Goal: Transaction & Acquisition: Purchase product/service

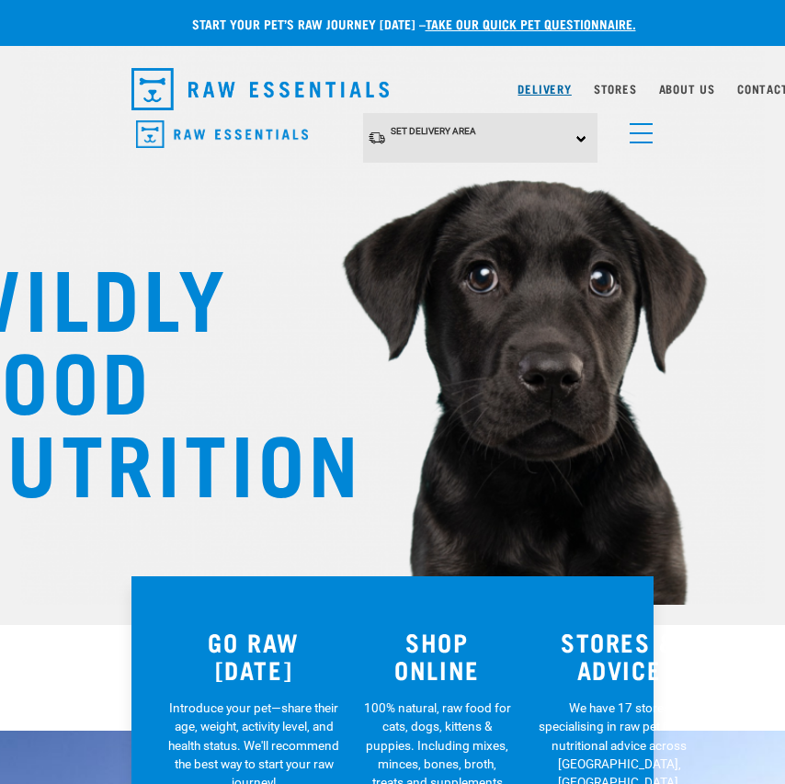
click at [552, 91] on link "Delivery" at bounding box center [544, 88] width 53 height 6
click at [422, 133] on span "Set Delivery Area" at bounding box center [433, 131] width 85 height 10
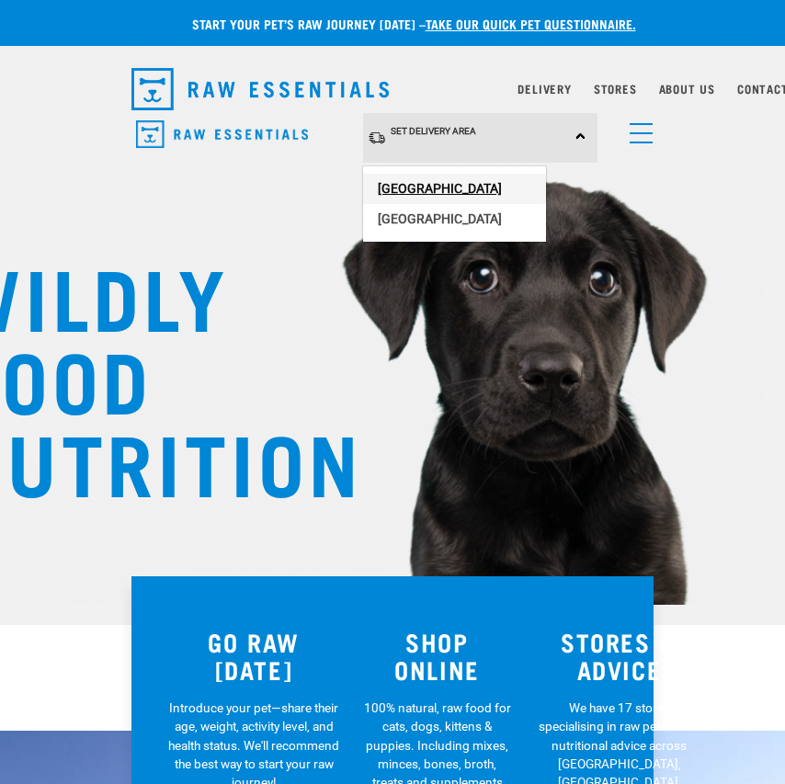
click at [423, 186] on link "[GEOGRAPHIC_DATA]" at bounding box center [454, 189] width 183 height 30
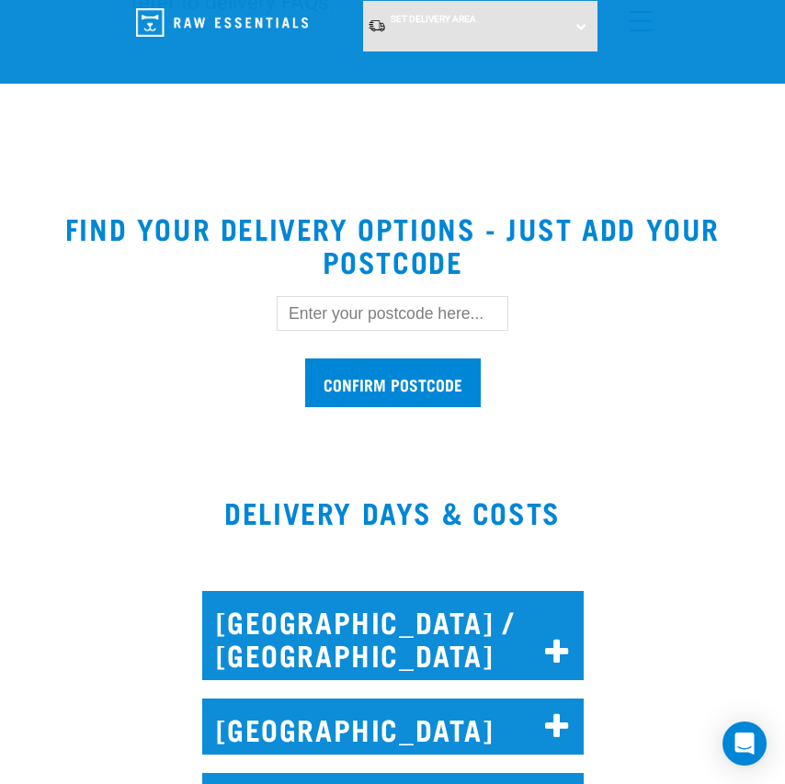
scroll to position [575, 0]
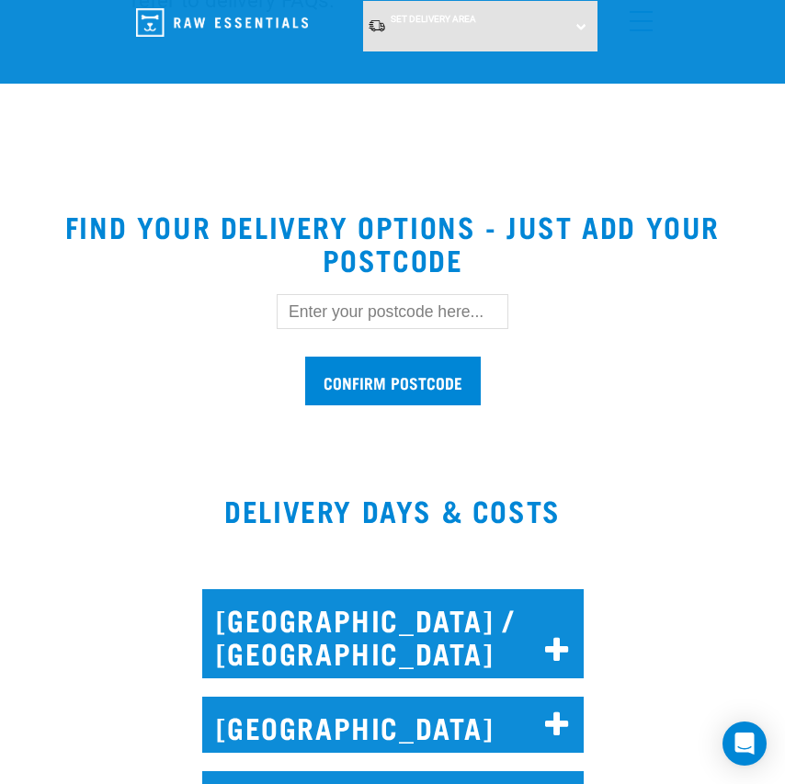
click at [344, 308] on input "text" at bounding box center [393, 311] width 232 height 35
type input "4414"
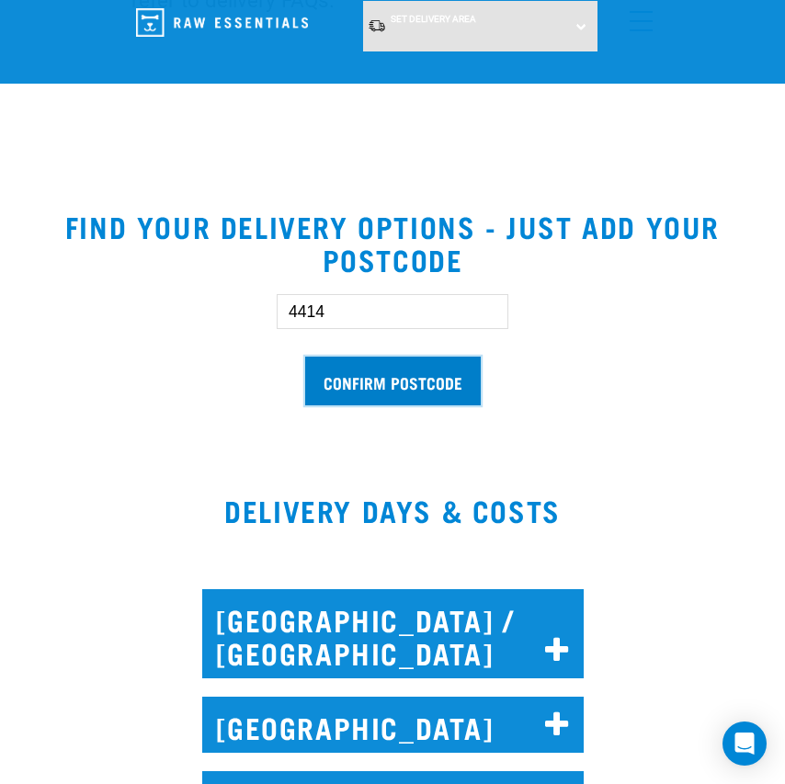
click at [387, 378] on input "Confirm postcode" at bounding box center [393, 381] width 176 height 49
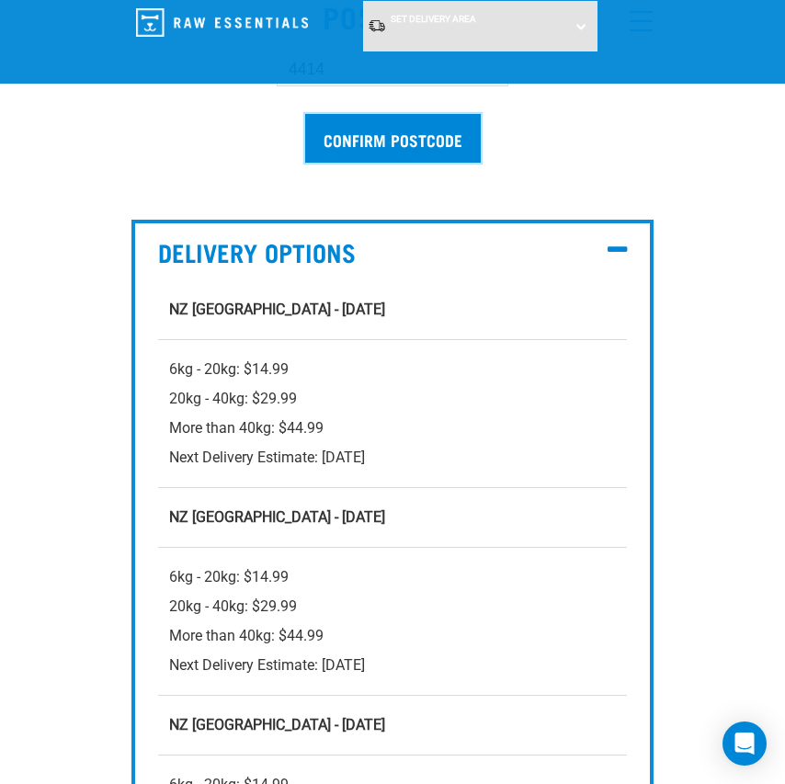
scroll to position [819, 0]
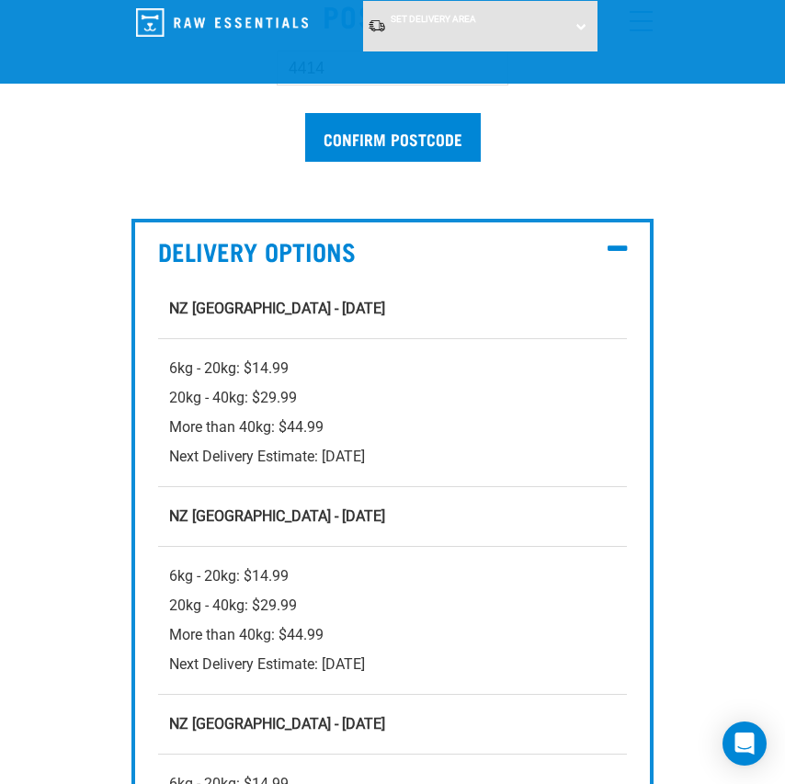
drag, startPoint x: 349, startPoint y: 459, endPoint x: 458, endPoint y: 459, distance: 108.5
click at [458, 459] on div "6kg - 20kg: $14.99 20kg - 40kg: $29.99 More than 40kg: $44.99 Next Delivery Est…" at bounding box center [392, 413] width 447 height 118
click at [480, 460] on div "6kg - 20kg: $14.99 20kg - 40kg: $29.99 More than 40kg: $44.99 Next Delivery Est…" at bounding box center [392, 413] width 447 height 118
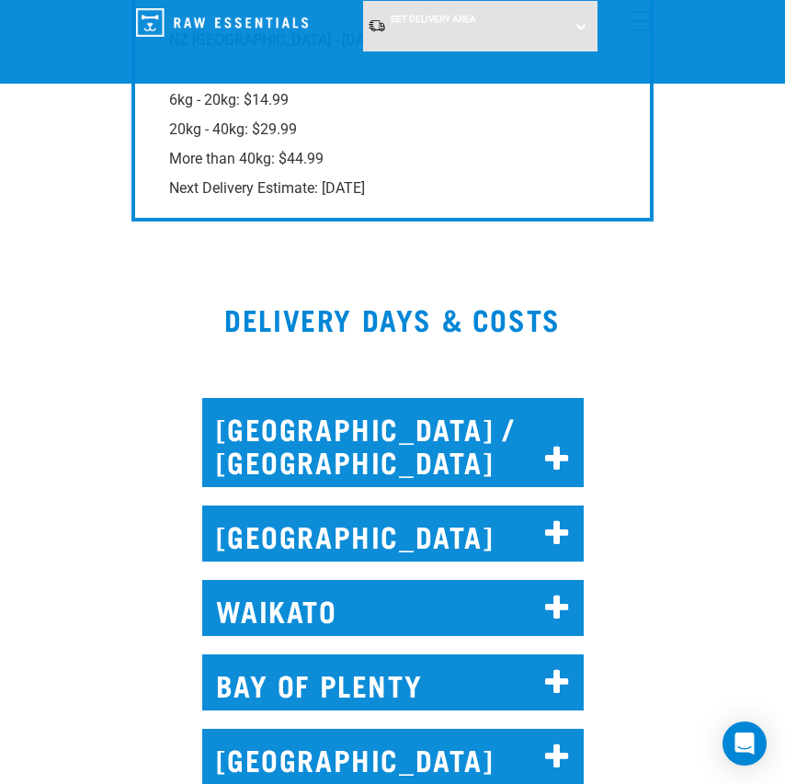
scroll to position [1506, 0]
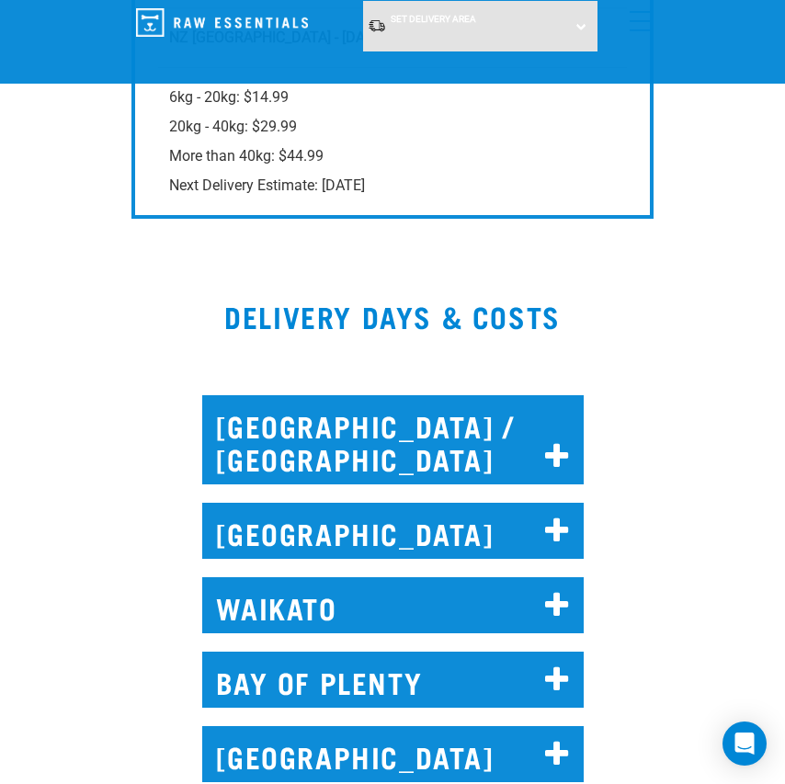
click at [391, 443] on h2 "NORTH AUCKLAND / WHANGAREI" at bounding box center [392, 439] width 381 height 89
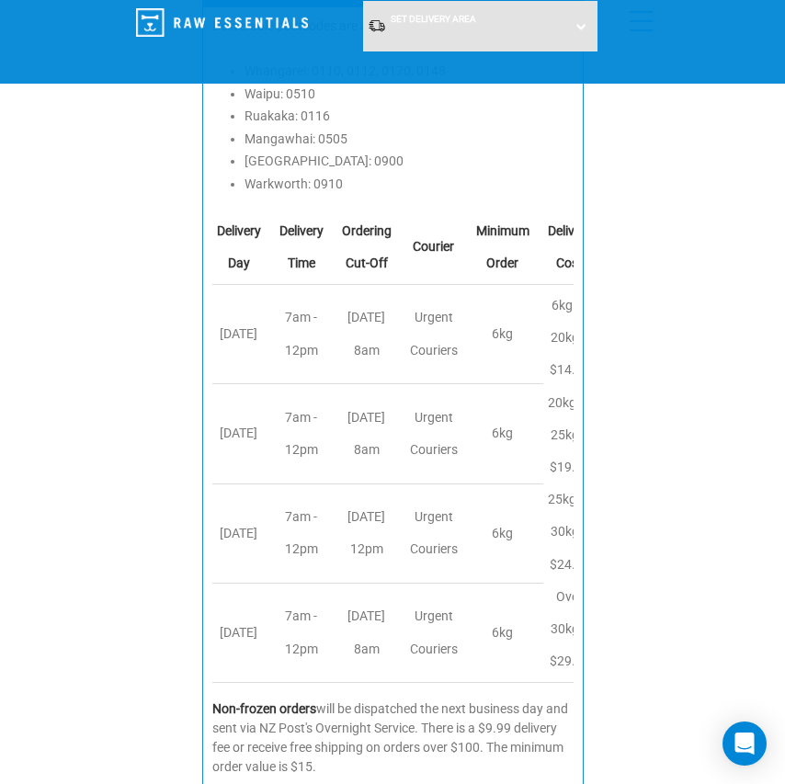
scroll to position [1986, 0]
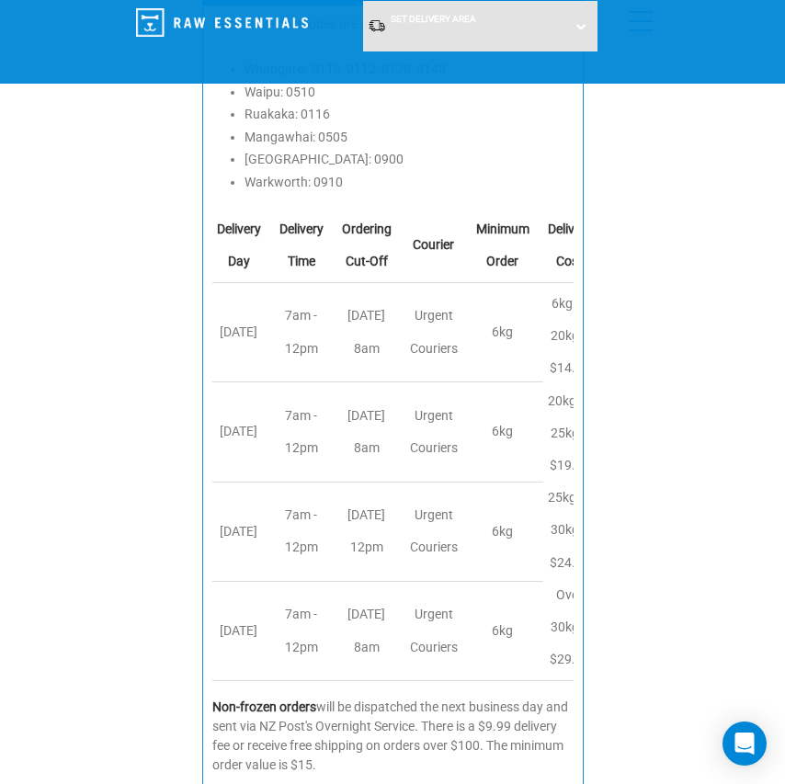
click at [667, 253] on div "NORTH AUCKLAND / WHANGAREI Deliverable postcodes are as follows: Whangarei: 011…" at bounding box center [392, 345] width 807 height 910
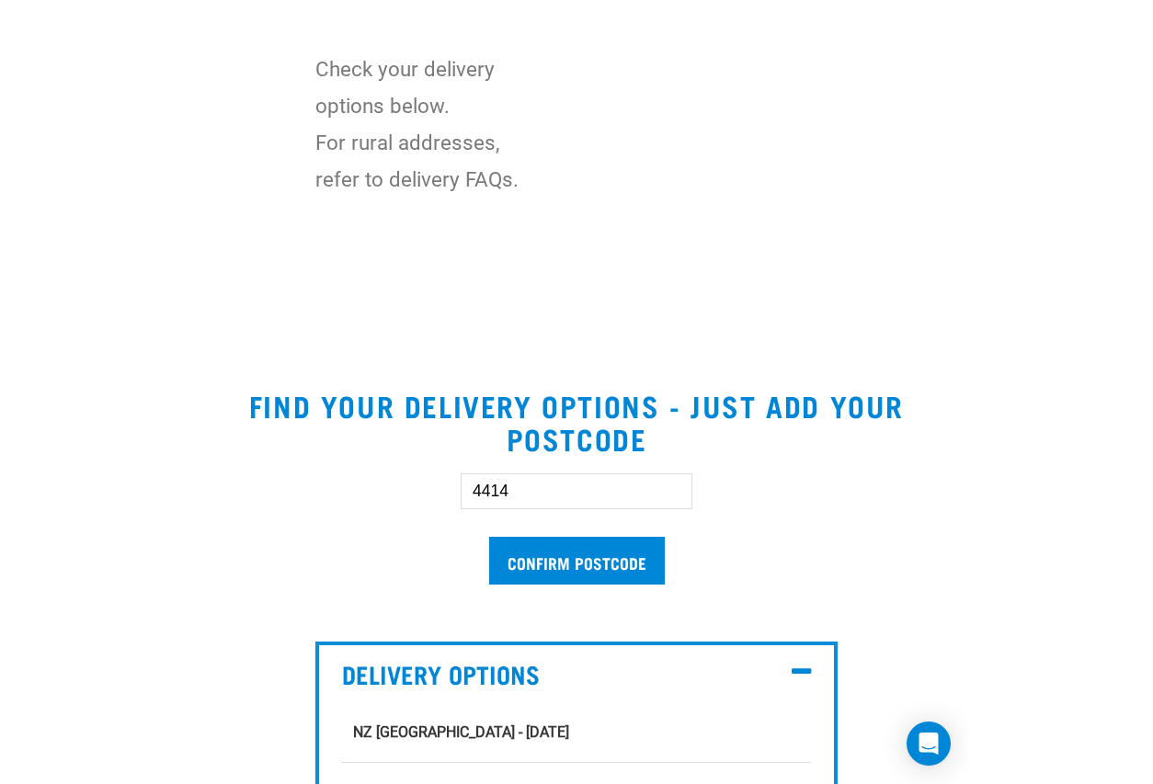
scroll to position [0, 0]
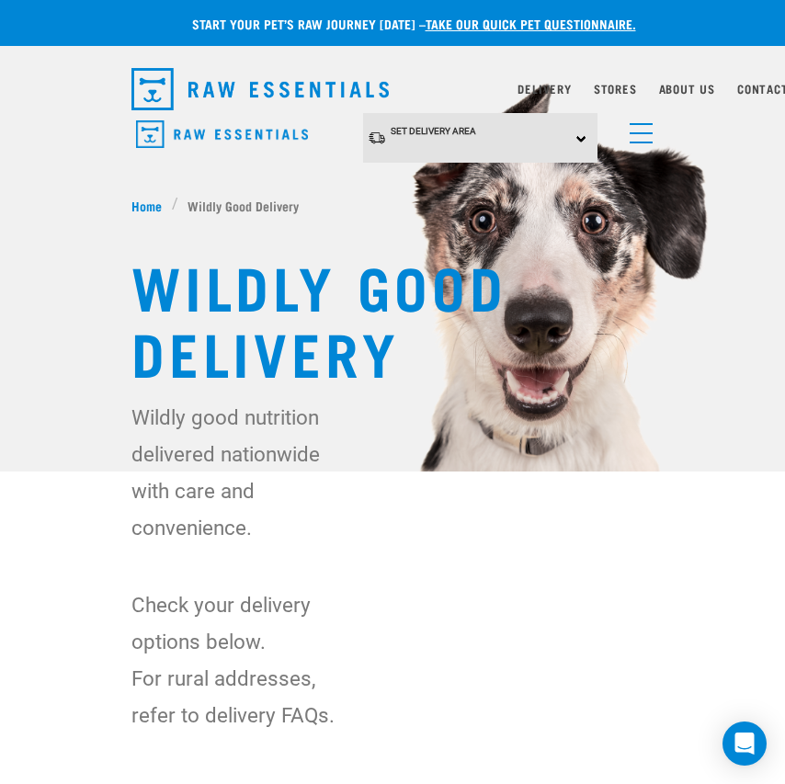
click at [576, 136] on div "Set Delivery Area North Island South Island" at bounding box center [480, 138] width 235 height 51
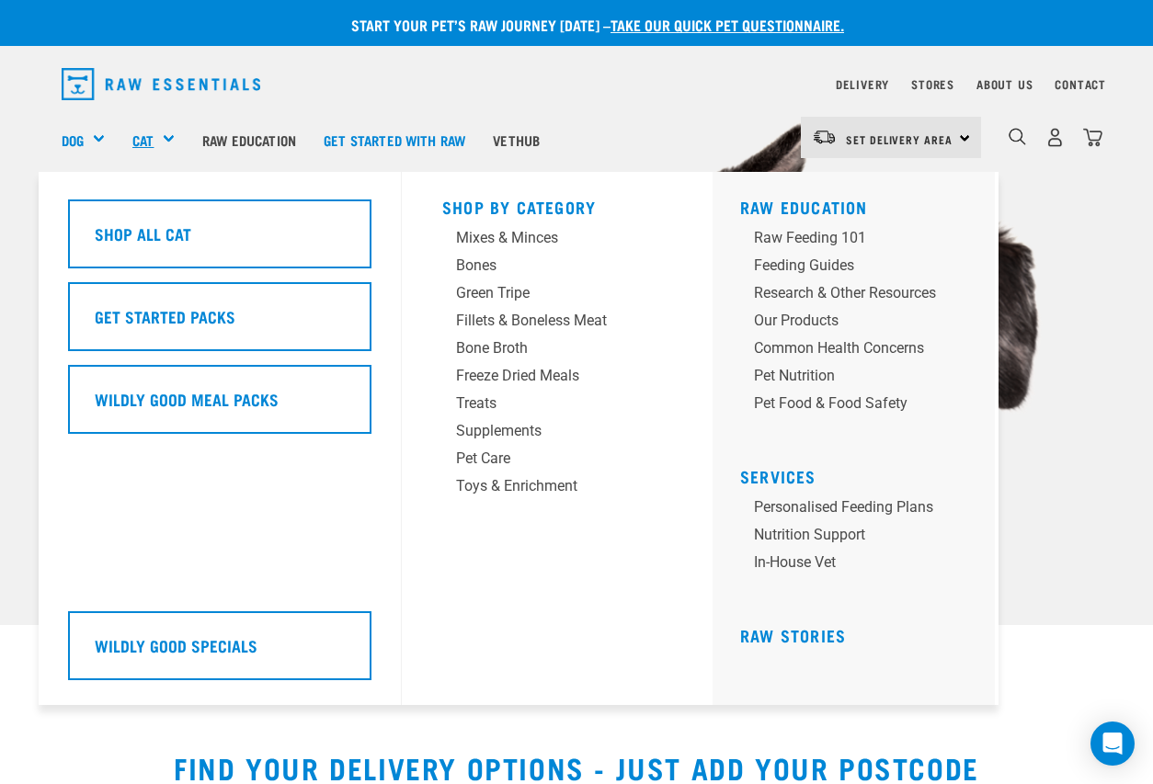
click at [142, 144] on link "Cat" at bounding box center [142, 140] width 21 height 21
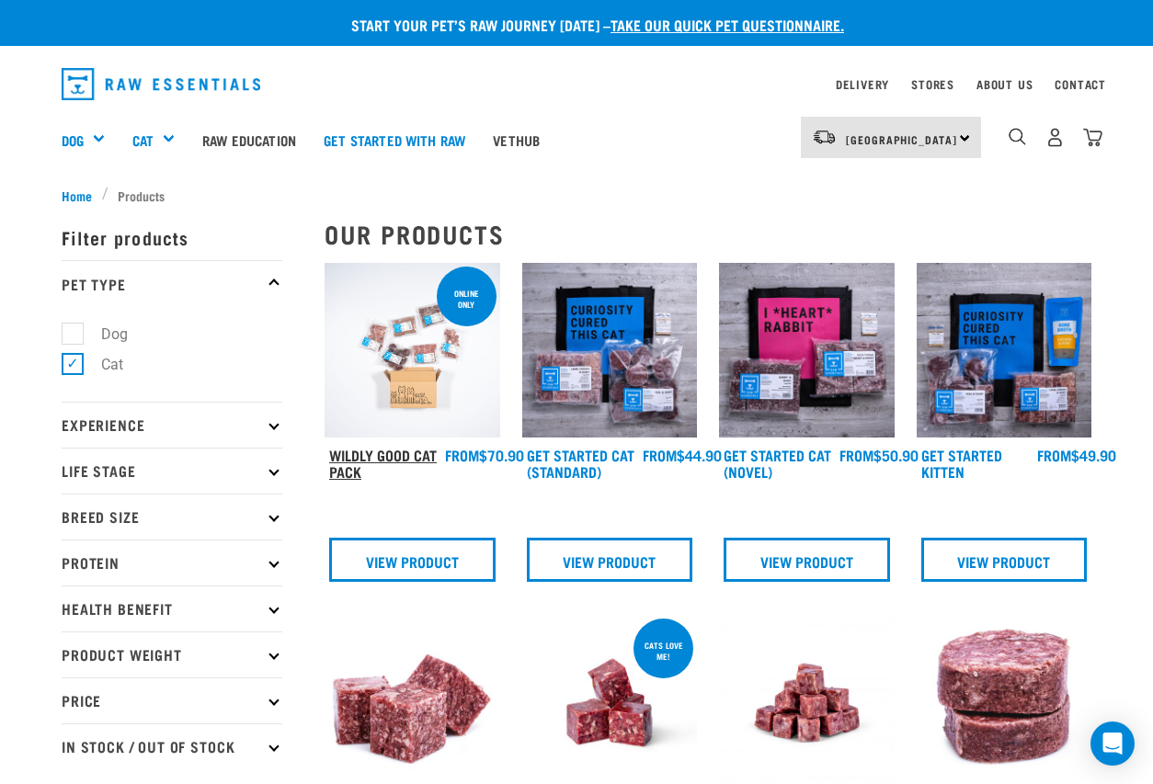
click at [405, 455] on link "Wildly Good Cat Pack" at bounding box center [383, 462] width 108 height 25
click at [421, 453] on link "Wildly Good Cat Pack" at bounding box center [383, 462] width 108 height 25
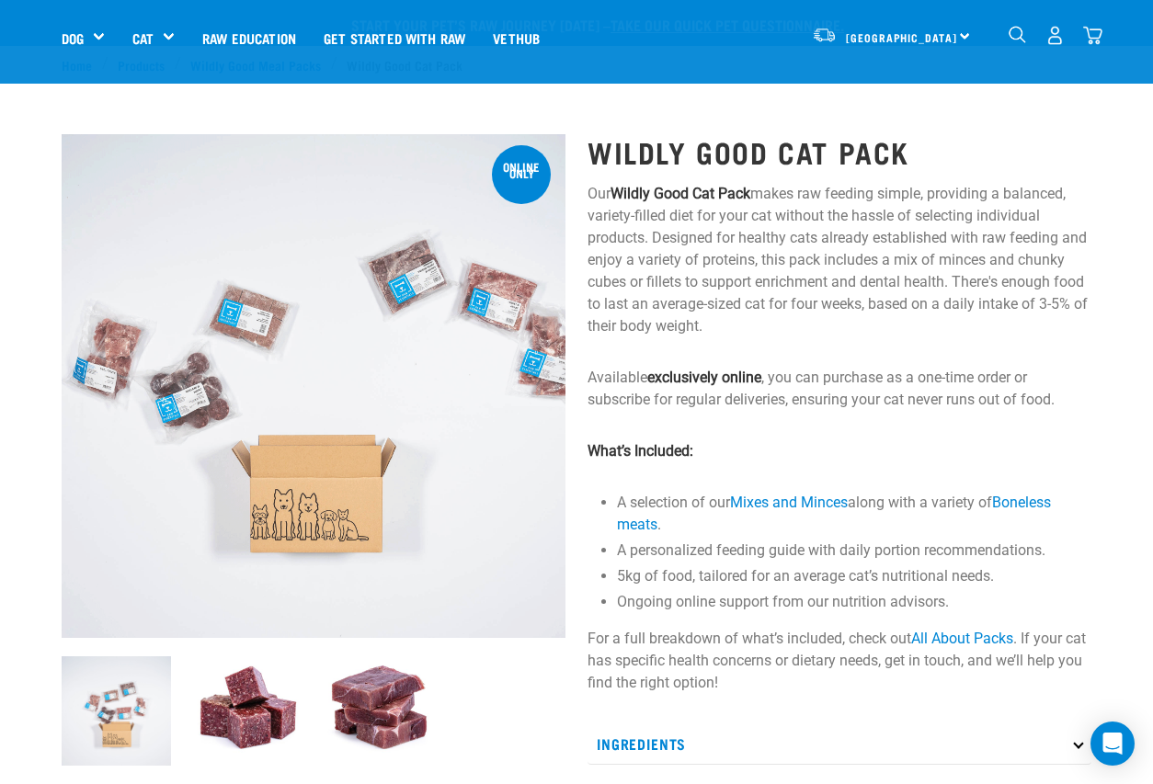
scroll to position [456, 0]
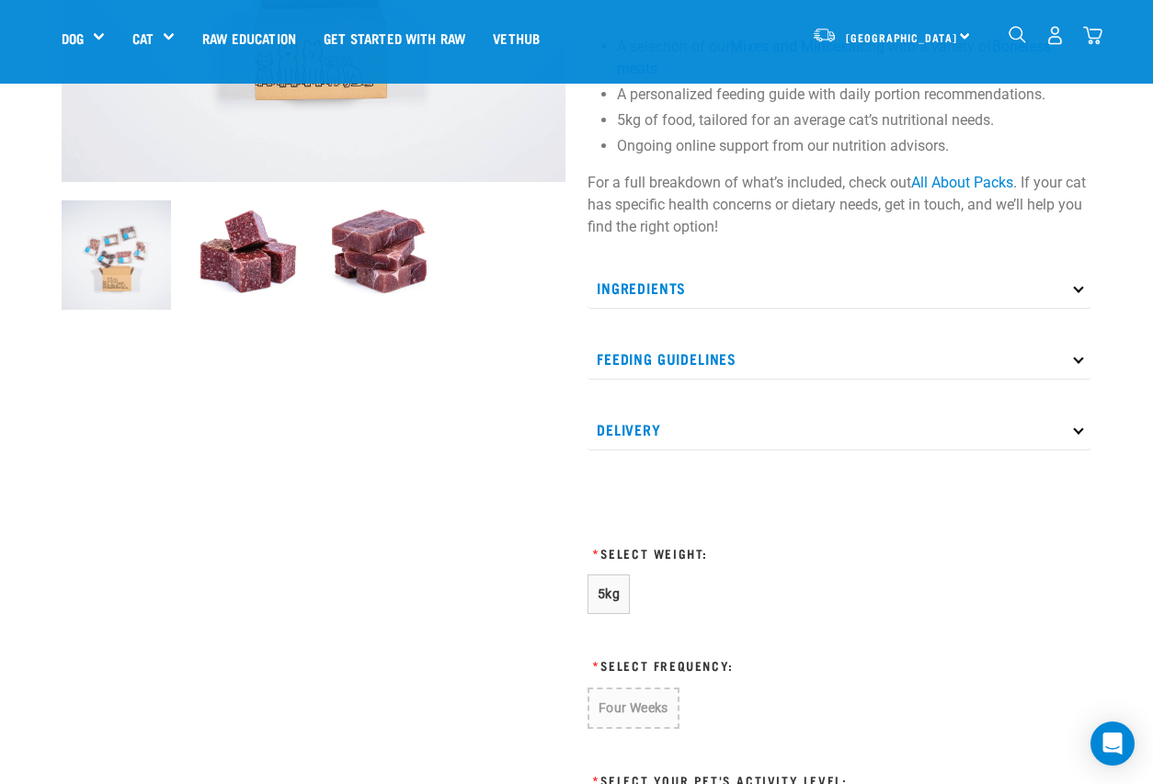
click at [657, 286] on p "Ingredients" at bounding box center [839, 287] width 504 height 41
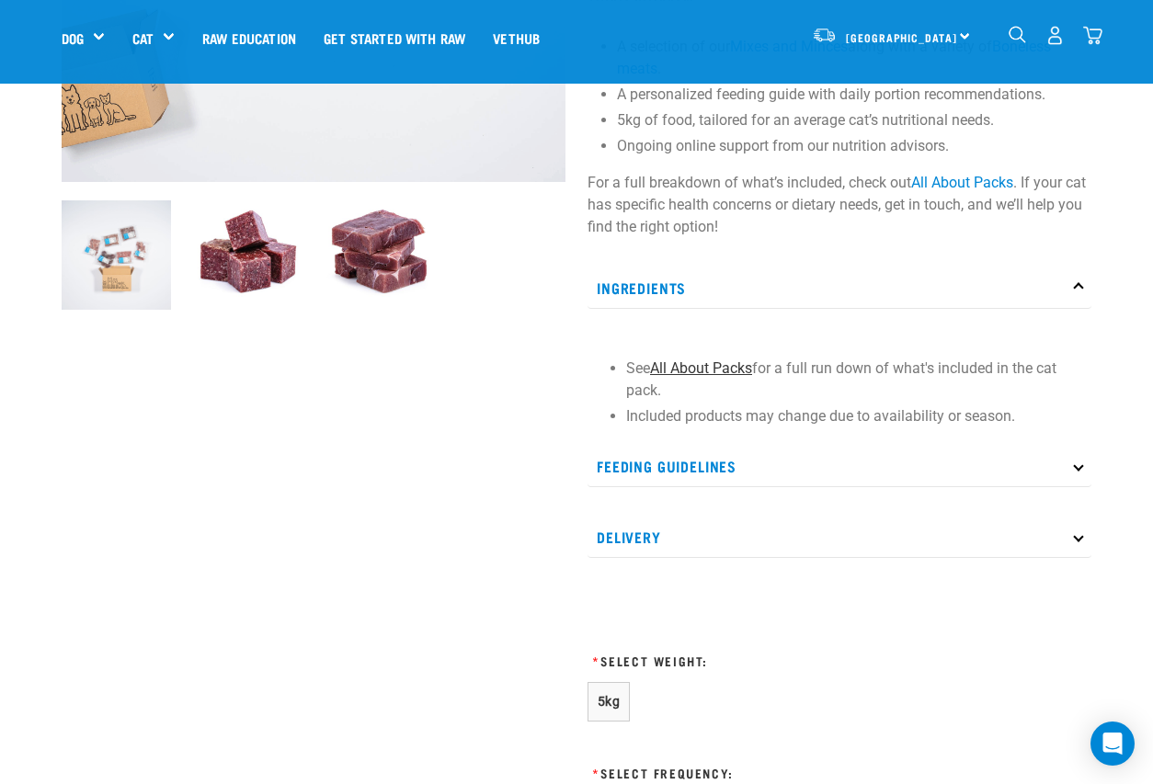
click at [707, 371] on link "All About Packs" at bounding box center [701, 367] width 102 height 17
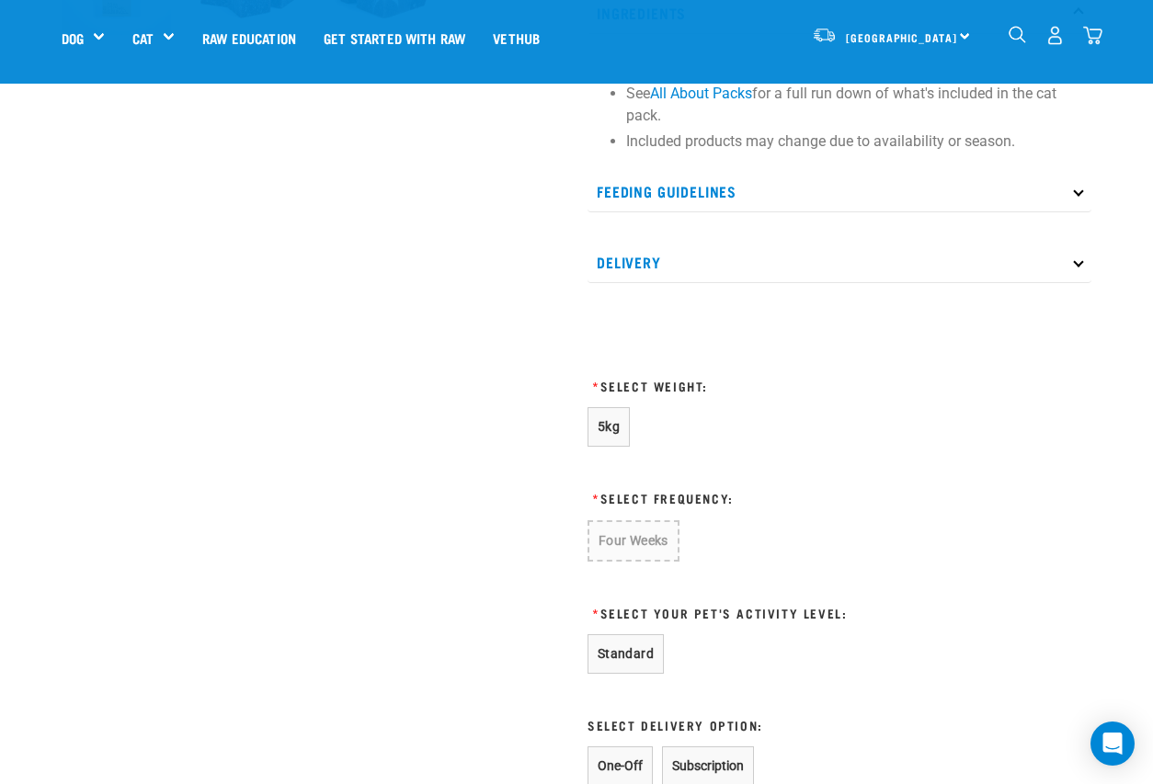
scroll to position [734, 0]
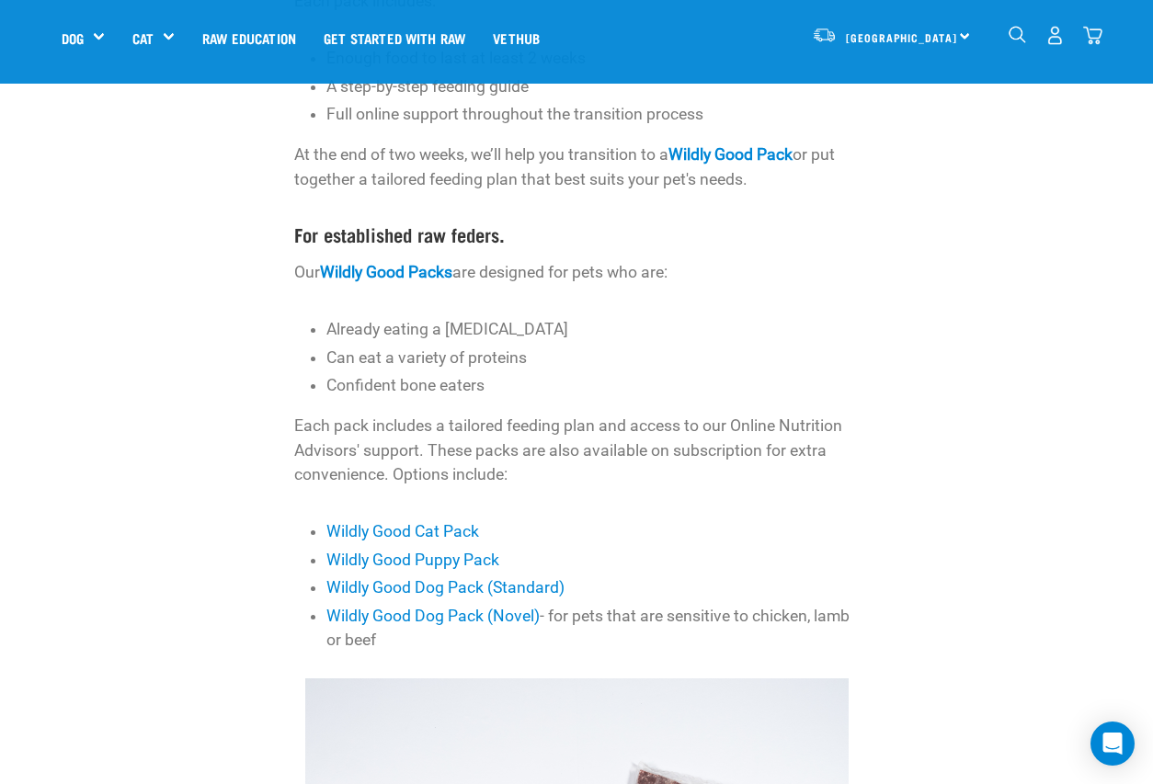
scroll to position [483, 0]
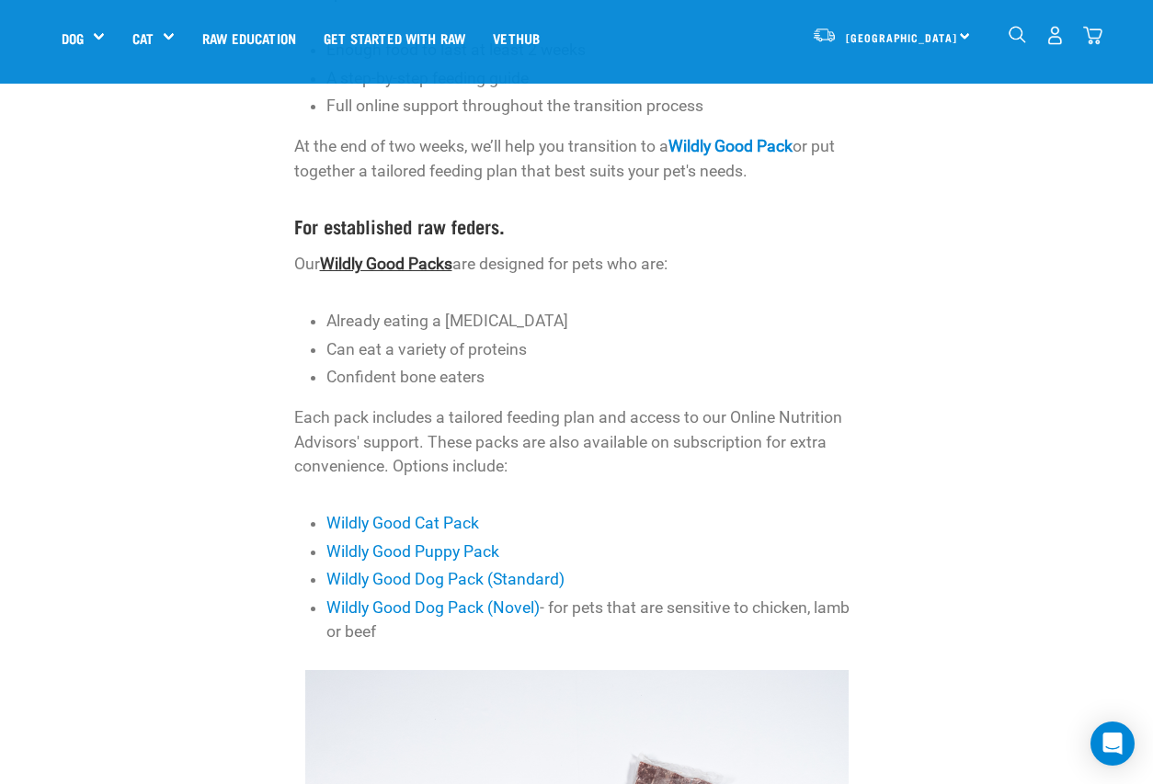
click at [420, 266] on link "Wildly Good Packs" at bounding box center [386, 264] width 132 height 18
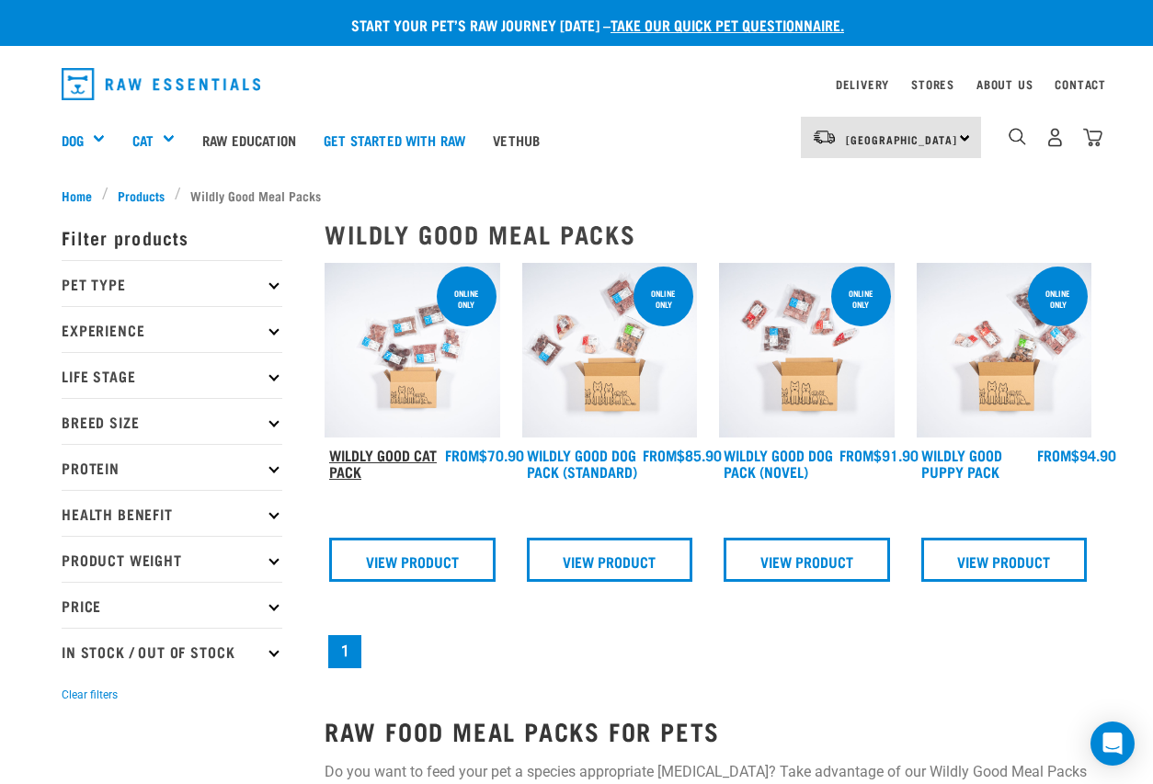
click at [401, 455] on link "Wildly Good Cat Pack" at bounding box center [383, 462] width 108 height 25
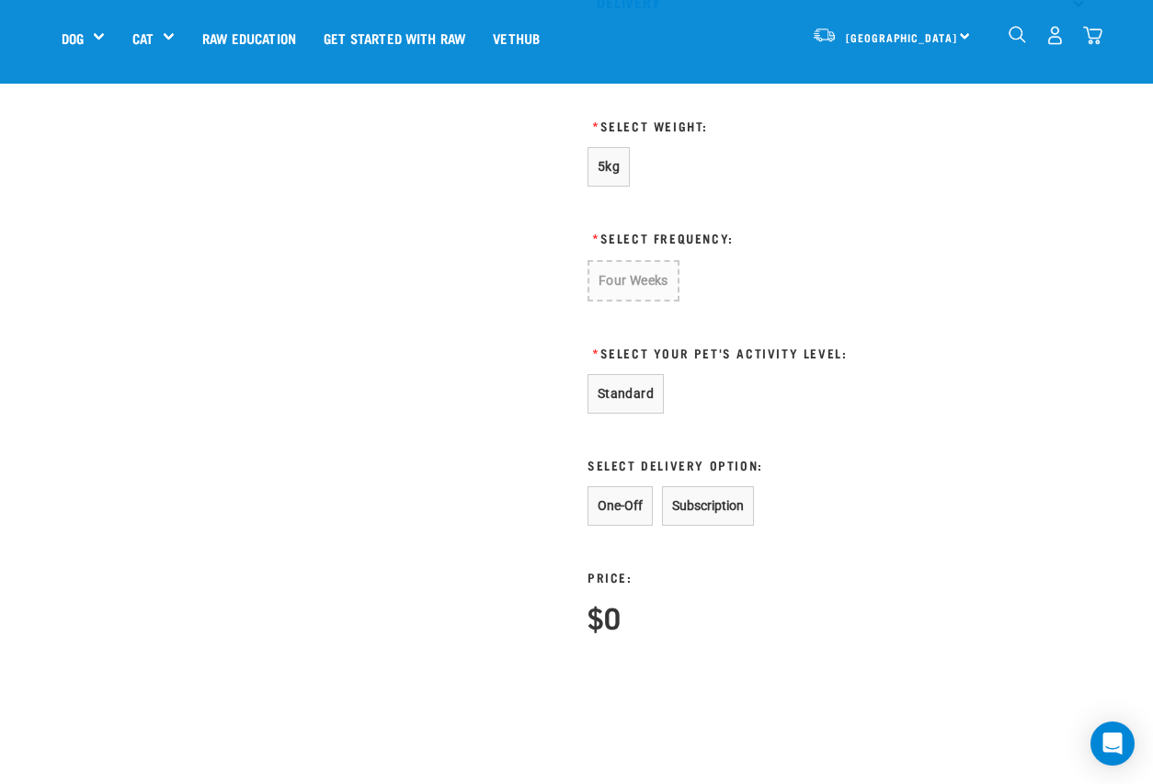
scroll to position [893, 0]
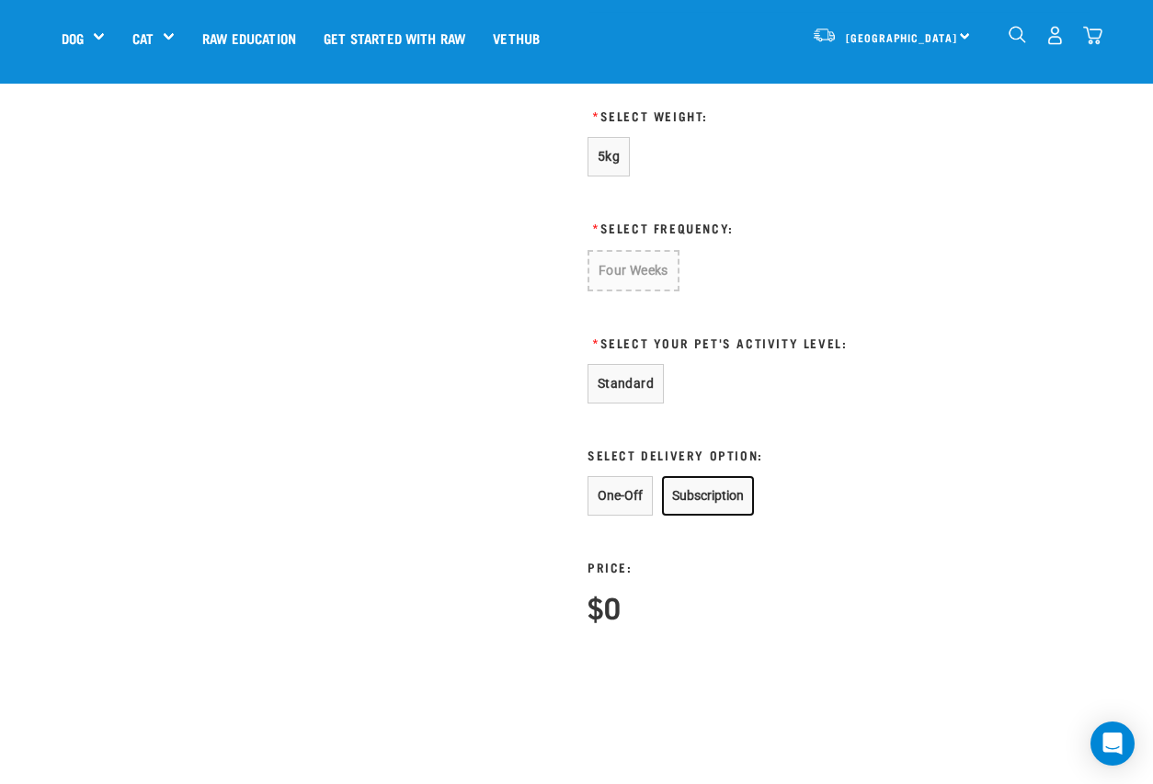
click at [717, 485] on button "Subscription" at bounding box center [708, 496] width 92 height 40
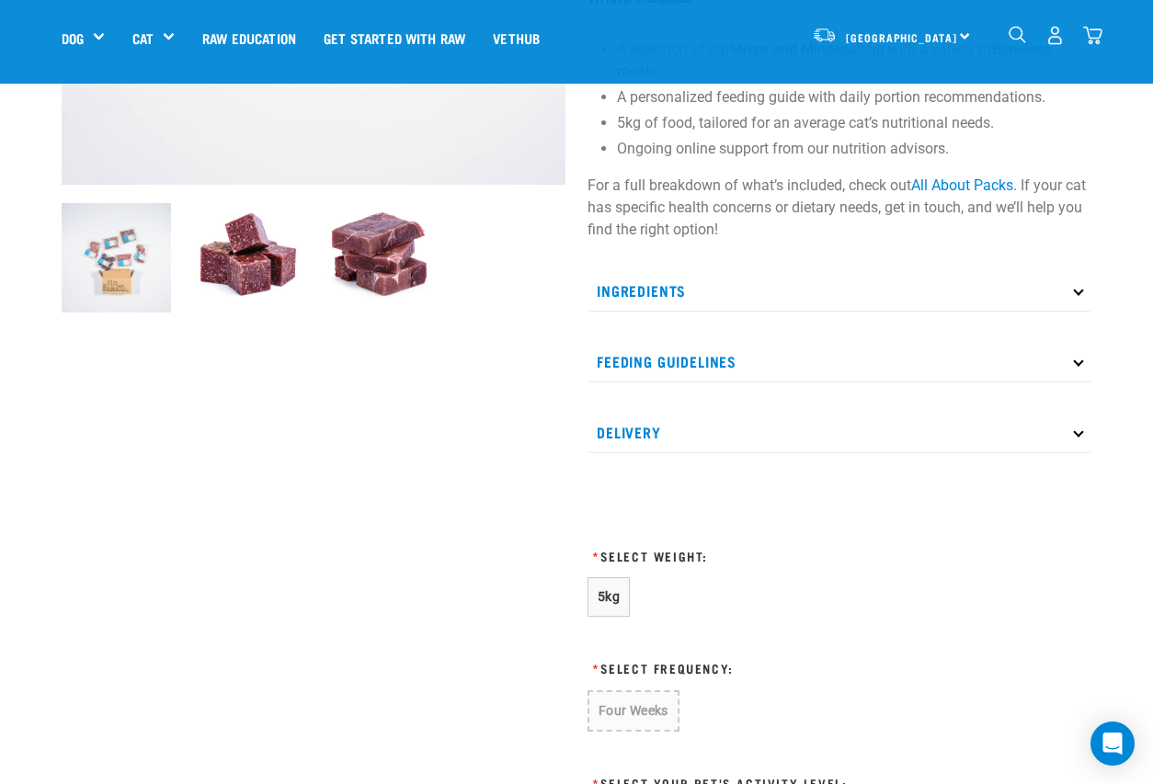
scroll to position [402, 0]
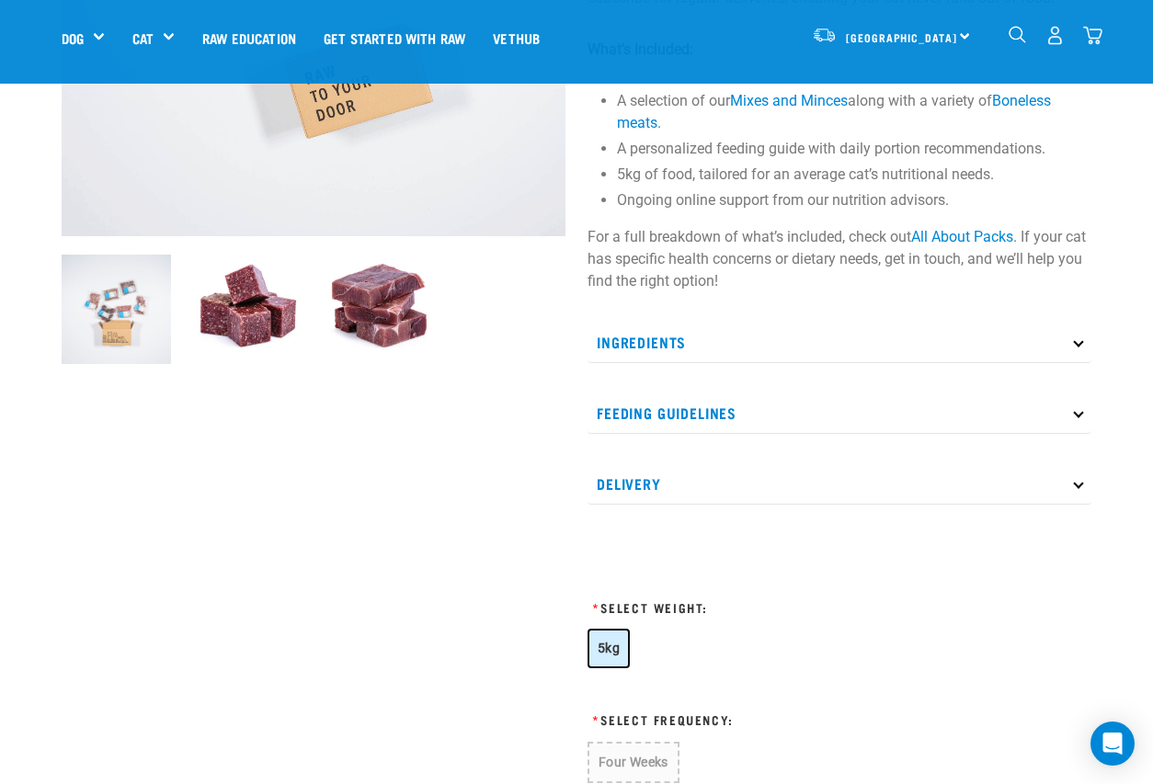
click at [597, 640] on button "5kg" at bounding box center [608, 649] width 42 height 40
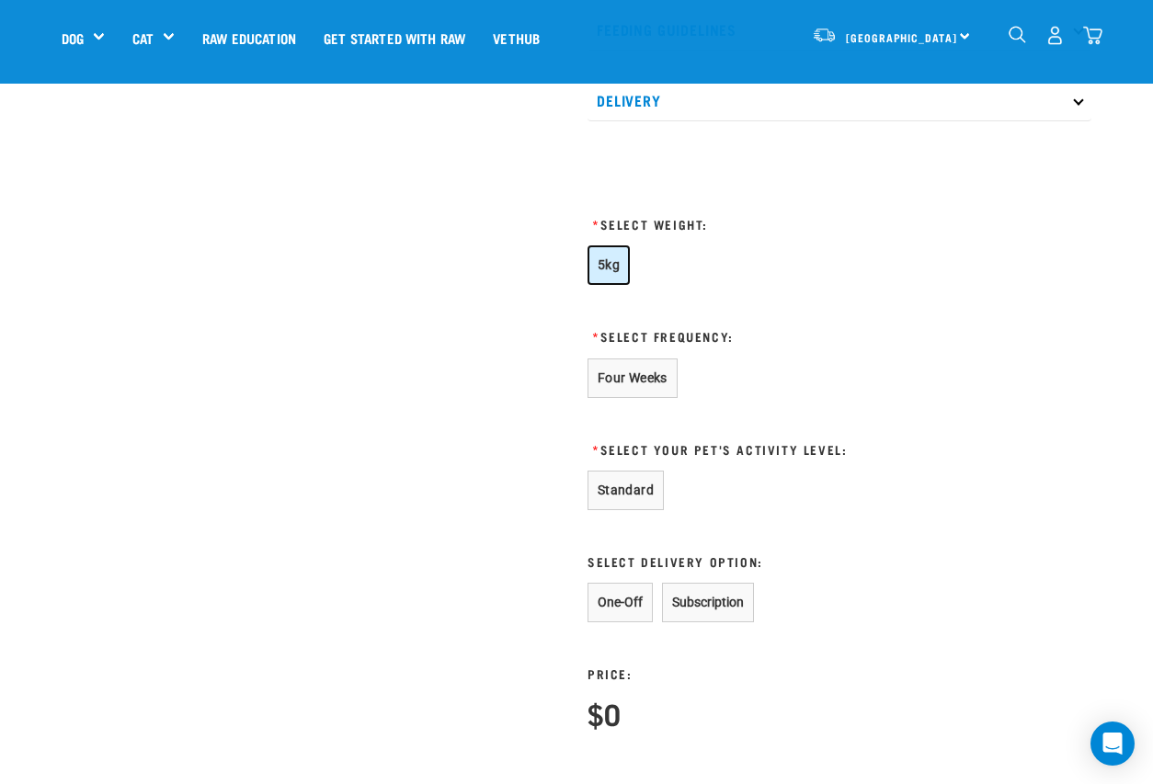
scroll to position [795, 0]
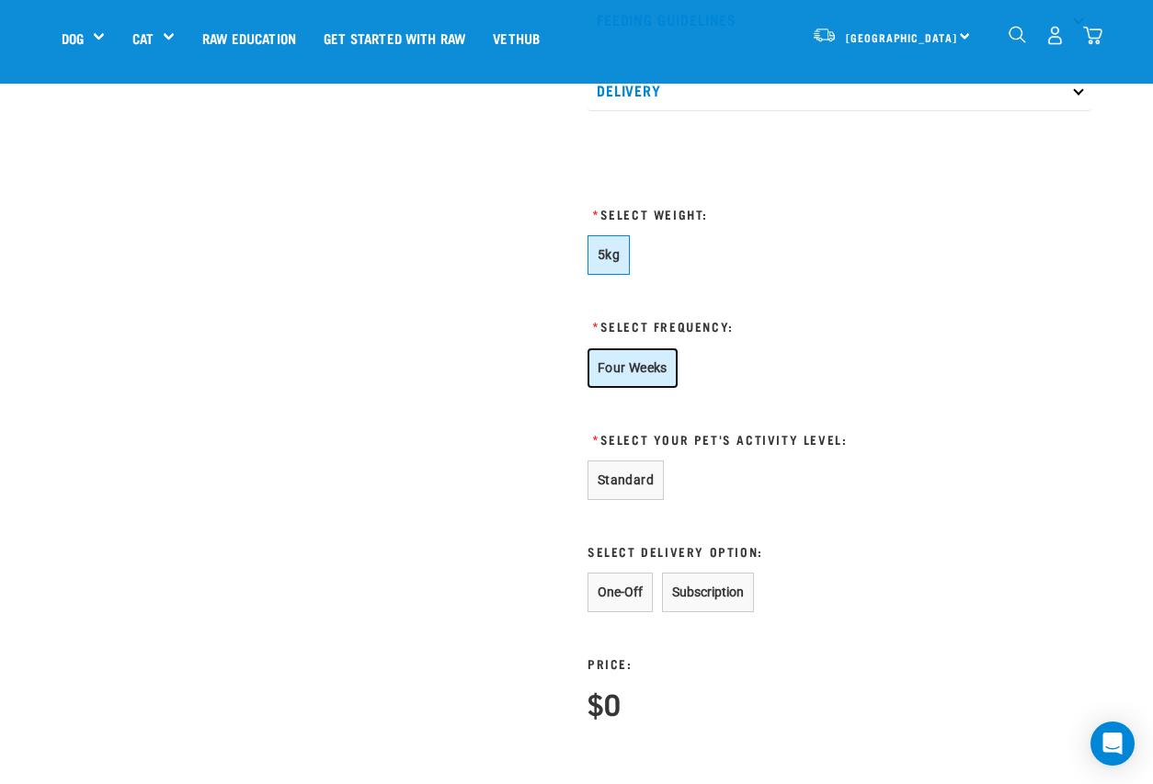
click at [615, 376] on button "Four Weeks" at bounding box center [632, 368] width 90 height 40
click at [716, 589] on button "Subscription" at bounding box center [708, 593] width 92 height 40
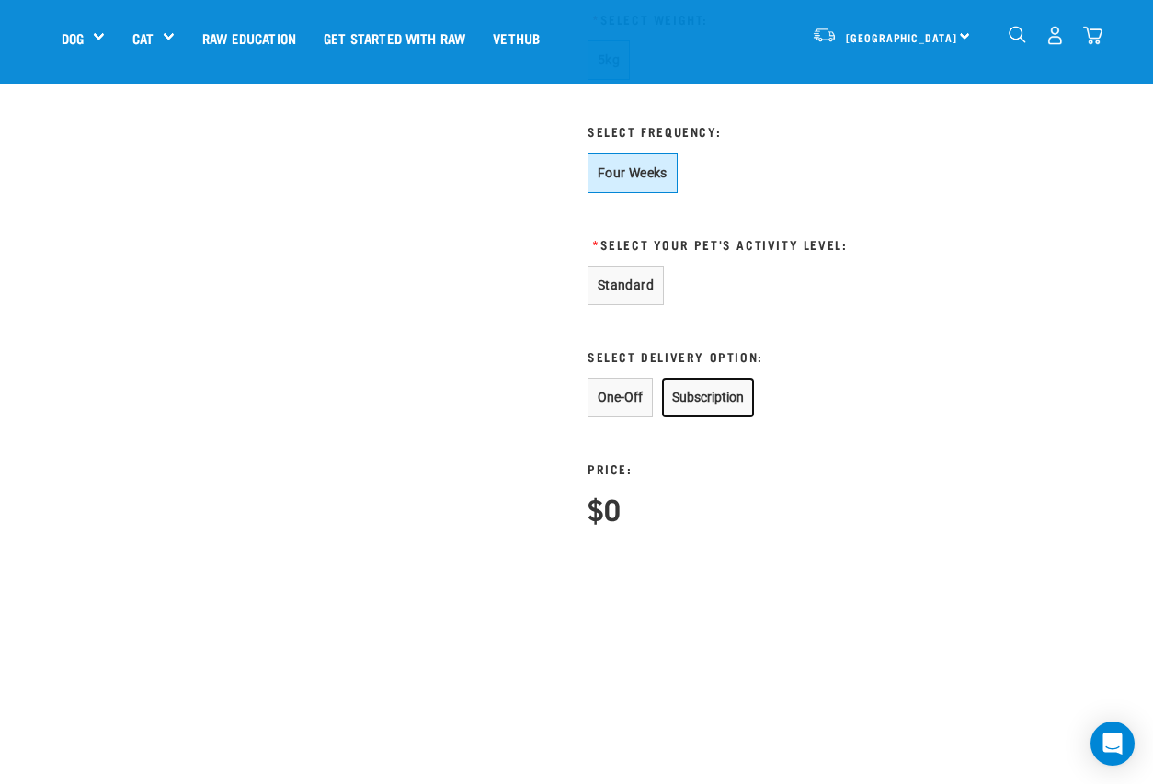
scroll to position [996, 0]
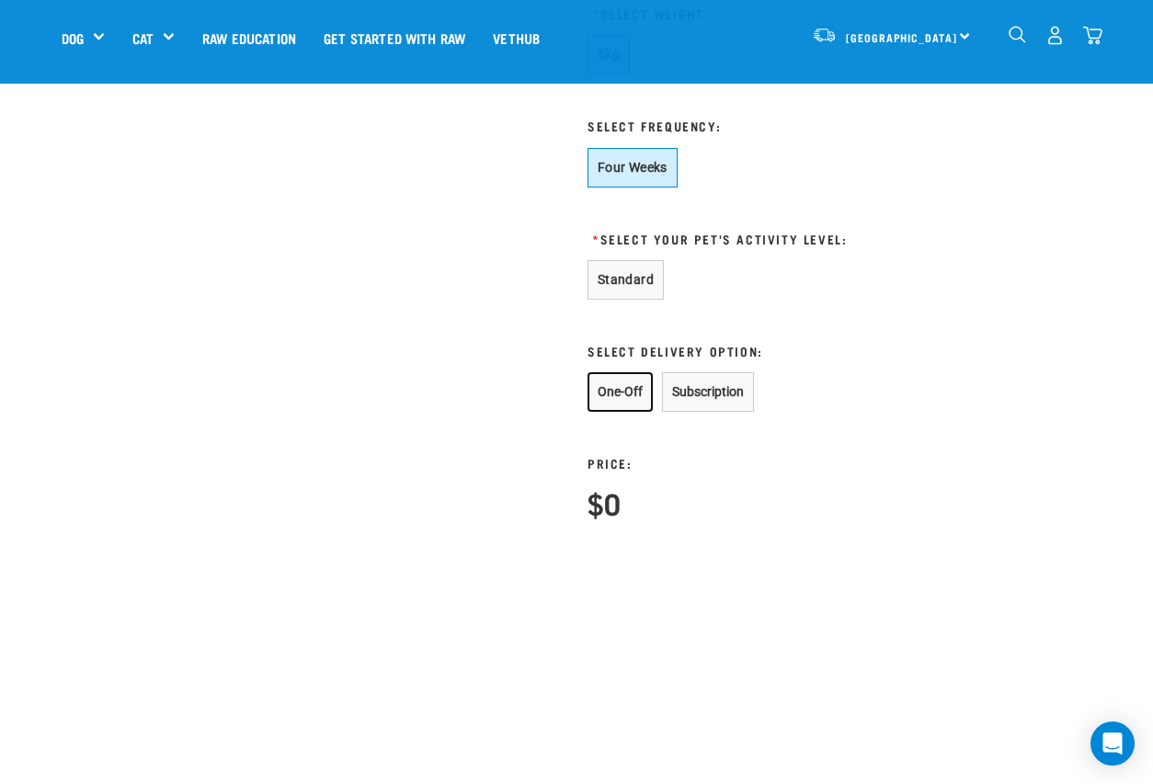
click at [613, 404] on button "One-Off" at bounding box center [619, 392] width 65 height 40
click at [710, 366] on form "5kg * Select Frequency: Four Weeks * One-Off Price: $0" at bounding box center [794, 277] width 414 height 484
click at [627, 273] on button "Standard" at bounding box center [625, 280] width 76 height 40
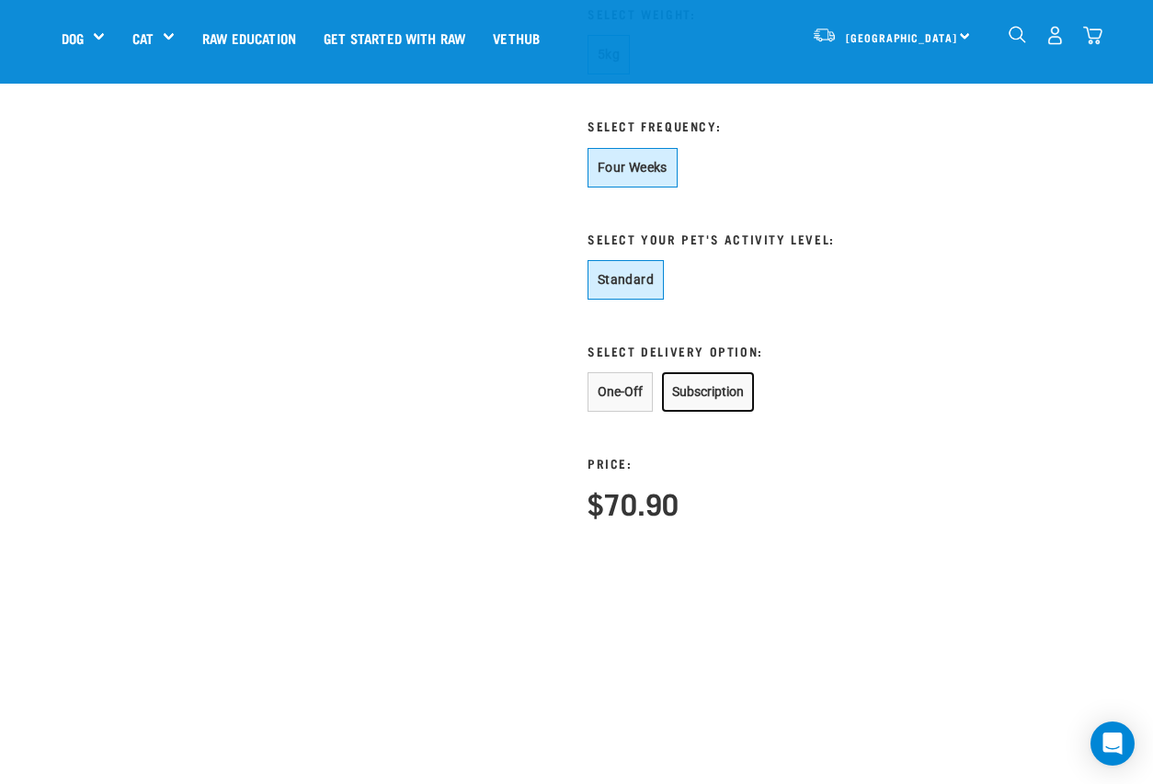
click at [706, 397] on button "Subscription" at bounding box center [708, 392] width 92 height 40
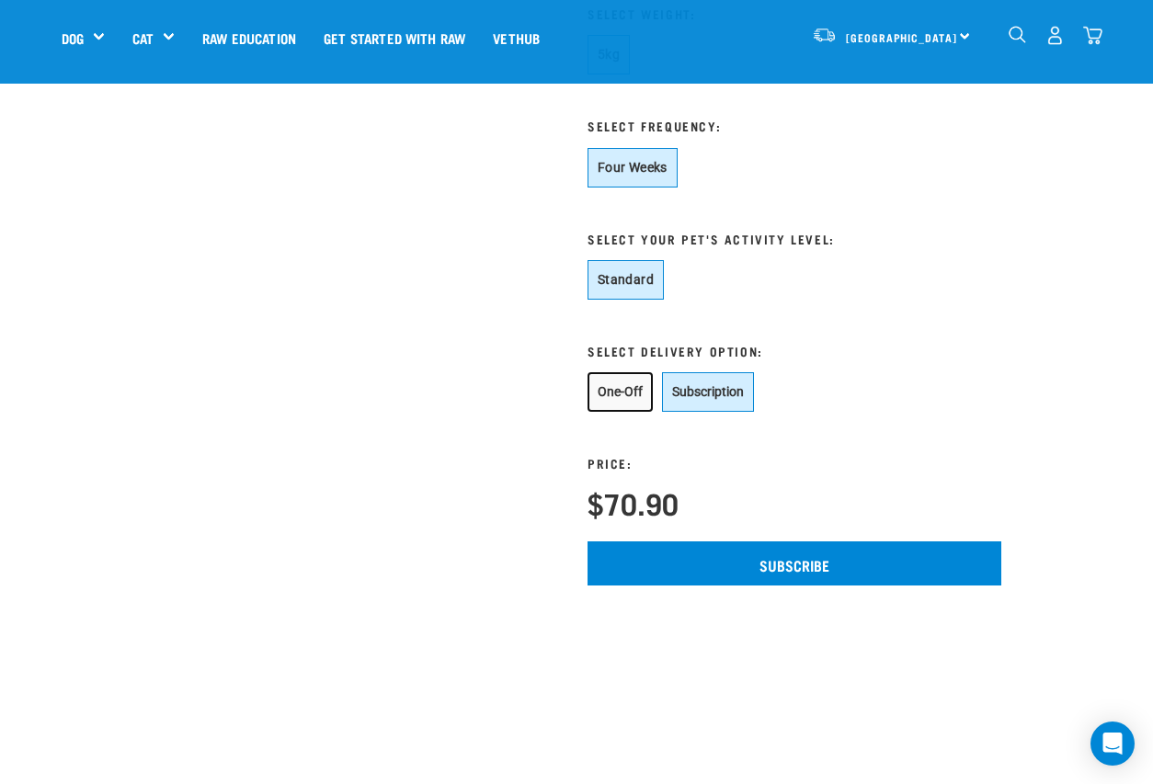
click at [611, 395] on button "One-Off" at bounding box center [619, 392] width 65 height 40
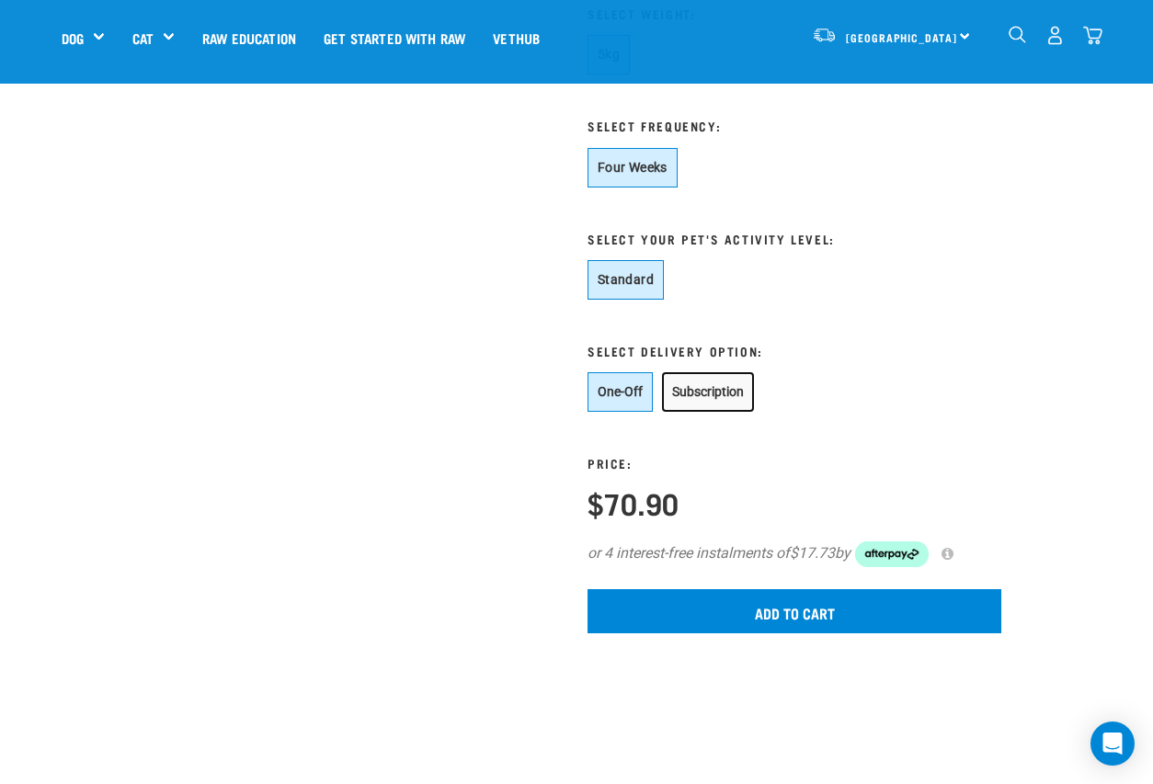
click at [711, 398] on button "Subscription" at bounding box center [708, 392] width 92 height 40
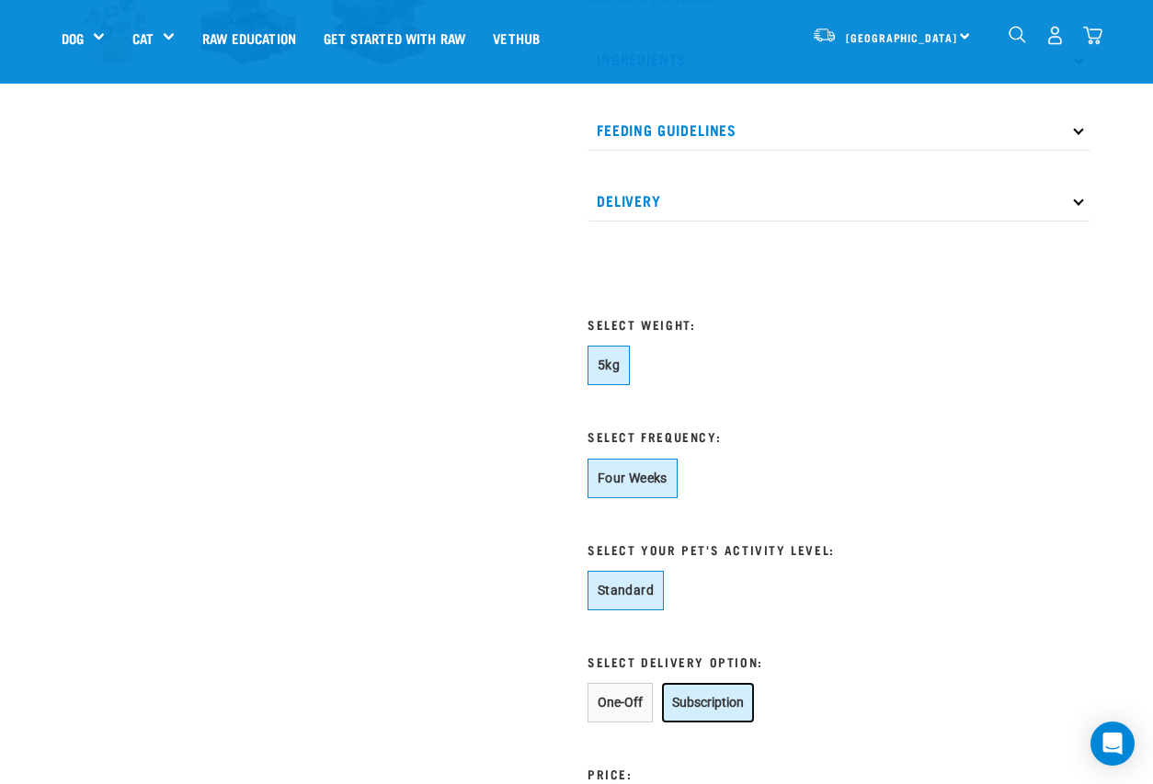
scroll to position [0, 0]
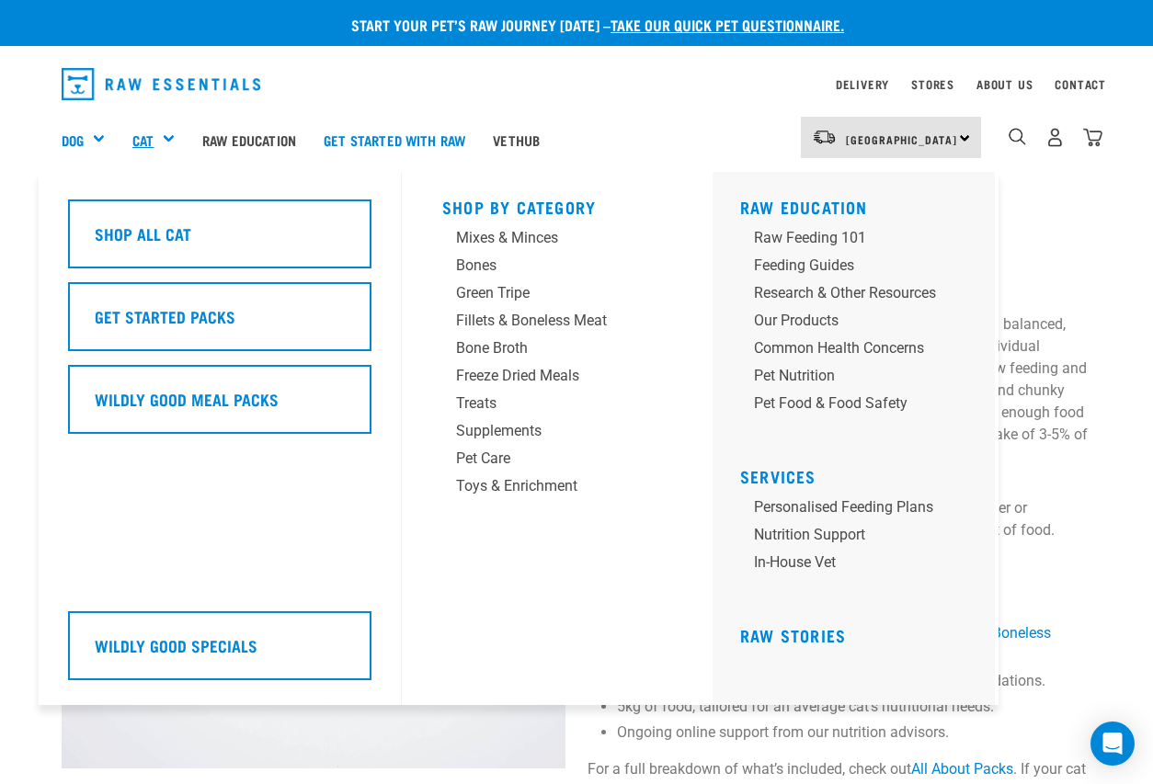
click at [150, 132] on link "Cat" at bounding box center [142, 140] width 21 height 21
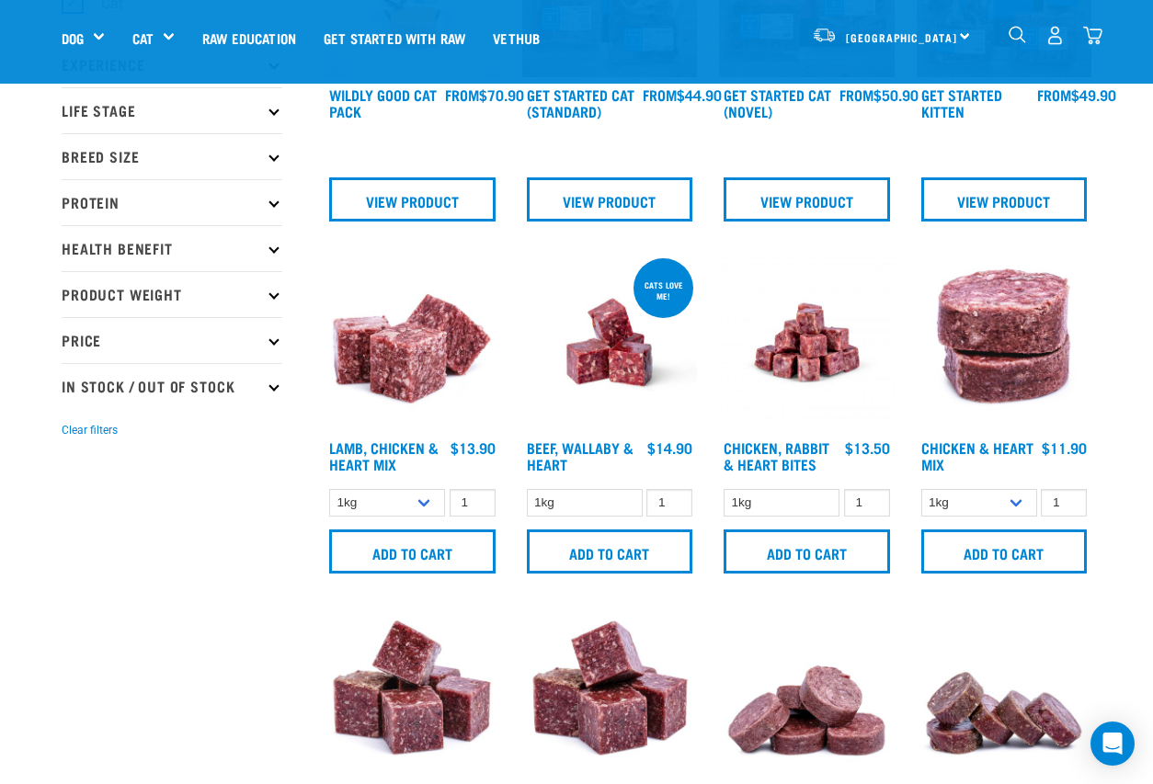
scroll to position [232, 0]
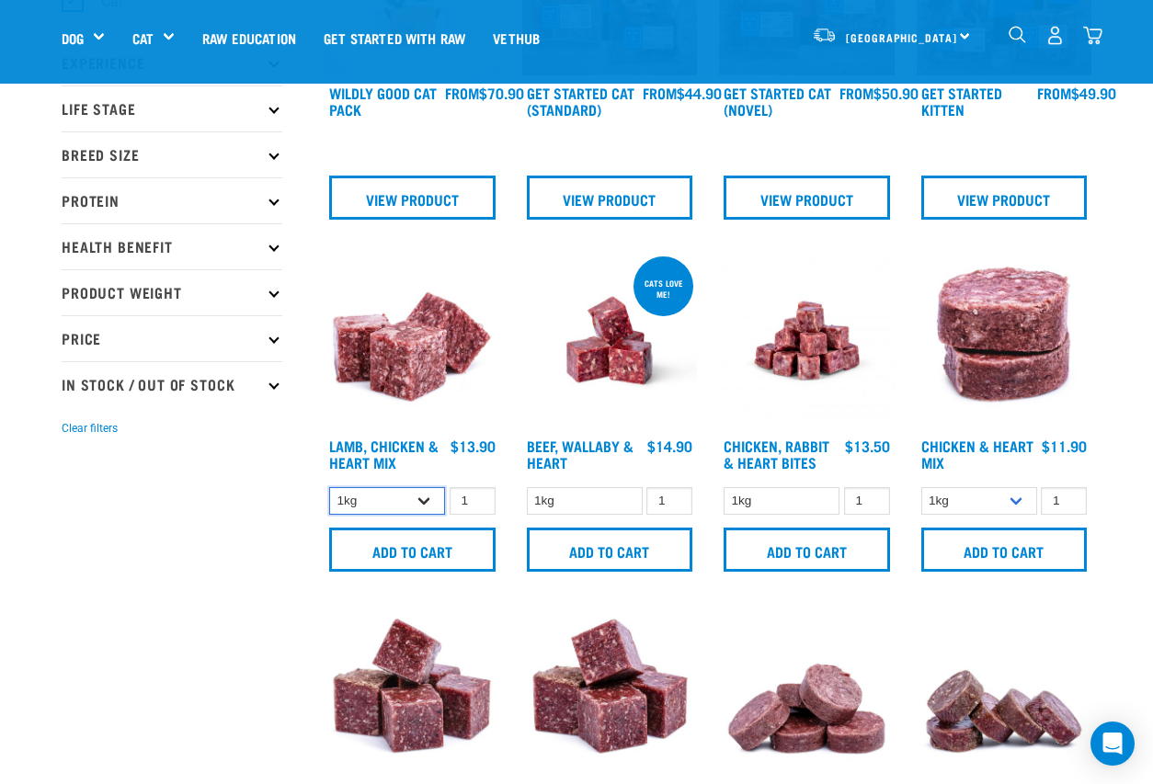
click at [429, 501] on select "1kg 3kg" at bounding box center [387, 501] width 116 height 28
click at [629, 496] on select "1kg" at bounding box center [585, 501] width 116 height 28
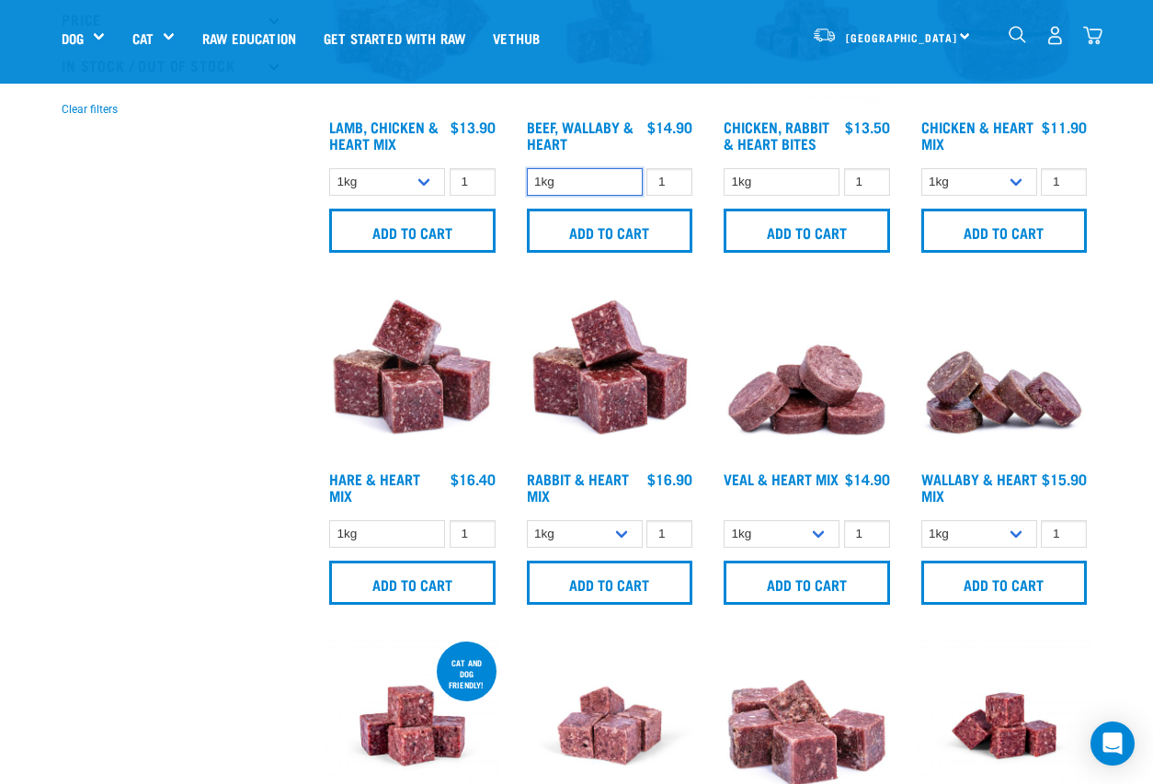
scroll to position [557, 0]
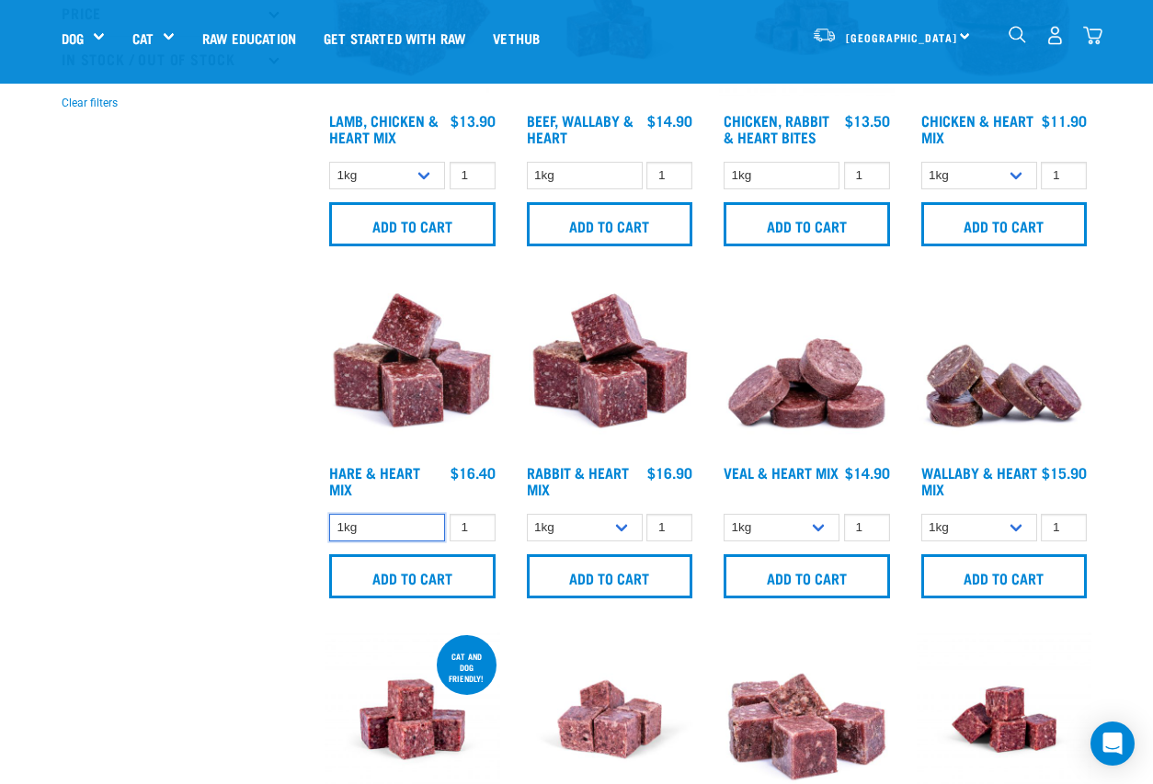
click at [411, 530] on select "1kg" at bounding box center [387, 528] width 116 height 28
click at [1001, 522] on select "1kg 3kg" at bounding box center [979, 528] width 116 height 28
select select "767"
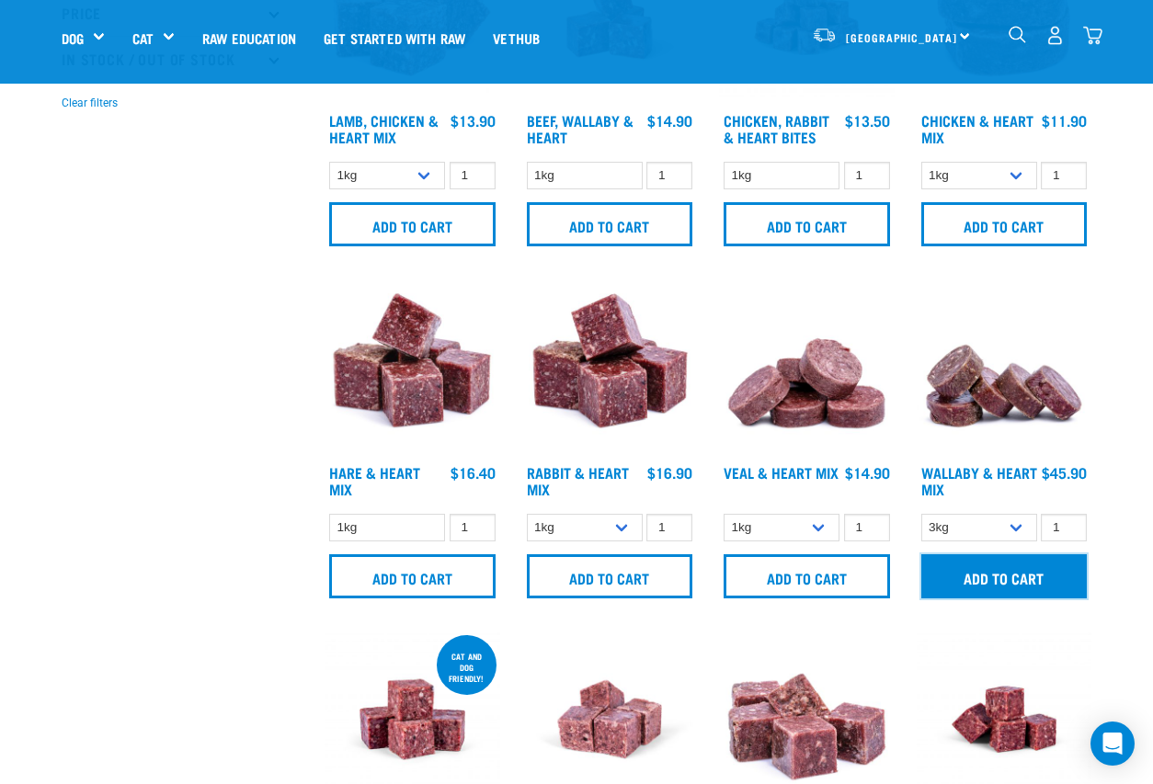
click at [975, 580] on input "Add to cart" at bounding box center [1004, 576] width 166 height 44
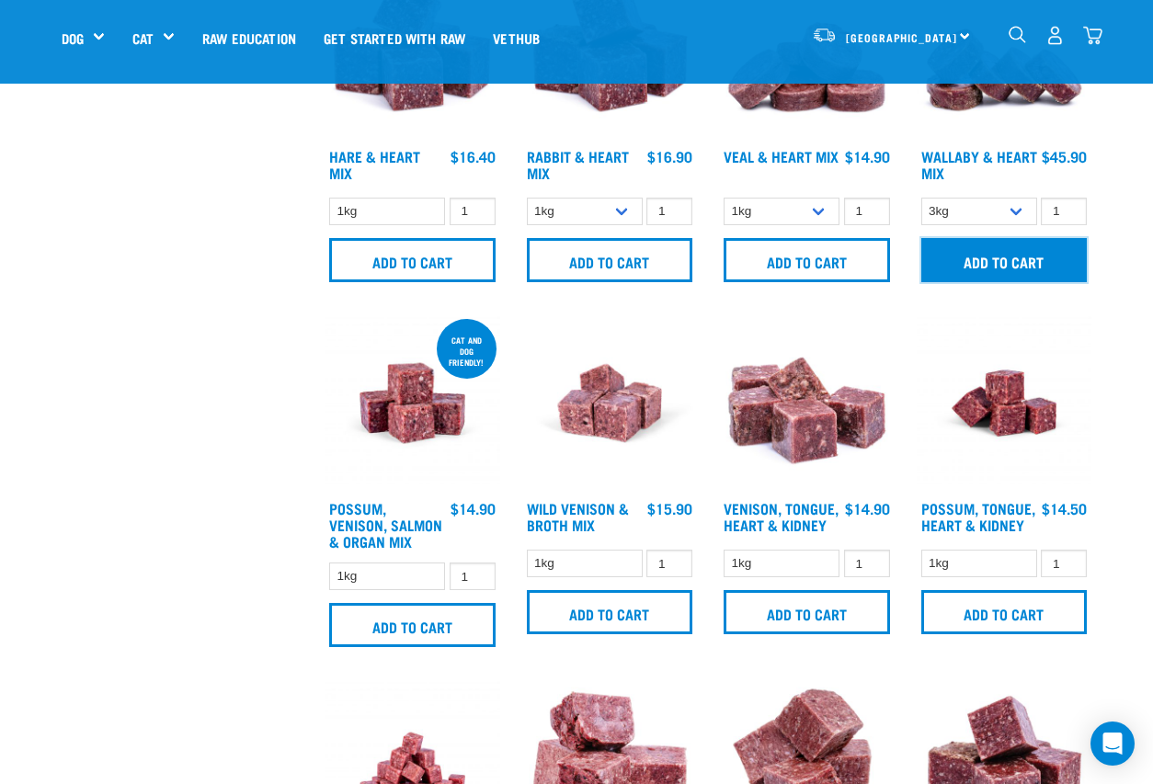
scroll to position [874, 0]
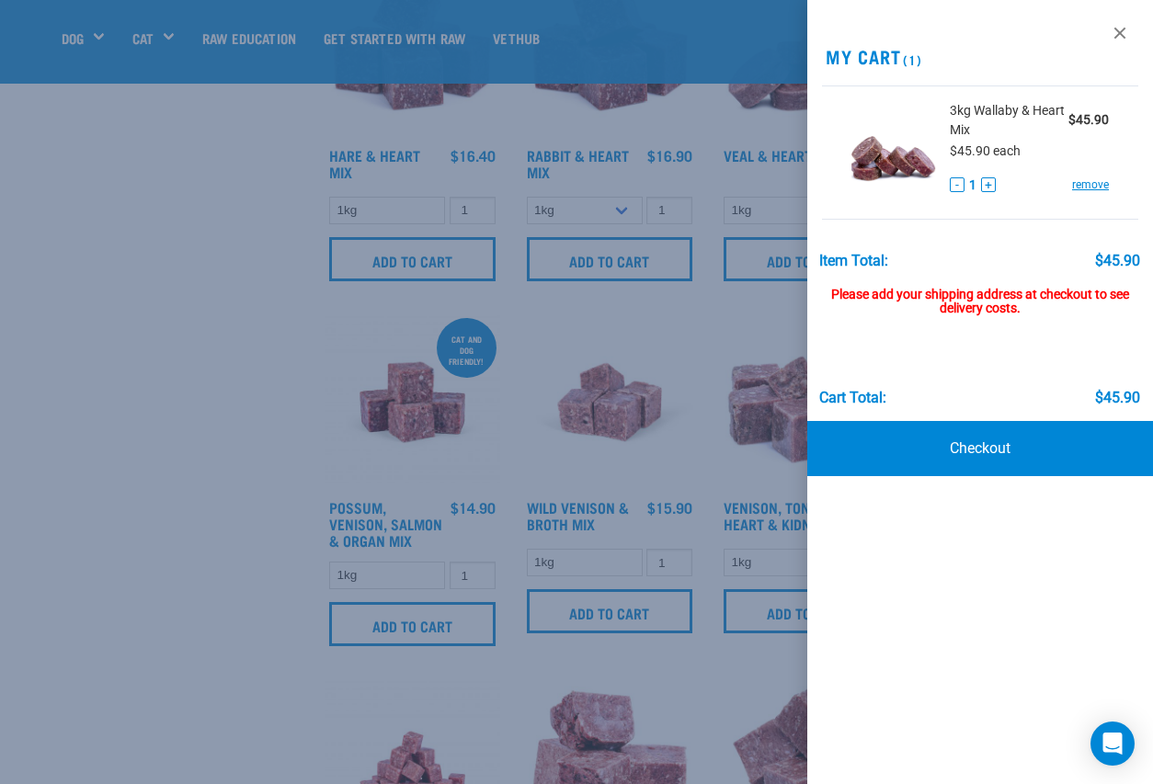
click at [222, 483] on div at bounding box center [576, 392] width 1153 height 784
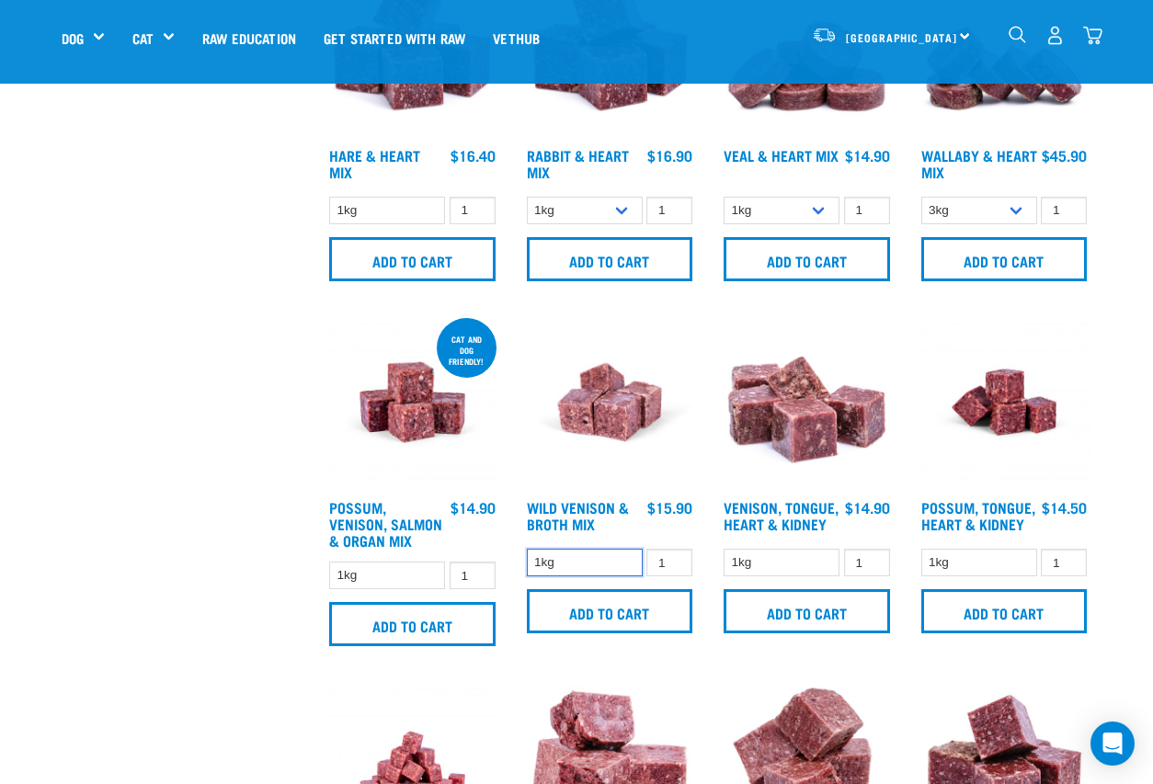
click at [569, 552] on select "1kg" at bounding box center [585, 563] width 116 height 28
click at [358, 573] on select "1kg" at bounding box center [387, 576] width 116 height 28
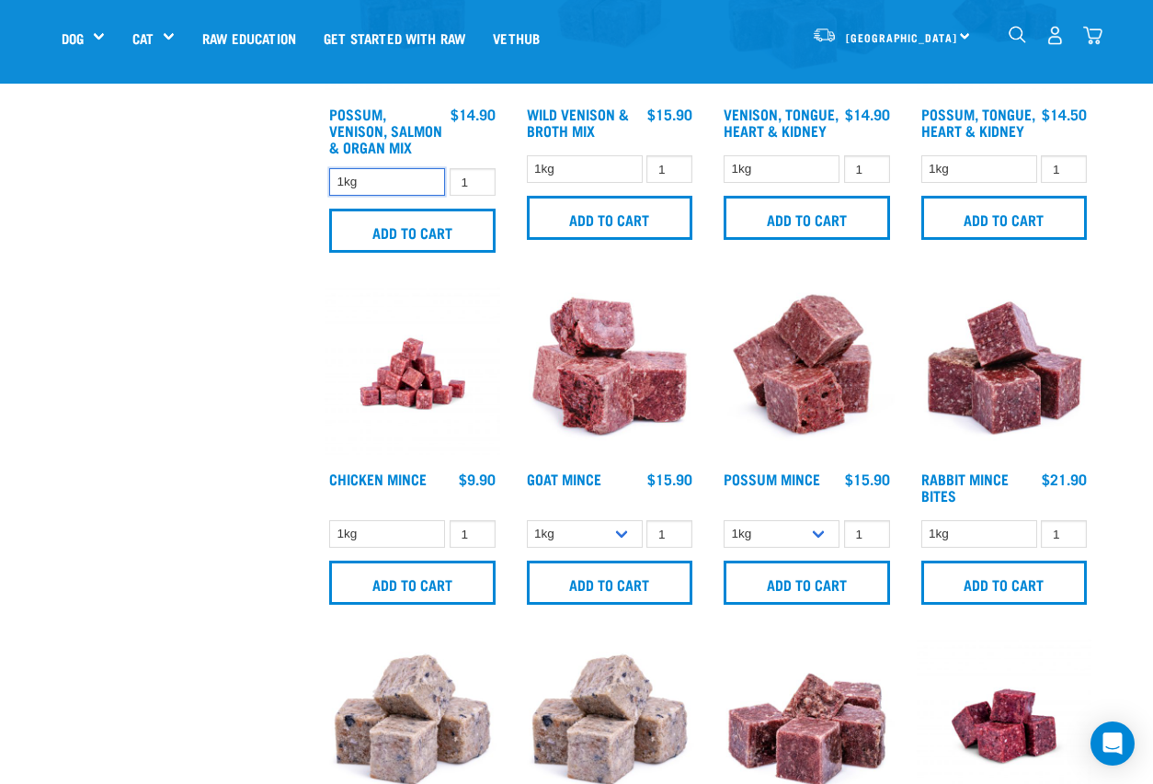
scroll to position [1269, 0]
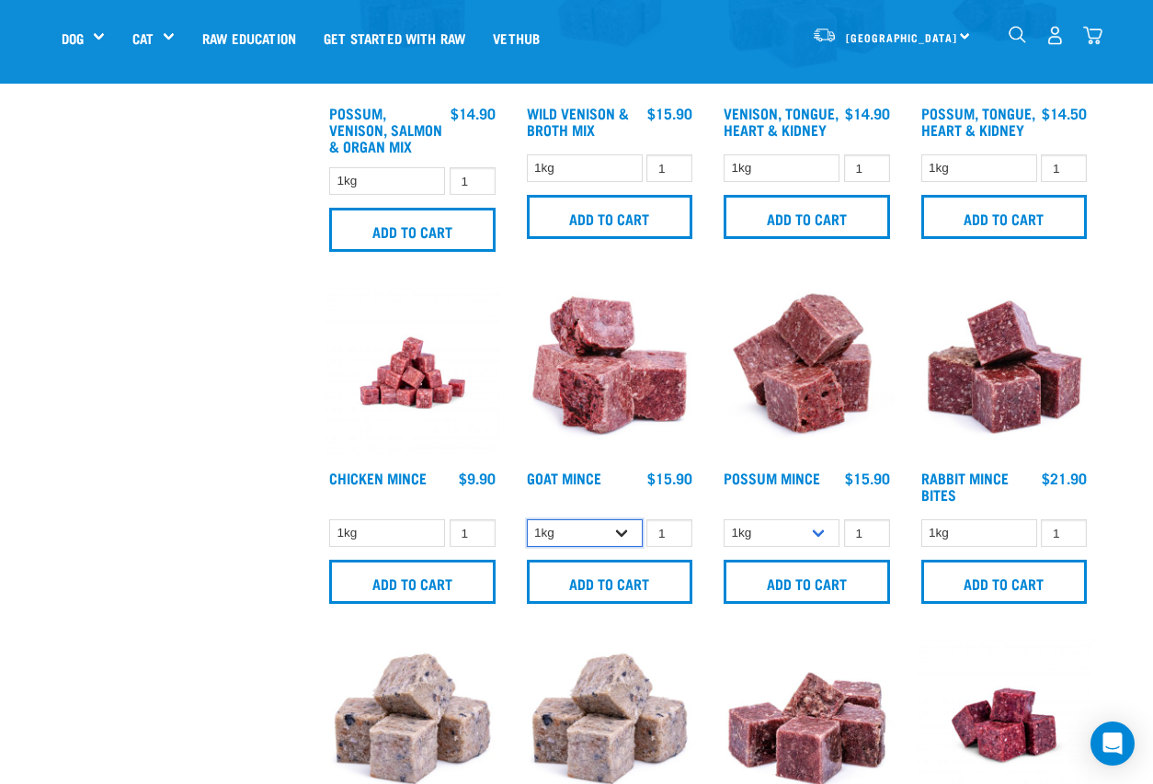
click at [617, 531] on select "1kg 3kg" at bounding box center [585, 533] width 116 height 28
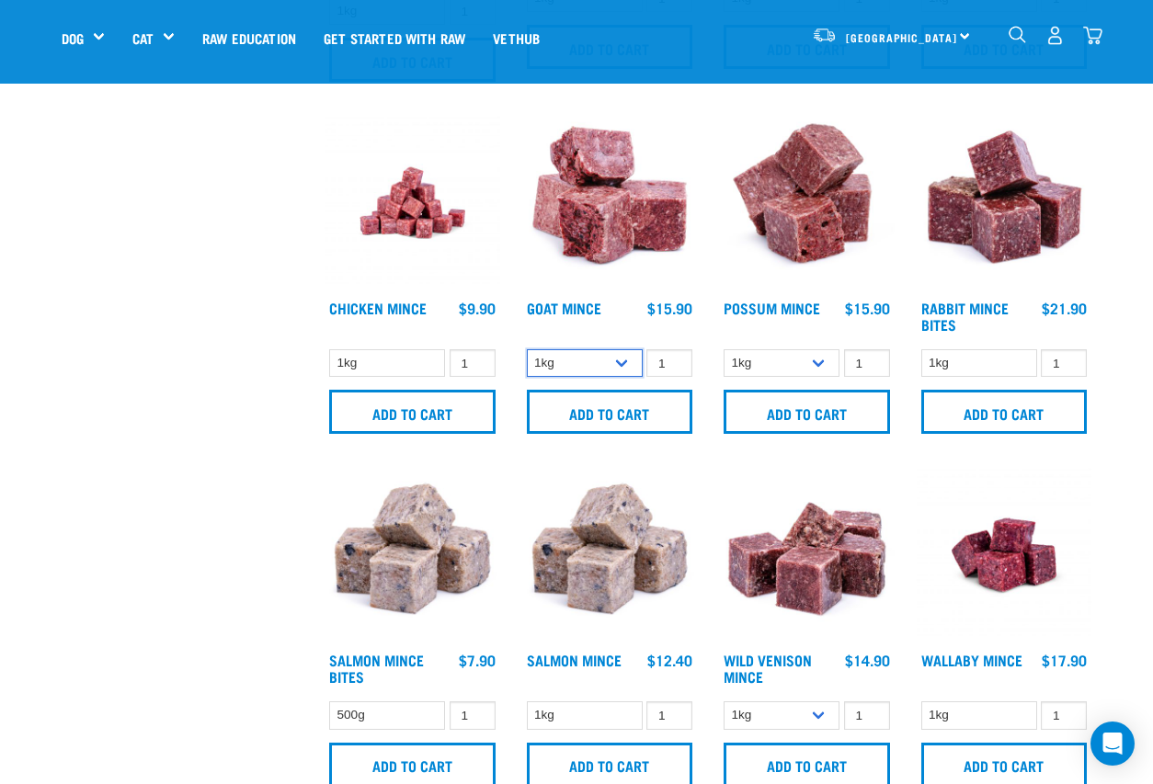
scroll to position [1451, 0]
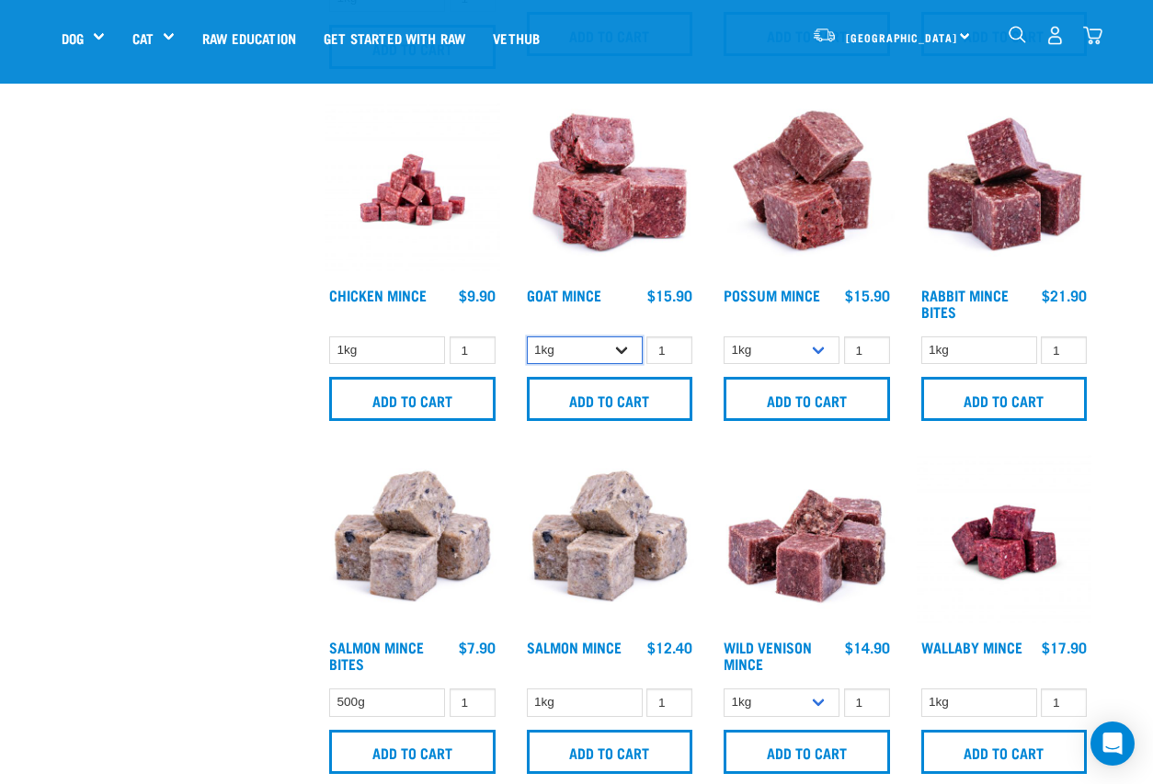
click at [586, 344] on select "1kg 3kg" at bounding box center [585, 350] width 116 height 28
select select "432"
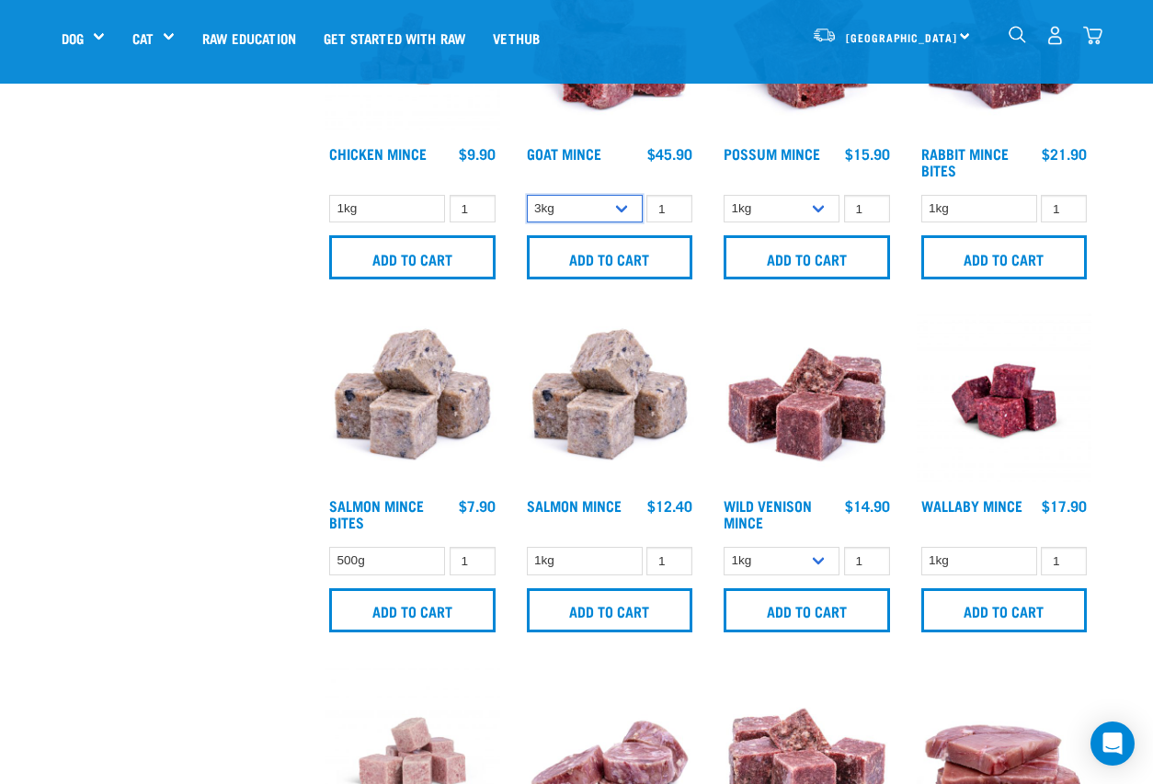
scroll to position [1599, 0]
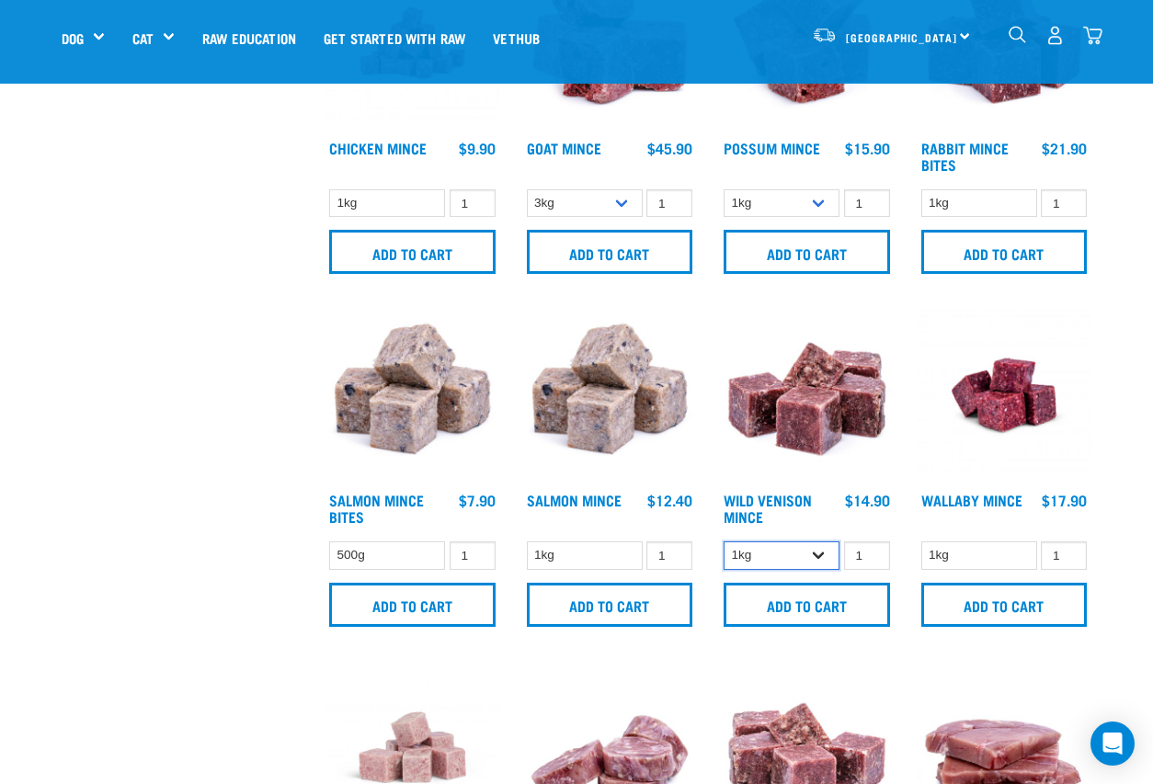
click at [791, 557] on select "1kg 3kg" at bounding box center [781, 555] width 116 height 28
select select "927"
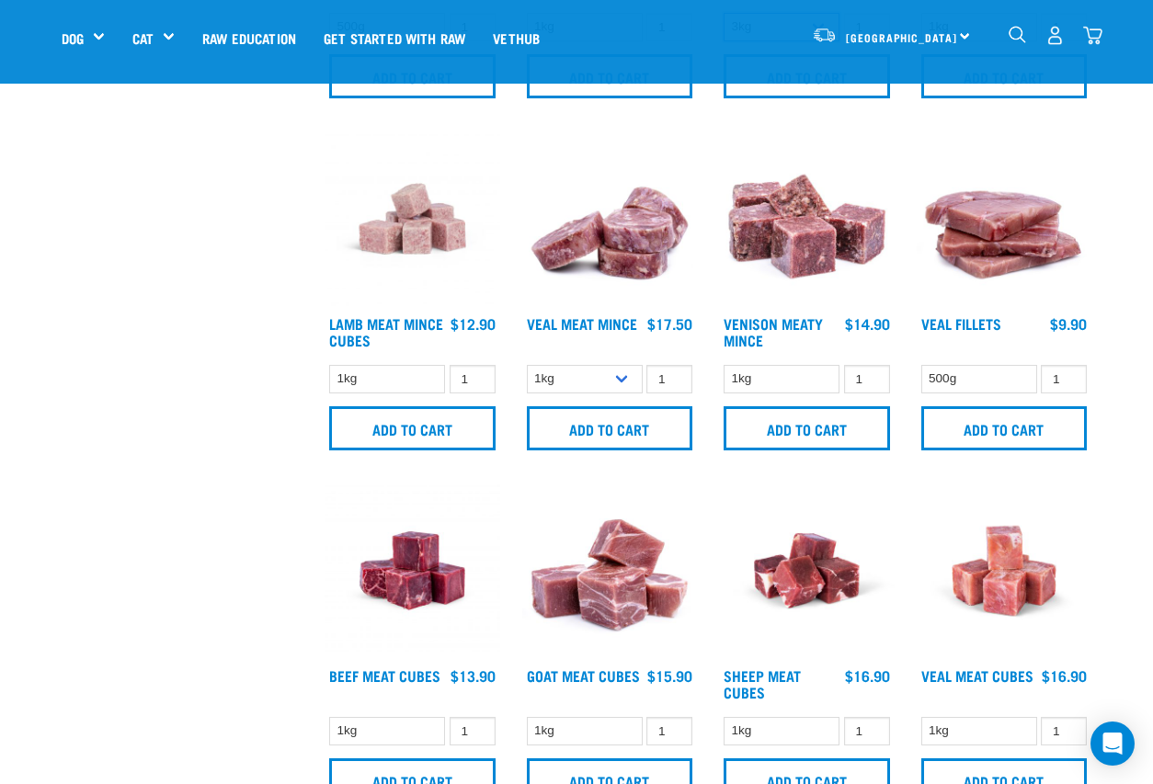
scroll to position [2128, 0]
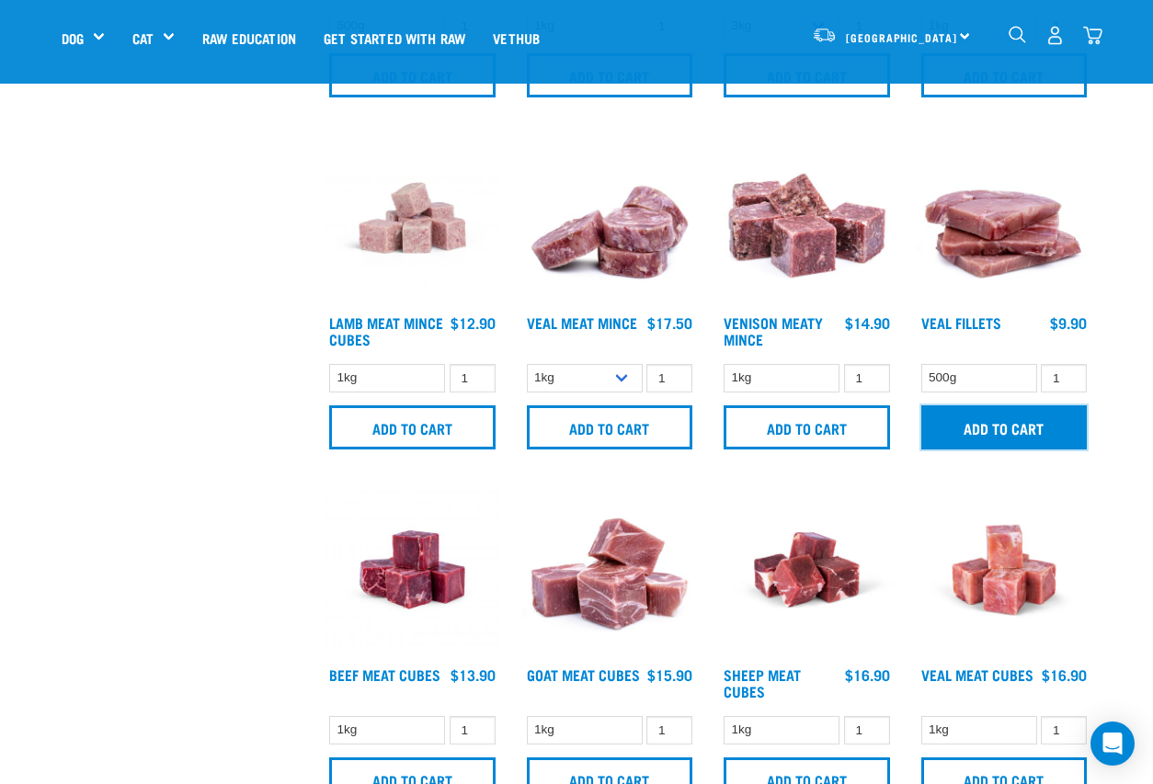
click at [997, 427] on input "Add to cart" at bounding box center [1004, 427] width 166 height 44
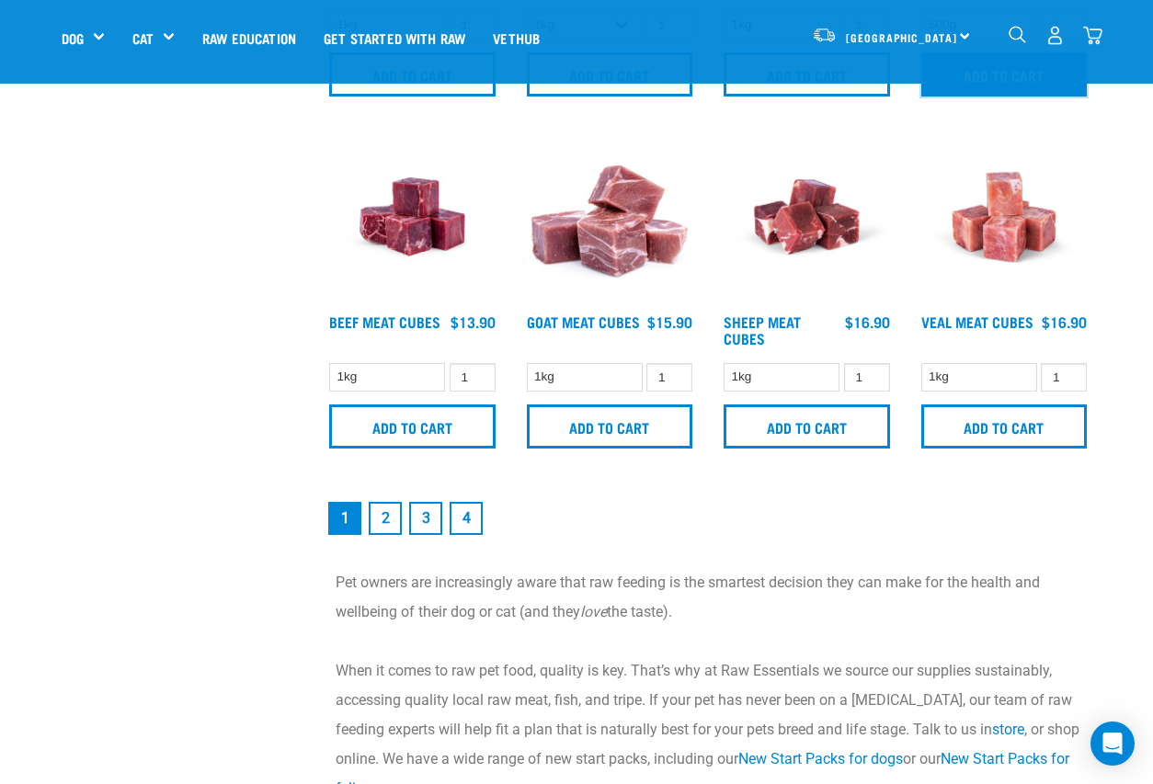
scroll to position [2485, 0]
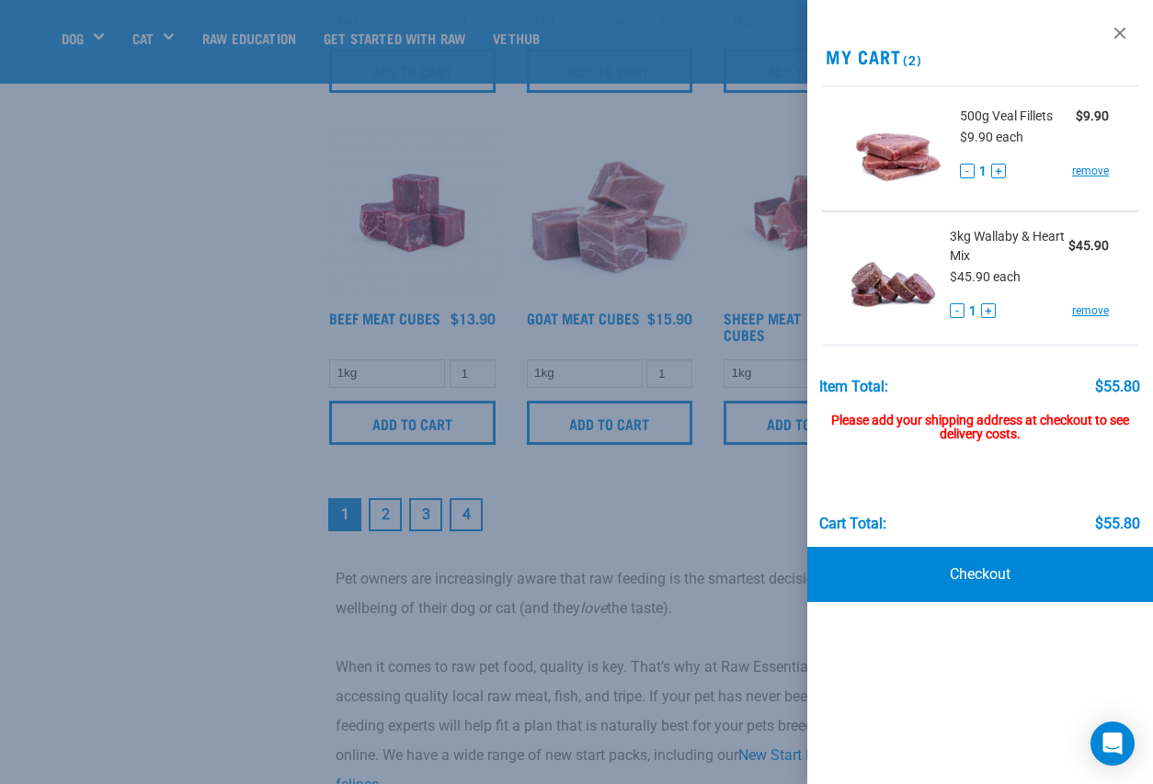
click at [178, 377] on div at bounding box center [576, 392] width 1153 height 784
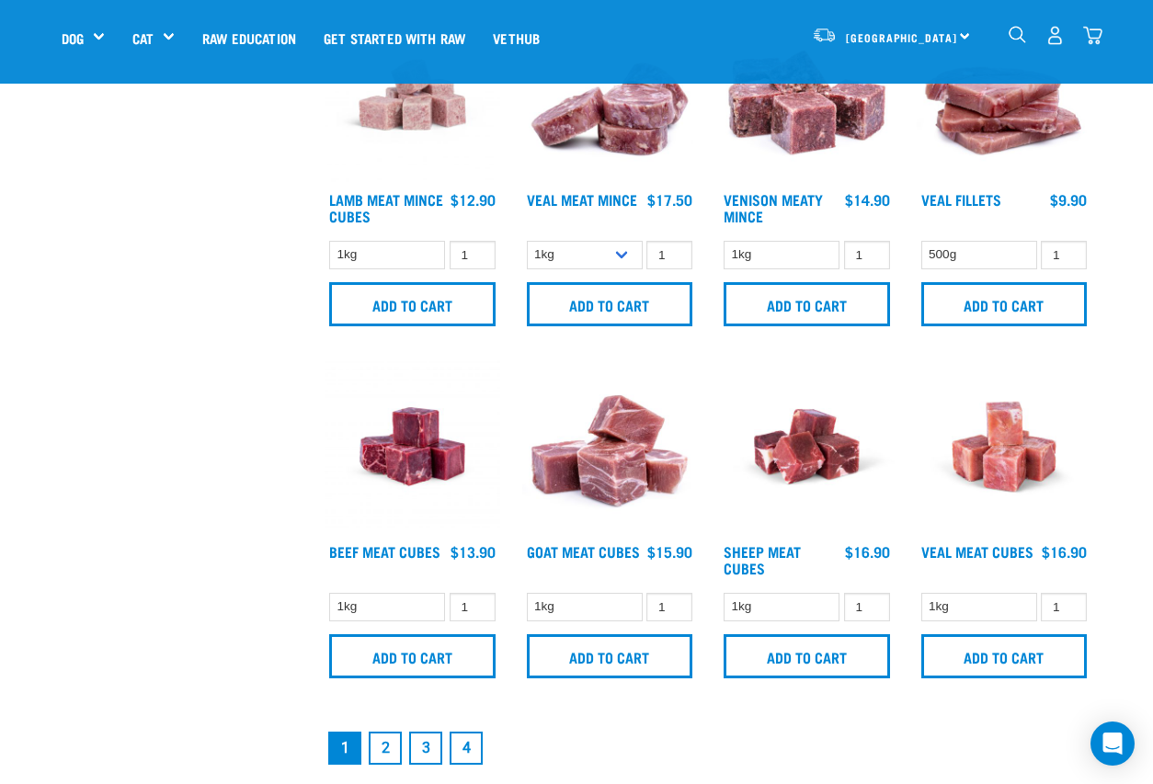
scroll to position [2241, 0]
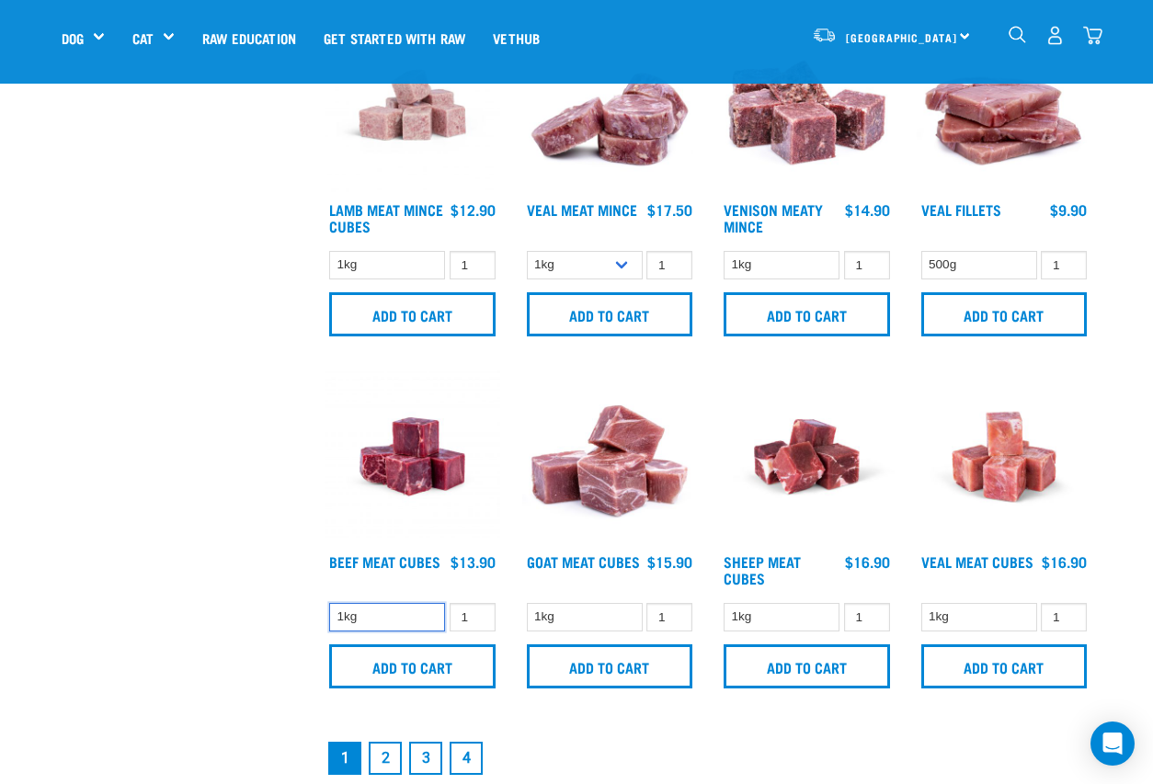
click at [387, 614] on select "1kg" at bounding box center [387, 617] width 116 height 28
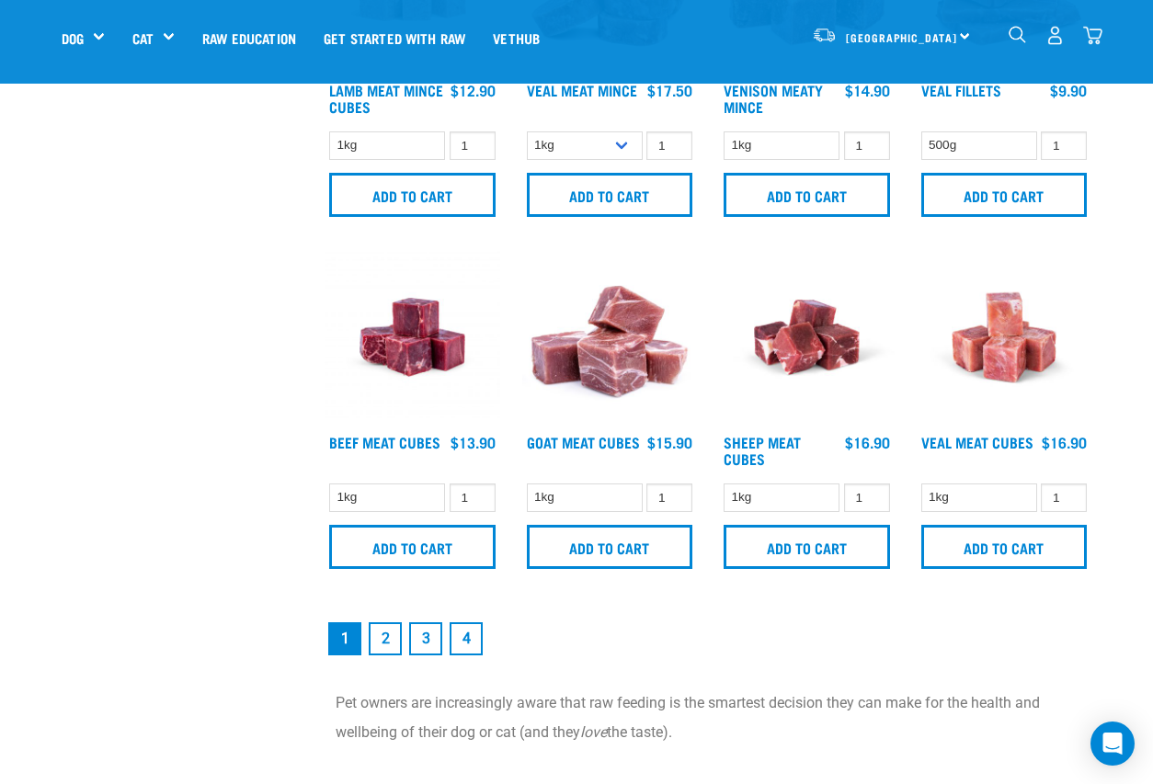
scroll to position [2370, 0]
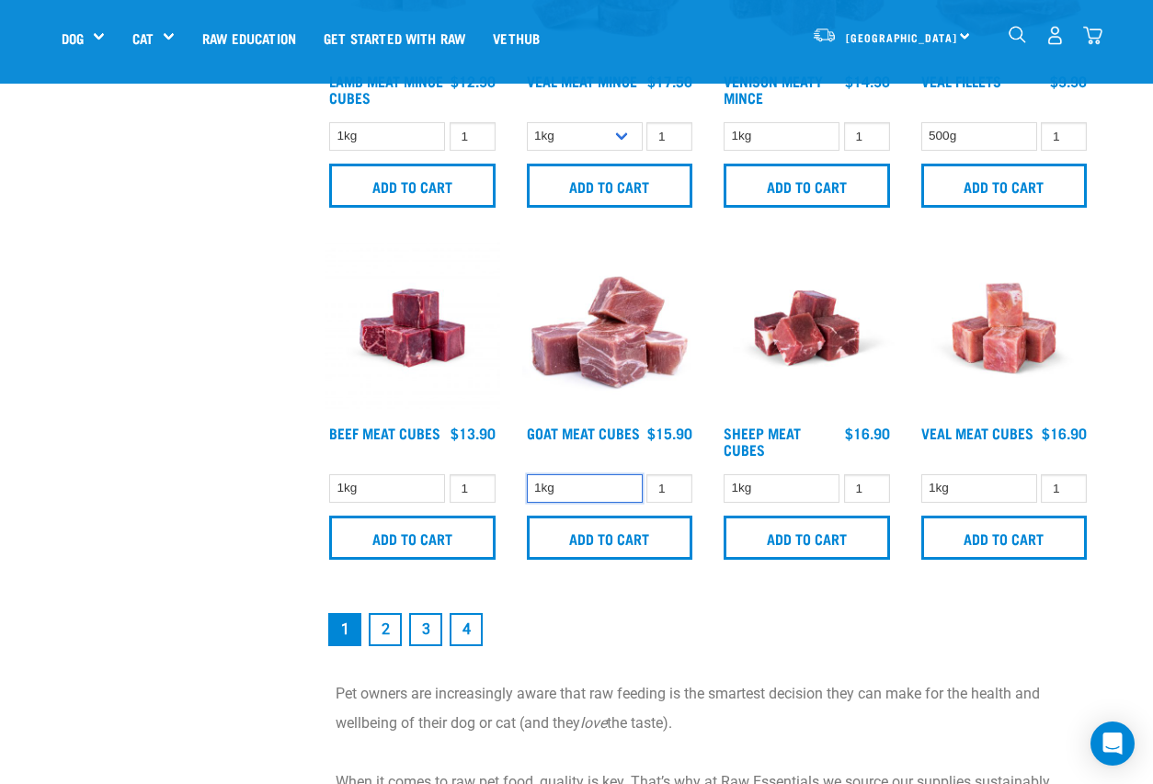
click at [596, 489] on select "1kg" at bounding box center [585, 488] width 116 height 28
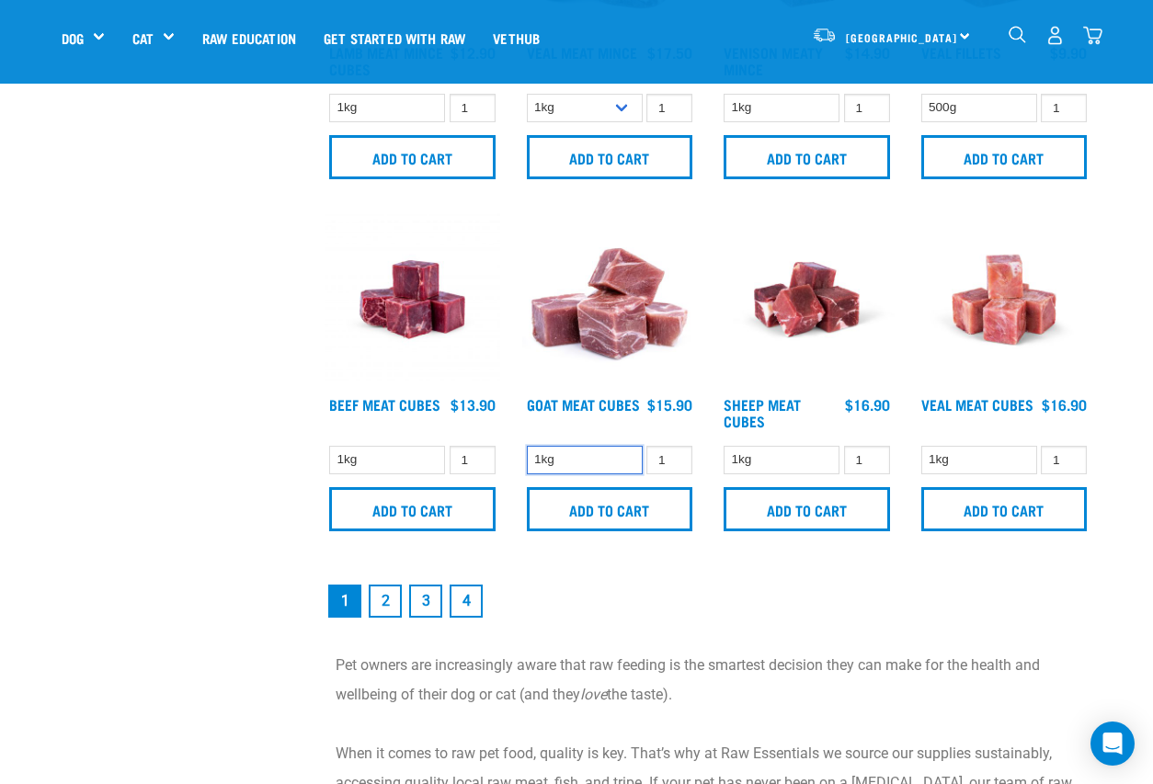
scroll to position [2416, 0]
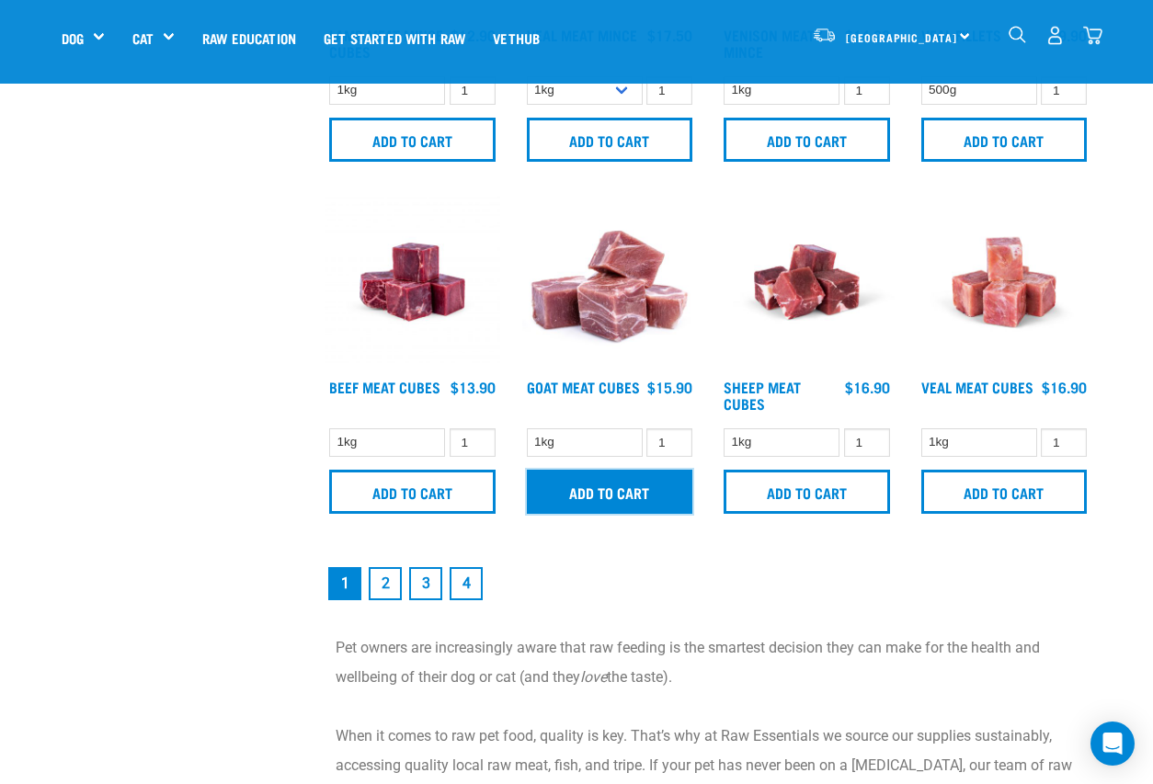
click at [599, 492] on input "Add to cart" at bounding box center [610, 492] width 166 height 44
click at [388, 581] on link "2" at bounding box center [385, 583] width 33 height 33
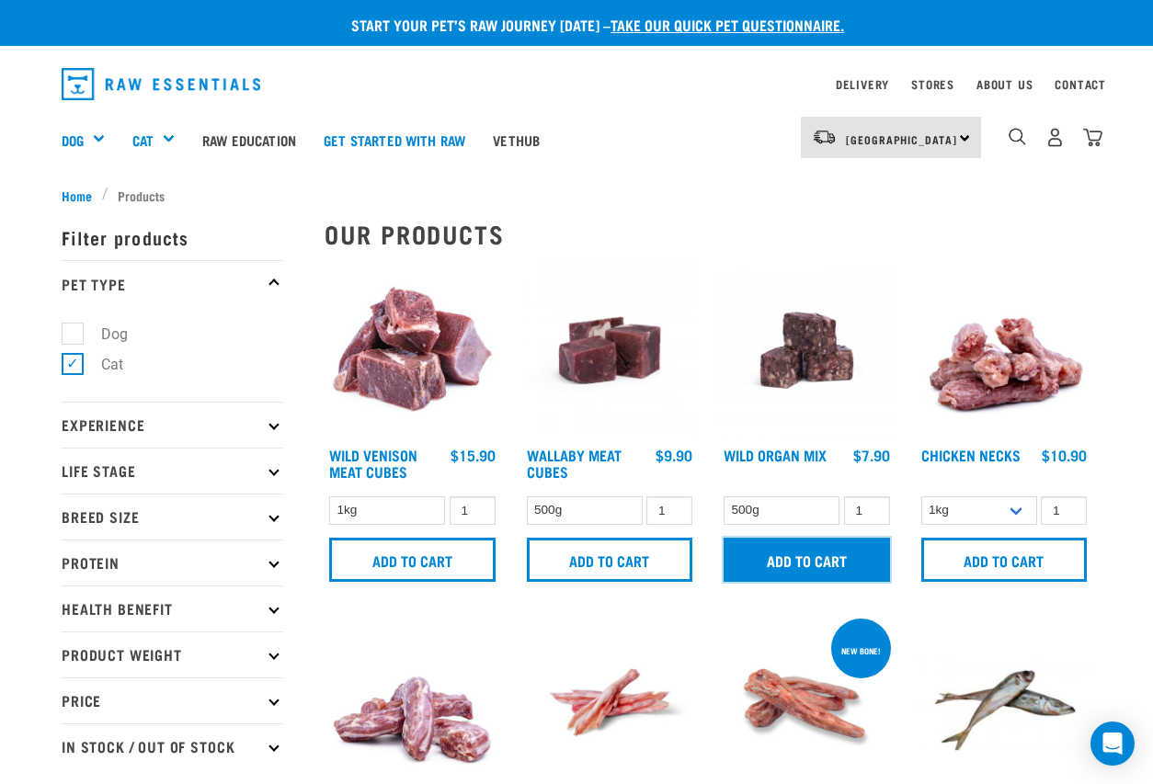
click at [800, 560] on input "Add to cart" at bounding box center [806, 560] width 166 height 44
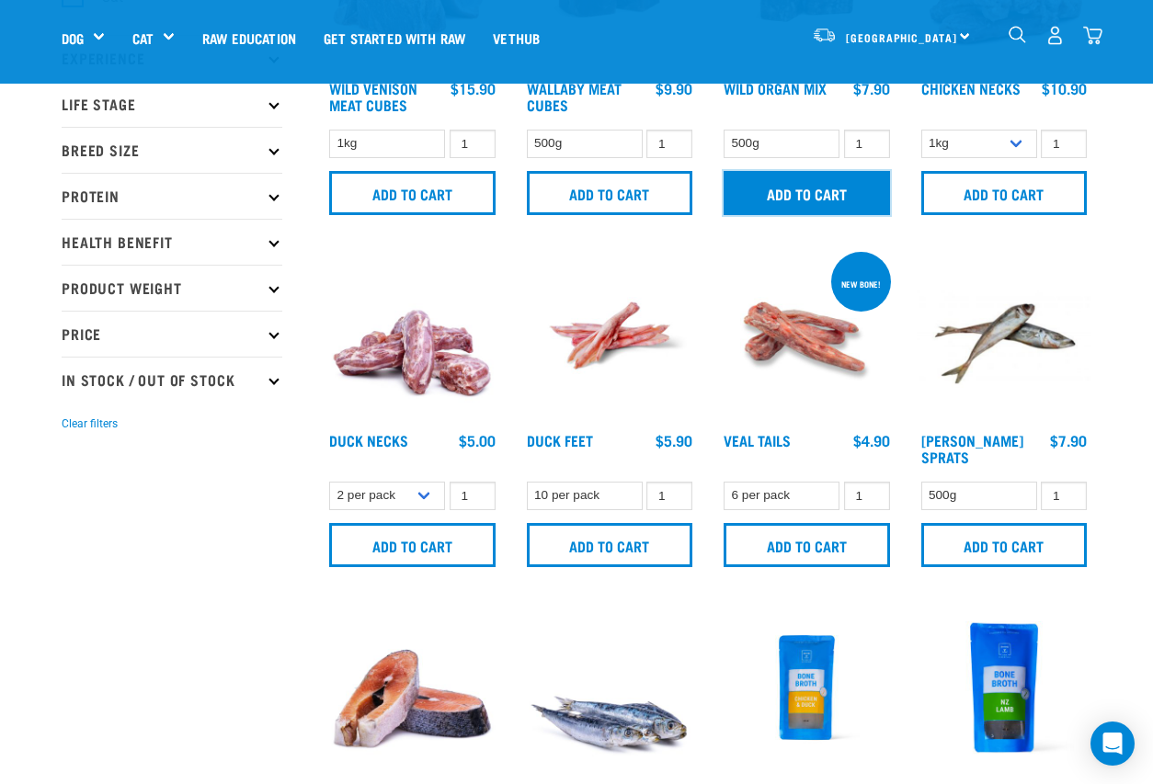
scroll to position [239, 0]
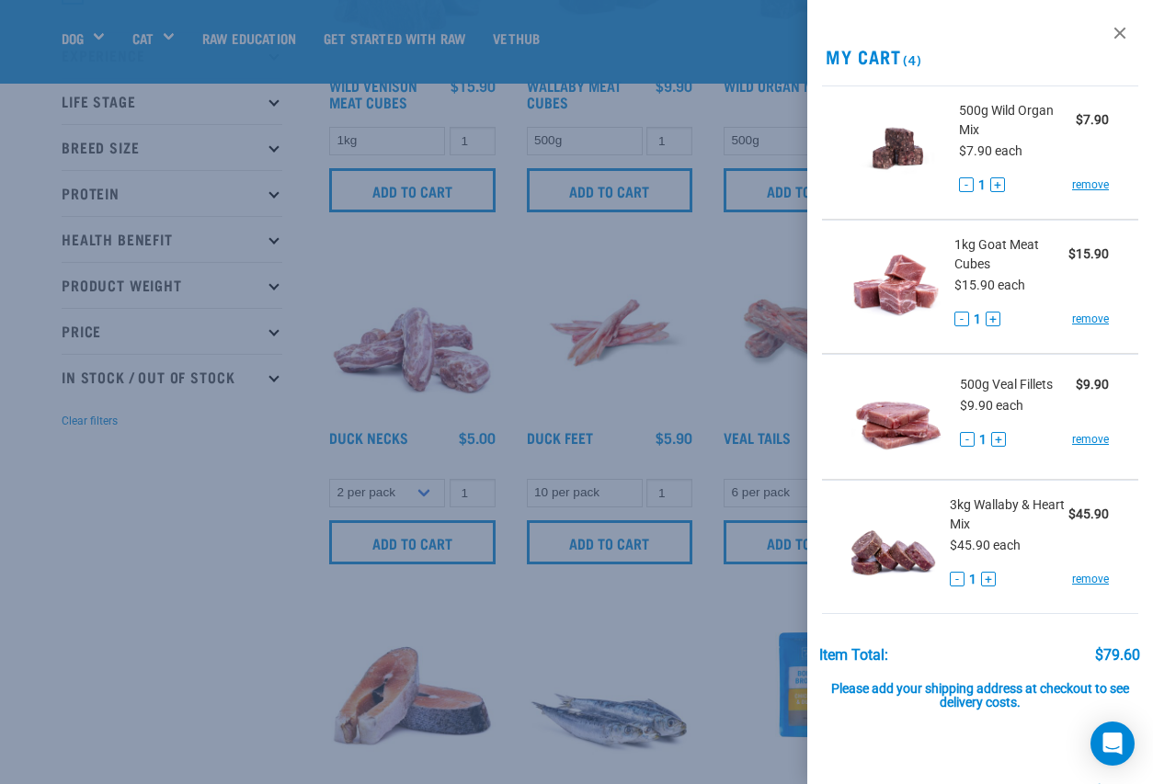
click at [1016, 136] on span "500g Wild Organ Mix" at bounding box center [1017, 120] width 117 height 39
click at [283, 475] on div at bounding box center [576, 392] width 1153 height 784
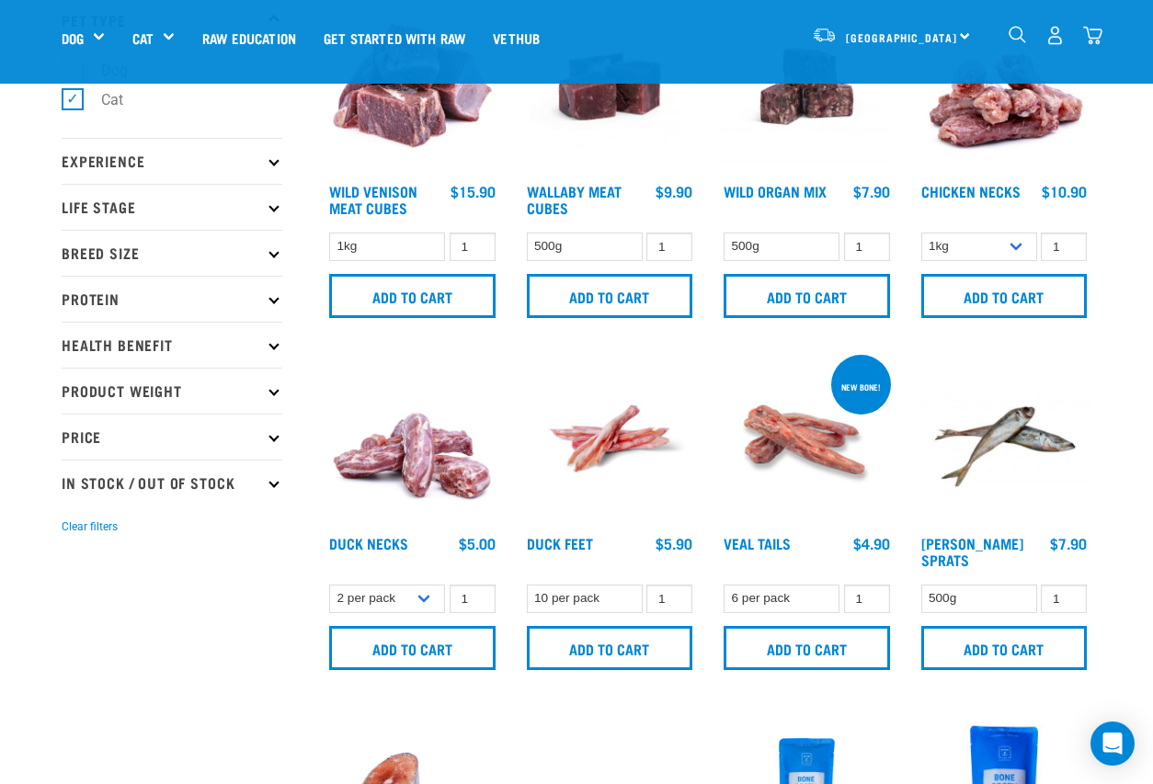
scroll to position [130, 0]
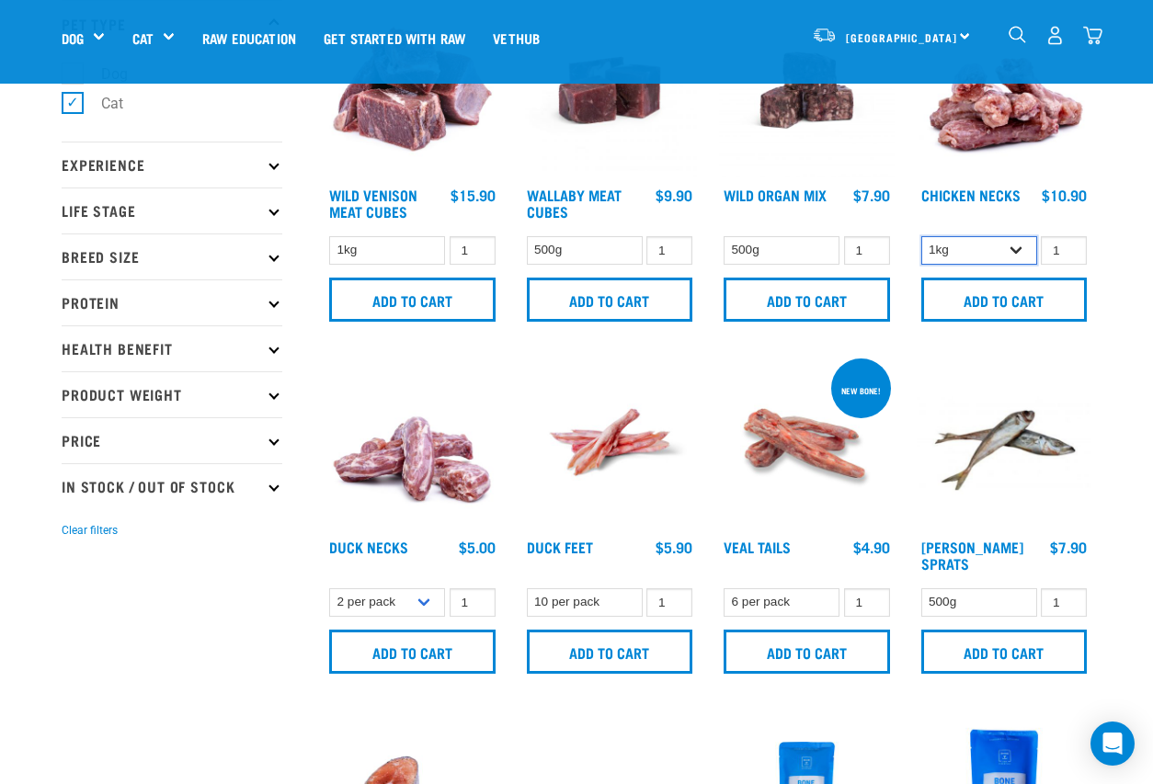
click at [1014, 248] on select "1kg 2kg" at bounding box center [979, 250] width 116 height 28
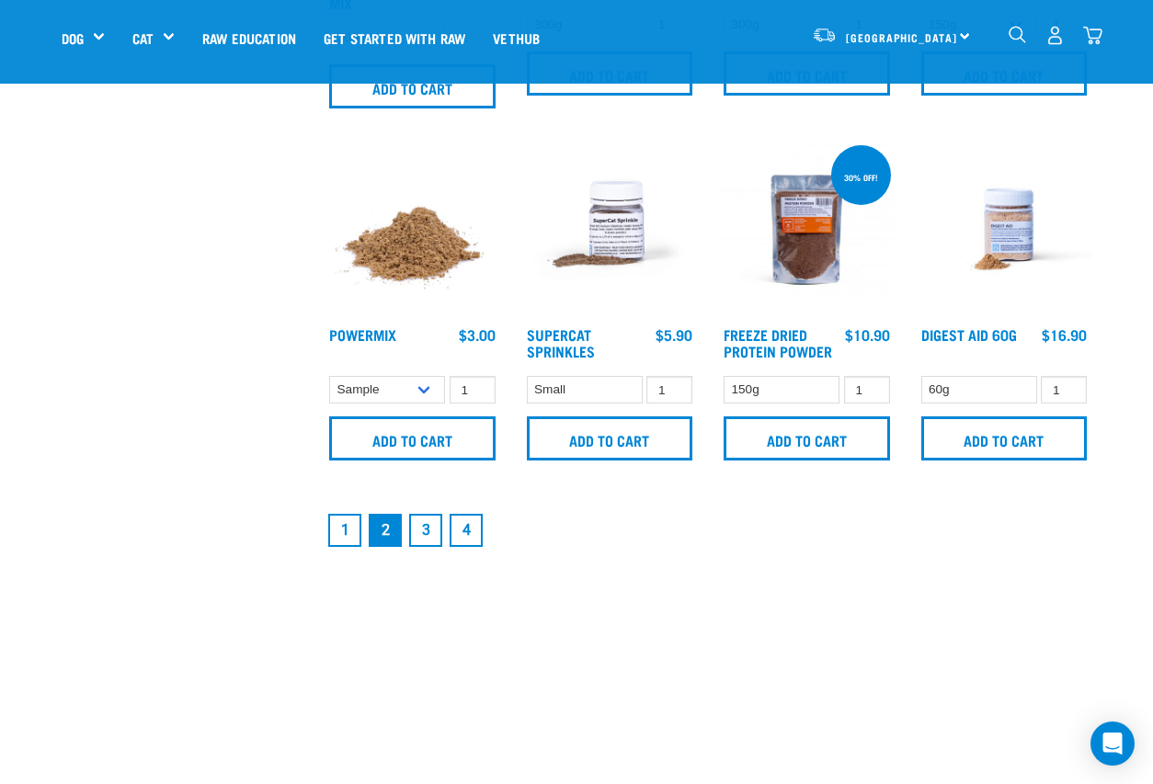
scroll to position [2519, 0]
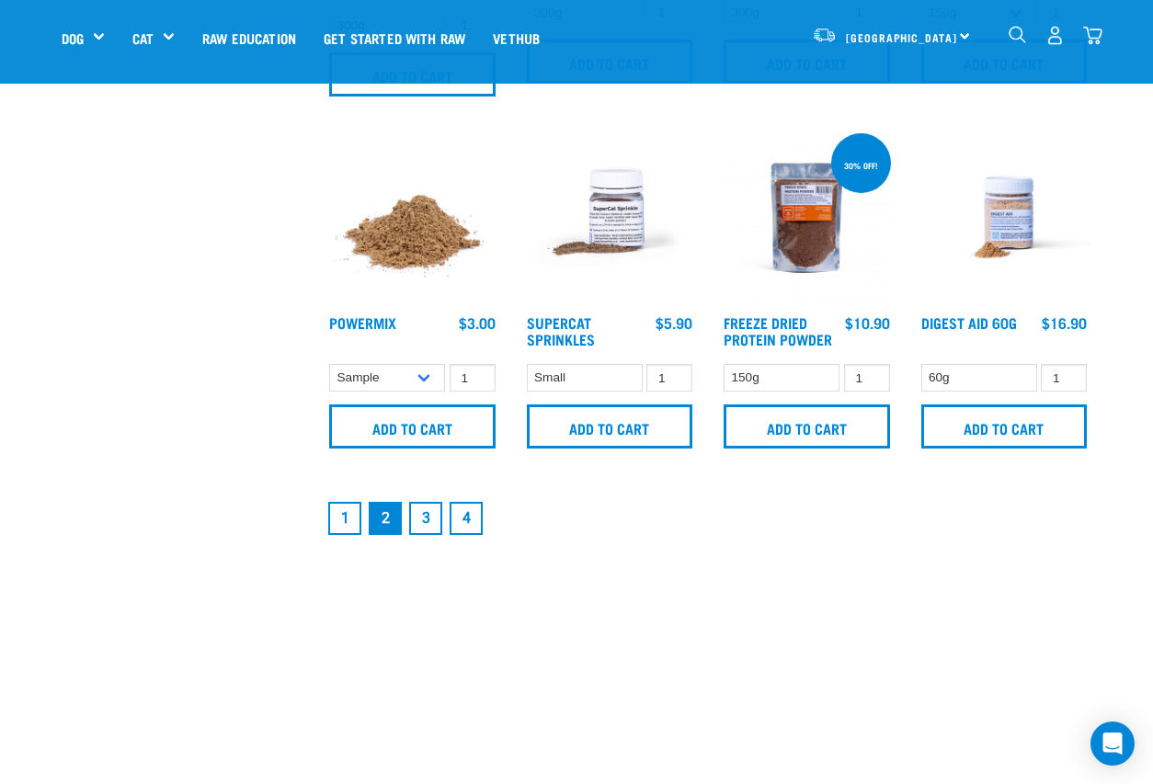
click at [336, 523] on link "1" at bounding box center [344, 518] width 33 height 33
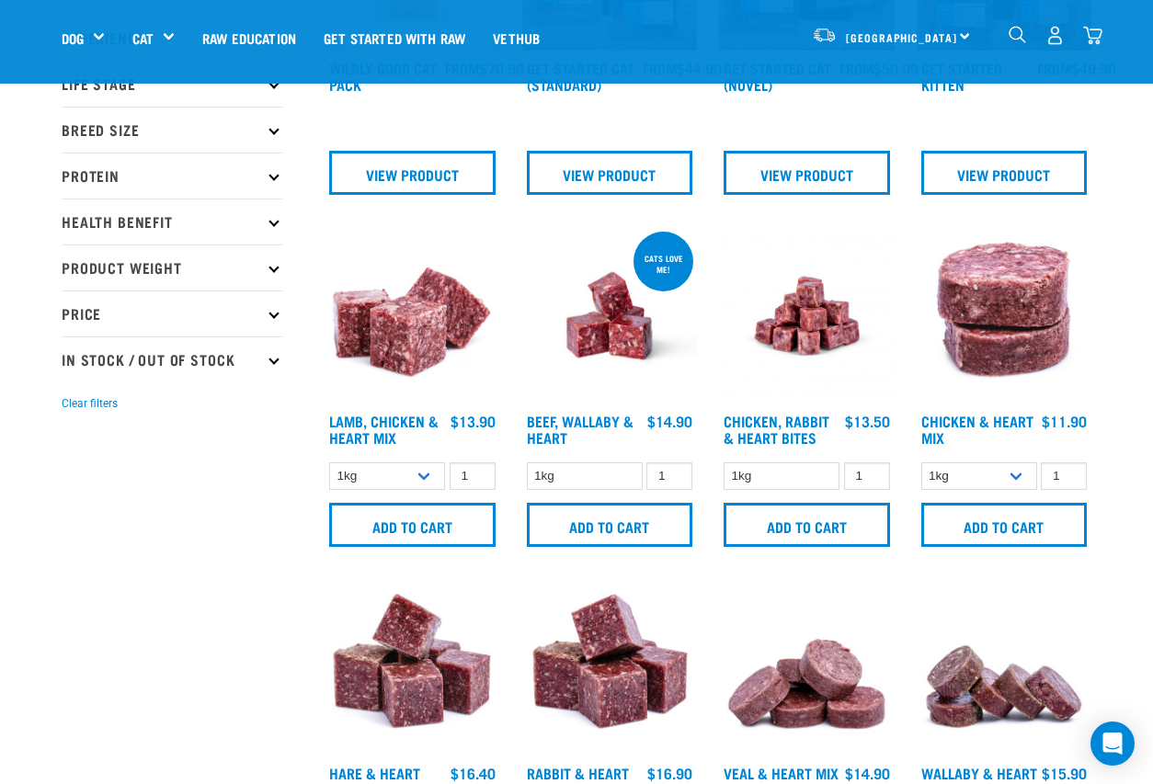
scroll to position [257, 0]
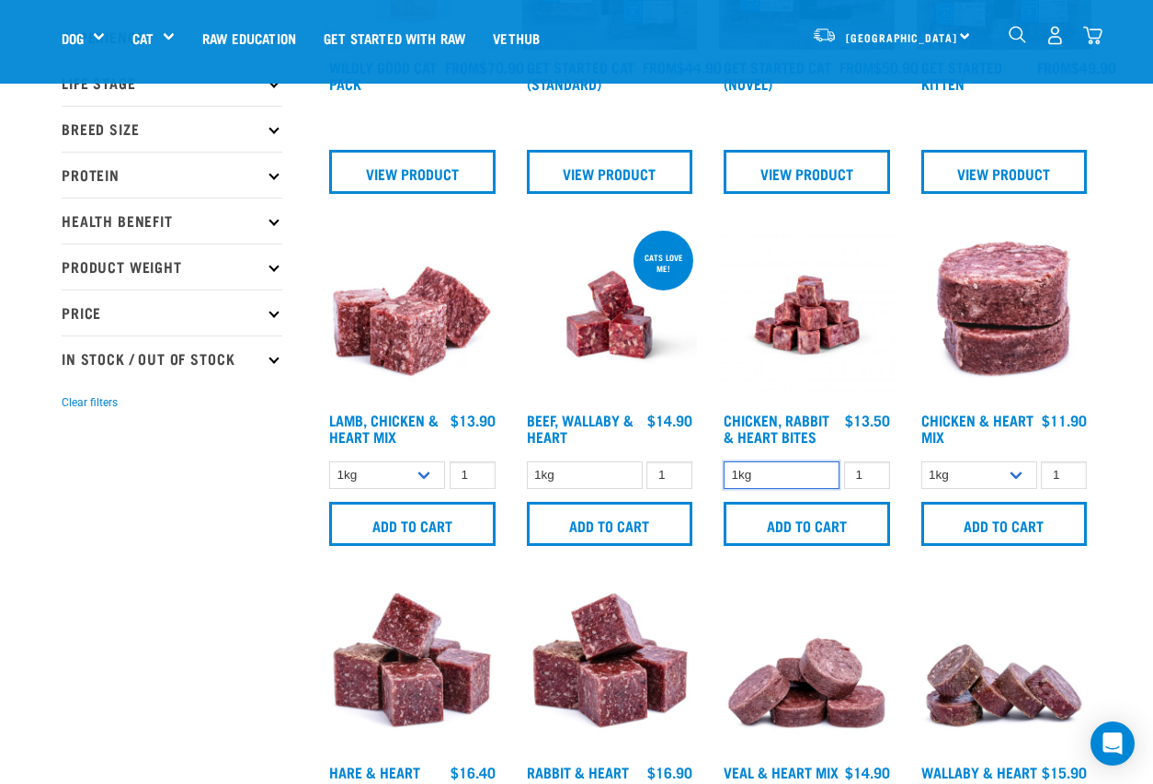
click at [779, 473] on select "1kg" at bounding box center [781, 475] width 116 height 28
click at [988, 471] on select "1kg 3kg" at bounding box center [979, 475] width 116 height 28
click at [1024, 478] on select "1kg 3kg" at bounding box center [979, 475] width 116 height 28
click at [970, 467] on select "1kg 3kg" at bounding box center [979, 475] width 116 height 28
select select "352"
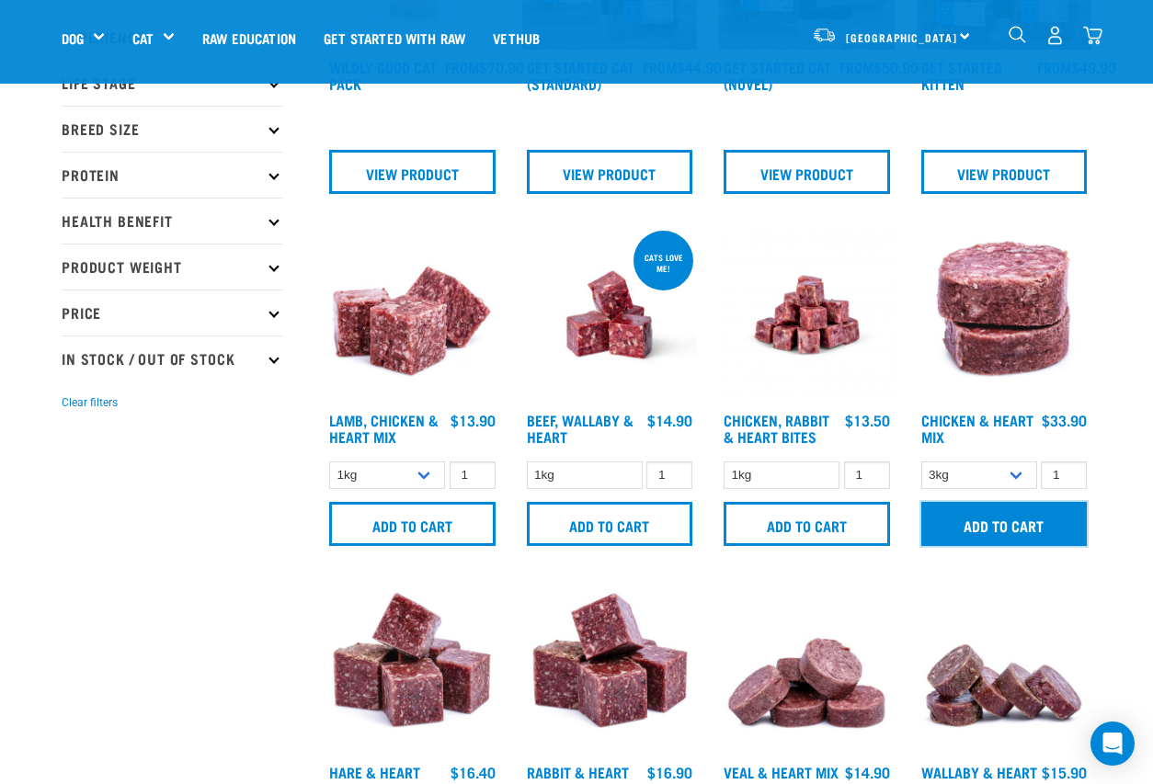
click at [1007, 523] on input "Add to cart" at bounding box center [1004, 524] width 166 height 44
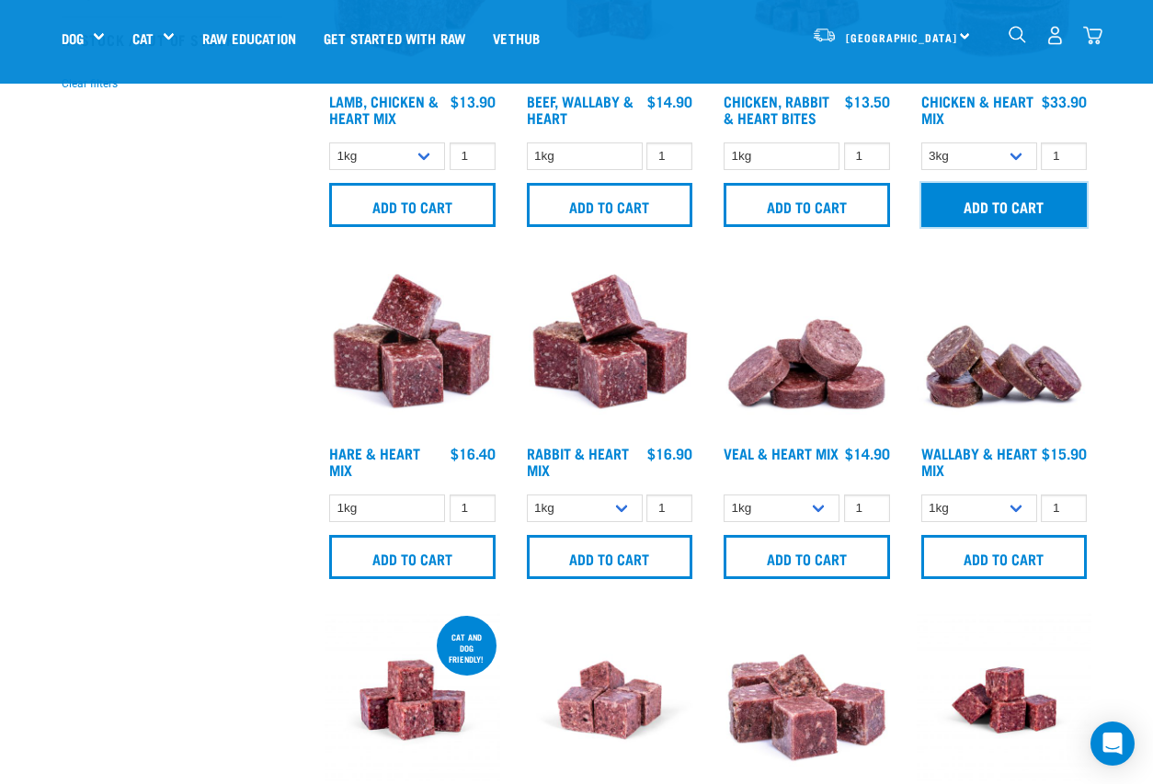
scroll to position [583, 0]
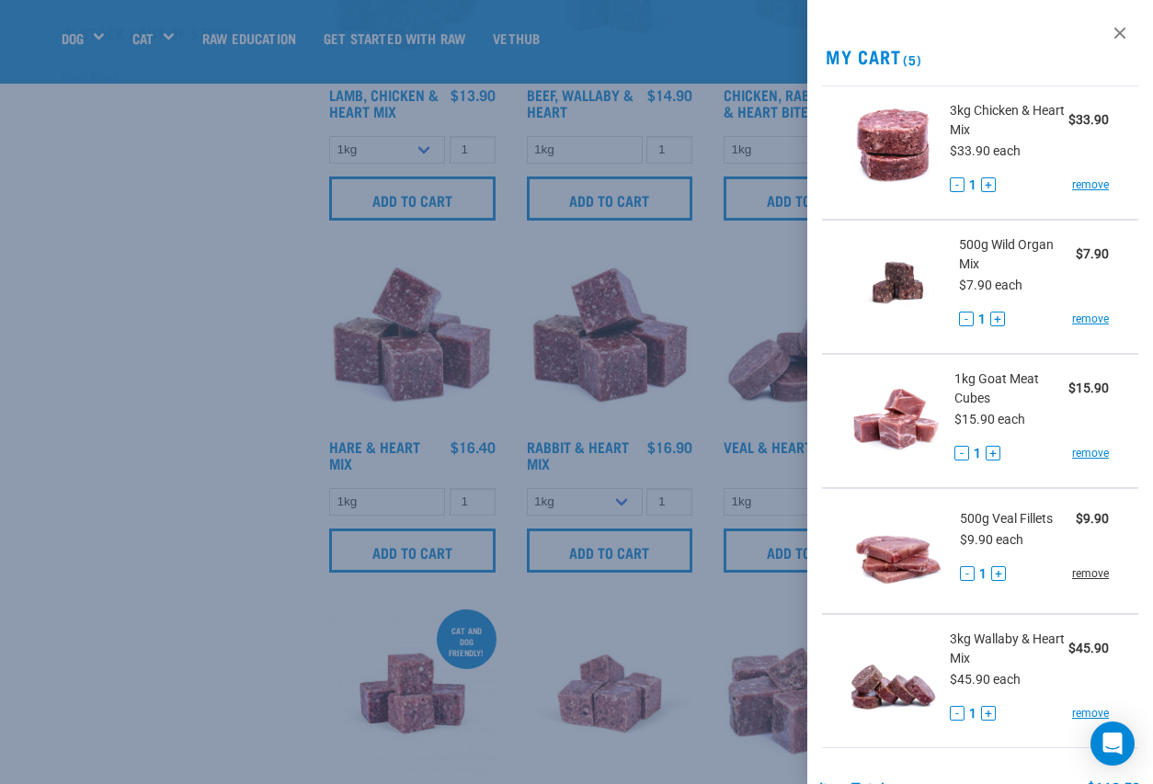
click at [1087, 570] on link "remove" at bounding box center [1090, 573] width 37 height 17
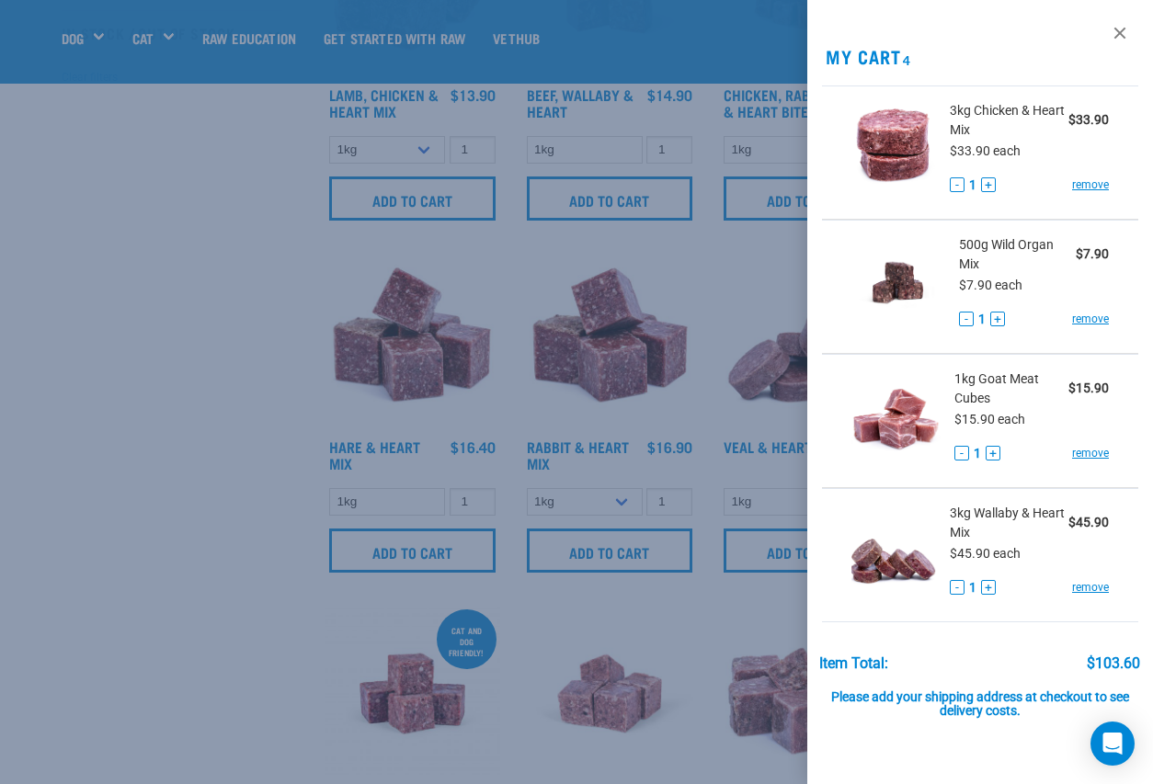
click at [152, 455] on div at bounding box center [576, 392] width 1153 height 784
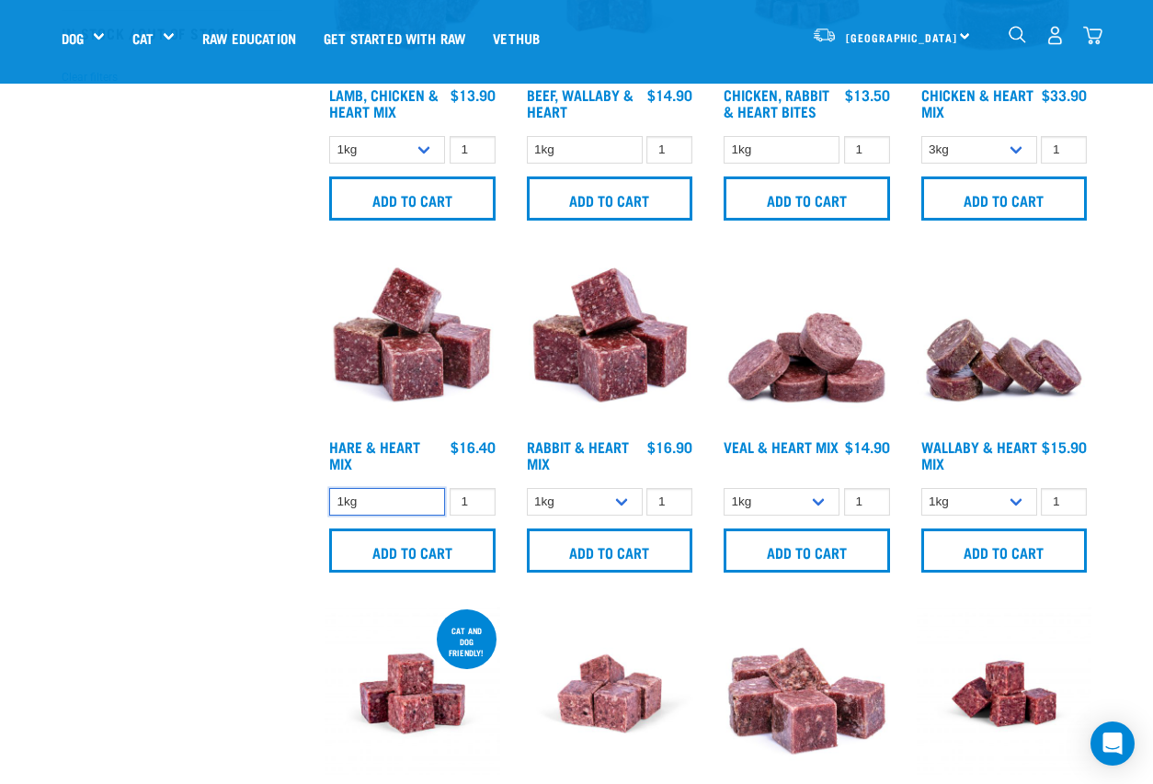
click at [392, 509] on select "1kg" at bounding box center [387, 502] width 116 height 28
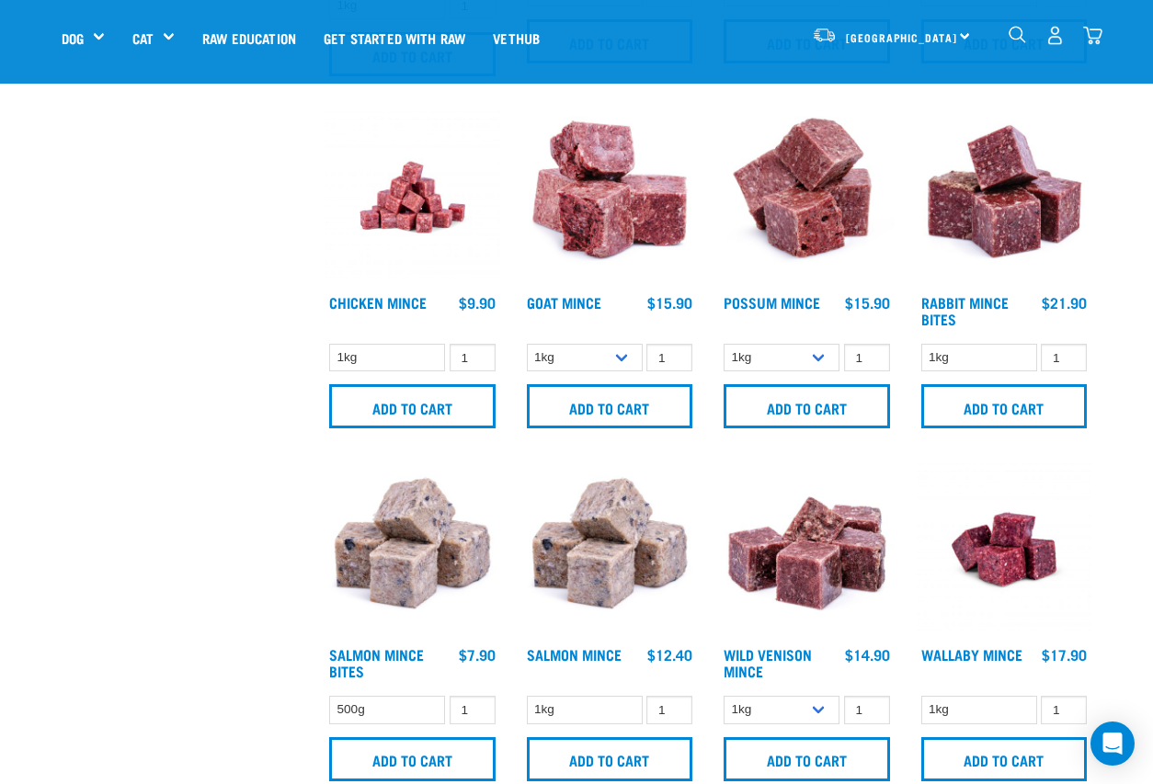
scroll to position [1448, 0]
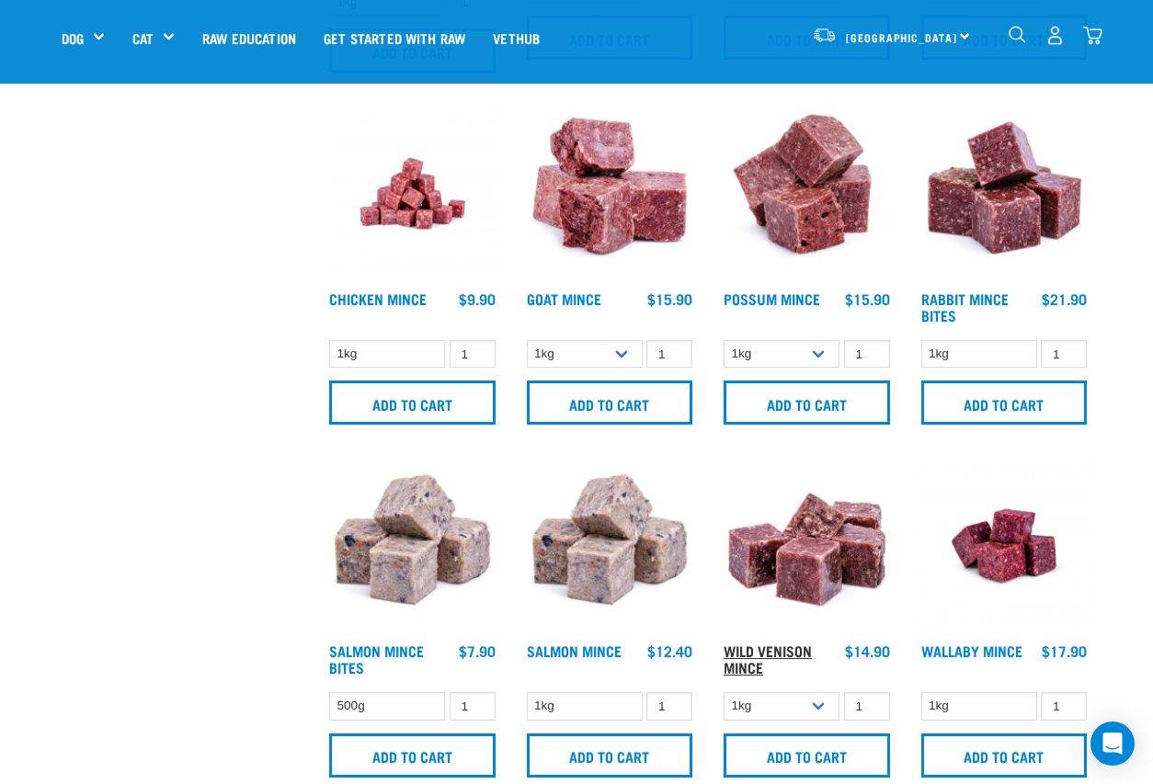
click at [760, 650] on link "Wild Venison Mince" at bounding box center [767, 658] width 88 height 25
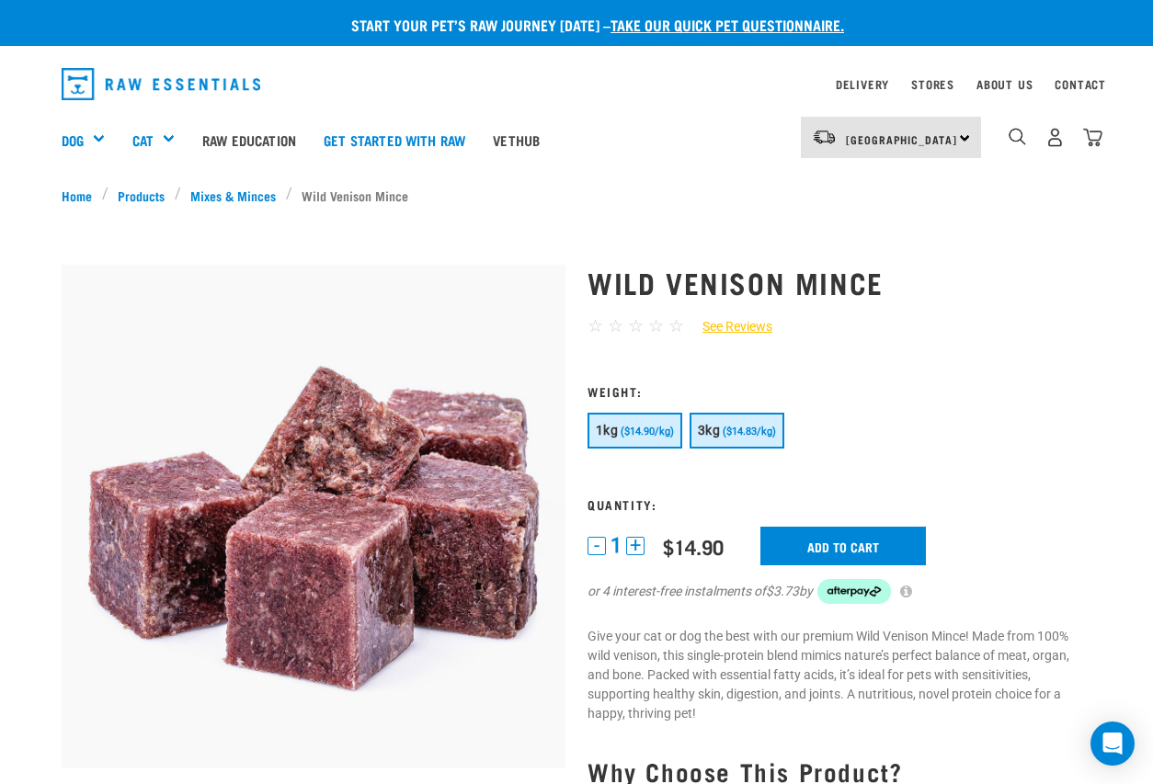
click at [733, 434] on span "($14.83/kg)" at bounding box center [749, 432] width 53 height 12
click at [653, 426] on span "($14.90/kg)" at bounding box center [646, 432] width 53 height 12
click at [747, 441] on button "3kg ($14.83/kg)" at bounding box center [736, 431] width 95 height 36
click at [646, 438] on button "1kg ($14.90/kg)" at bounding box center [634, 431] width 95 height 36
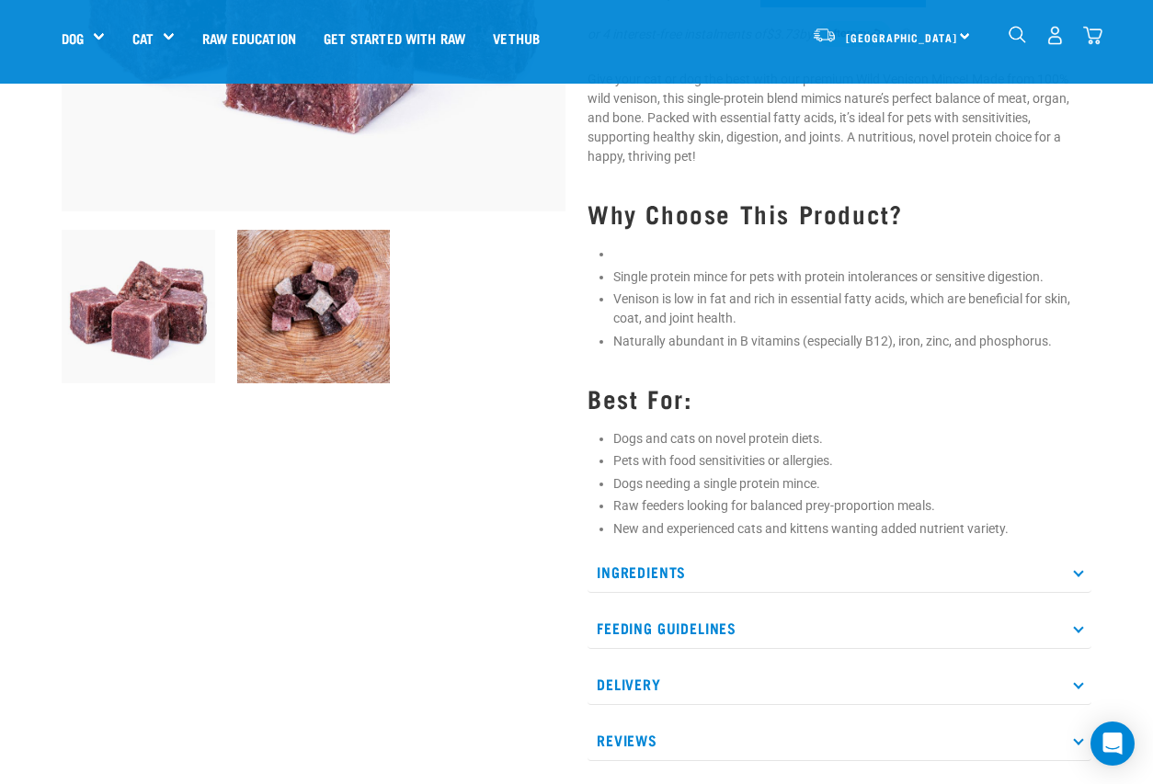
scroll to position [442, 0]
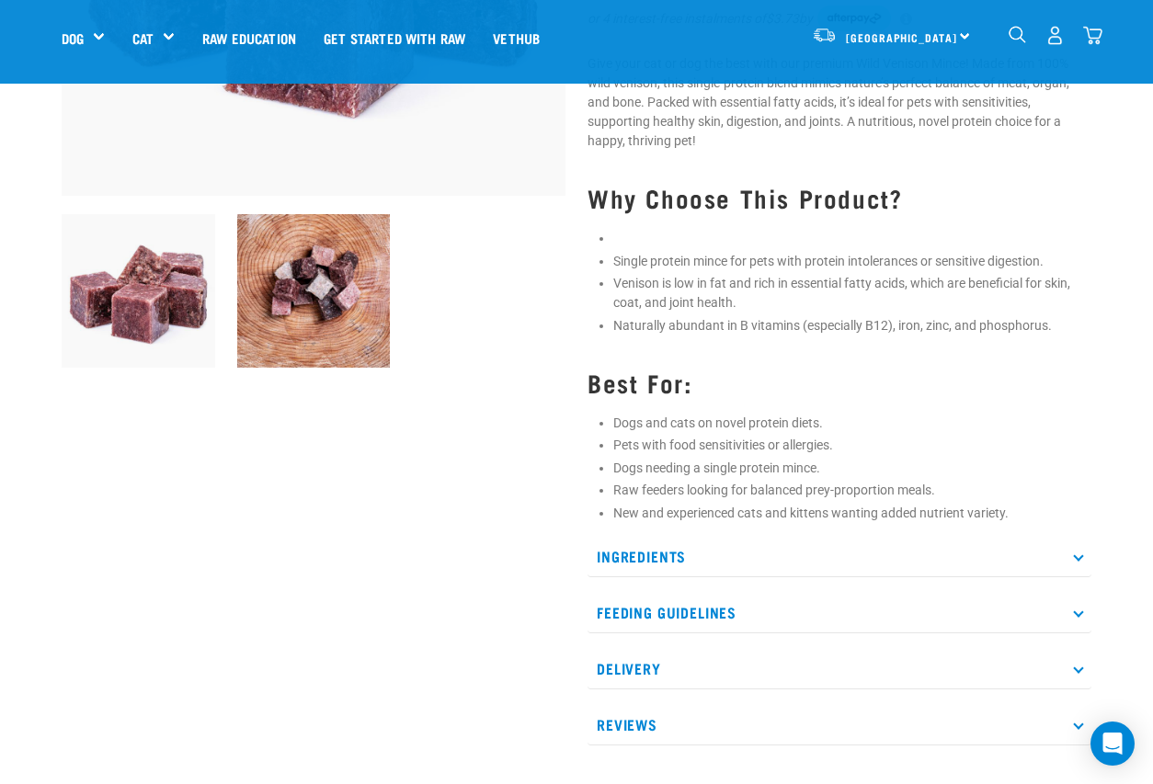
click at [664, 558] on p "Ingredients" at bounding box center [839, 556] width 504 height 41
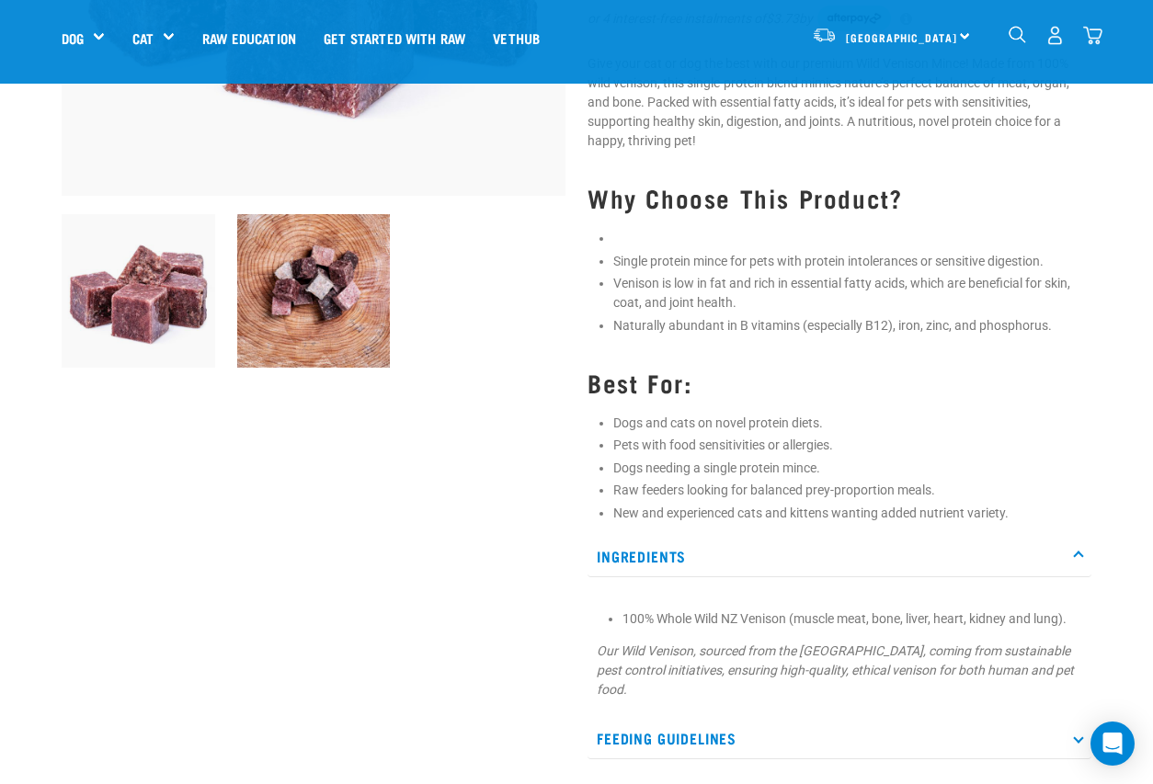
click at [648, 558] on p "Ingredients" at bounding box center [839, 556] width 504 height 41
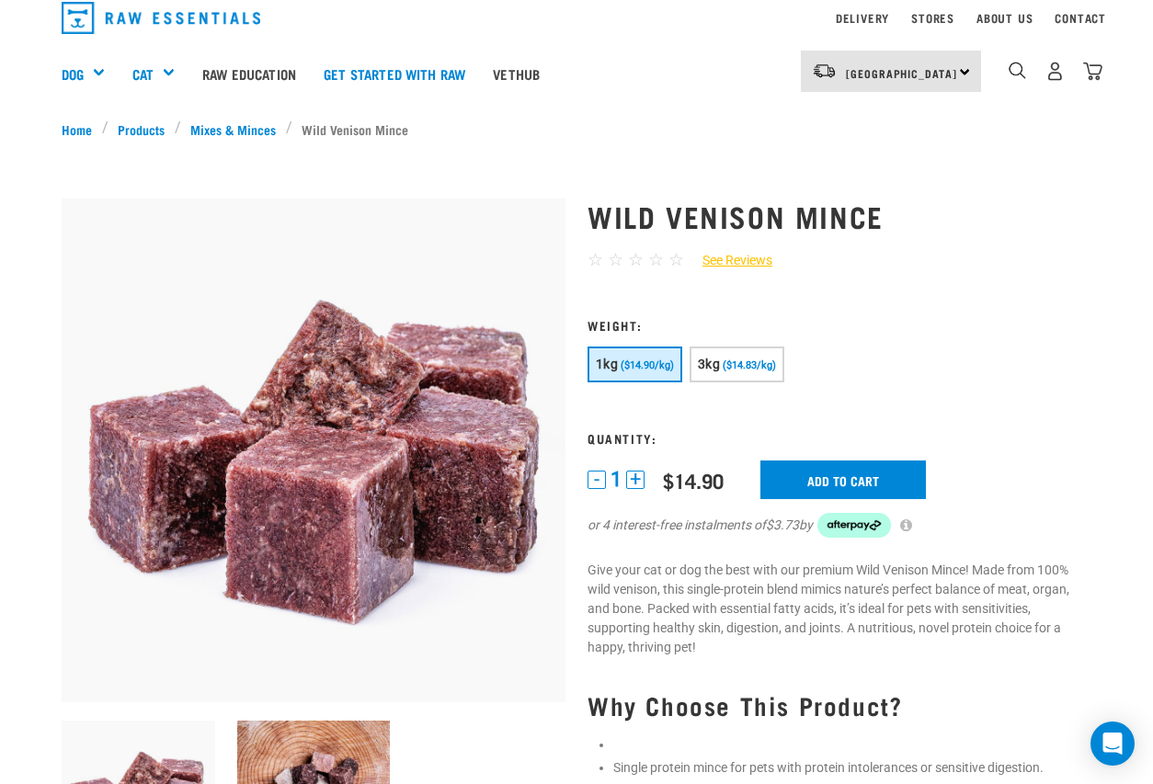
scroll to position [0, 0]
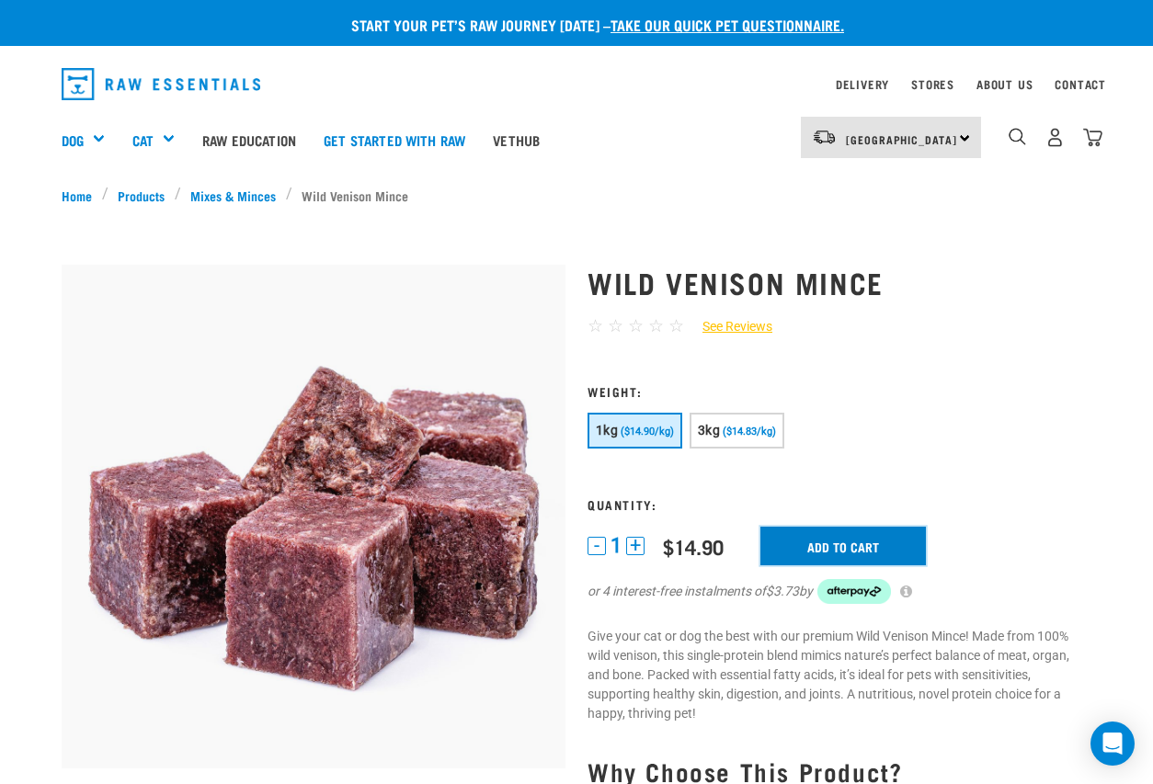
click at [803, 539] on input "Add to cart" at bounding box center [842, 546] width 165 height 39
click at [1097, 141] on img "dropdown navigation" at bounding box center [1092, 137] width 19 height 19
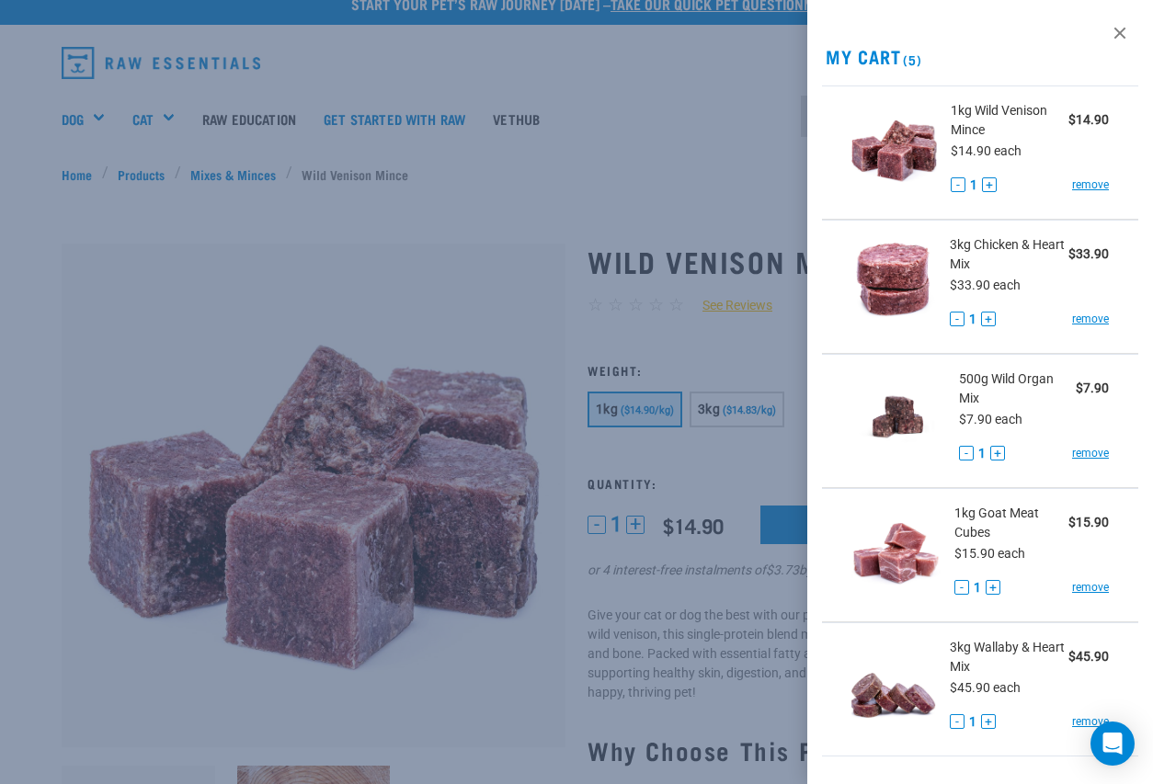
scroll to position [251, 0]
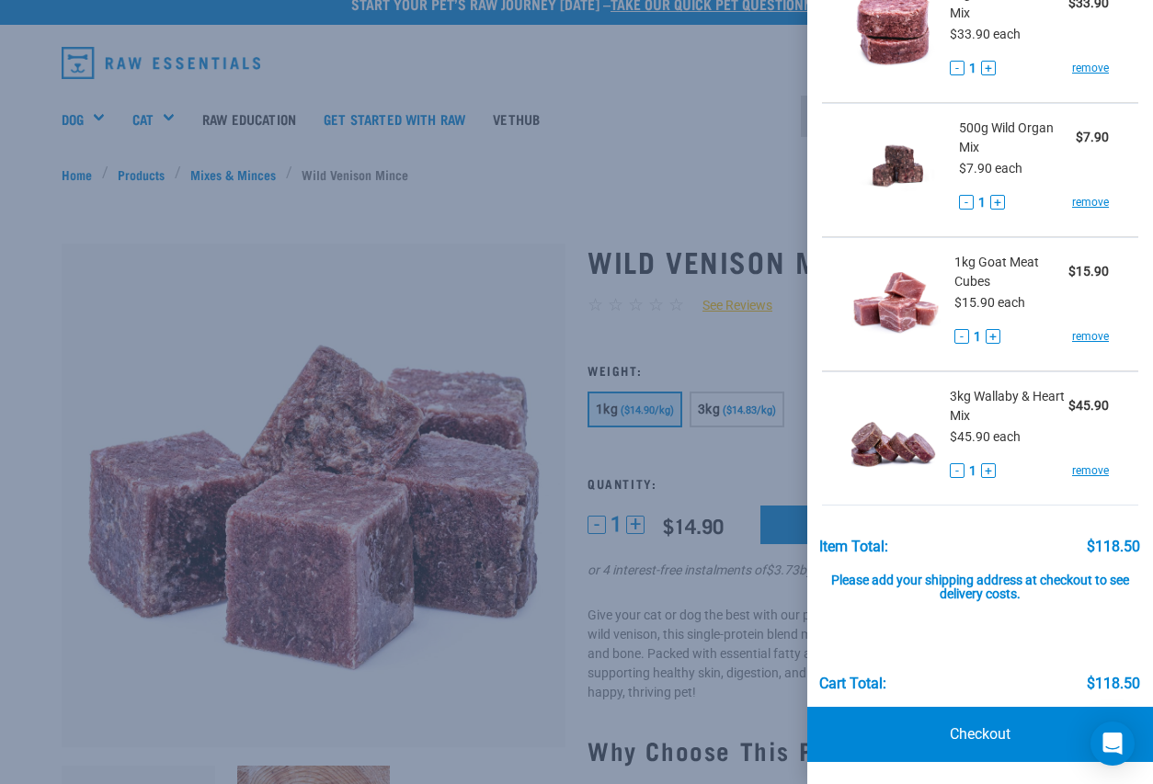
click at [710, 165] on div at bounding box center [576, 392] width 1153 height 784
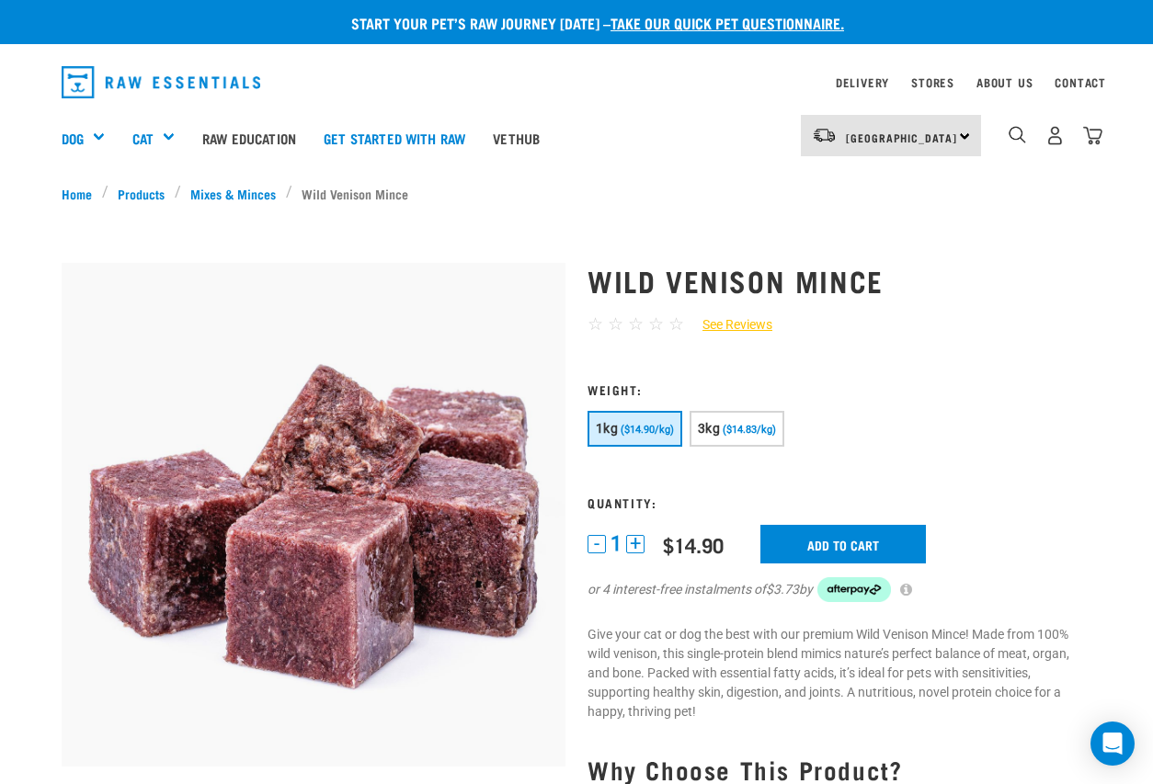
scroll to position [0, 0]
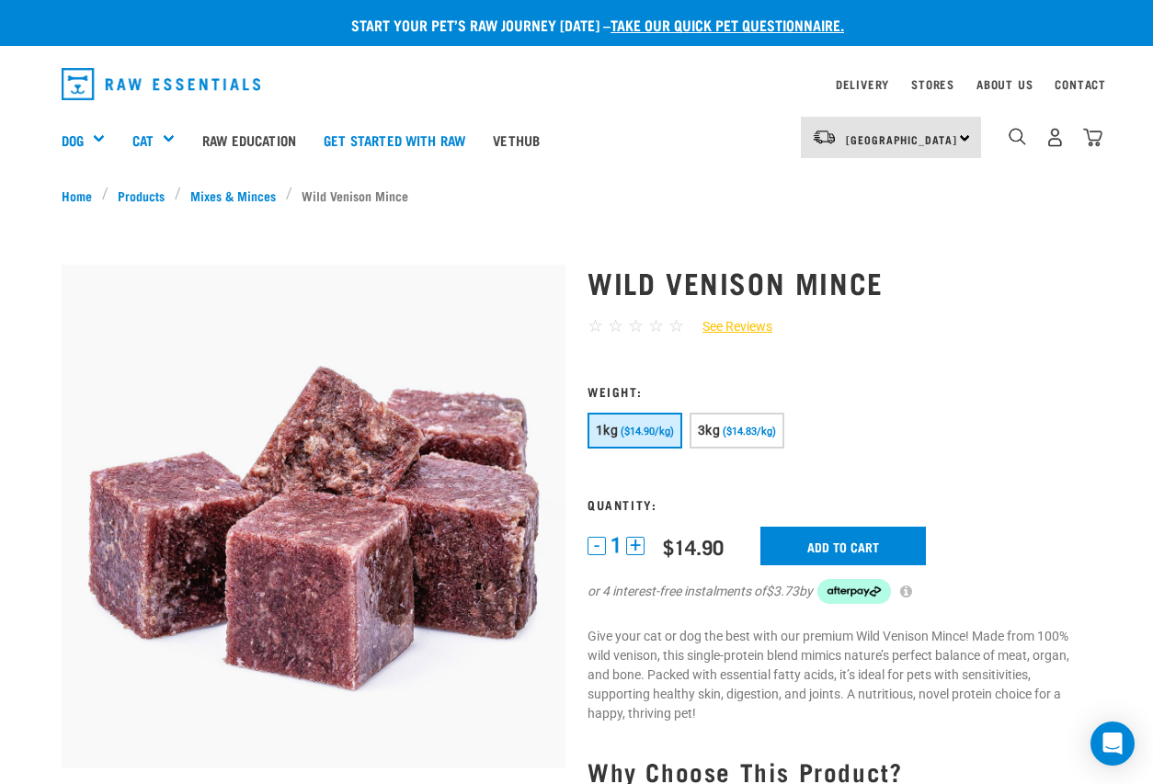
click at [1089, 122] on div "5" at bounding box center [1054, 137] width 95 height 41
click at [1091, 131] on img "dropdown navigation" at bounding box center [1092, 137] width 19 height 19
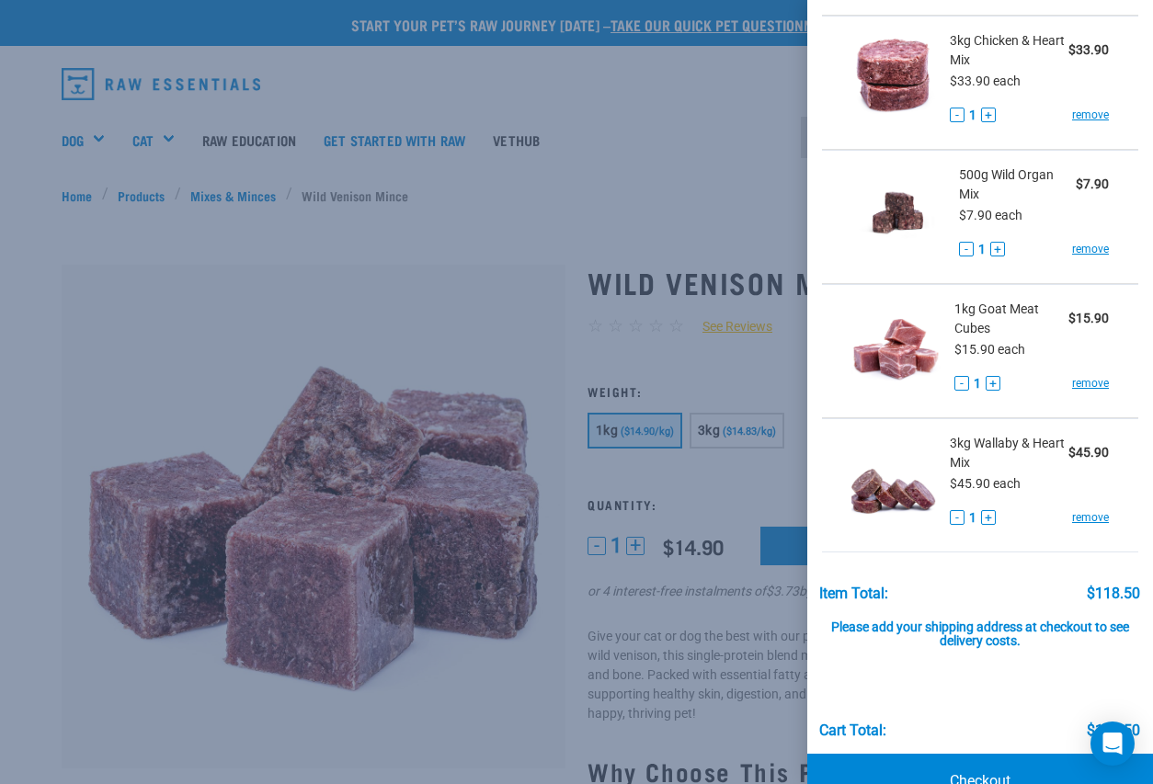
scroll to position [251, 0]
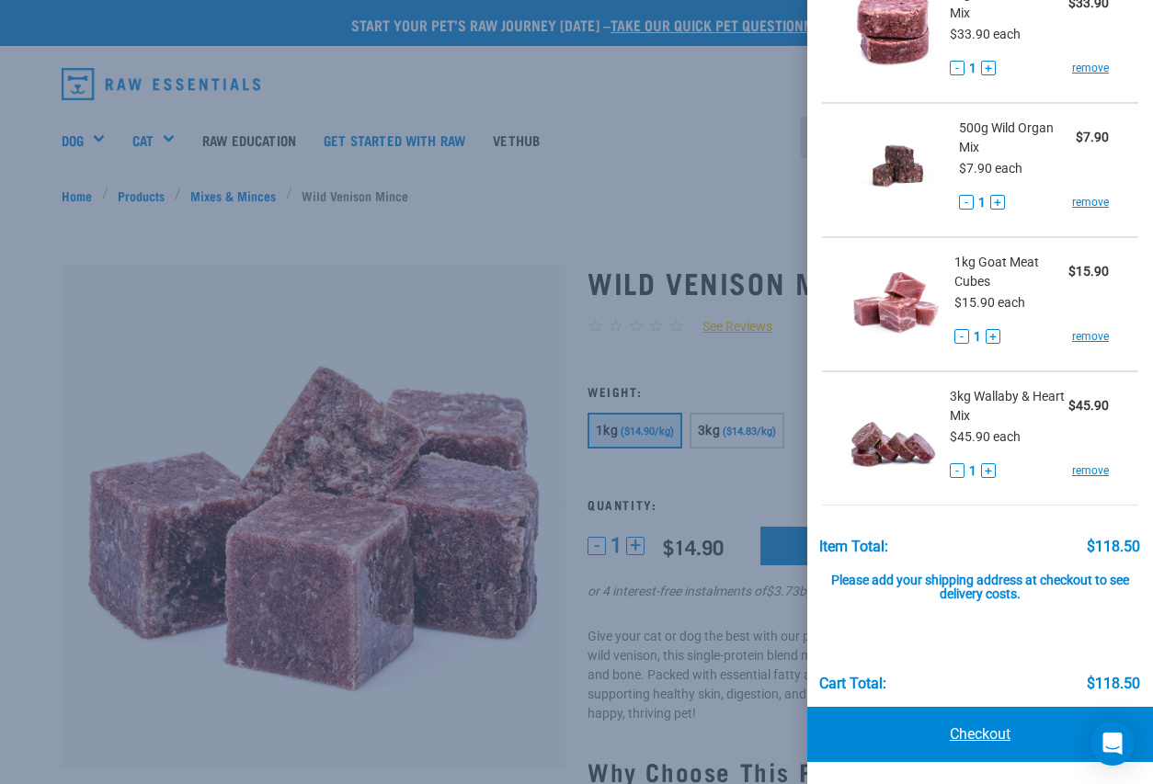
click at [985, 730] on link "Checkout" at bounding box center [980, 734] width 346 height 55
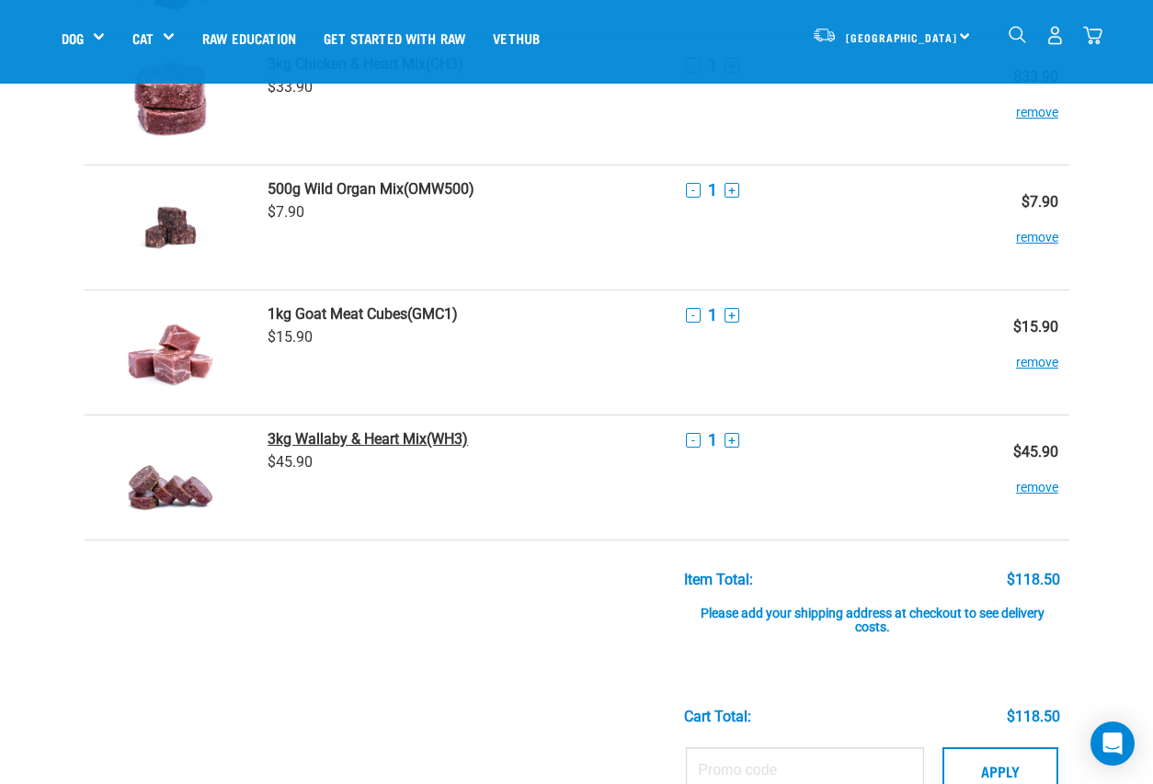
scroll to position [244, 0]
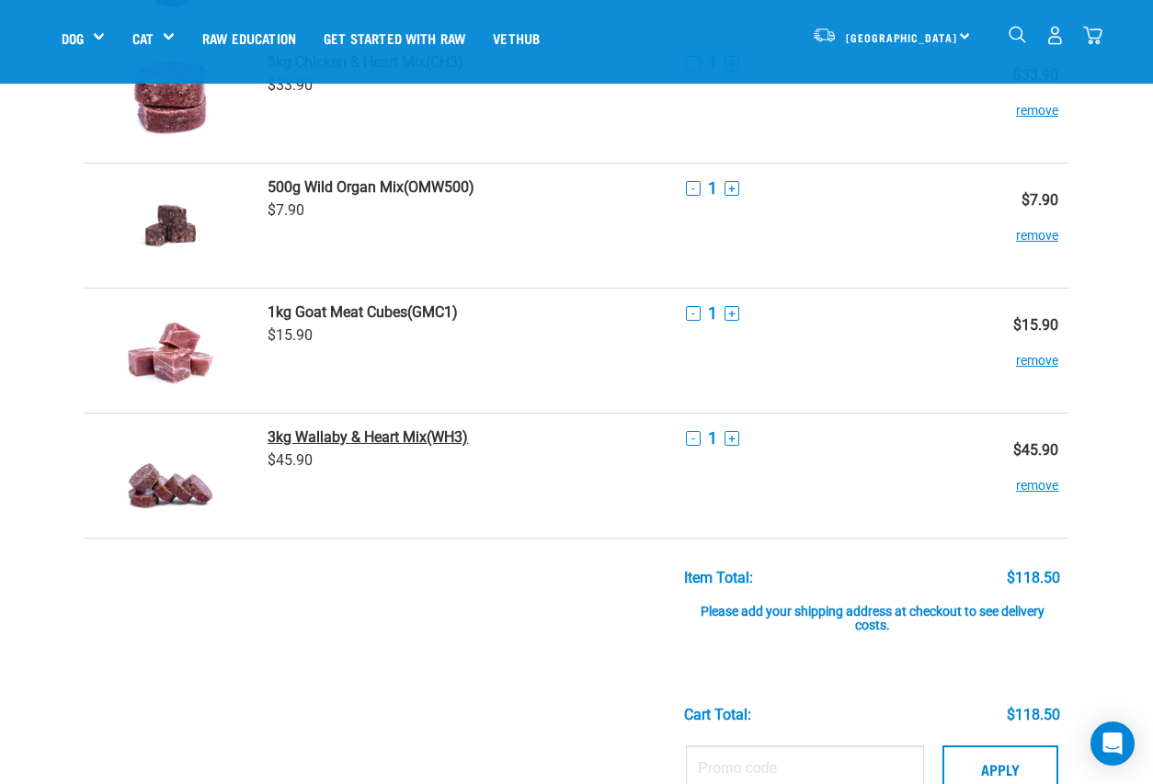
click at [393, 432] on strong "3kg Wallaby & Heart Mix" at bounding box center [346, 436] width 159 height 17
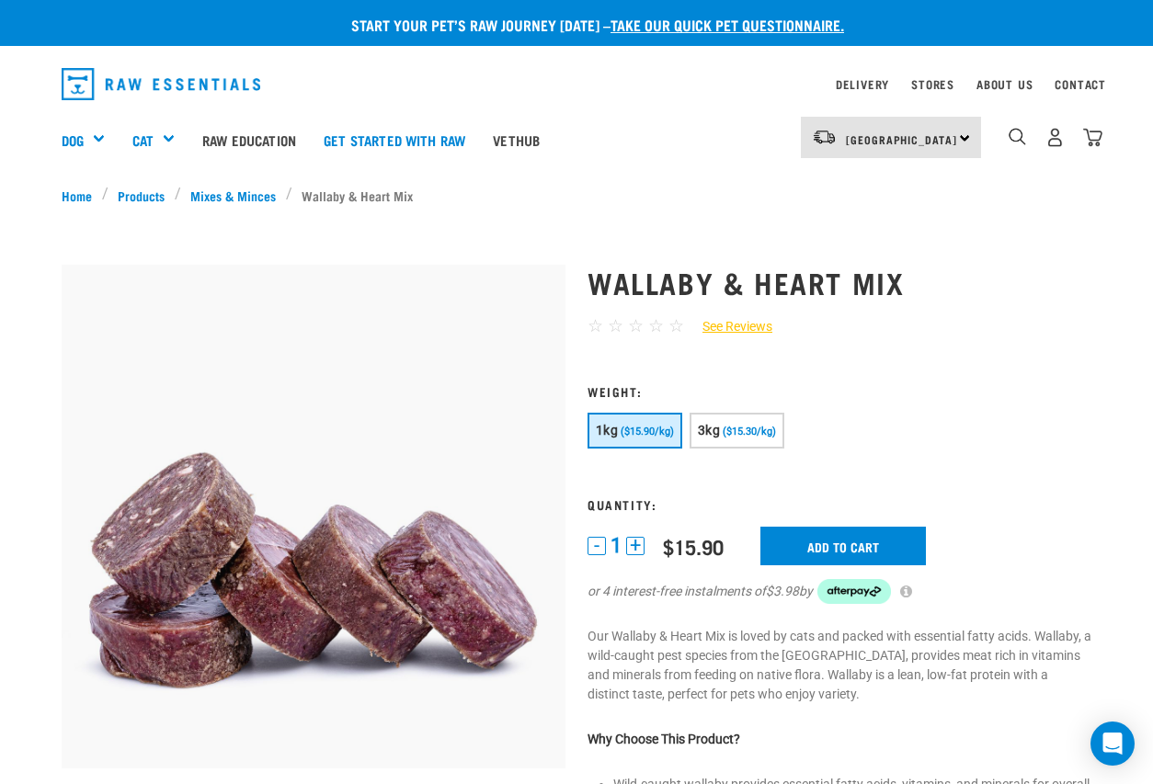
click at [1096, 132] on img "dropdown navigation" at bounding box center [1092, 137] width 19 height 19
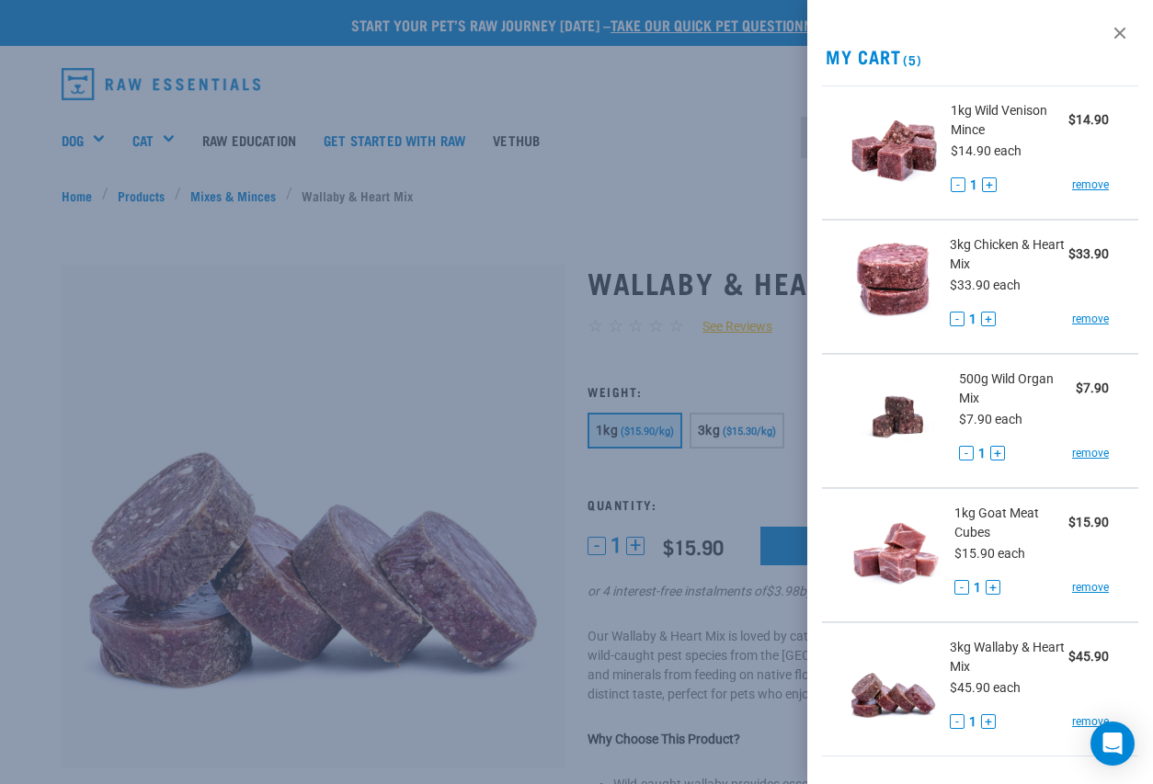
click at [1026, 125] on span "1kg Wild Venison Mince" at bounding box center [1009, 120] width 118 height 39
click at [991, 137] on span "1kg Wild Venison Mince" at bounding box center [1009, 120] width 118 height 39
click at [988, 113] on span "1kg Wild Venison Mince" at bounding box center [1009, 120] width 118 height 39
click at [900, 146] on img at bounding box center [894, 148] width 86 height 95
click at [895, 156] on img at bounding box center [894, 148] width 86 height 95
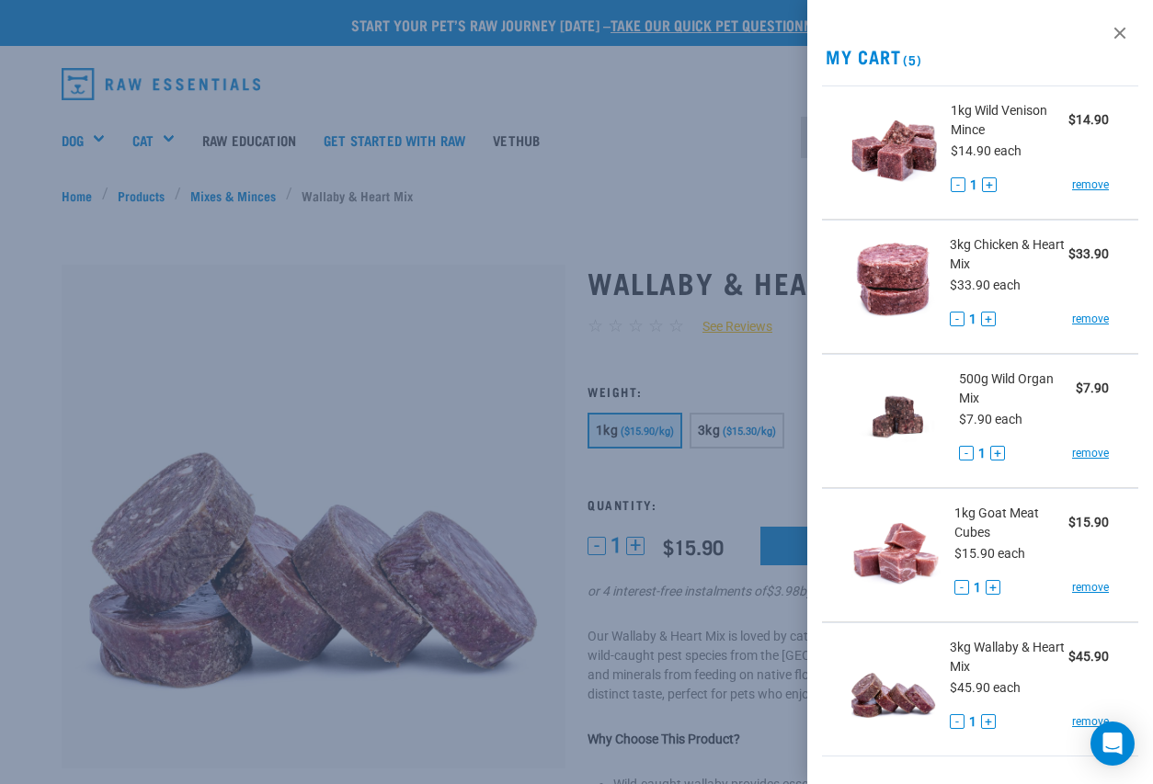
click at [742, 154] on div at bounding box center [576, 392] width 1153 height 784
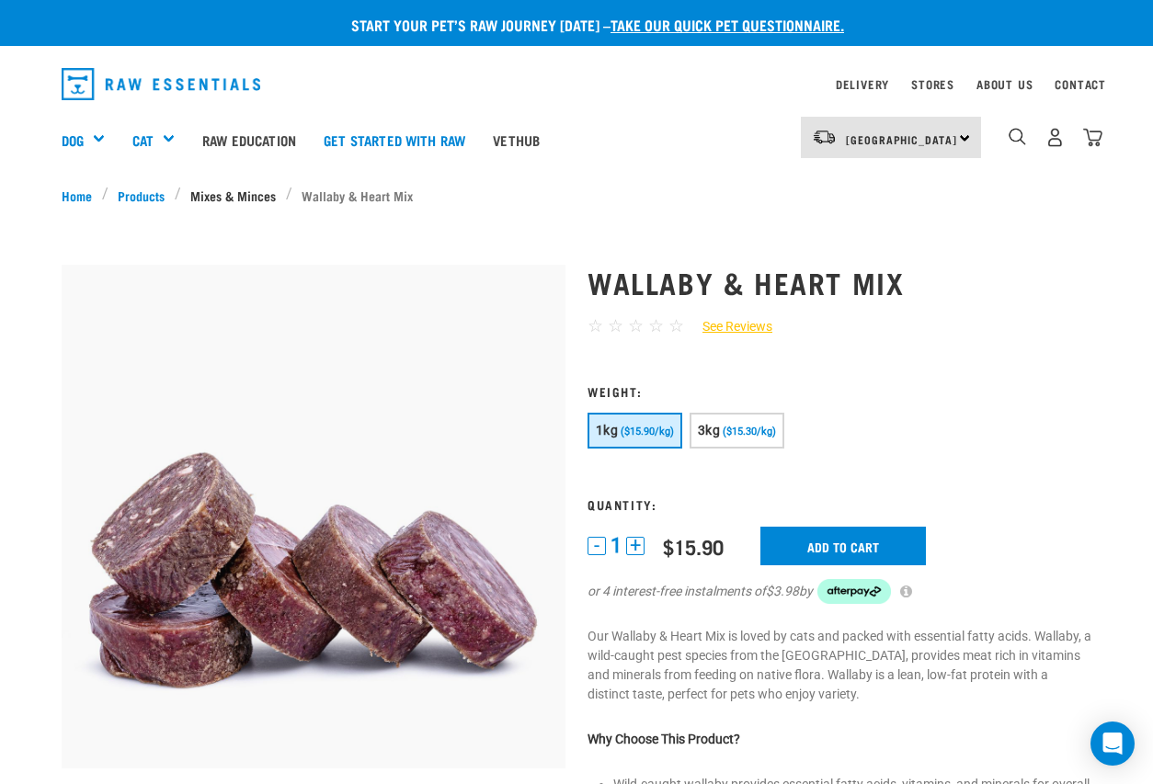
click at [244, 194] on link "Mixes & Minces" at bounding box center [233, 195] width 105 height 19
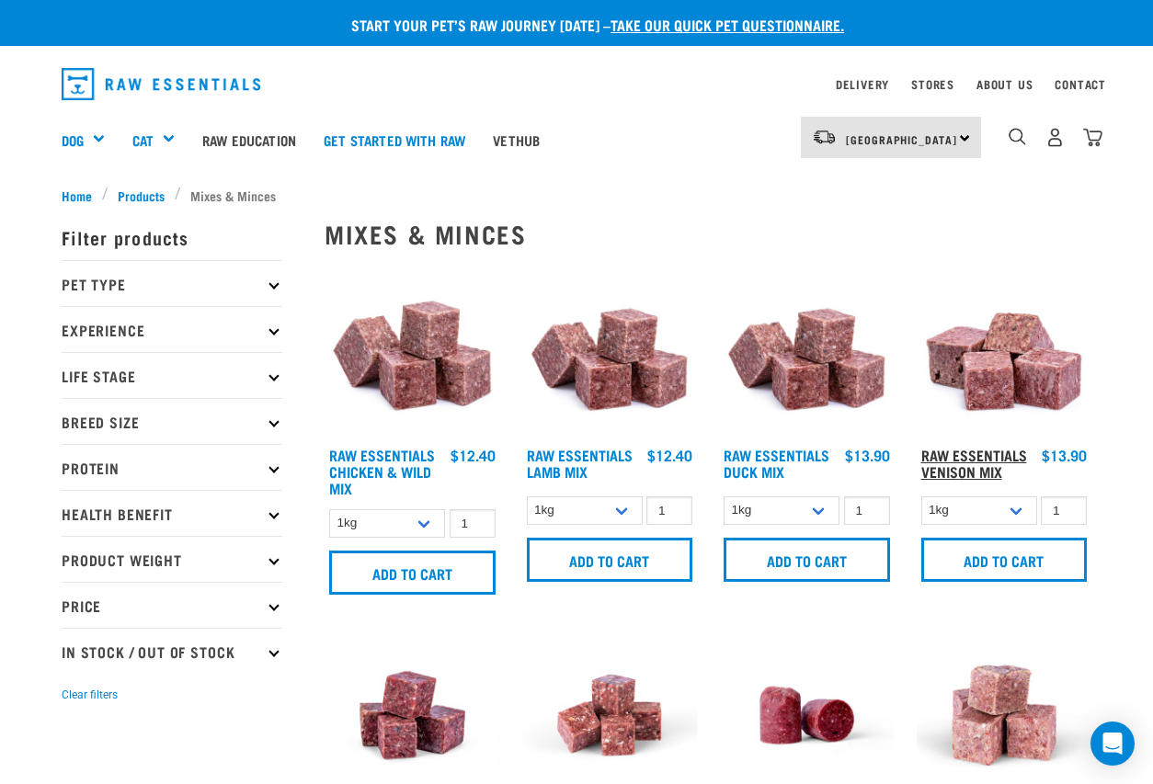
click at [950, 450] on link "Raw Essentials Venison Mix" at bounding box center [974, 462] width 106 height 25
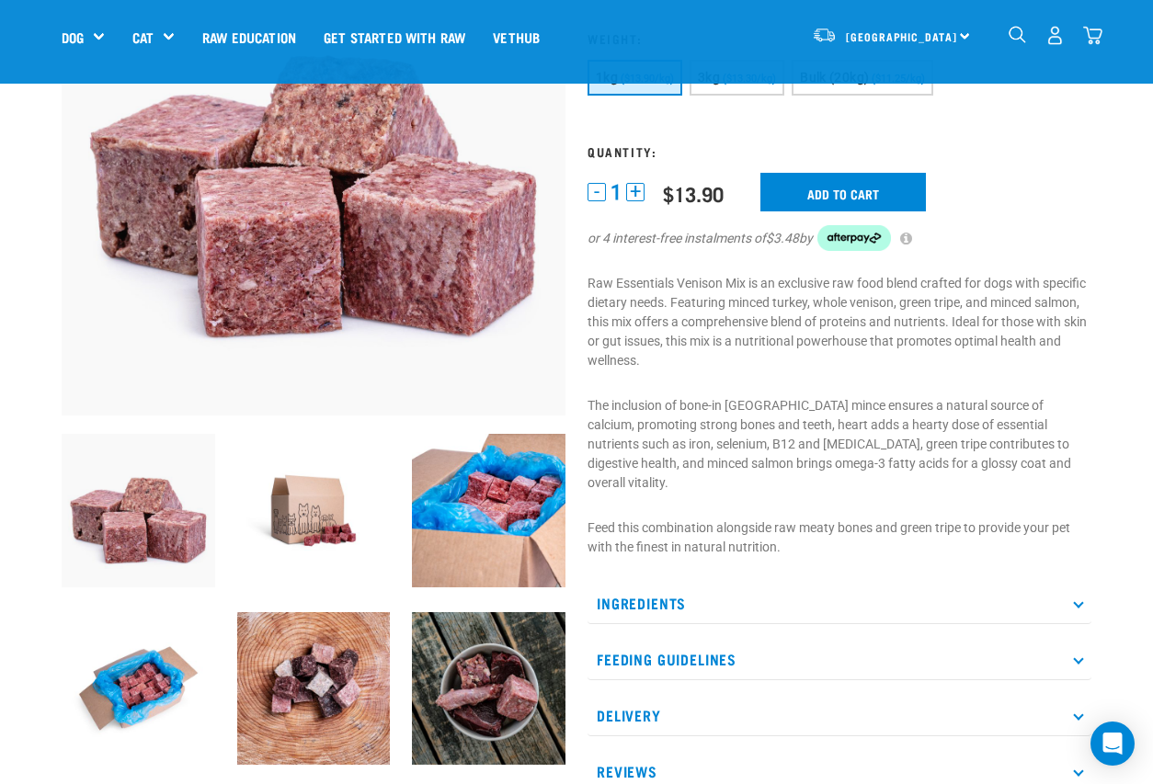
scroll to position [245, 0]
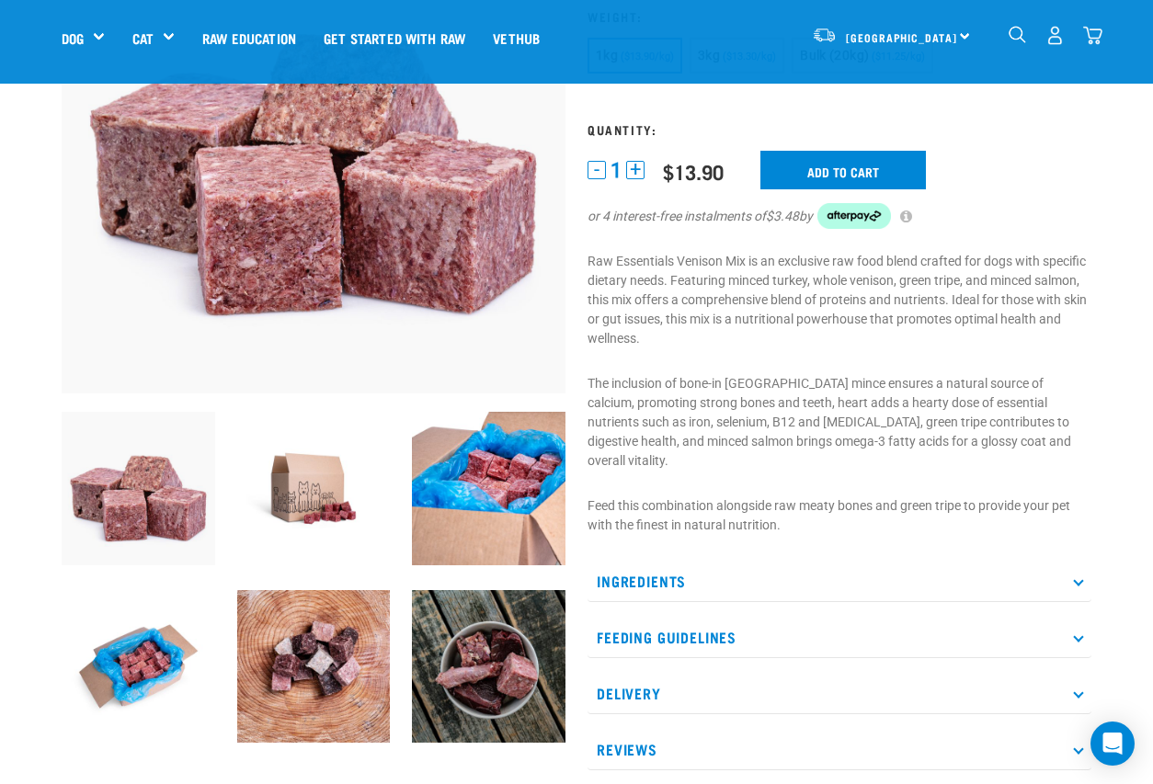
click at [670, 561] on p "Ingredients" at bounding box center [839, 581] width 504 height 41
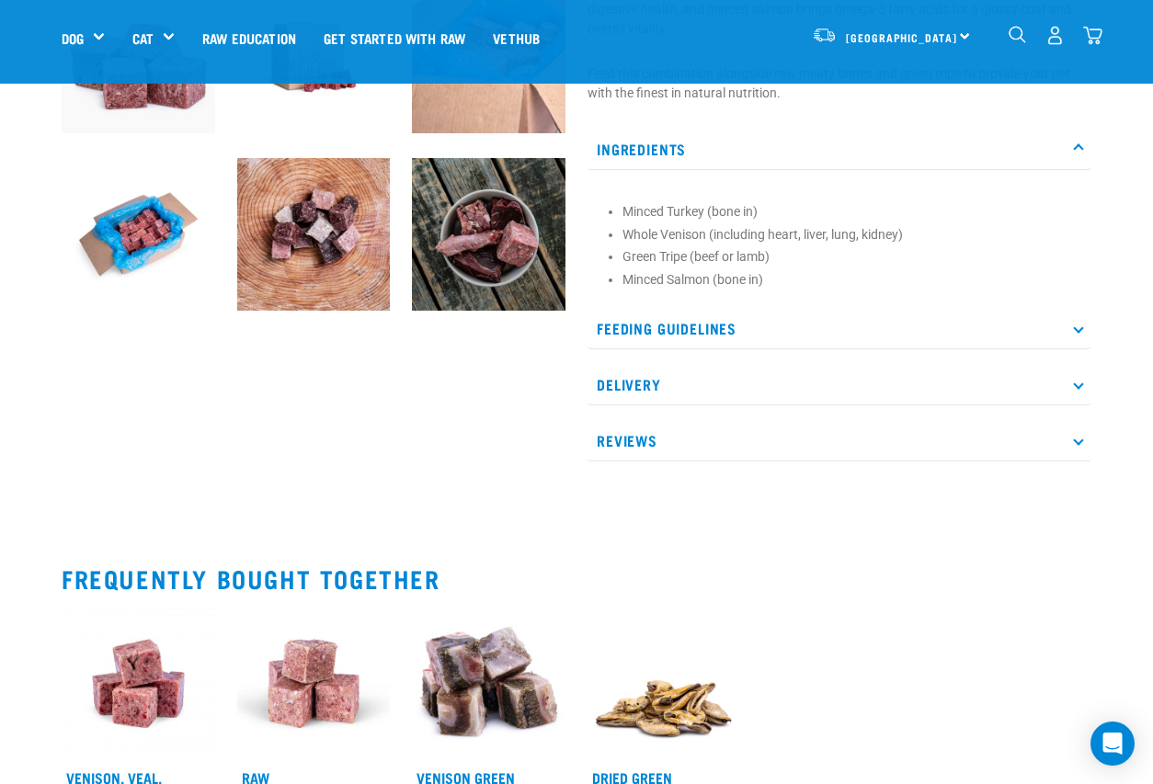
scroll to position [682, 0]
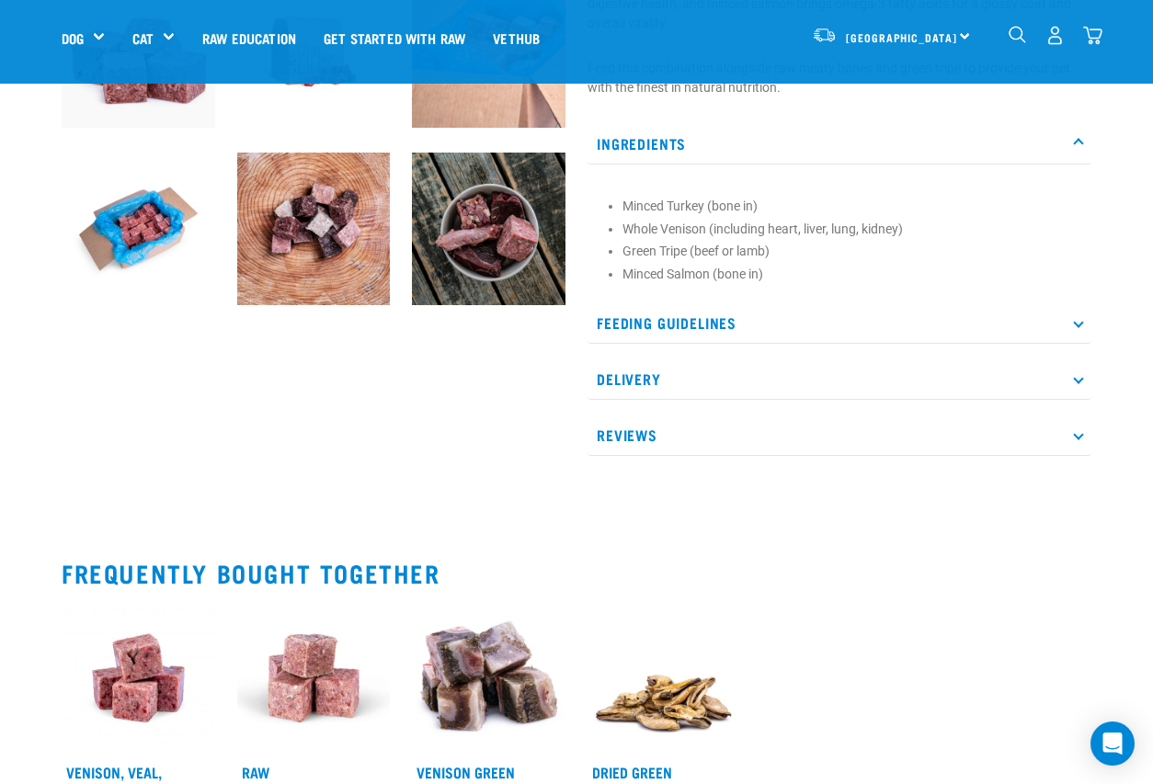
click at [697, 302] on p "Feeding Guidelines" at bounding box center [839, 322] width 504 height 41
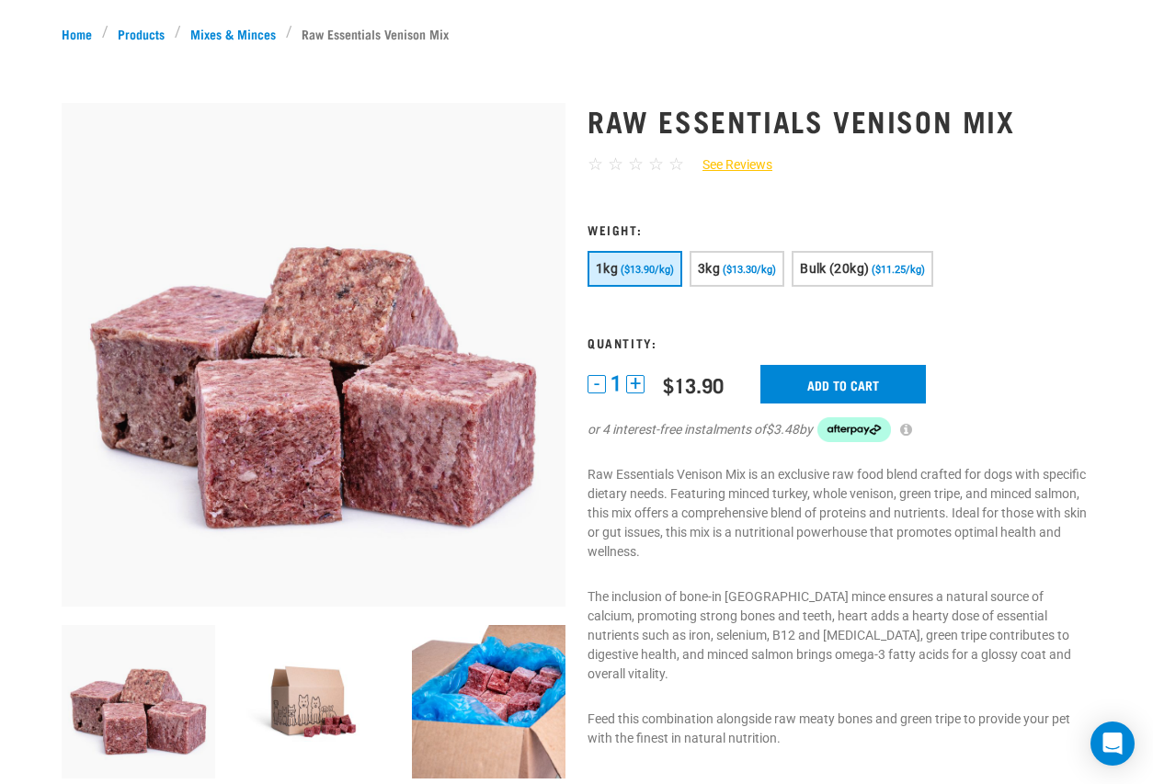
scroll to position [0, 0]
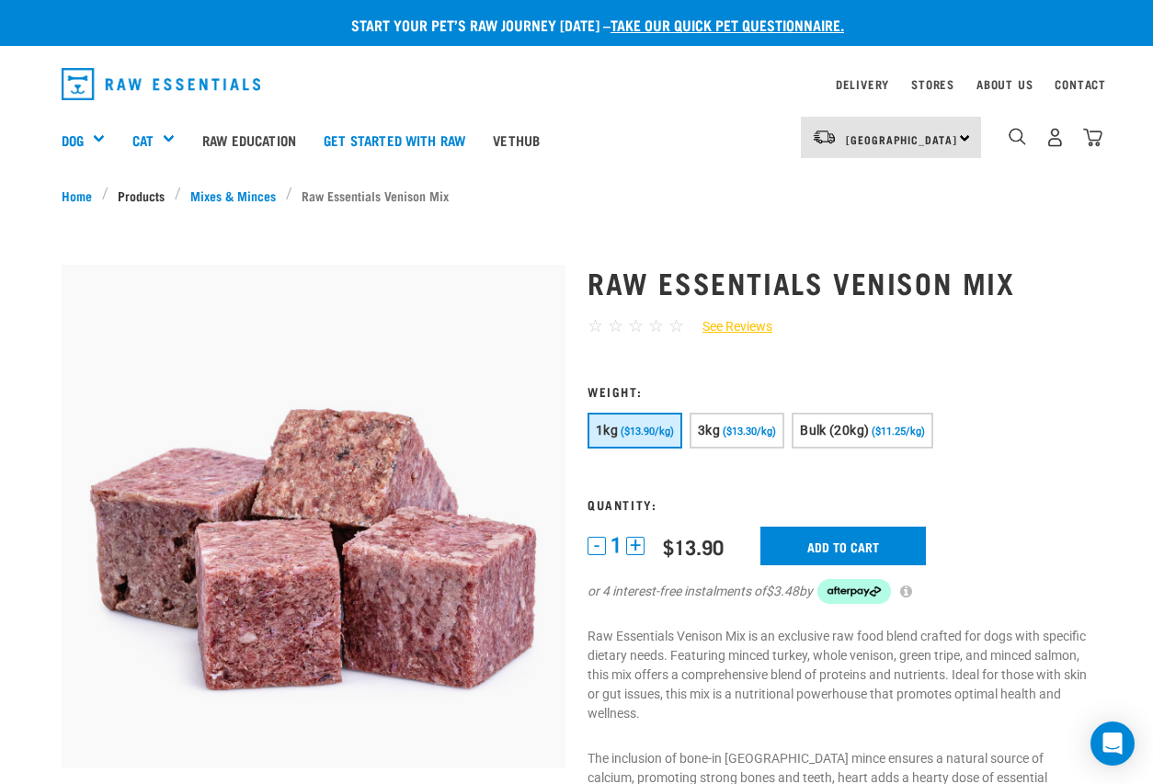
click at [140, 195] on link "Products" at bounding box center [141, 195] width 66 height 19
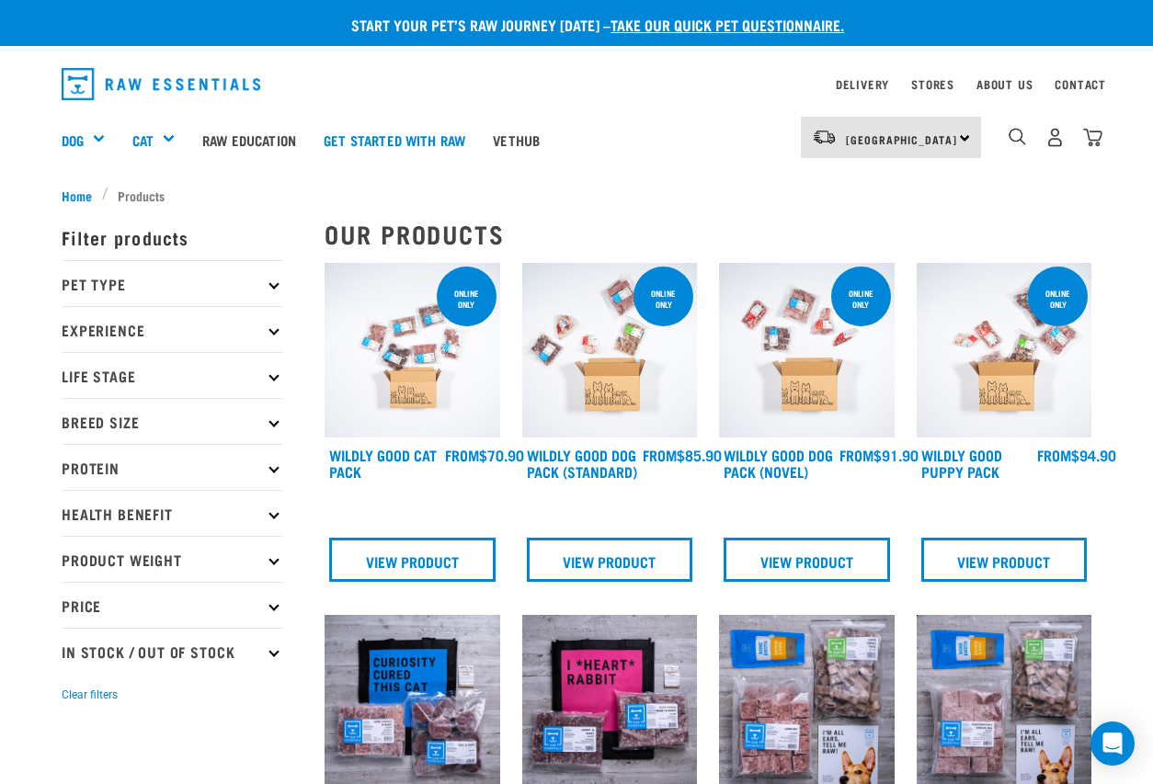
click at [128, 287] on p "Pet Type" at bounding box center [172, 283] width 221 height 46
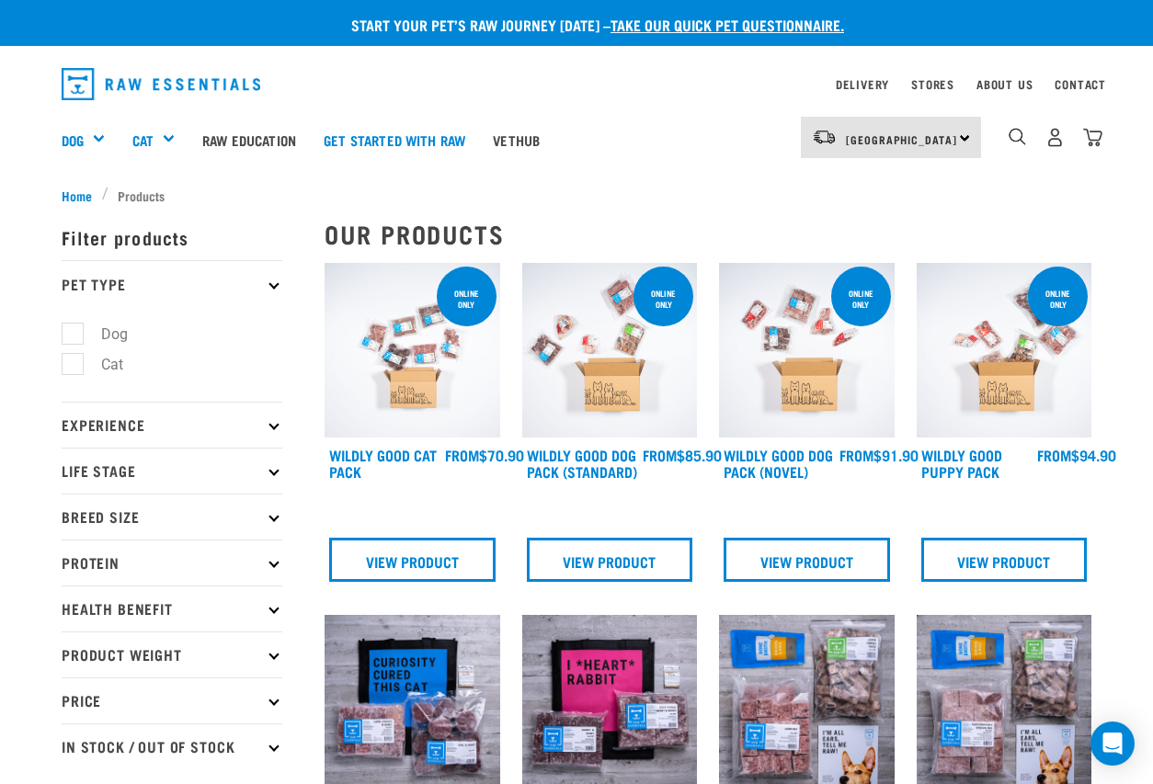
click at [72, 362] on label "Cat" at bounding box center [101, 364] width 59 height 23
click at [71, 362] on input "Cat" at bounding box center [68, 361] width 12 height 12
checkbox input "true"
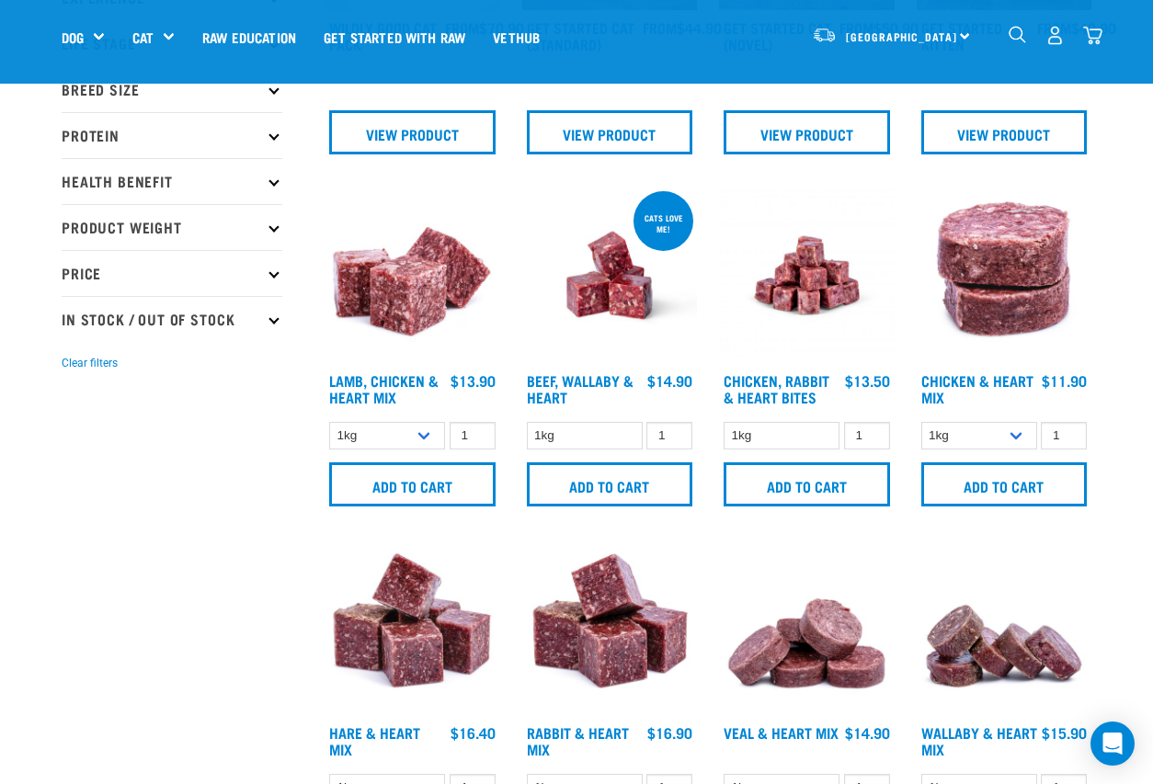
scroll to position [303, 0]
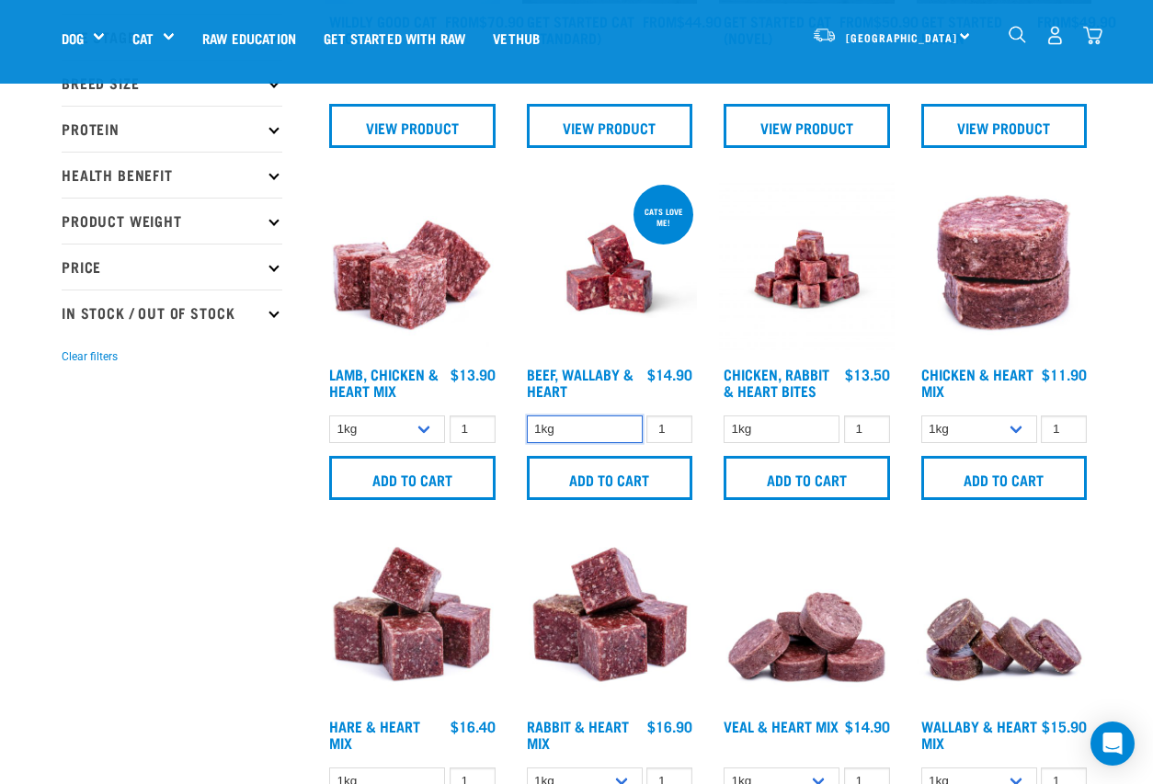
click at [581, 435] on select "1kg" at bounding box center [585, 429] width 116 height 28
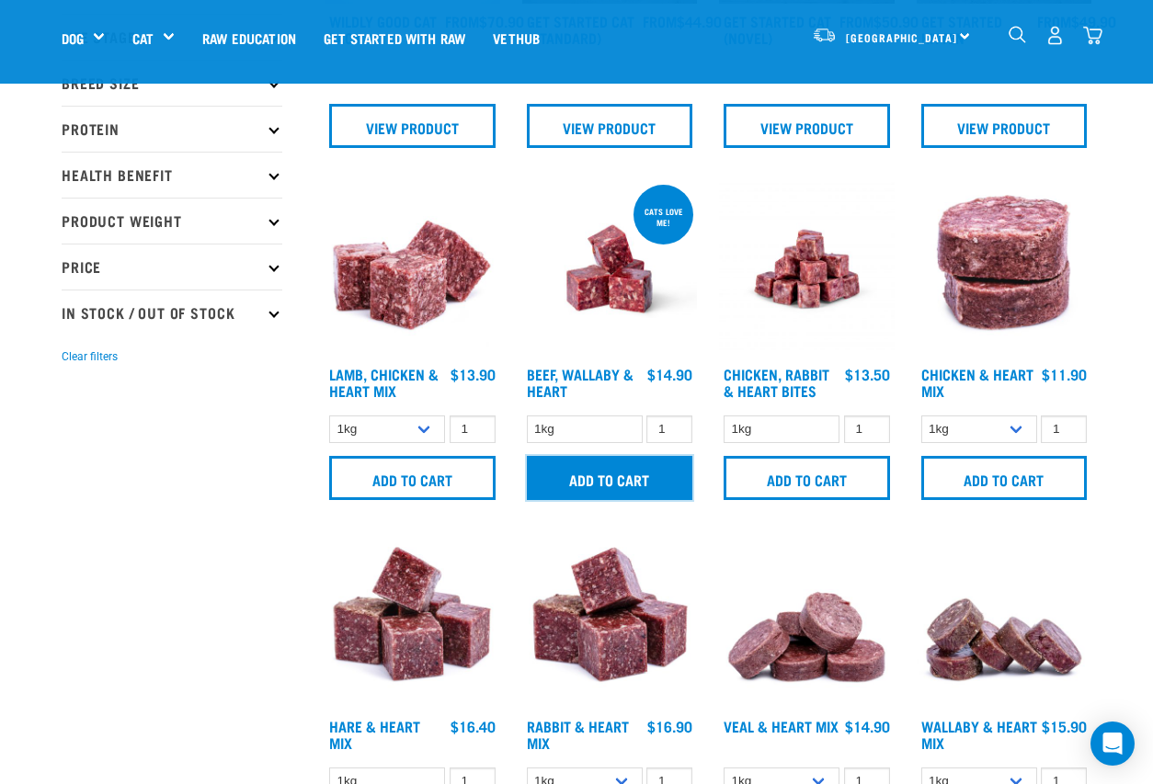
click at [595, 481] on input "Add to cart" at bounding box center [610, 478] width 166 height 44
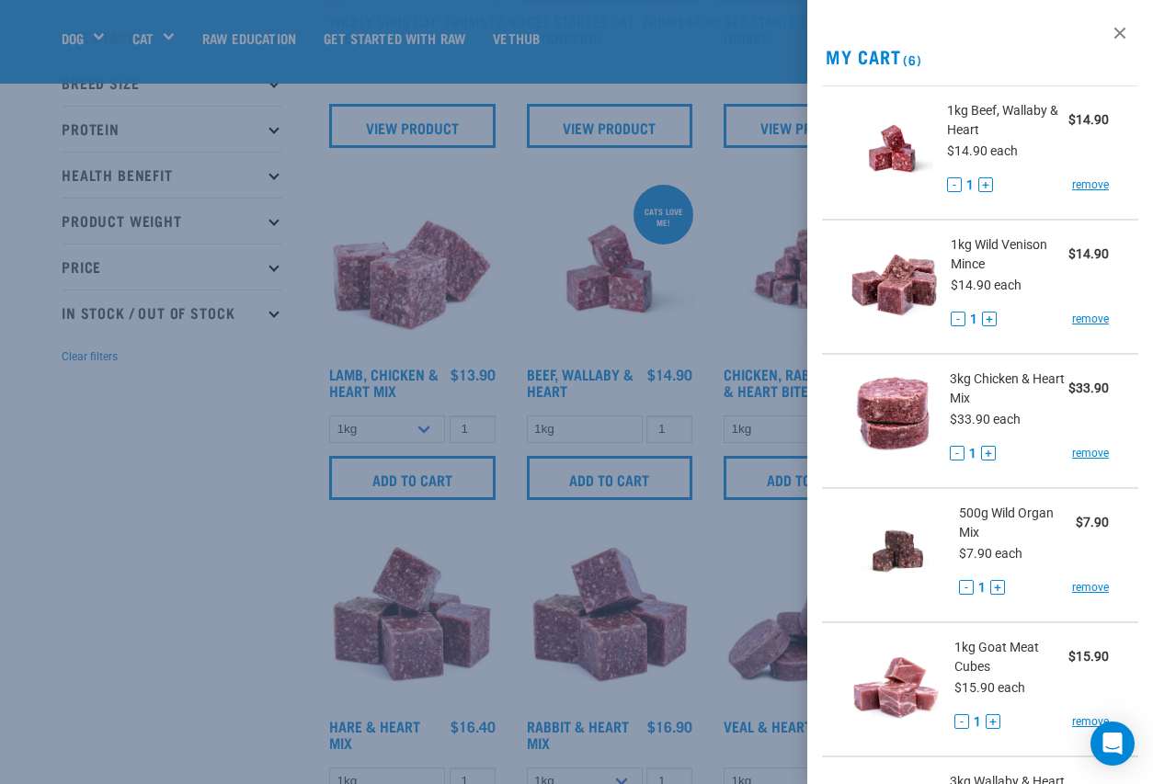
click at [184, 457] on div at bounding box center [576, 392] width 1153 height 784
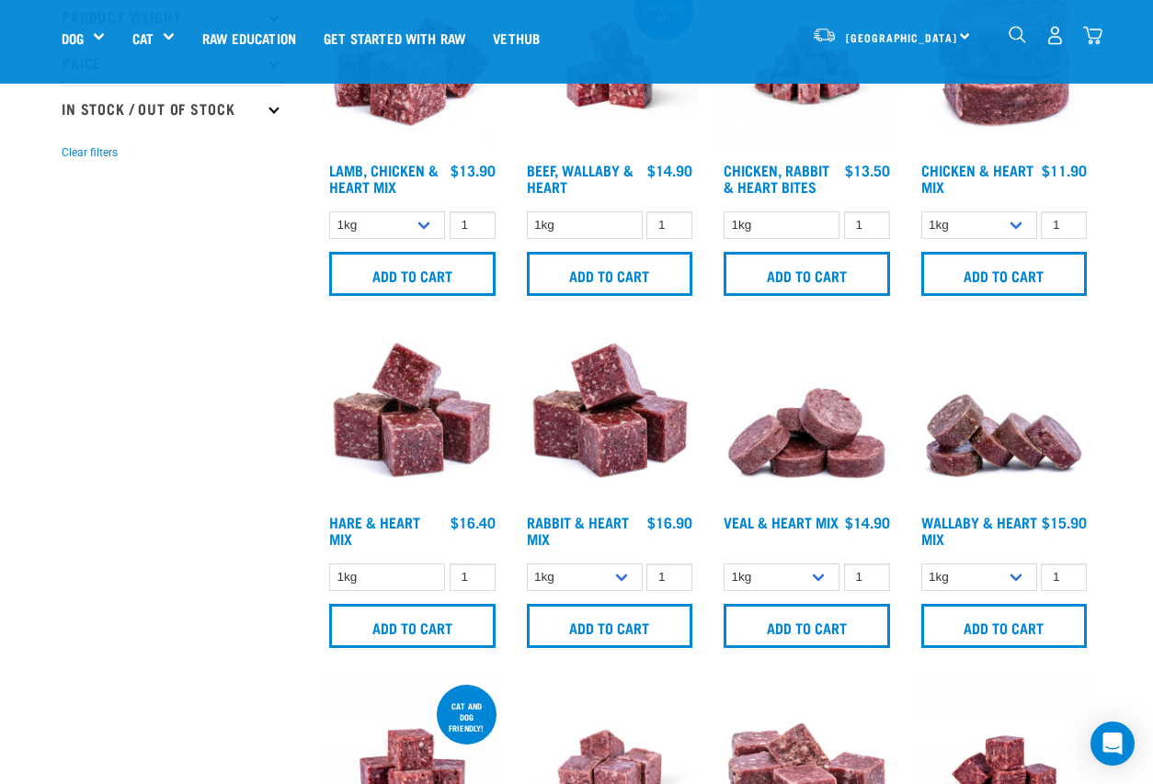
scroll to position [511, 0]
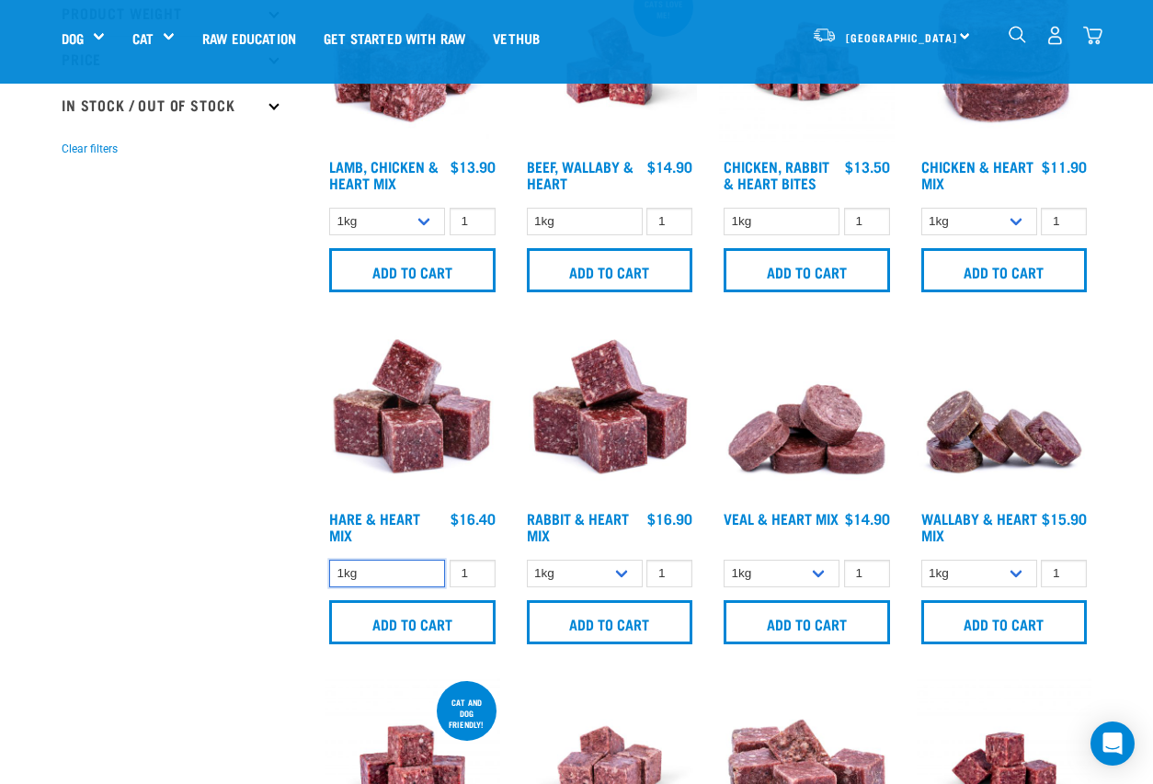
click at [383, 570] on select "1kg" at bounding box center [387, 574] width 116 height 28
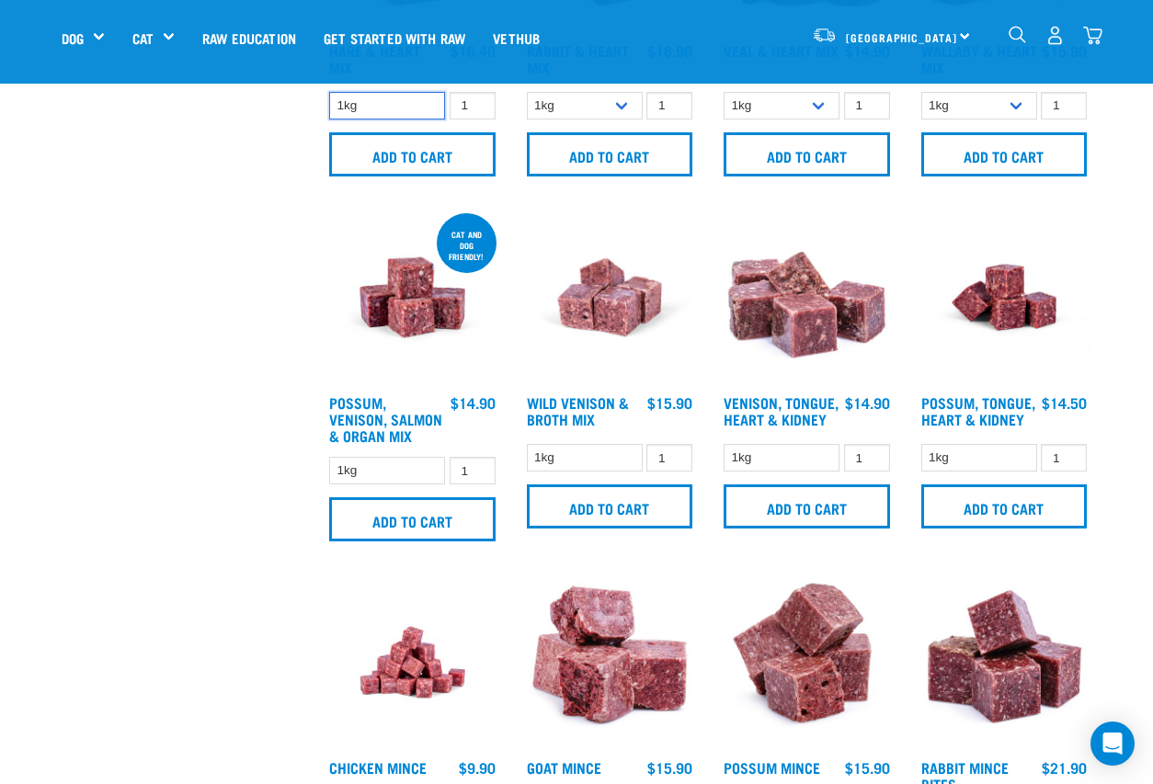
scroll to position [985, 0]
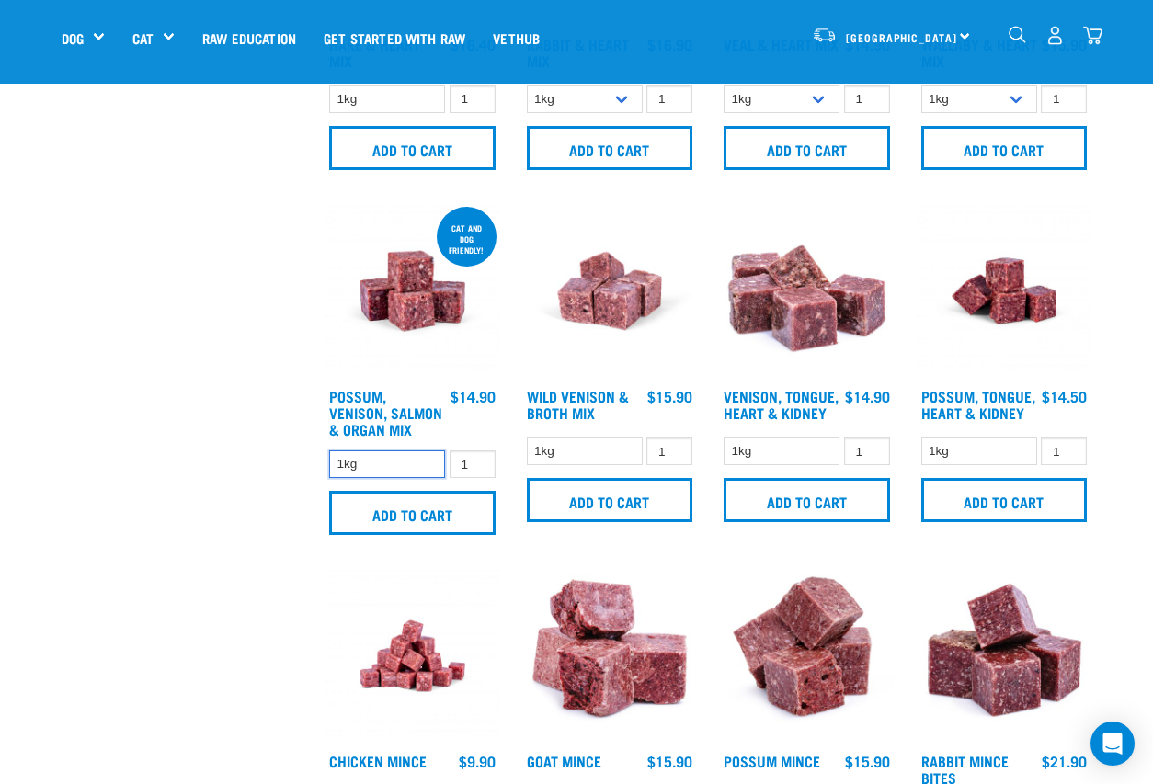
click at [376, 458] on select "1kg" at bounding box center [387, 464] width 116 height 28
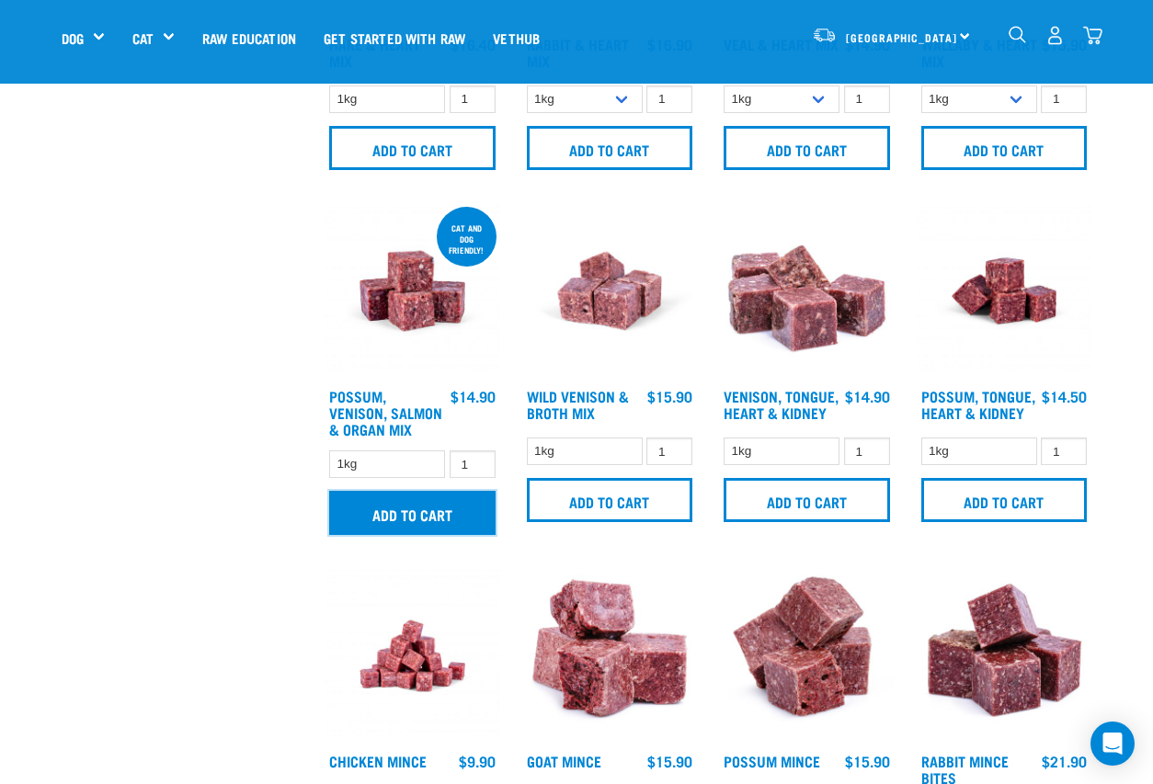
click at [410, 510] on input "Add to cart" at bounding box center [412, 513] width 166 height 44
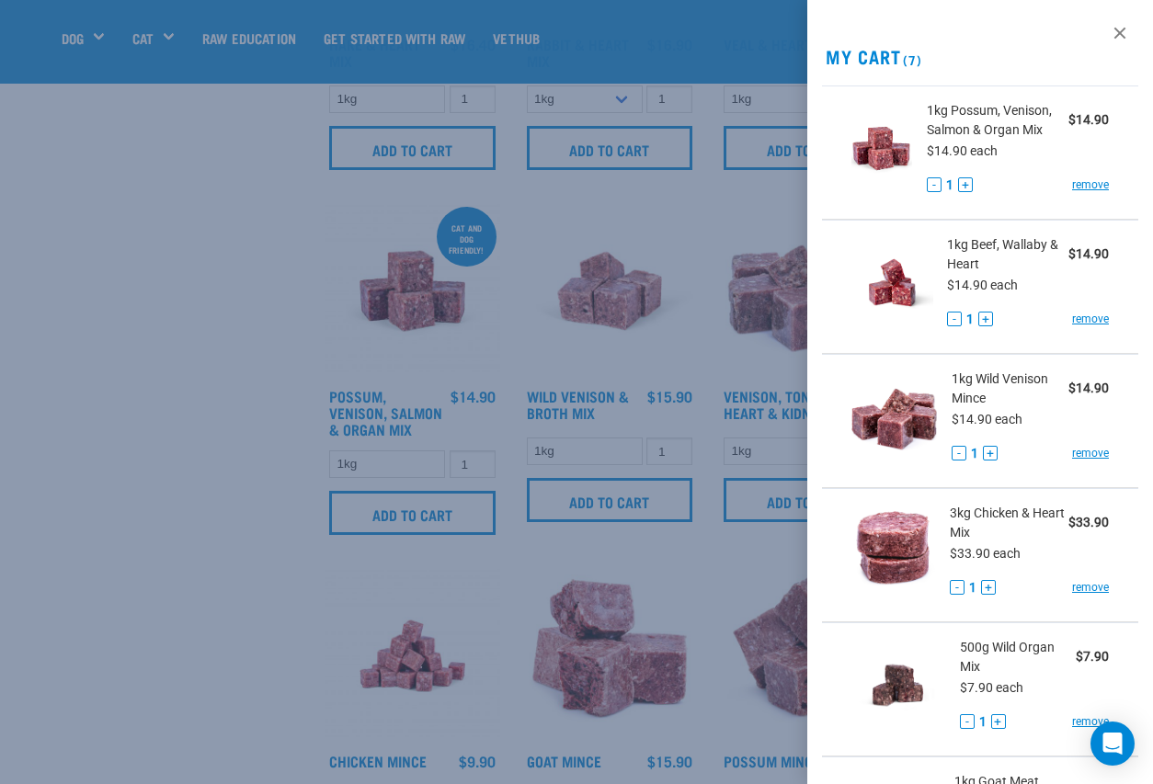
click at [580, 379] on div at bounding box center [576, 392] width 1153 height 784
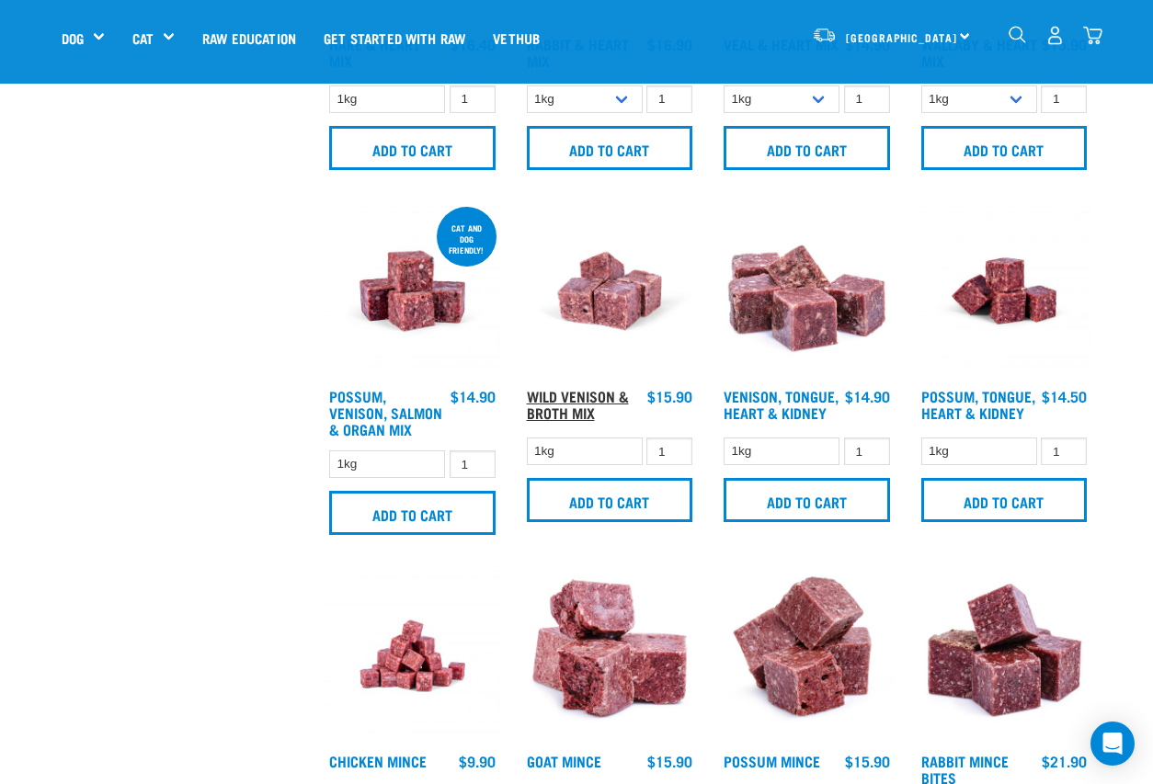
click at [567, 393] on link "Wild Venison & Broth Mix" at bounding box center [578, 404] width 102 height 25
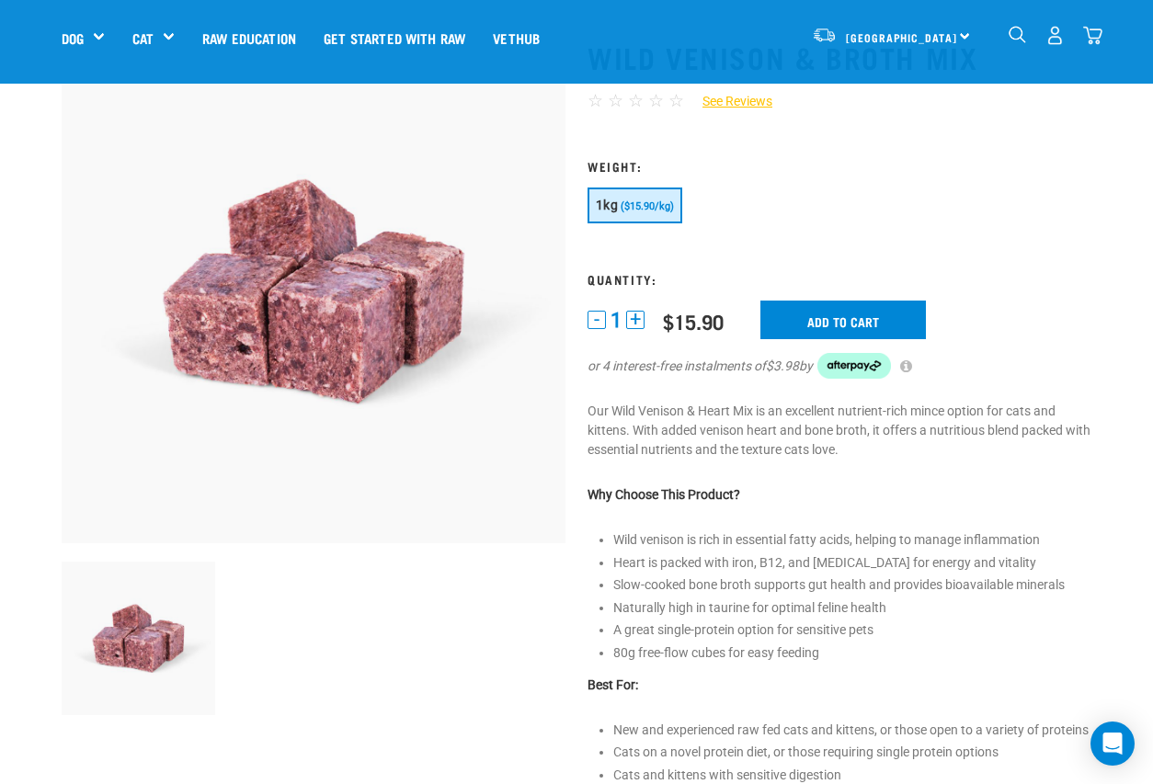
scroll to position [172, 0]
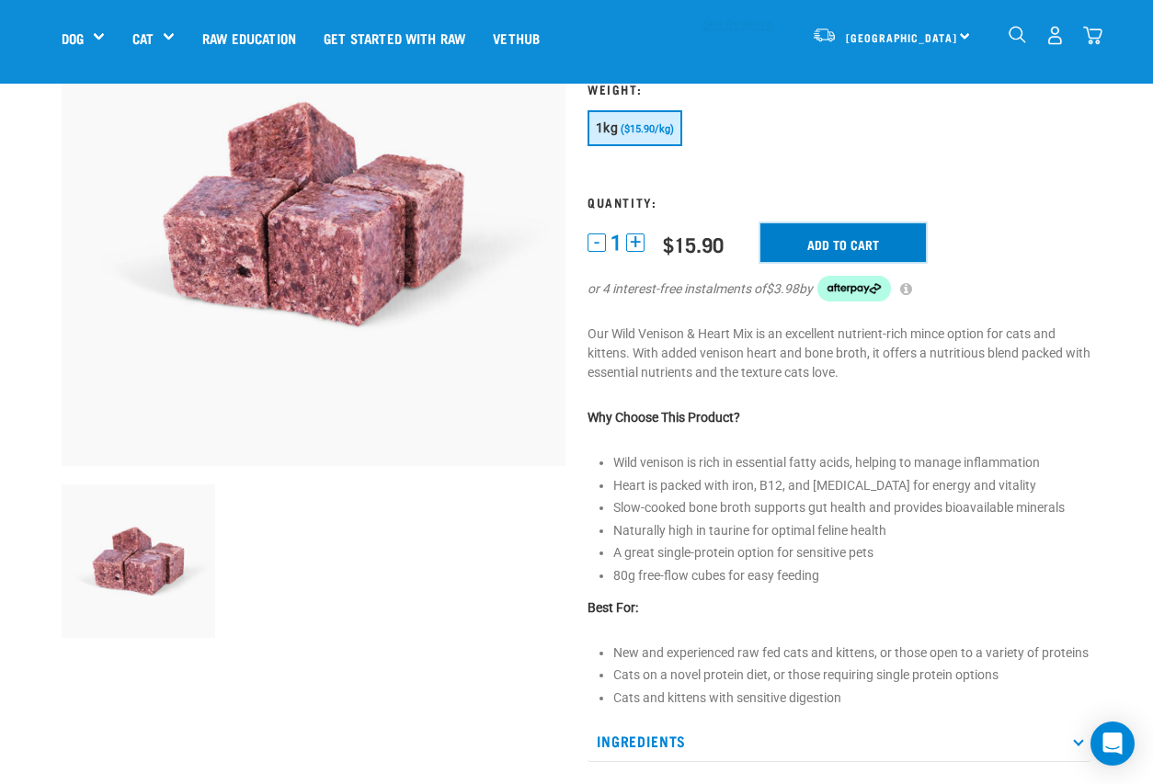
click at [806, 242] on input "Add to cart" at bounding box center [842, 242] width 165 height 39
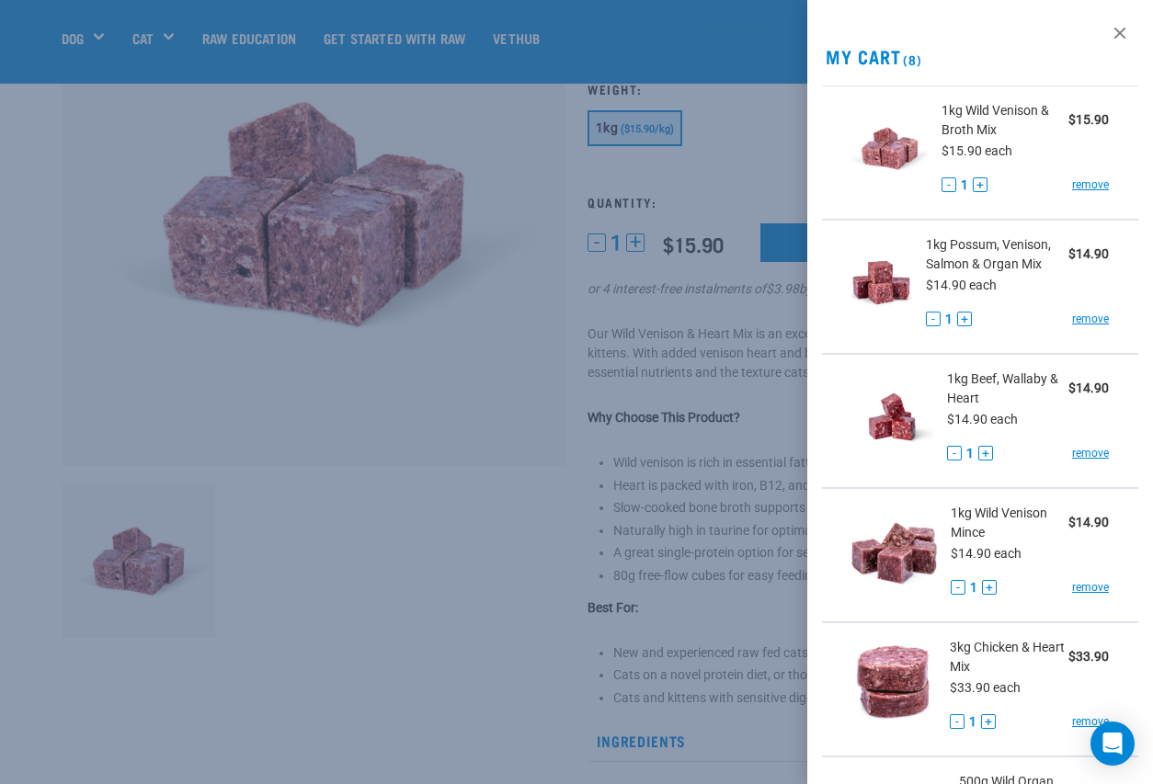
click at [882, 54] on h2 "My Cart (8)" at bounding box center [980, 56] width 346 height 21
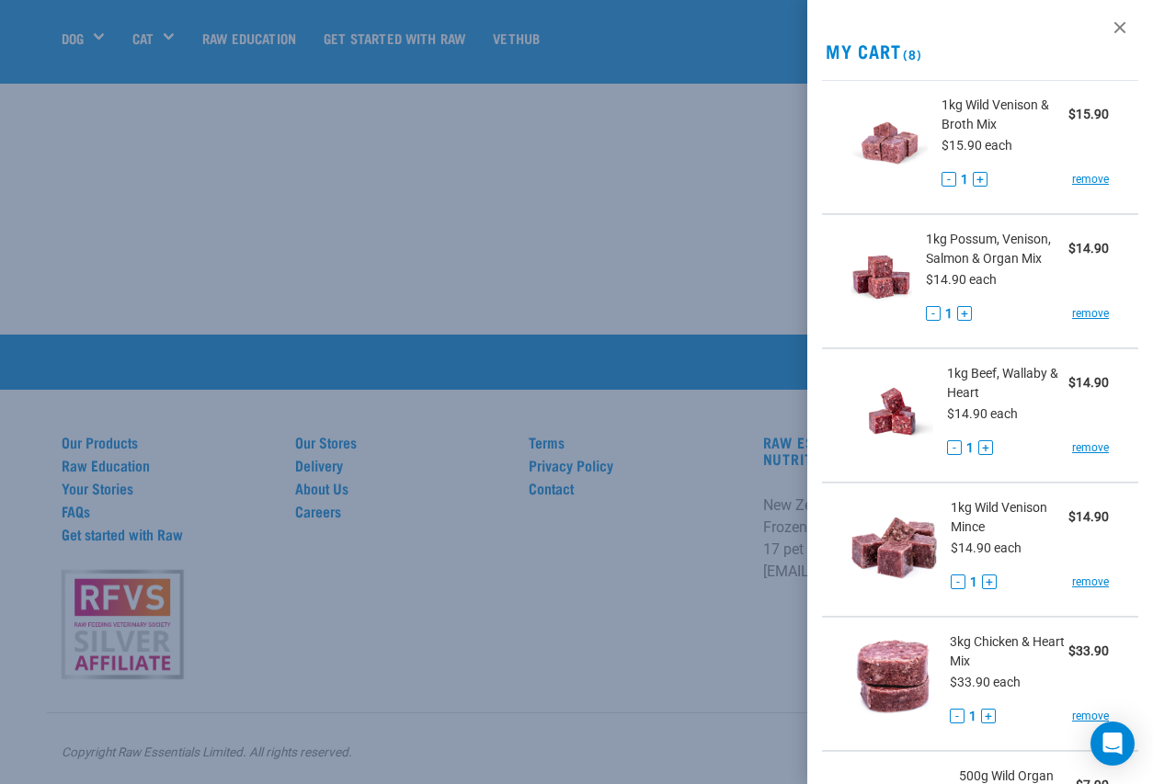
scroll to position [0, 0]
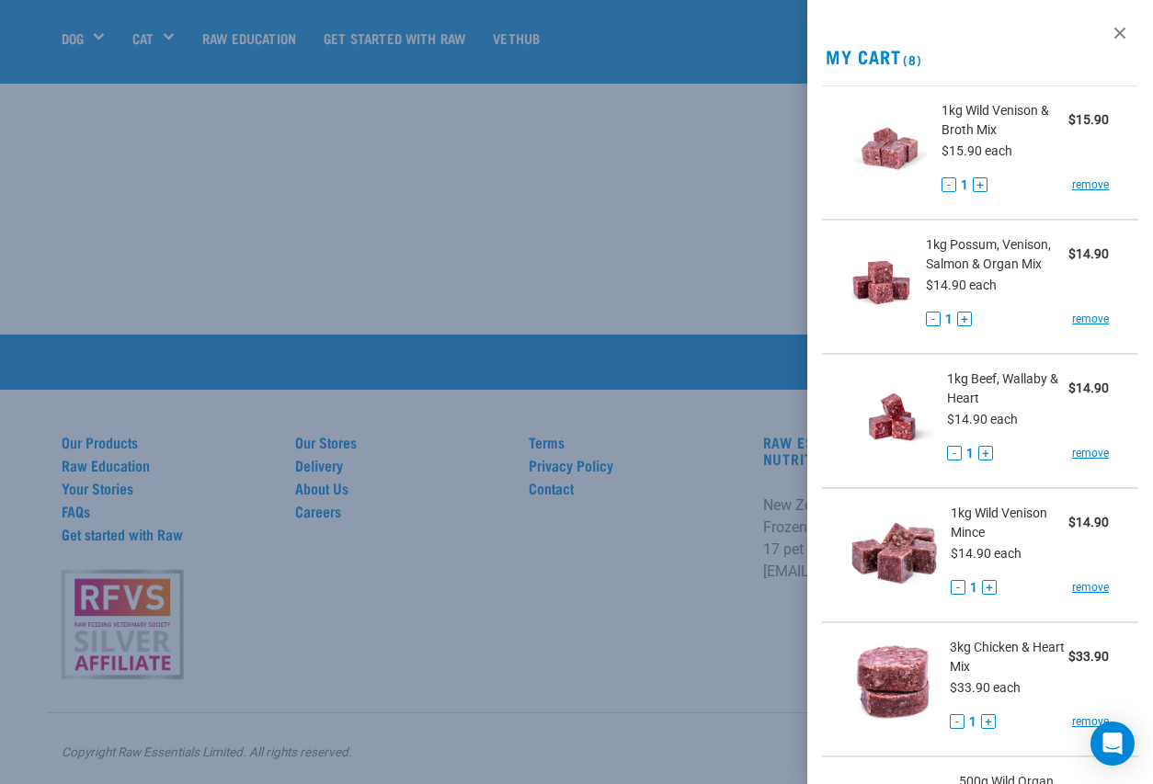
click at [958, 586] on button "-" at bounding box center [957, 587] width 15 height 15
click at [1095, 591] on link "remove" at bounding box center [1090, 587] width 37 height 17
click at [1095, 587] on link "remove" at bounding box center [1090, 587] width 37 height 17
click at [873, 42] on div "View past orders / re-order My Cart (8) 1kg Wild Venison & Broth Mix $15.90 $15…" at bounding box center [980, 392] width 346 height 784
click at [1116, 26] on link at bounding box center [1119, 32] width 29 height 29
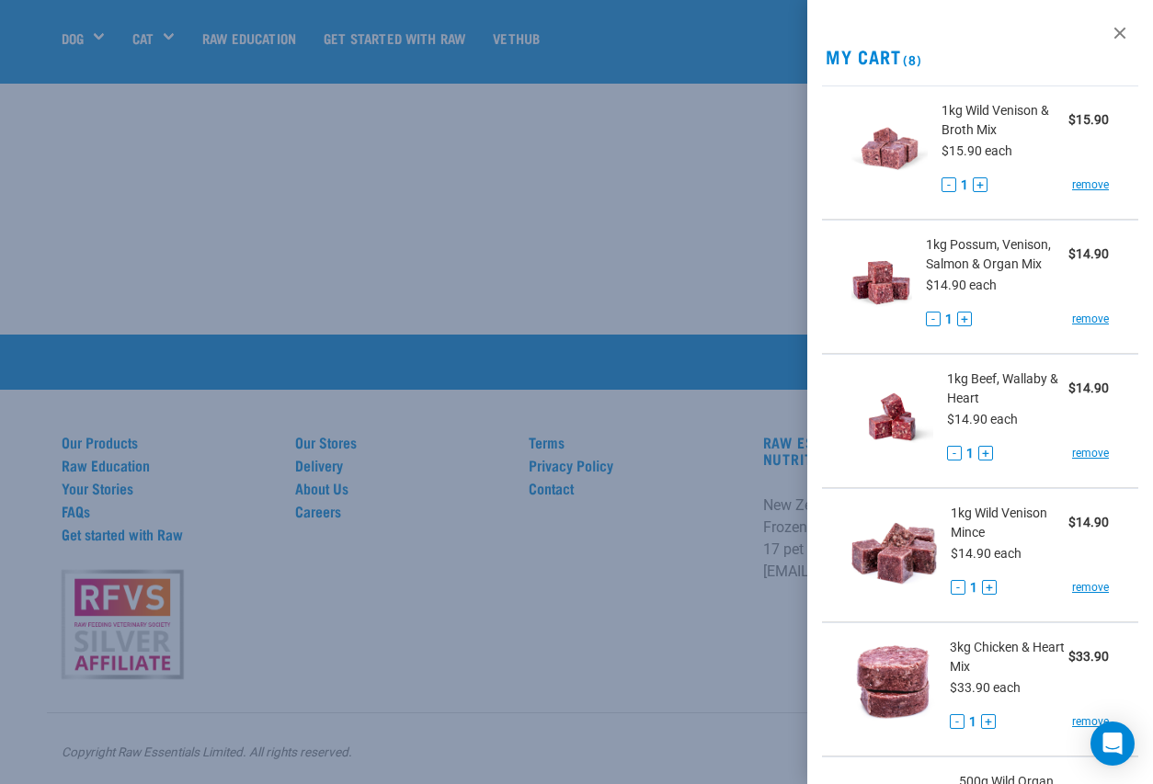
click at [456, 517] on div at bounding box center [576, 392] width 1153 height 784
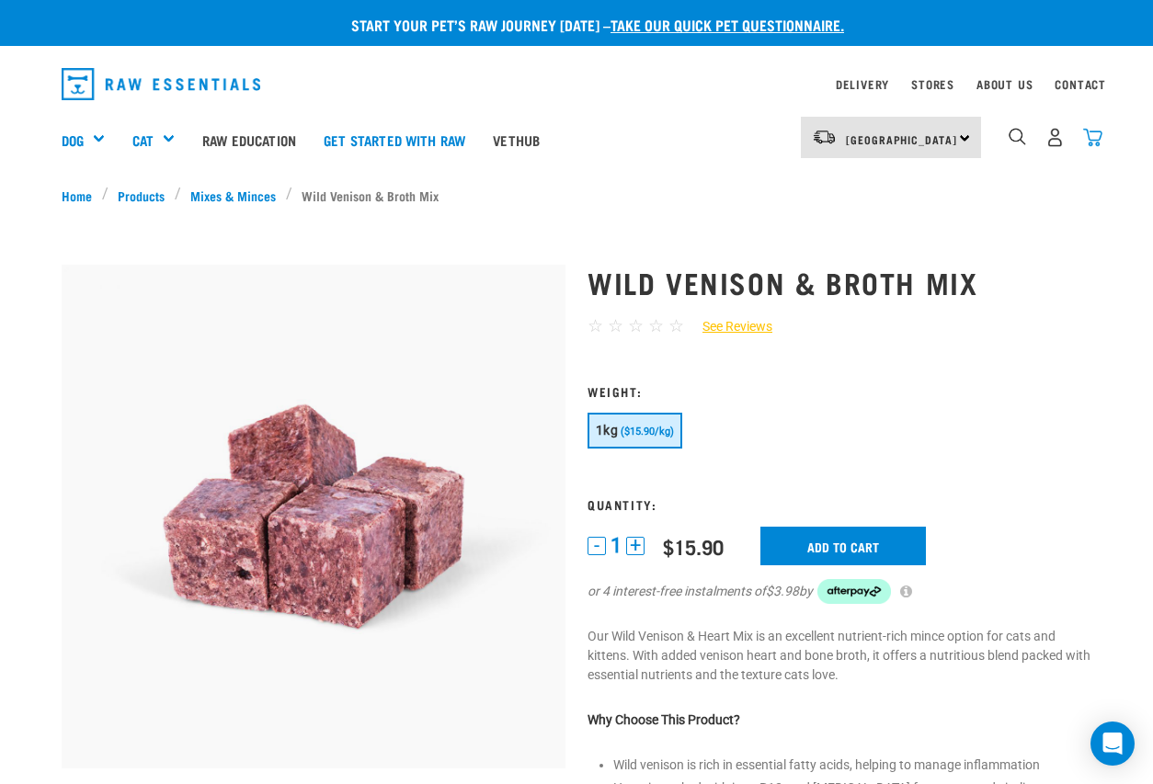
click at [1095, 131] on img "dropdown navigation" at bounding box center [1092, 137] width 19 height 19
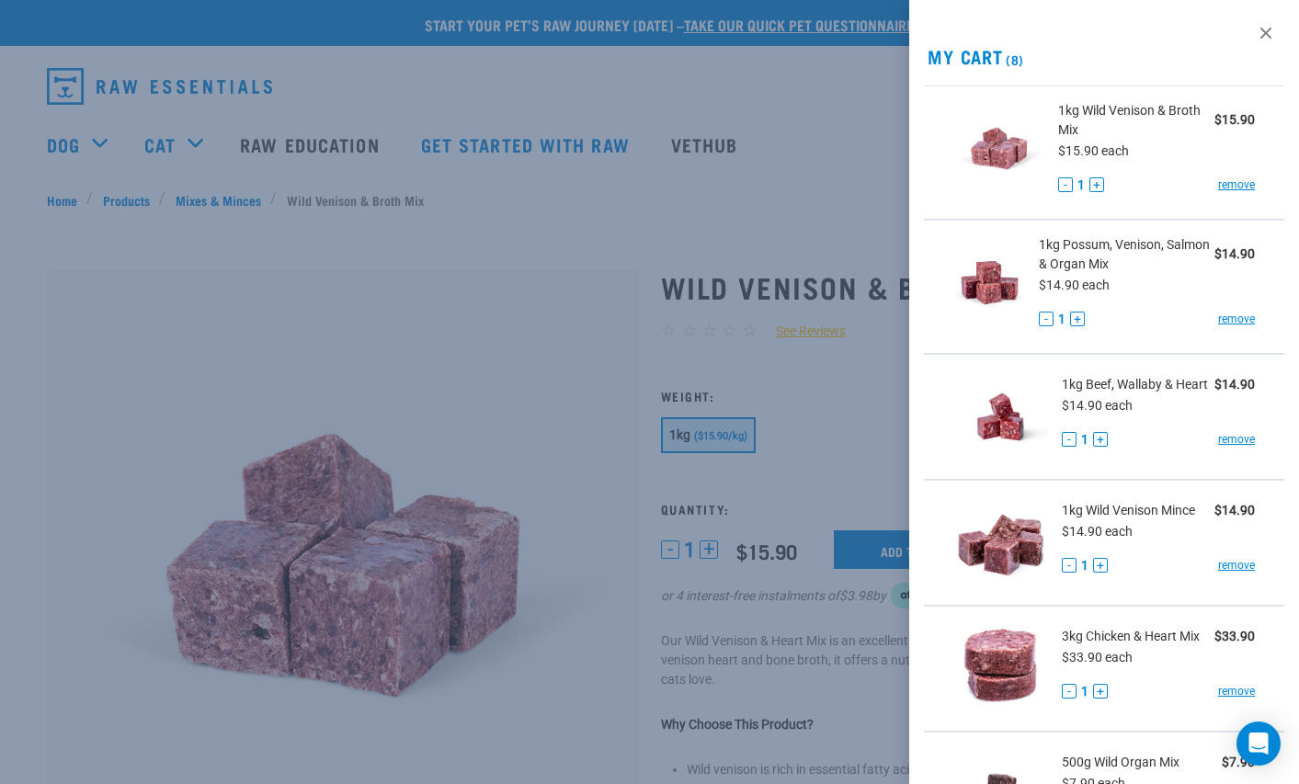
click at [1152, 556] on div "- 1 + remove" at bounding box center [1158, 565] width 193 height 19
click at [1152, 565] on link "remove" at bounding box center [1236, 565] width 37 height 17
click at [969, 58] on h2 "My Cart (8)" at bounding box center [1104, 56] width 390 height 21
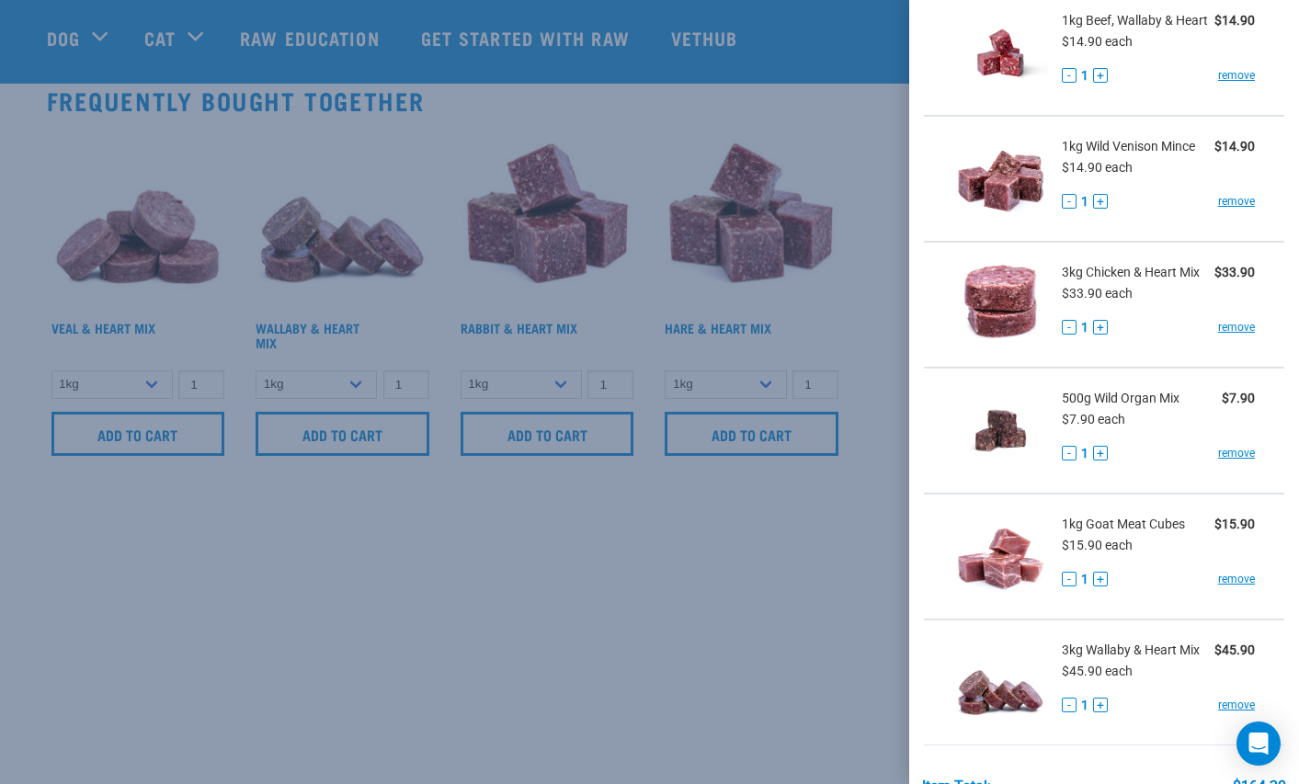
scroll to position [604, 0]
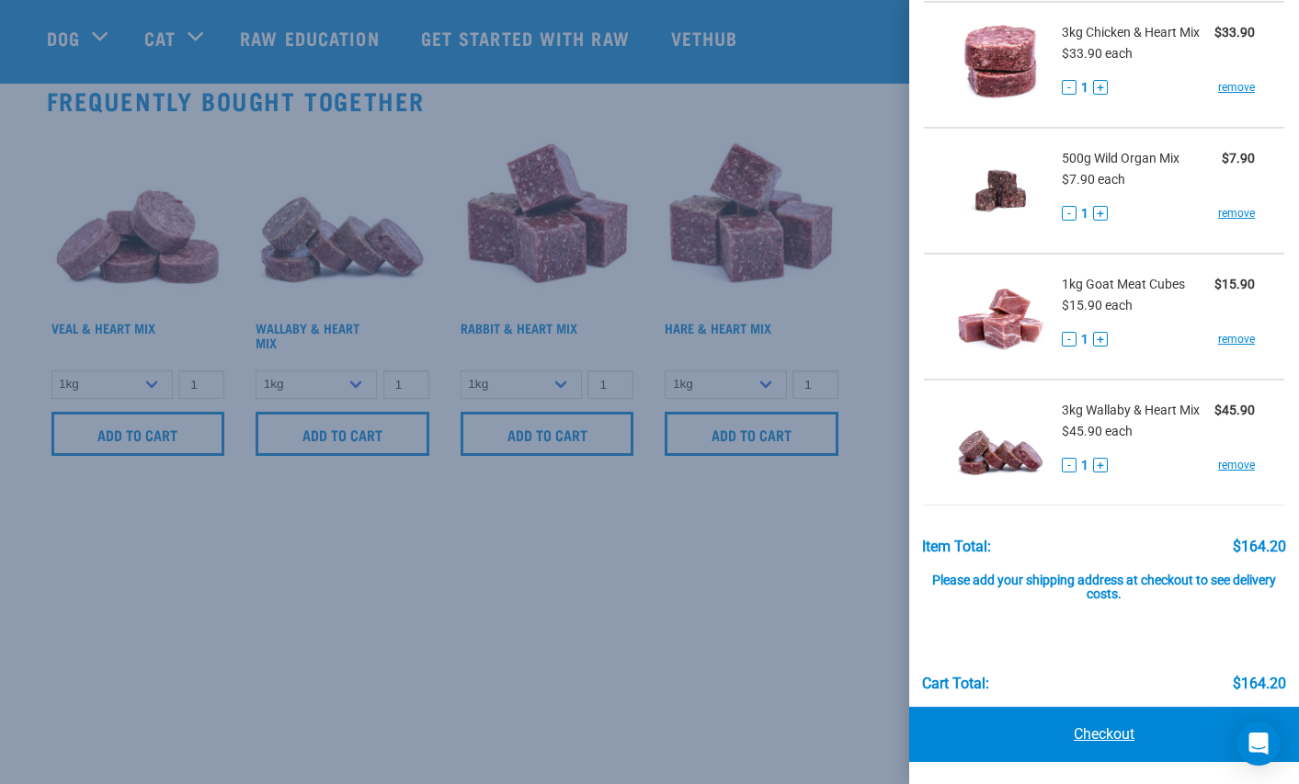
click at [1088, 725] on link "Checkout" at bounding box center [1104, 734] width 390 height 55
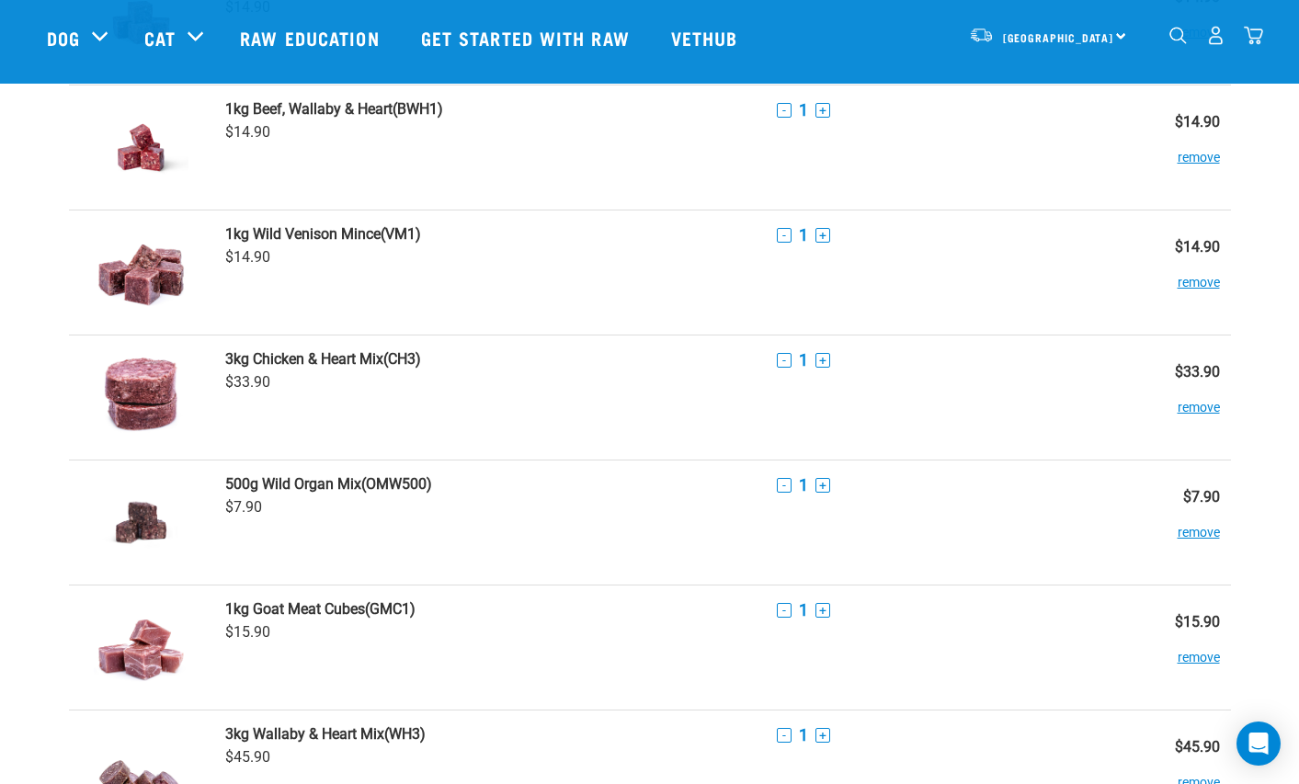
scroll to position [323, 0]
click at [1181, 279] on button "remove" at bounding box center [1199, 273] width 42 height 36
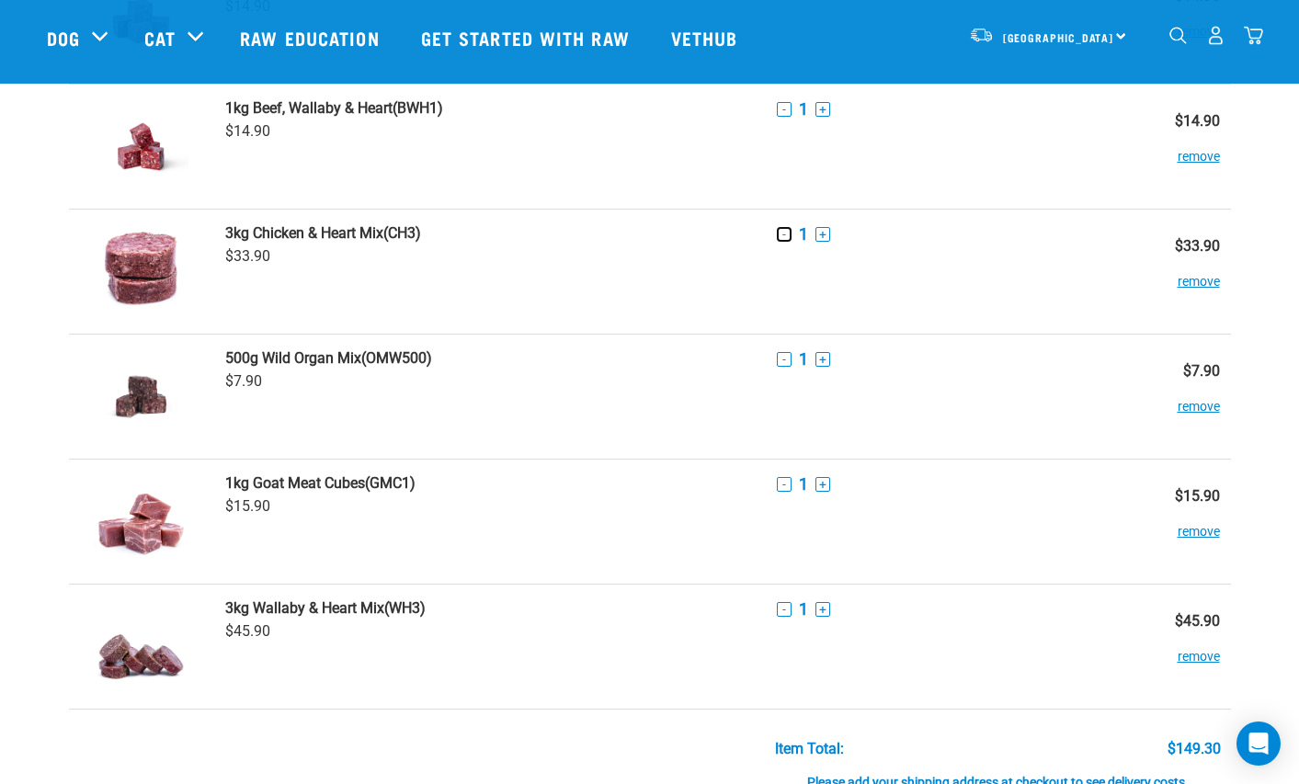
click at [781, 235] on button "-" at bounding box center [784, 234] width 15 height 15
click at [783, 230] on button "-" at bounding box center [784, 234] width 15 height 15
click at [1197, 282] on button "remove" at bounding box center [1199, 273] width 42 height 36
click at [1197, 281] on button "remove" at bounding box center [1199, 273] width 42 height 36
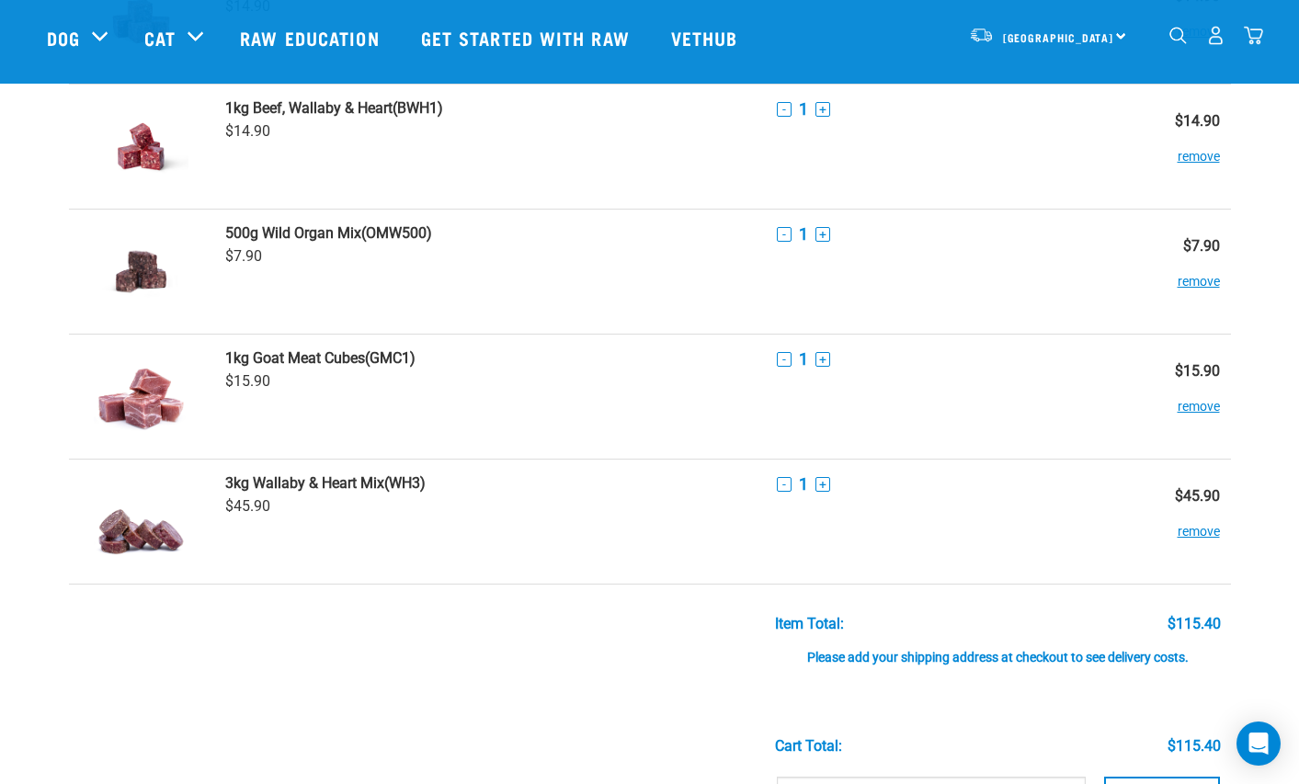
click at [580, 636] on td at bounding box center [490, 676] width 552 height 183
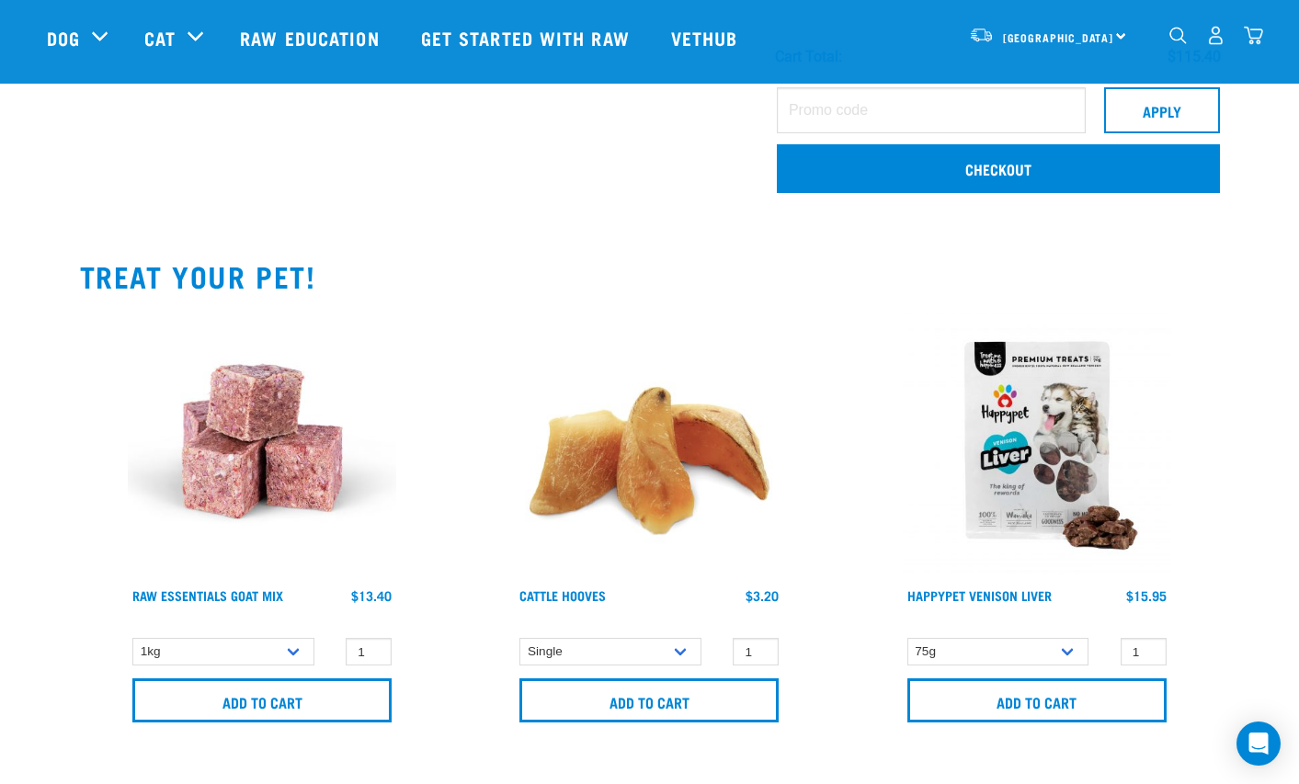
scroll to position [498, 0]
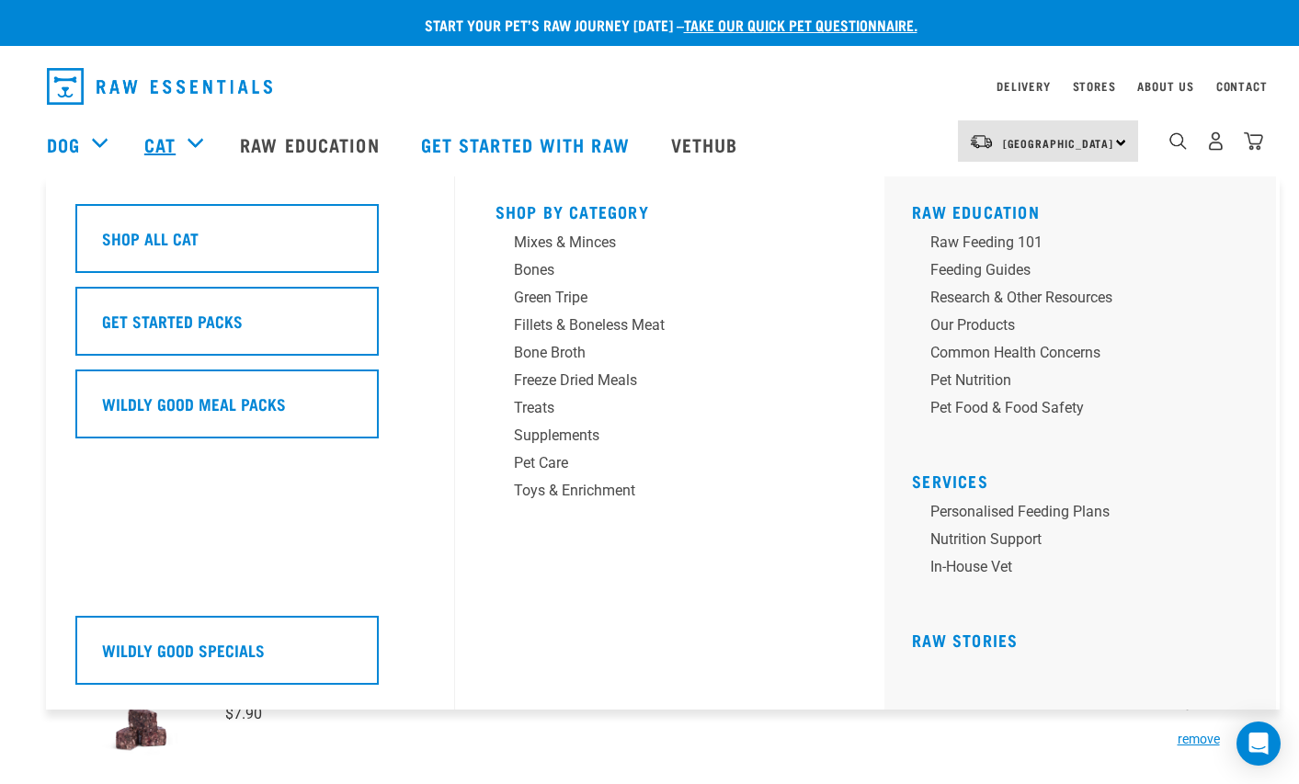
click at [167, 142] on link "Cat" at bounding box center [159, 145] width 31 height 28
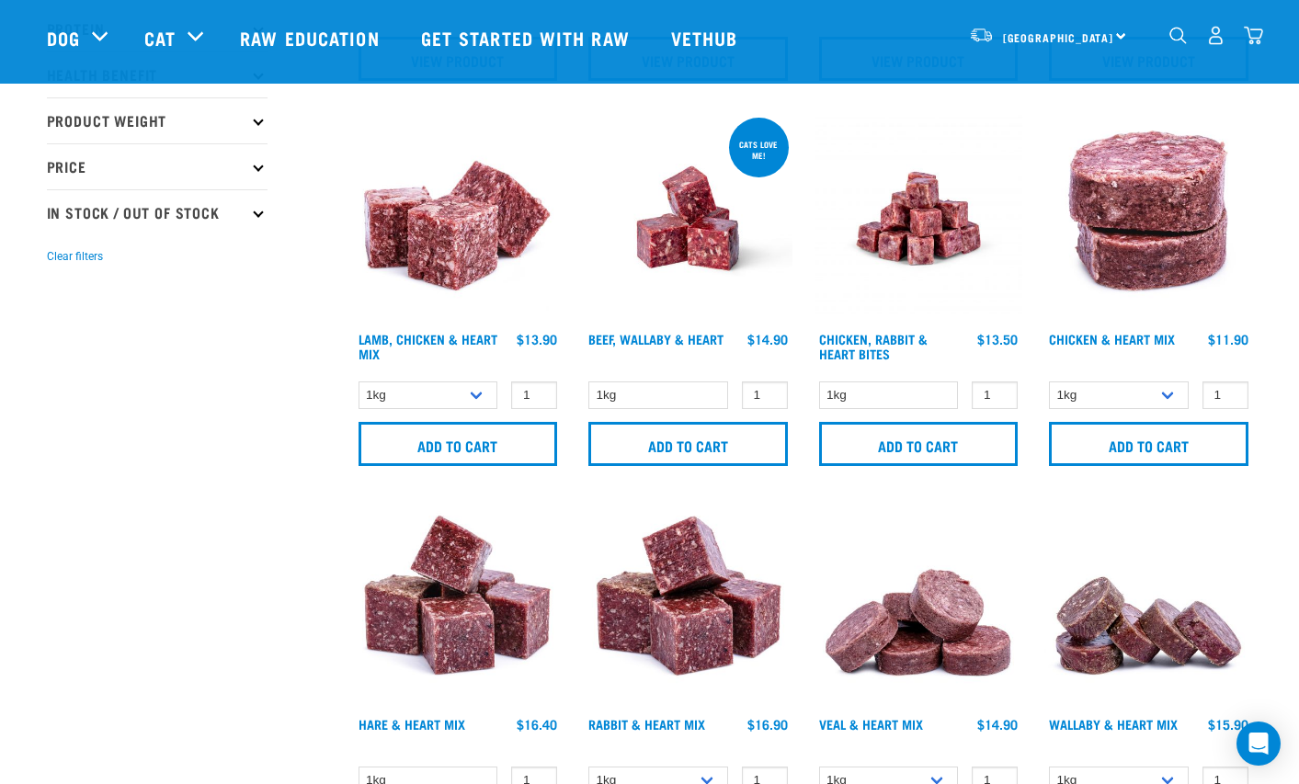
scroll to position [405, 0]
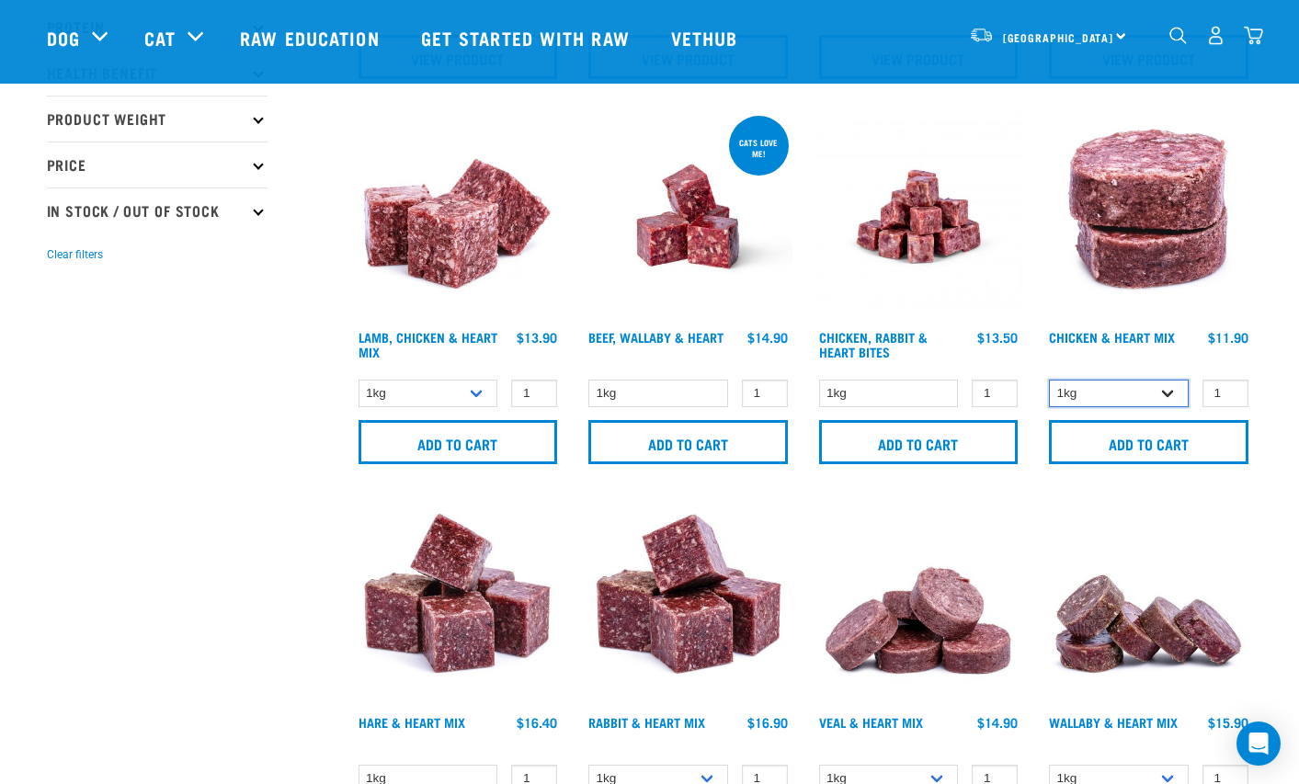
click at [1137, 396] on select "1kg 3kg" at bounding box center [1119, 394] width 140 height 28
select select "352"
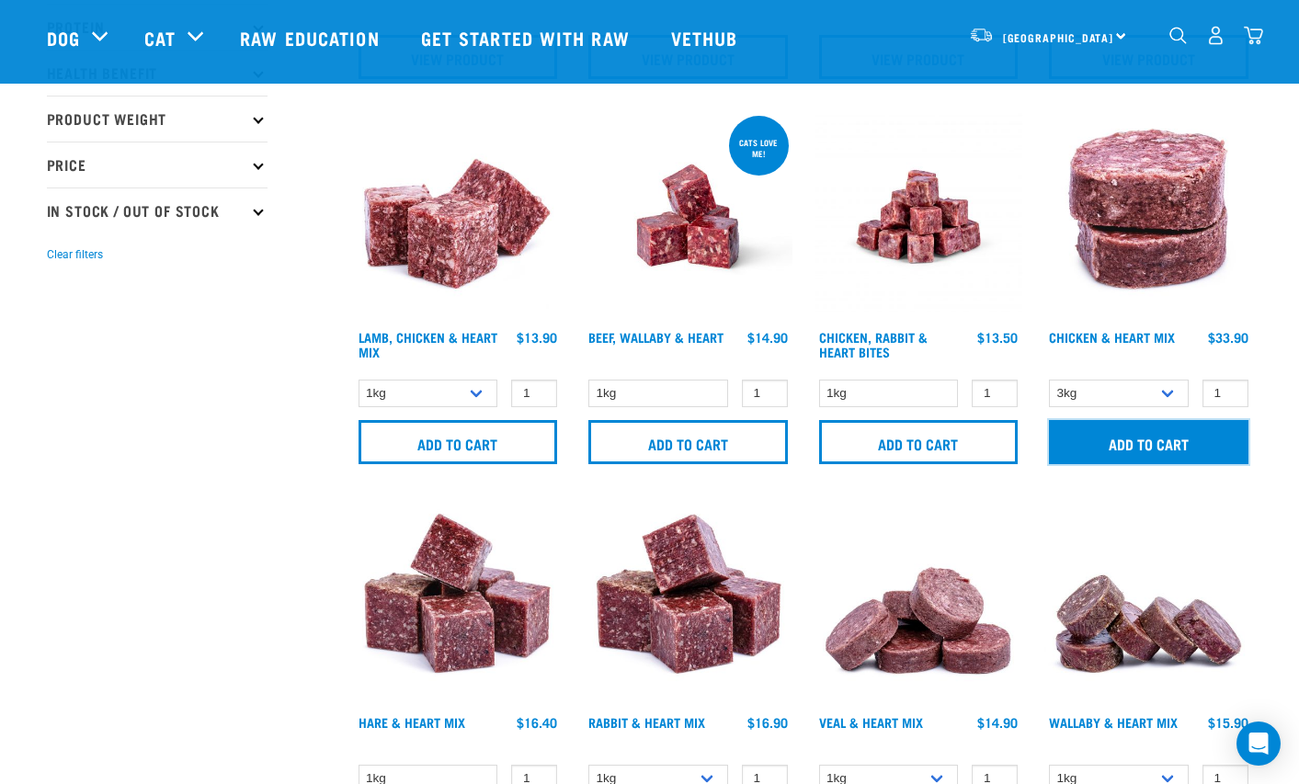
click at [1144, 444] on input "Add to cart" at bounding box center [1148, 442] width 199 height 44
click at [1258, 42] on img "dropdown navigation" at bounding box center [1253, 35] width 19 height 19
click at [1254, 34] on img "dropdown navigation" at bounding box center [1253, 35] width 19 height 19
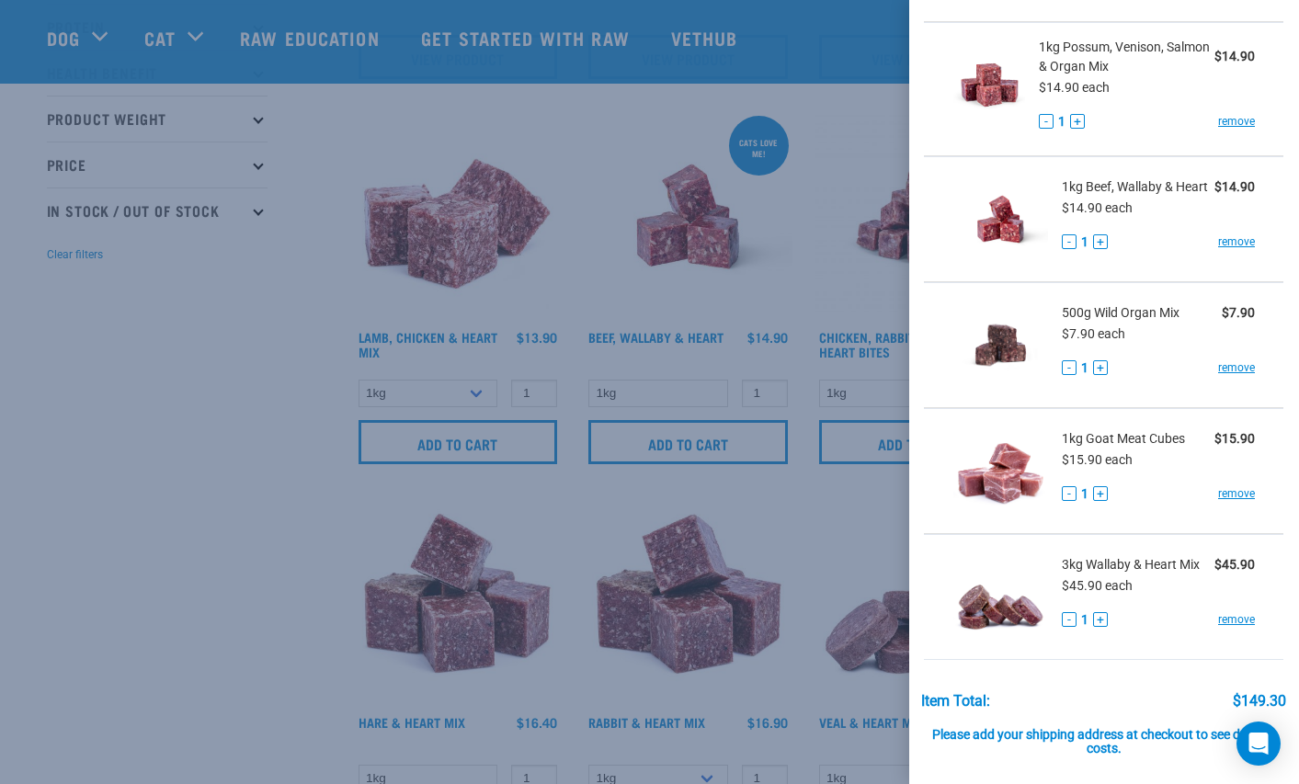
scroll to position [478, 0]
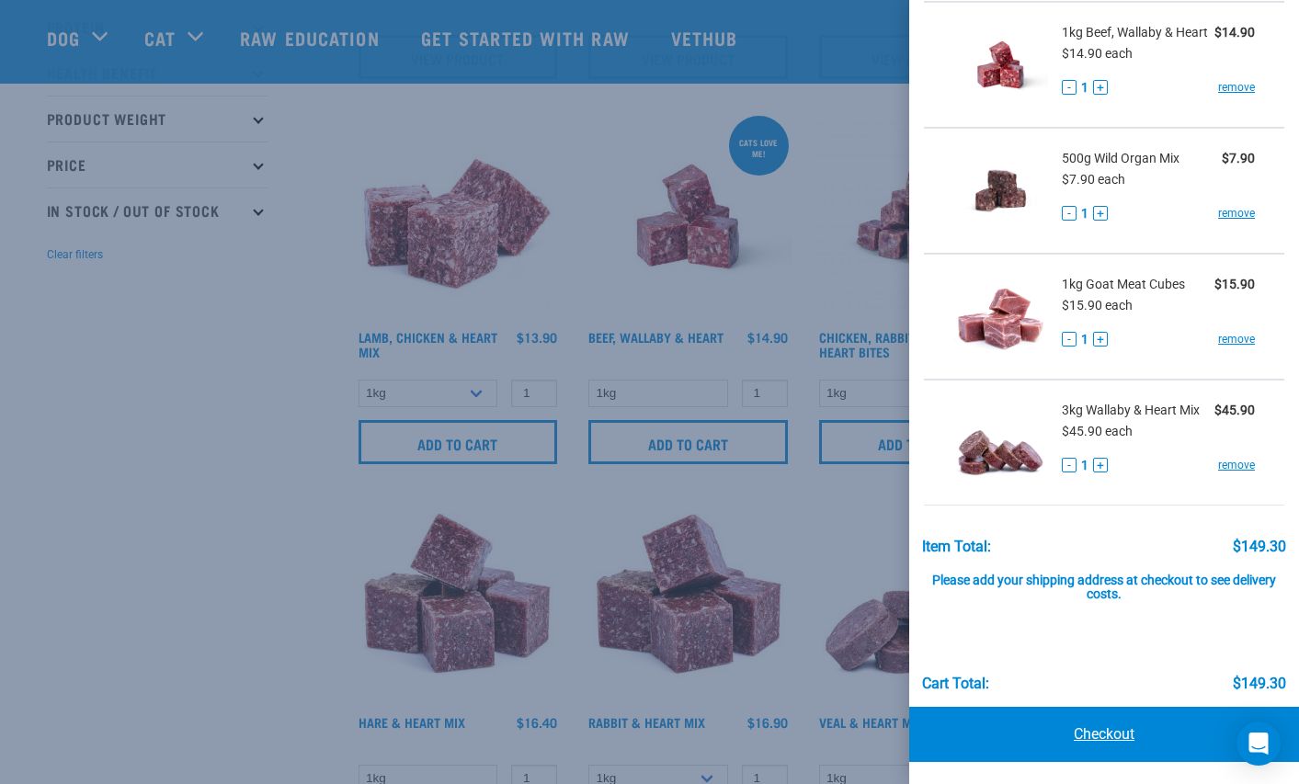
click at [1091, 729] on link "Checkout" at bounding box center [1104, 734] width 390 height 55
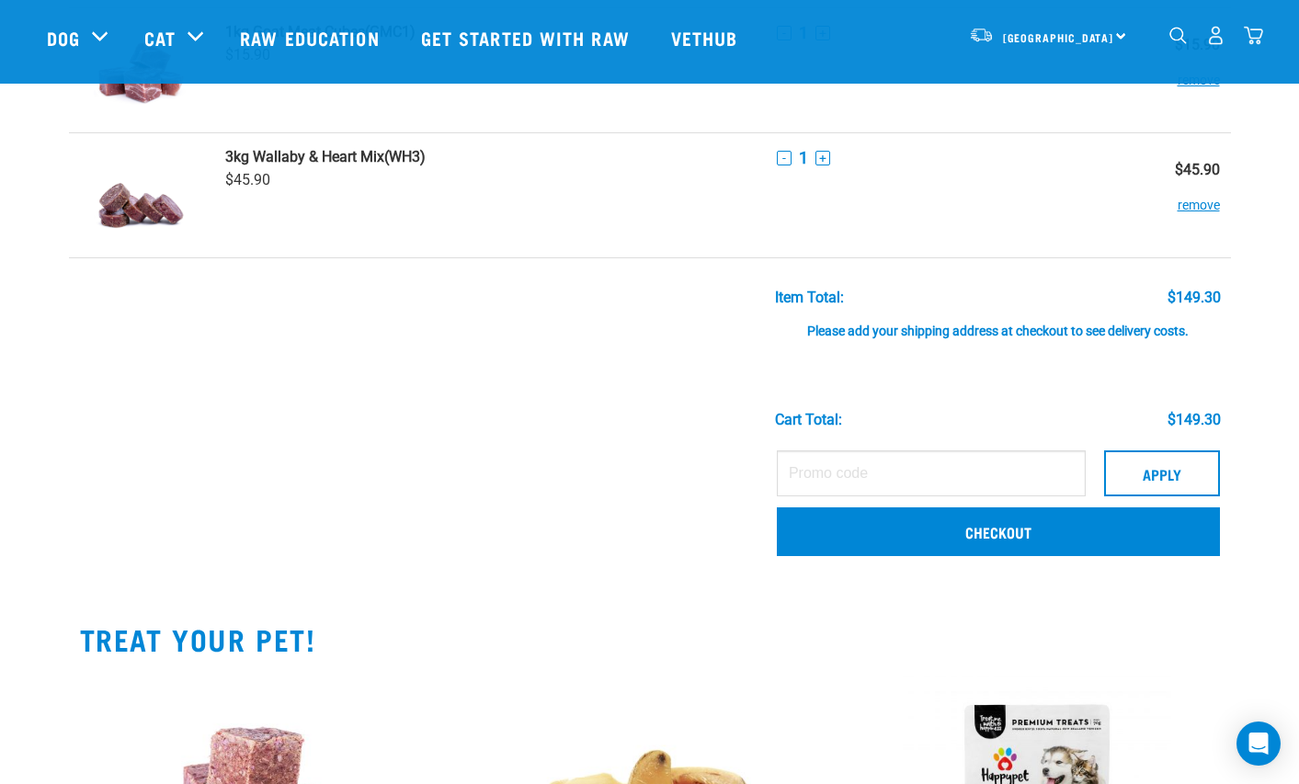
scroll to position [773, 0]
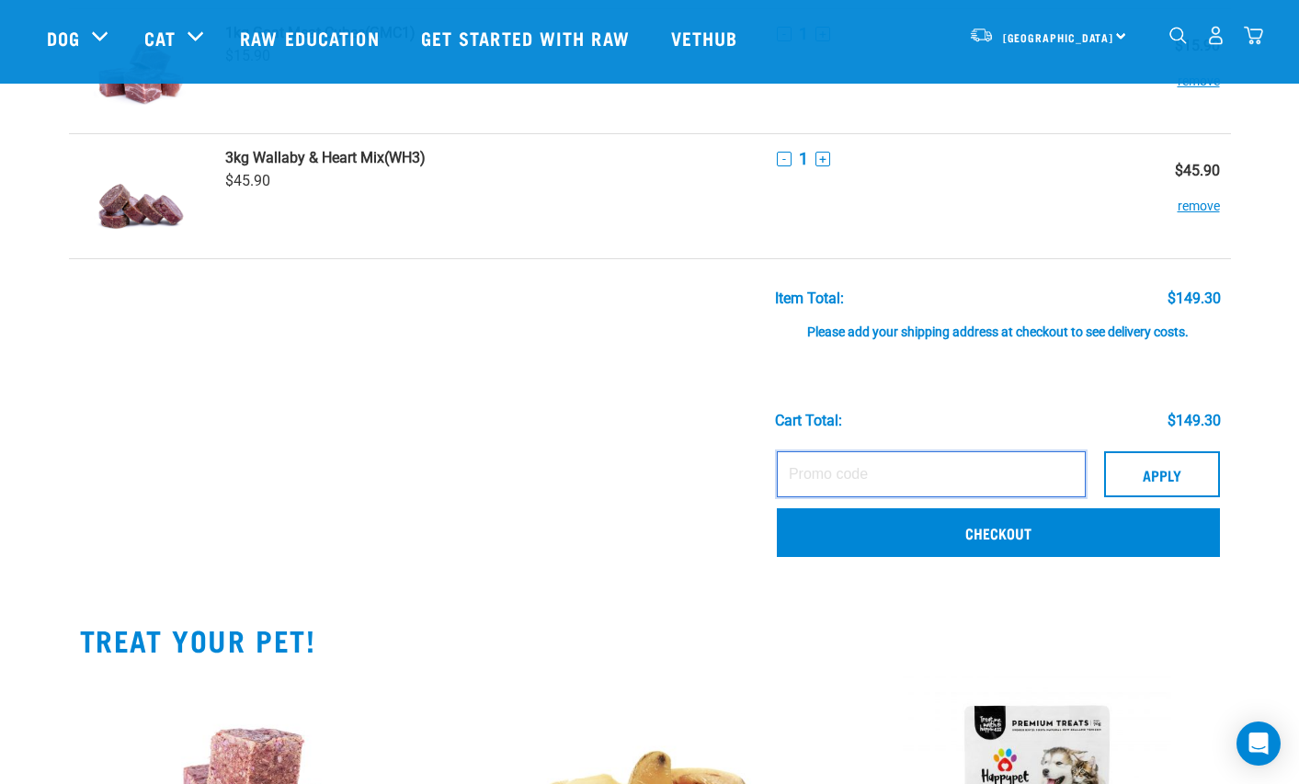
click at [869, 478] on input "text" at bounding box center [931, 474] width 309 height 46
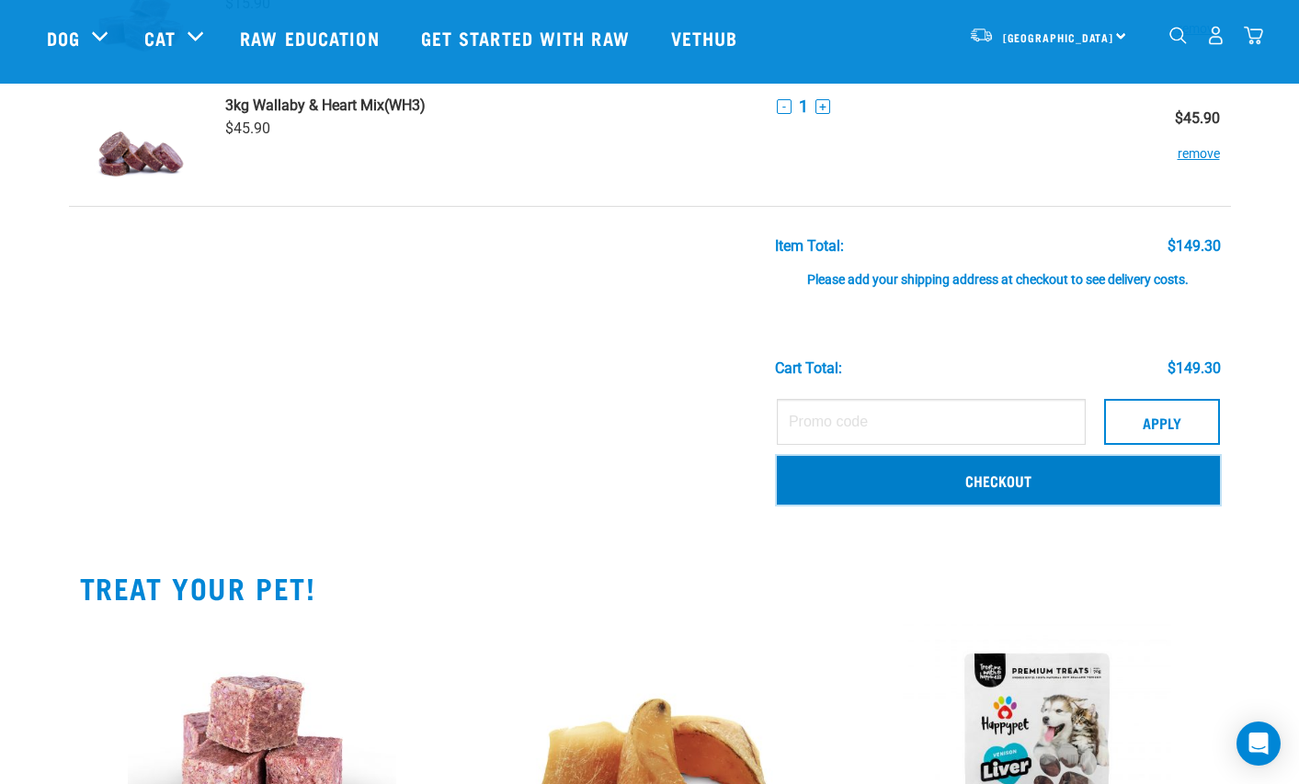
click at [948, 476] on link "Checkout" at bounding box center [998, 480] width 443 height 48
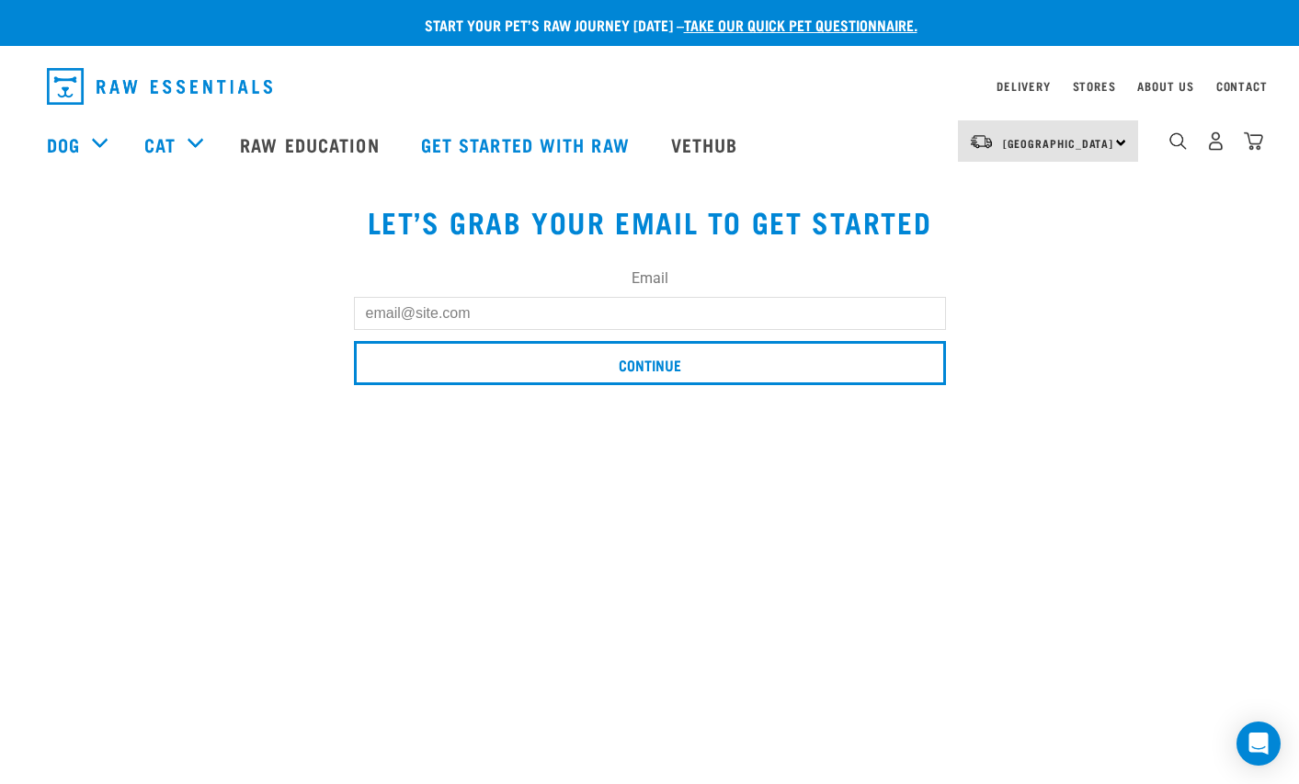
click at [439, 317] on input "Email" at bounding box center [650, 313] width 592 height 33
type input "[EMAIL_ADDRESS][DOMAIN_NAME]"
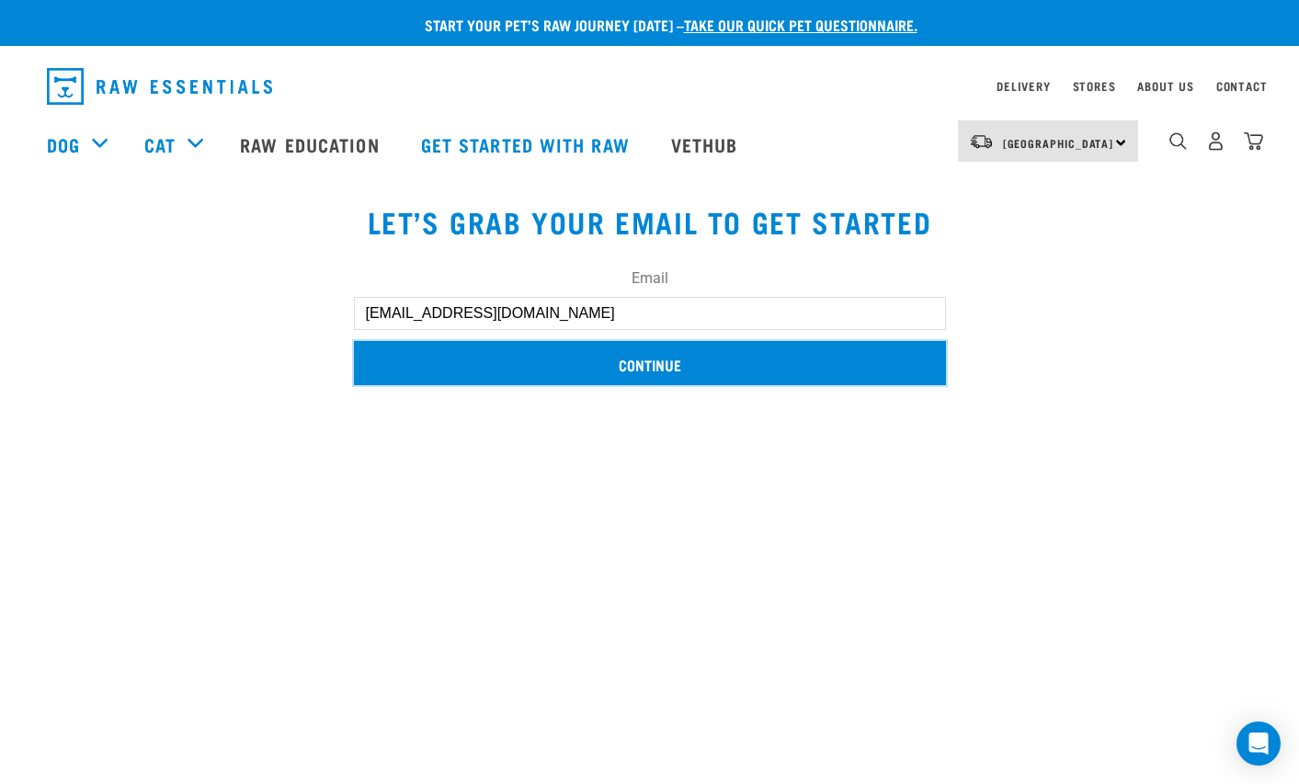
click at [607, 359] on input "Continue" at bounding box center [650, 363] width 592 height 44
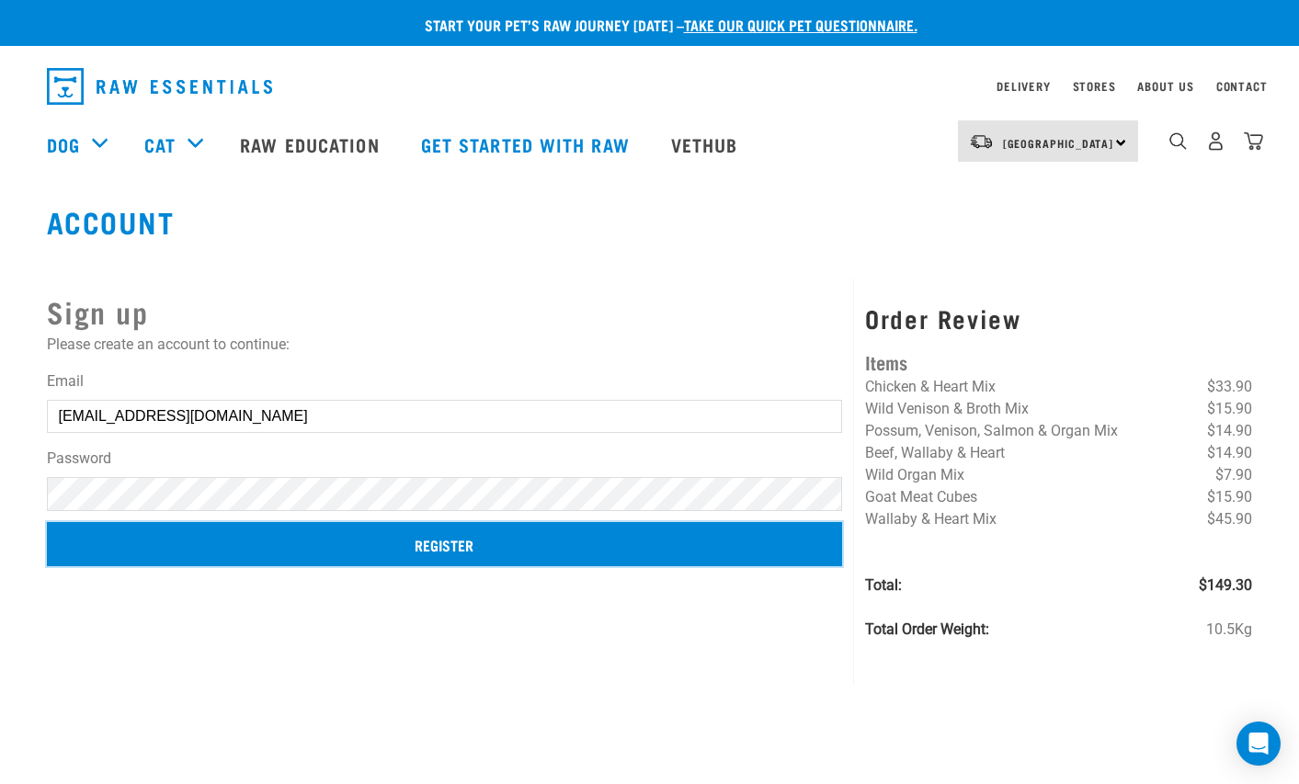
click at [425, 546] on input "Register" at bounding box center [445, 544] width 796 height 44
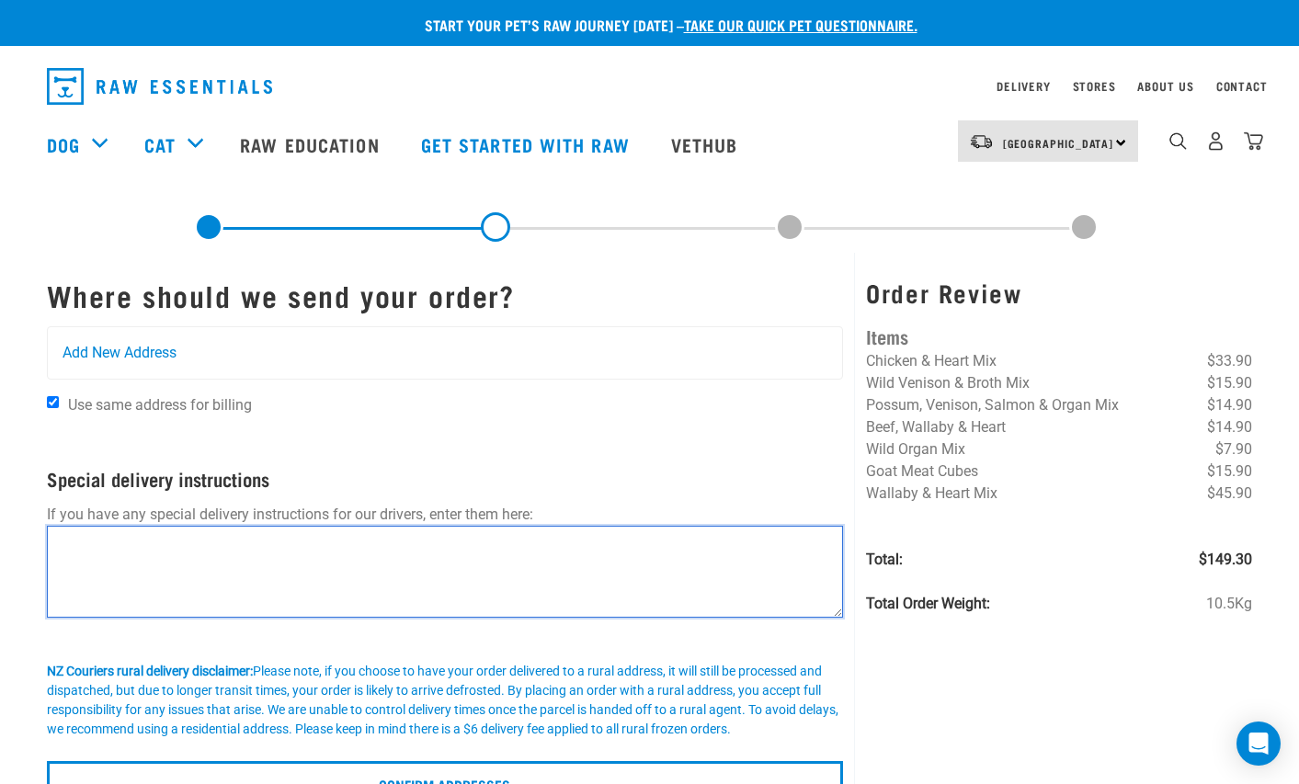
click at [259, 605] on textarea at bounding box center [445, 572] width 797 height 92
click at [144, 572] on textarea "back door please" at bounding box center [445, 572] width 797 height 92
click at [51, 542] on textarea "back door please" at bounding box center [445, 572] width 797 height 92
click at [275, 558] on textarea "put by back door please" at bounding box center [445, 572] width 797 height 92
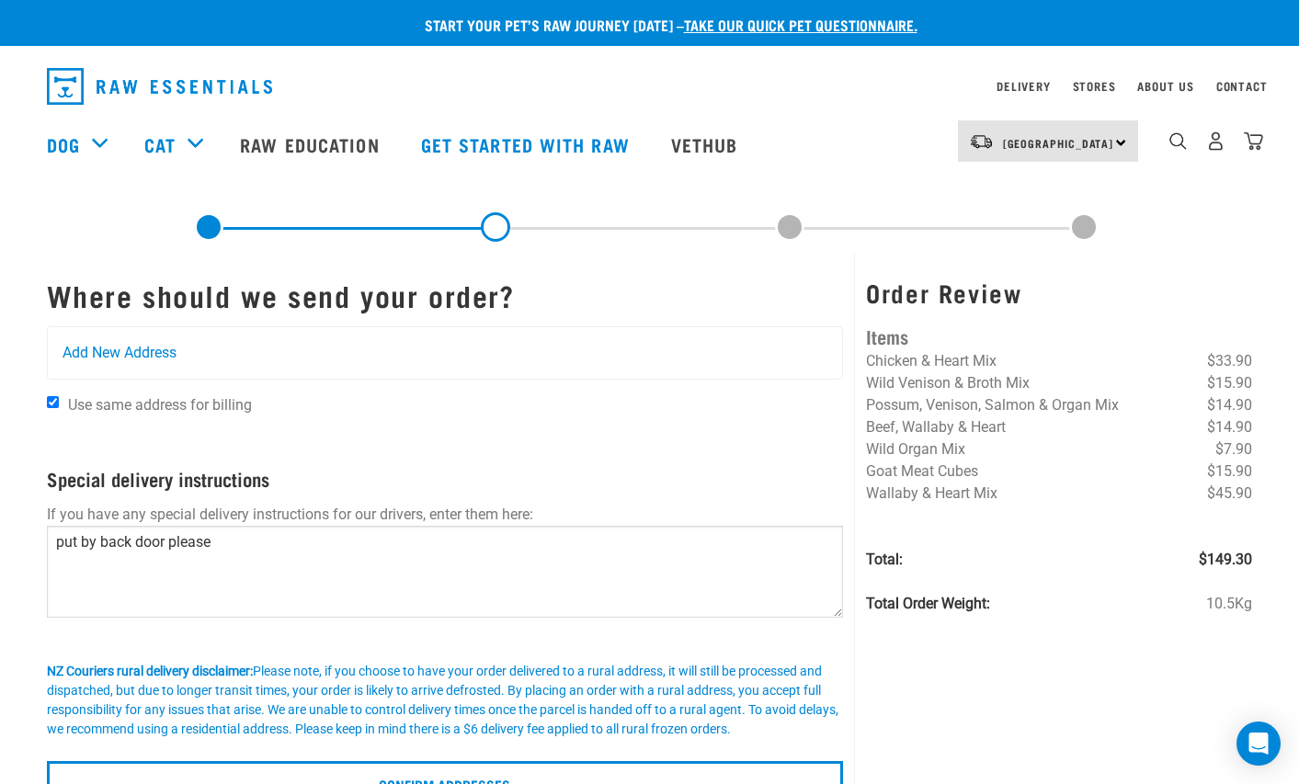
click at [5, 569] on div "Start your pet’s raw journey [DATE] – take our quick pet questionnaire. Deliver…" at bounding box center [649, 402] width 1299 height 805
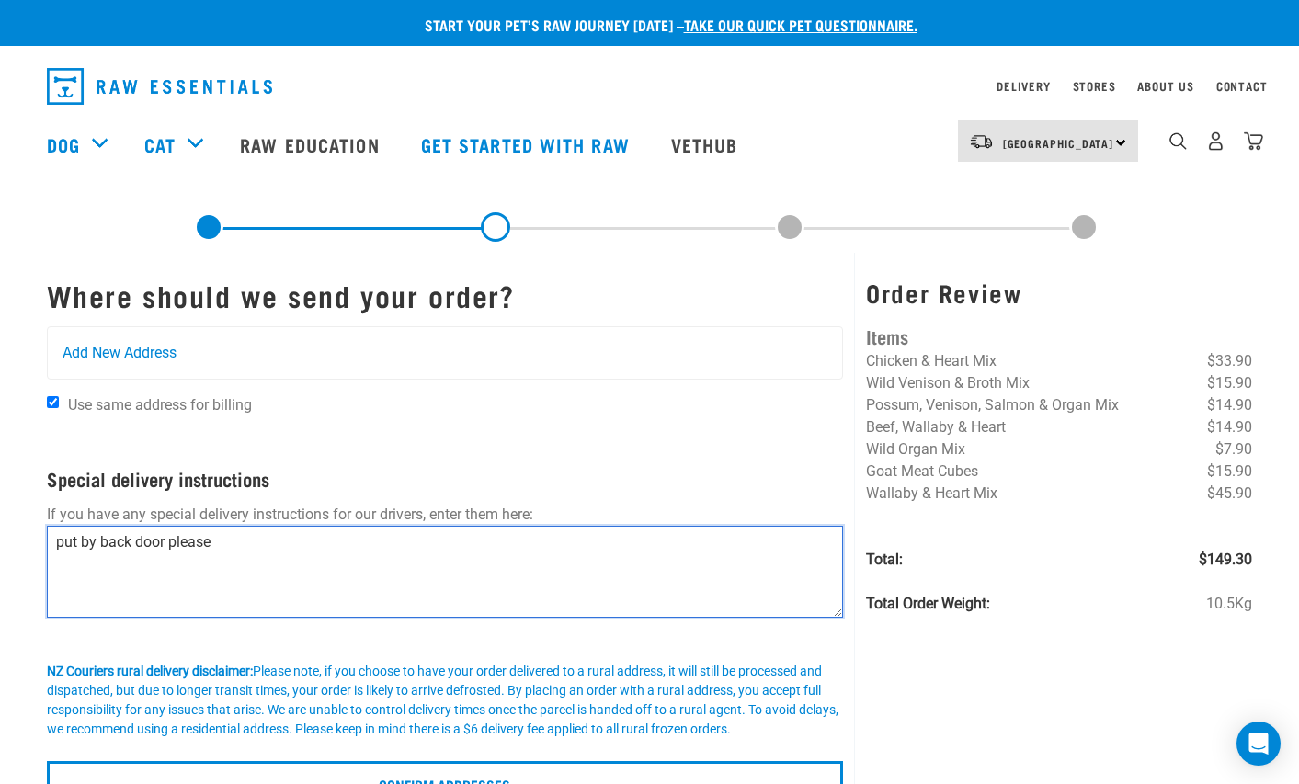
click at [65, 545] on textarea "put by back door please" at bounding box center [445, 572] width 797 height 92
click at [75, 545] on textarea "put by back door please" at bounding box center [445, 572] width 797 height 92
type textarea "leave by back door please"
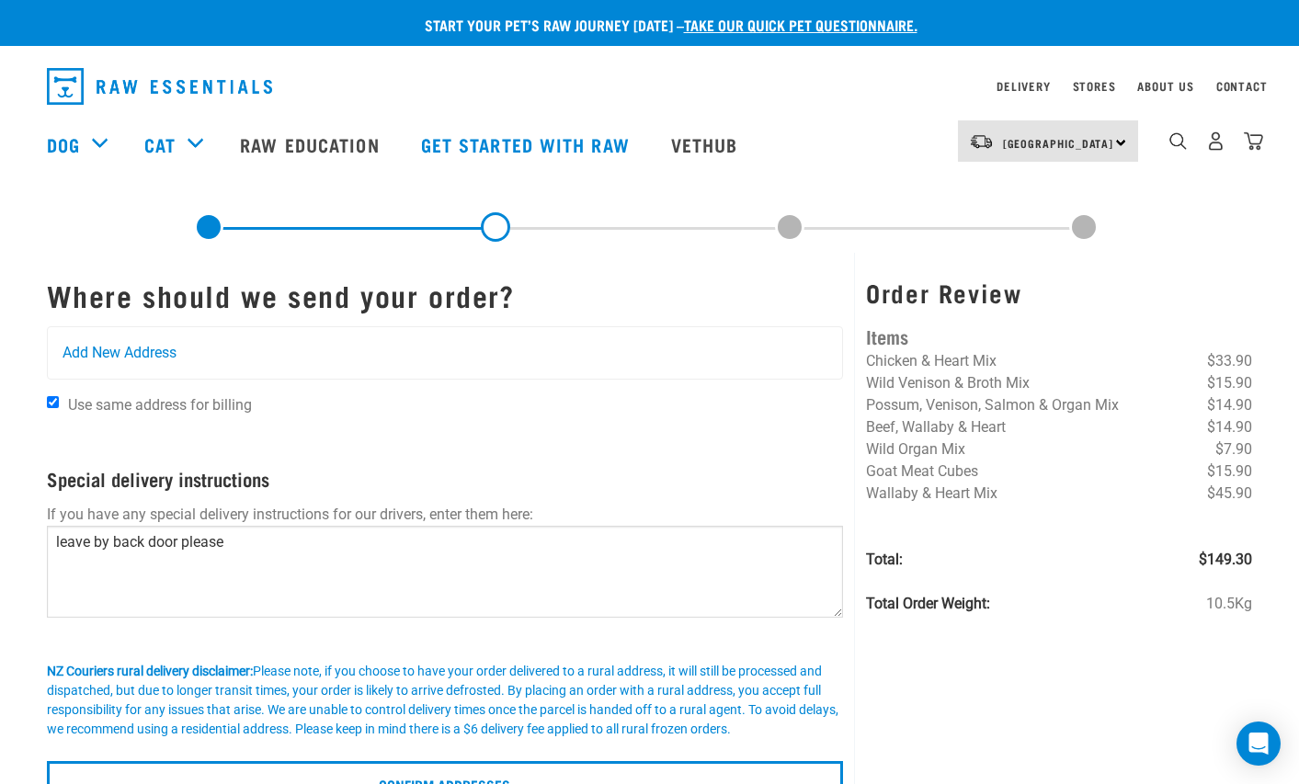
click at [21, 574] on div "Start your pet’s raw journey [DATE] – take our quick pet questionnaire. Deliver…" at bounding box center [649, 402] width 1299 height 805
click at [136, 359] on span "Add New Address" at bounding box center [120, 353] width 114 height 22
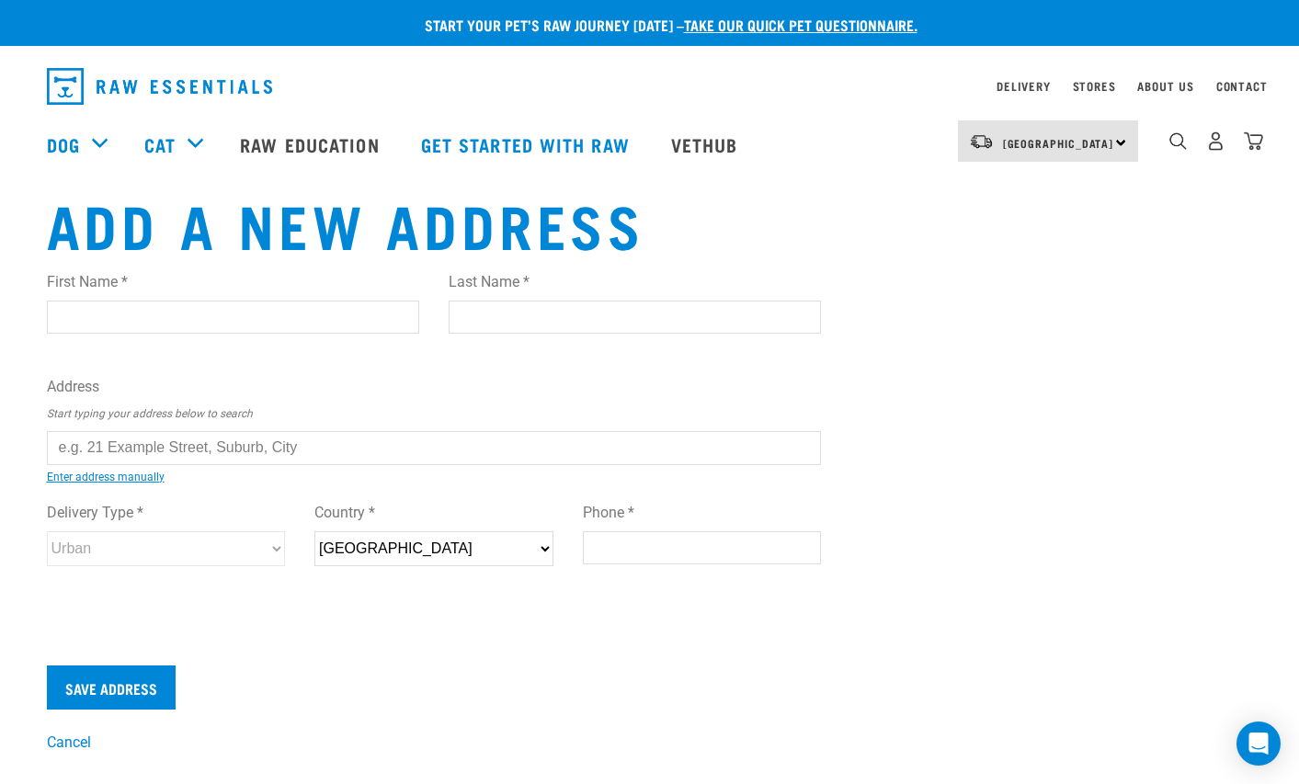
click at [207, 315] on input "First Name *" at bounding box center [233, 317] width 372 height 33
type input "Flicky"
type input "Mko"
type input "[STREET_ADDRESS]"
type input "Palmerston North"
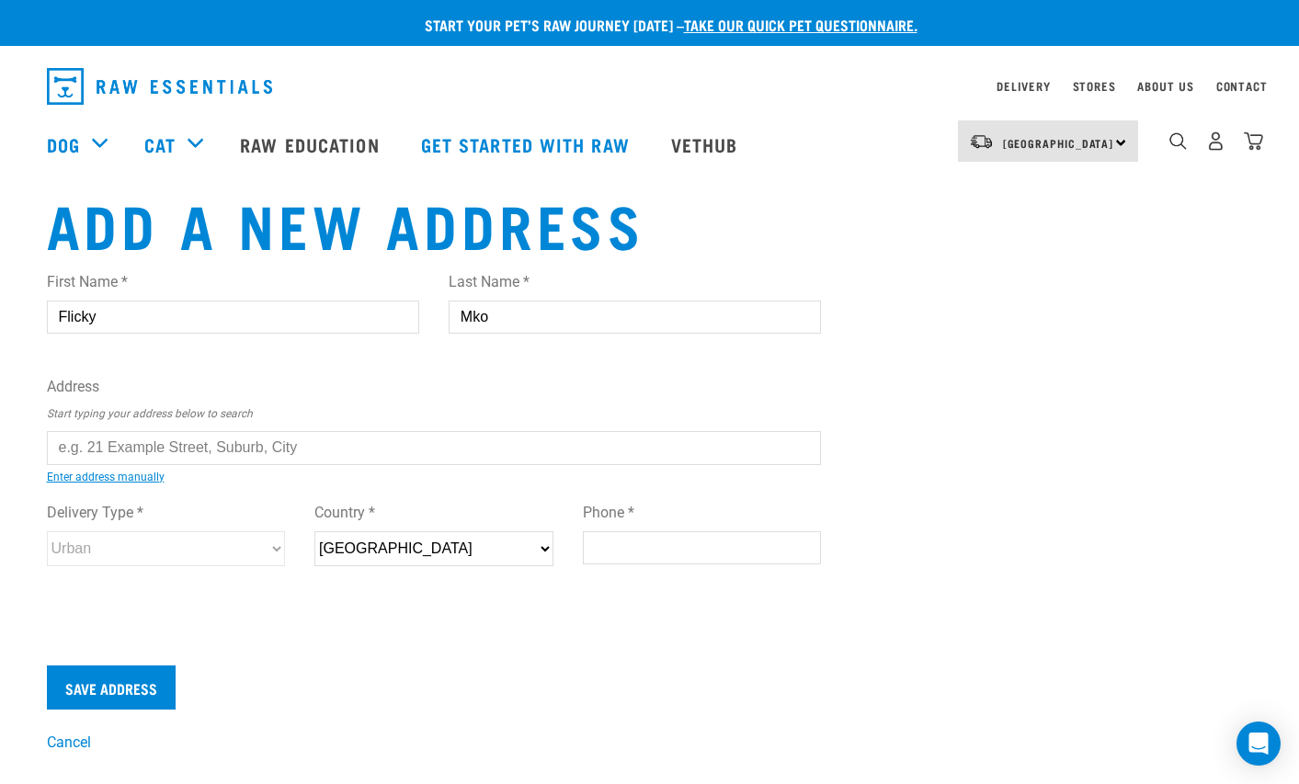
type input "4412"
type input "02108454846"
click at [125, 448] on input "text" at bounding box center [434, 447] width 775 height 33
type input "3"
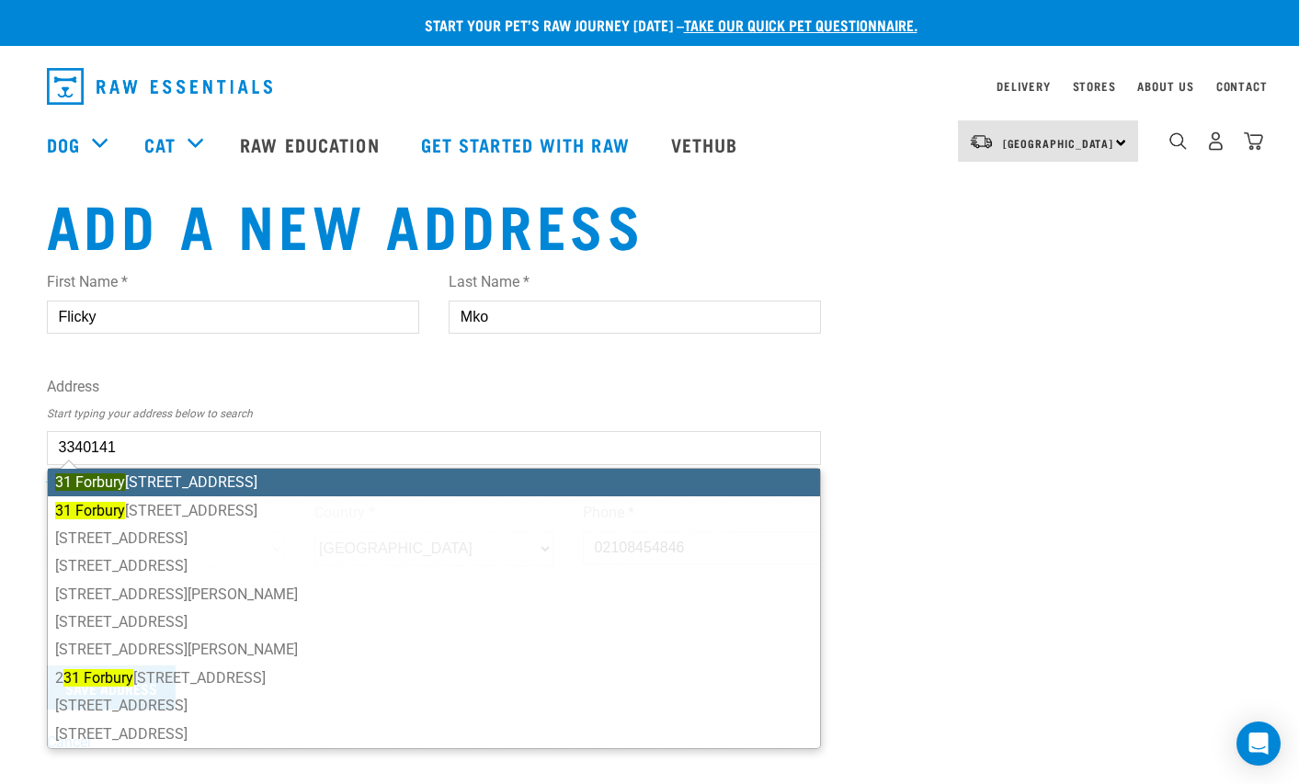
click at [189, 488] on ul "31 Forbury Avenue, Takaro, Palmerston North 4412 31 Forbury Road, Forbury, Dune…" at bounding box center [434, 608] width 775 height 281
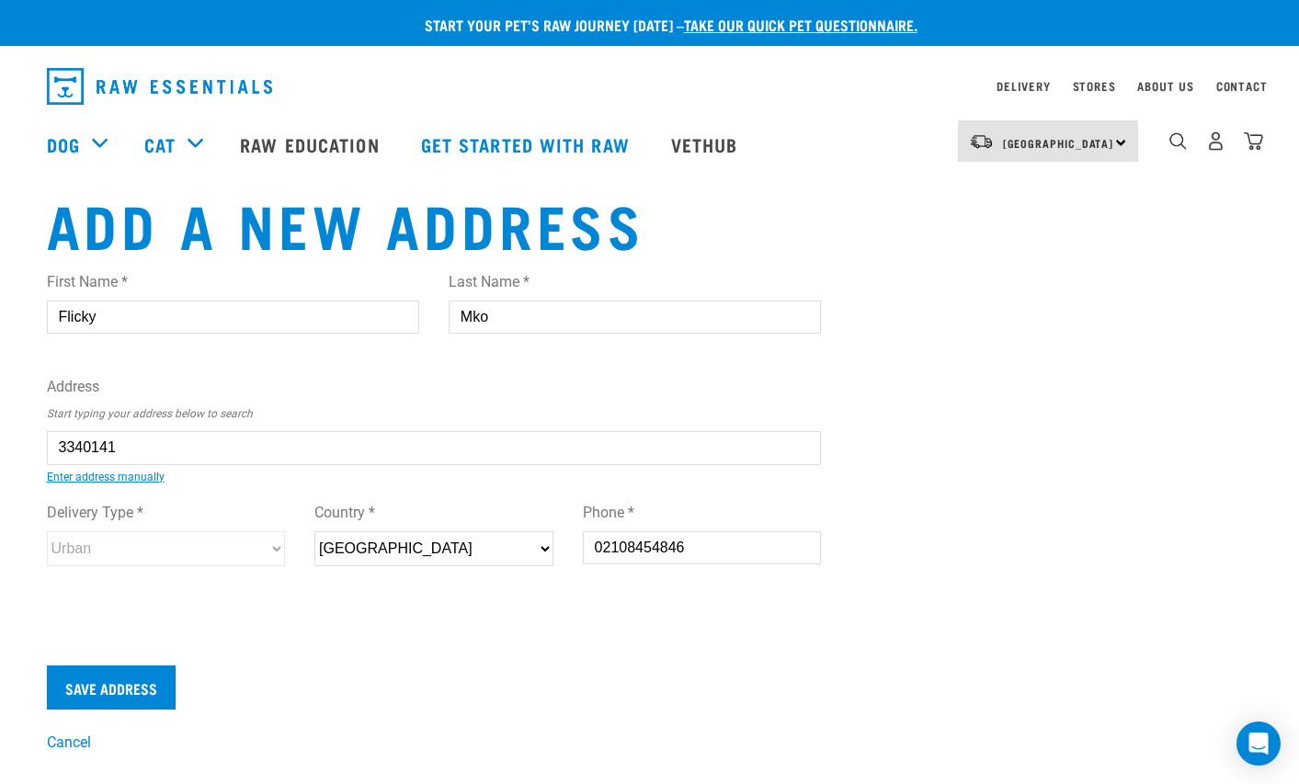
type input "31 Forbury Avenue, Takaro, Palmerston North 4412"
type input "Takaro"
type input "Manawatu-Whanganui"
select select "MWT"
select select "Urban"
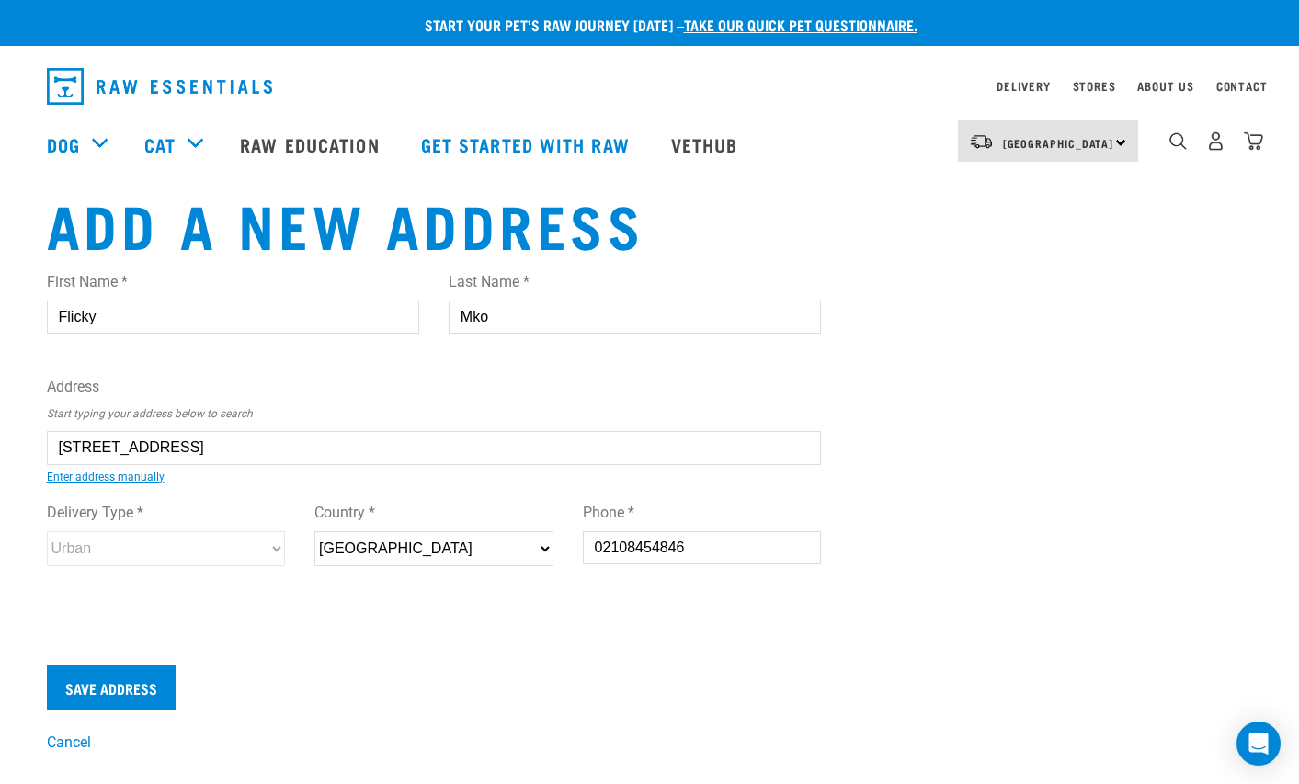
type input "31 Forbury Avenue, Takaro, Palmerston North 4412"
click at [206, 518] on label "Delivery Type *" at bounding box center [166, 513] width 239 height 22
click at [306, 645] on form "First Name * Flicky Last Name * Mko Address Start typing your address below to …" at bounding box center [434, 482] width 775 height 453
click at [124, 689] on input "Save Address" at bounding box center [111, 688] width 129 height 44
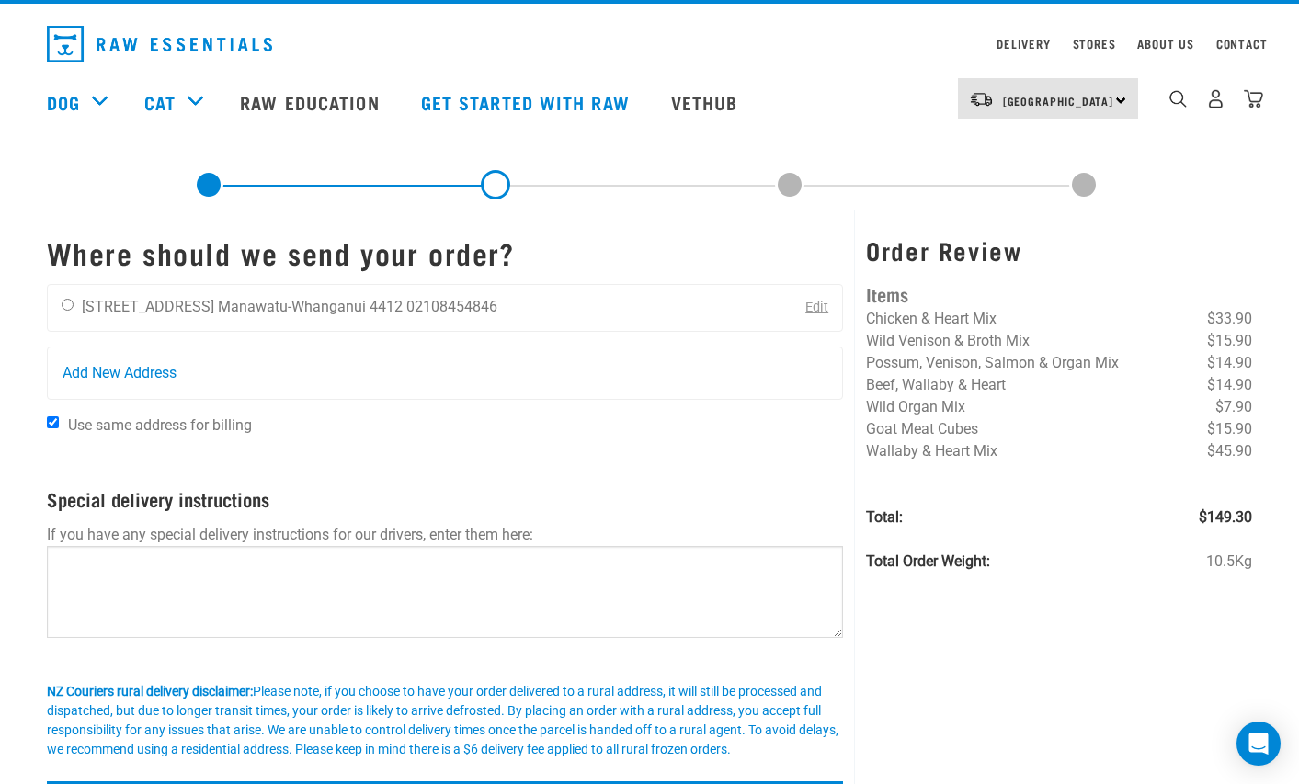
scroll to position [44, 0]
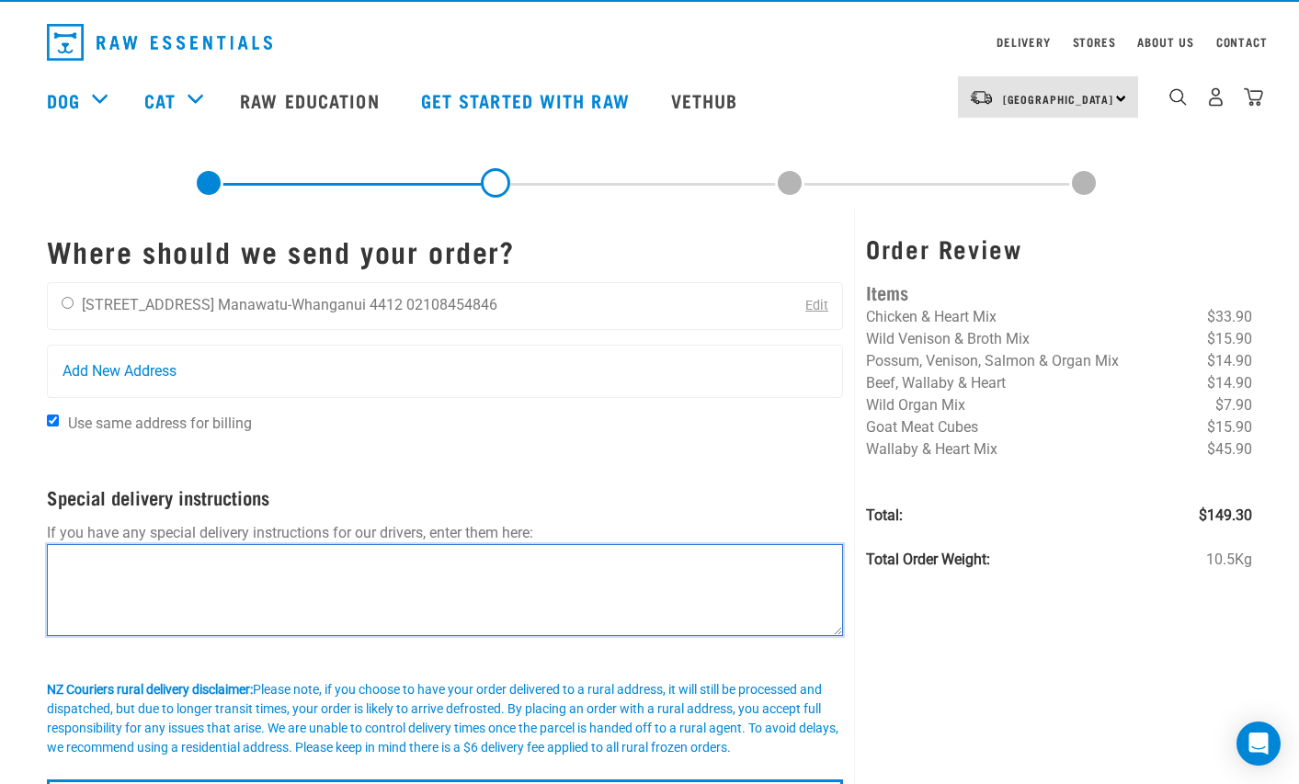
click at [138, 574] on textarea at bounding box center [445, 590] width 797 height 92
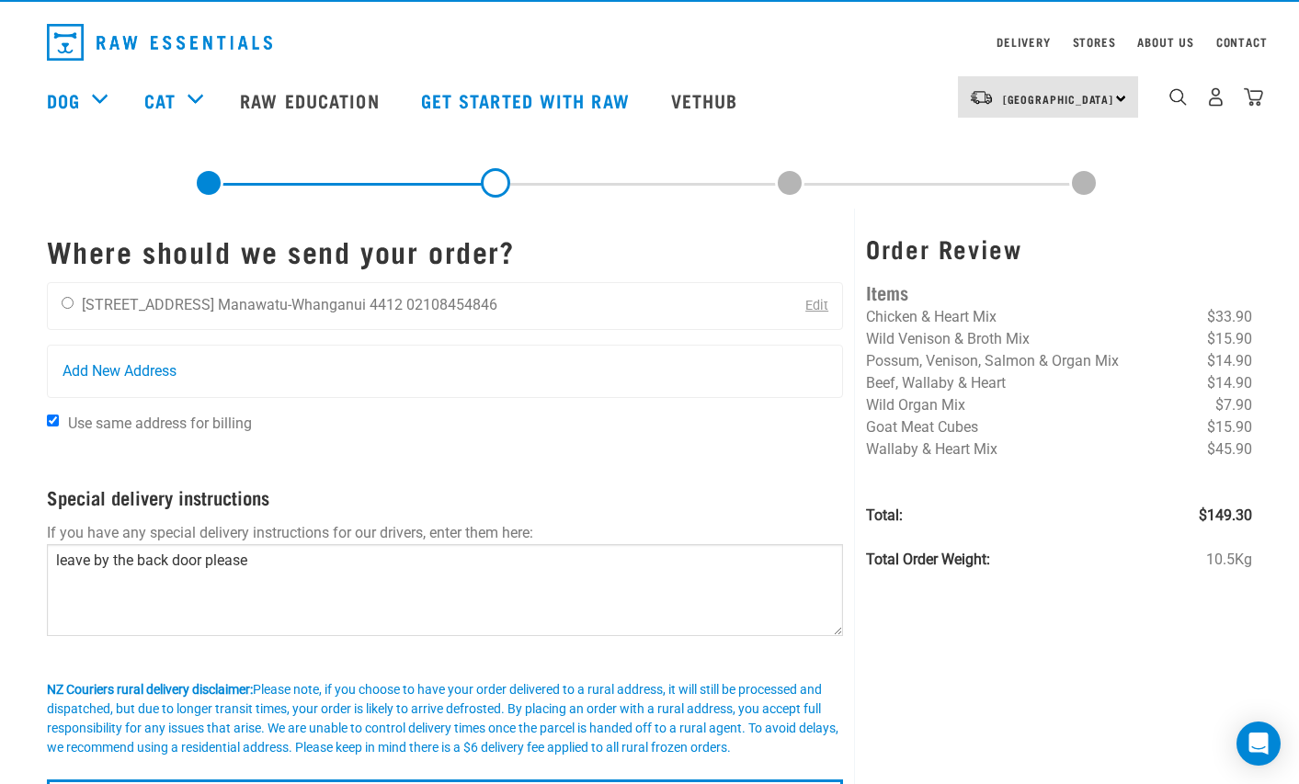
click at [976, 604] on div "Order Review Items Chicken & Heart Mix $33.90 Wild Venison & Broth Mix $15.90 P…" at bounding box center [1058, 522] width 409 height 626
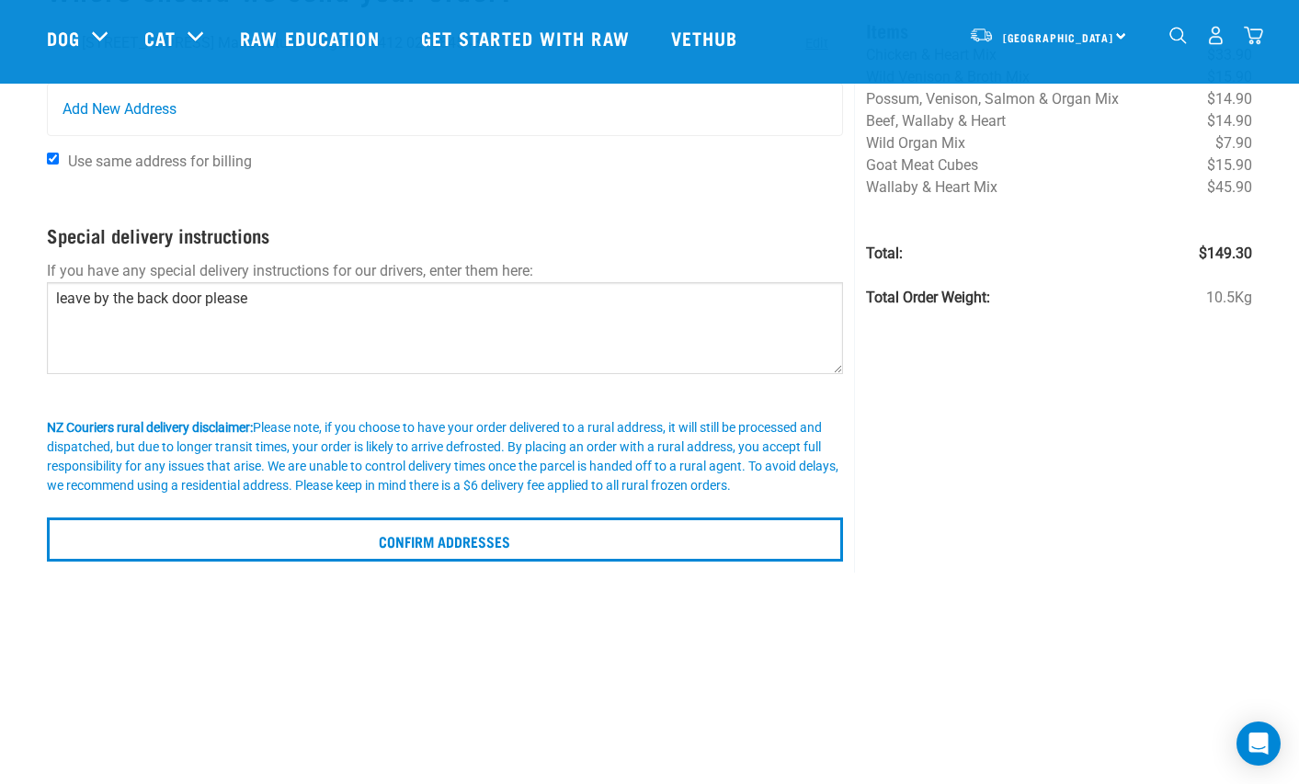
scroll to position [168, 0]
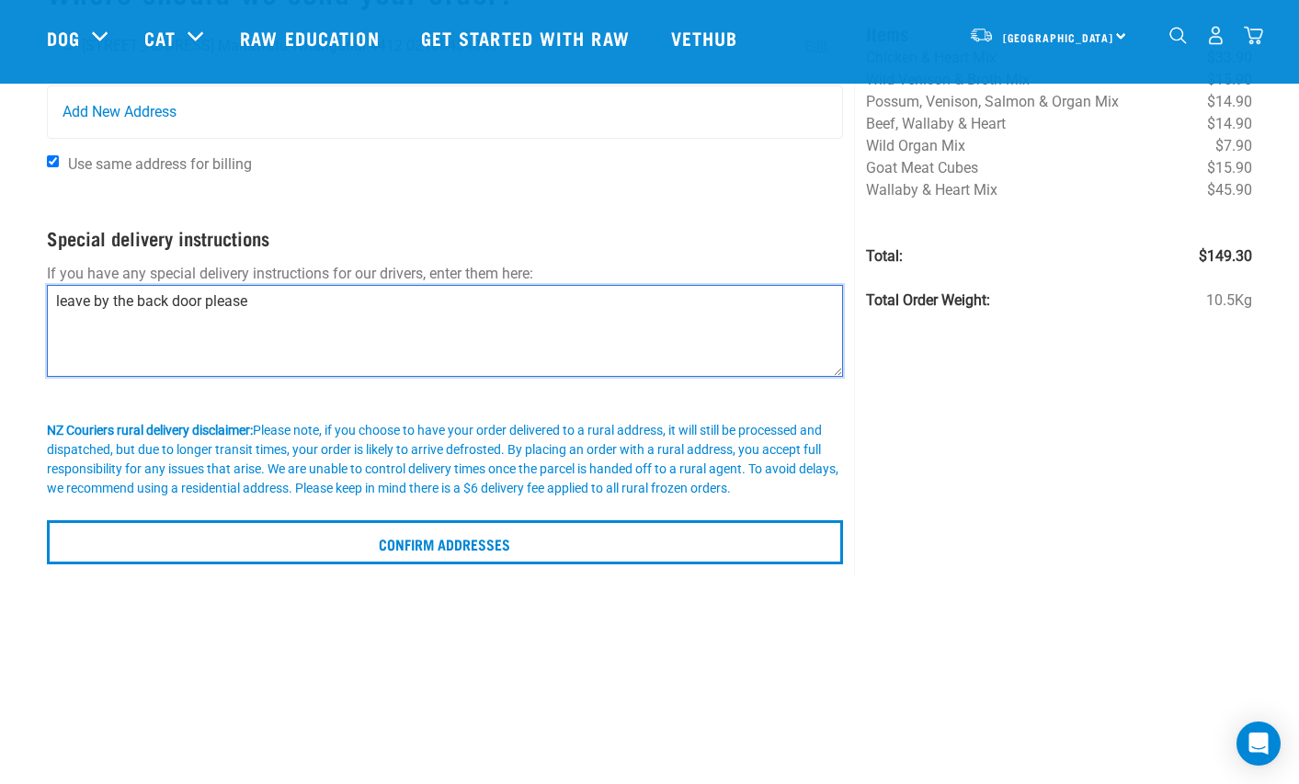
click at [108, 304] on textarea "leave by the back door please" at bounding box center [445, 331] width 797 height 92
type textarea "leave at the back door please"
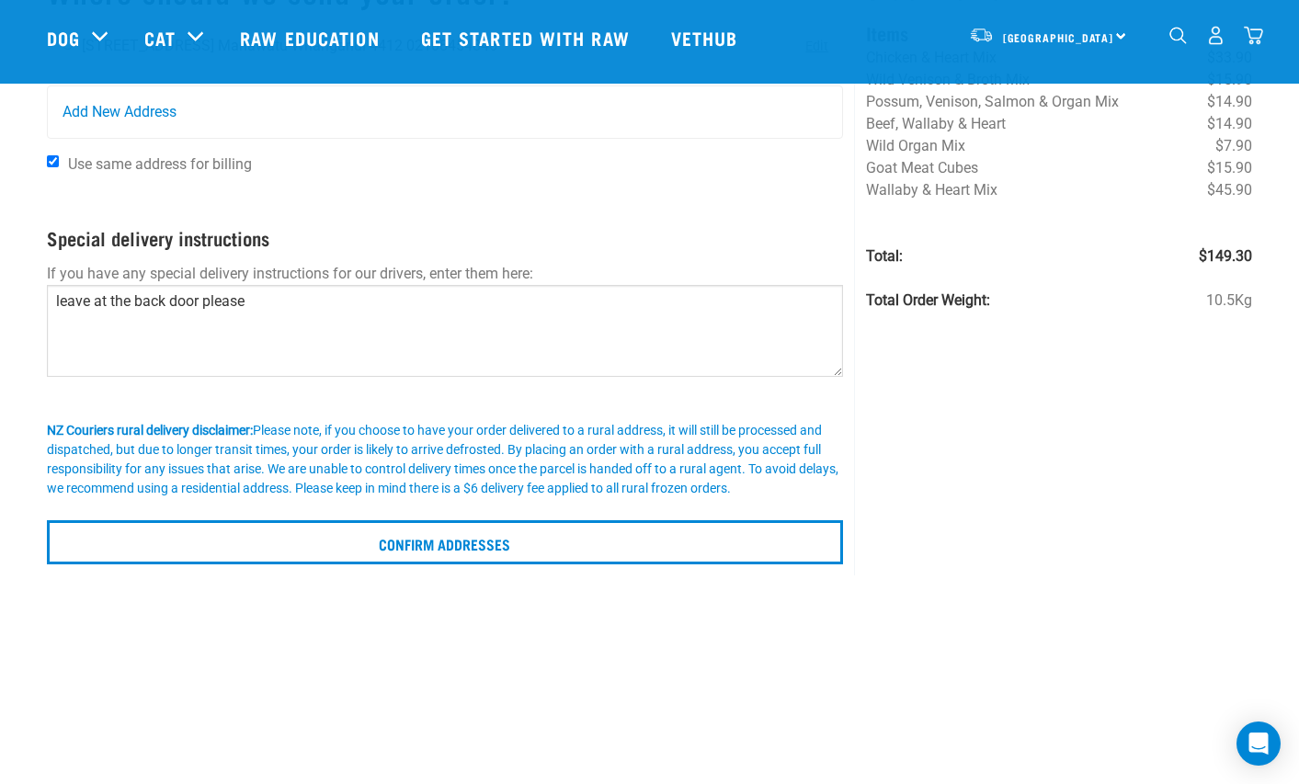
click at [935, 420] on div "Order Review Items Chicken & Heart Mix $33.90 Wild Venison & Broth Mix $15.90 P…" at bounding box center [1058, 262] width 409 height 626
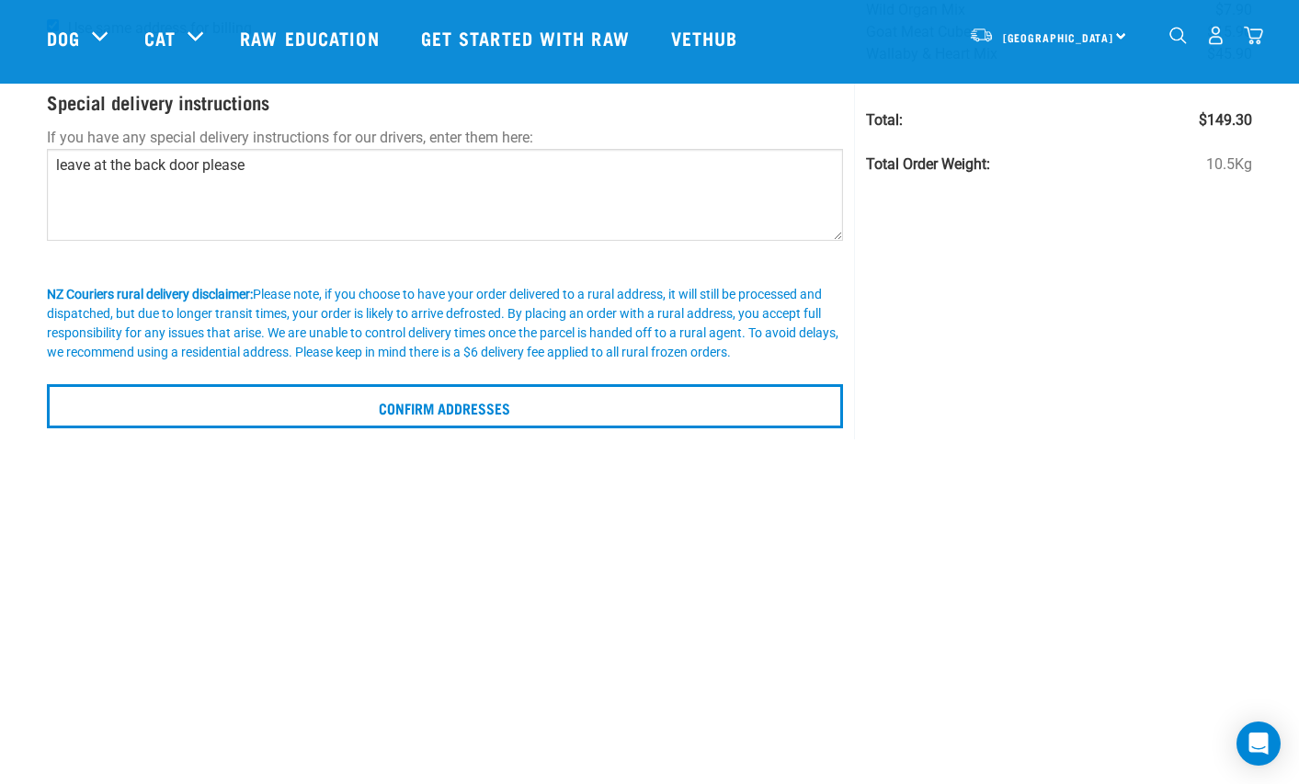
scroll to position [312, 0]
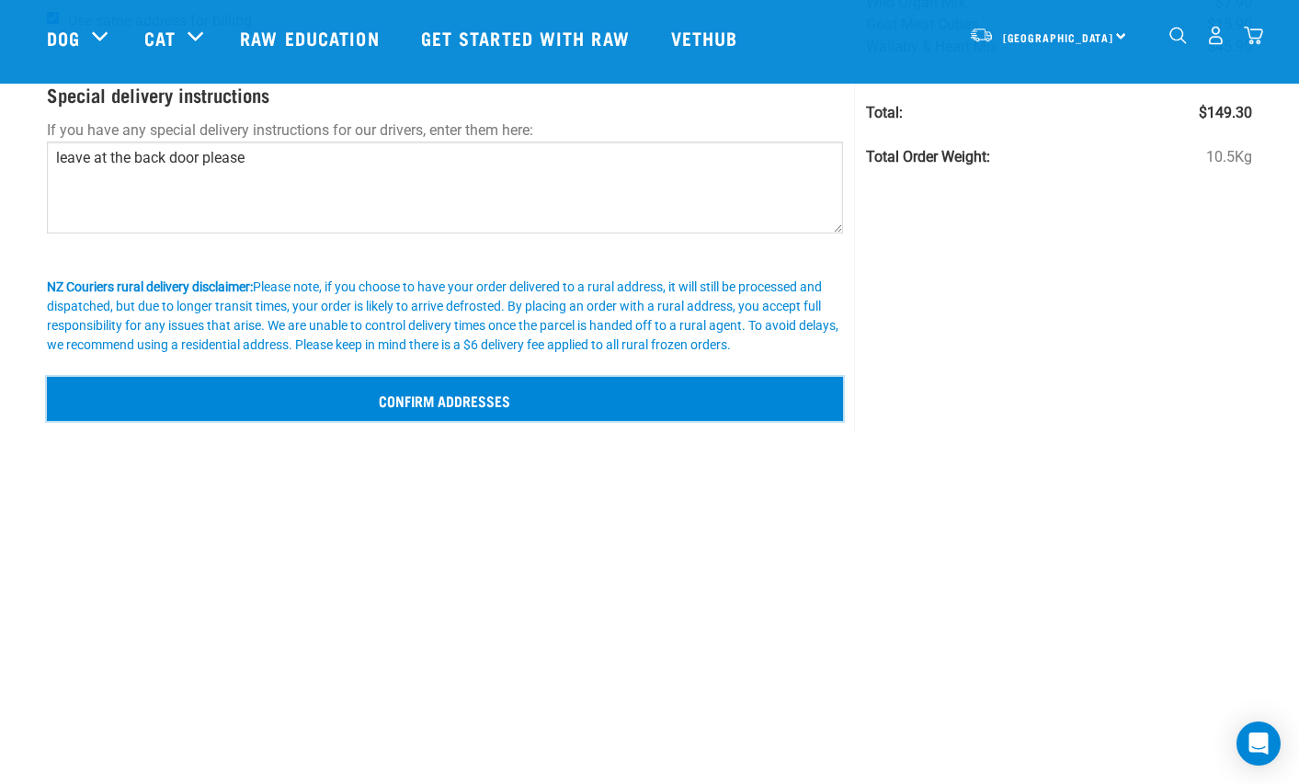
click at [456, 395] on input "Confirm addresses" at bounding box center [445, 399] width 797 height 44
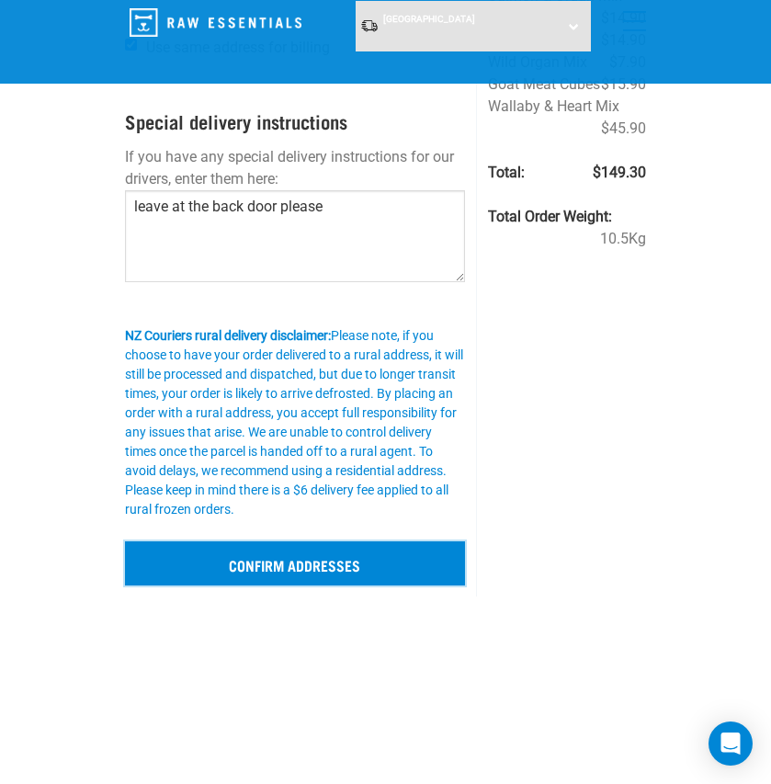
scroll to position [320, 0]
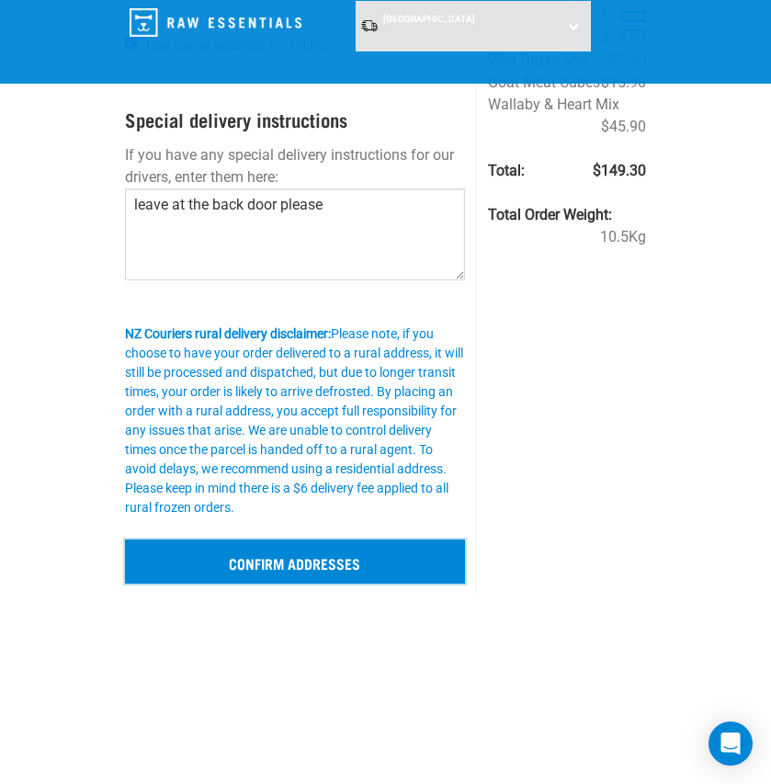
click at [283, 567] on input "Confirm addresses" at bounding box center [295, 562] width 341 height 44
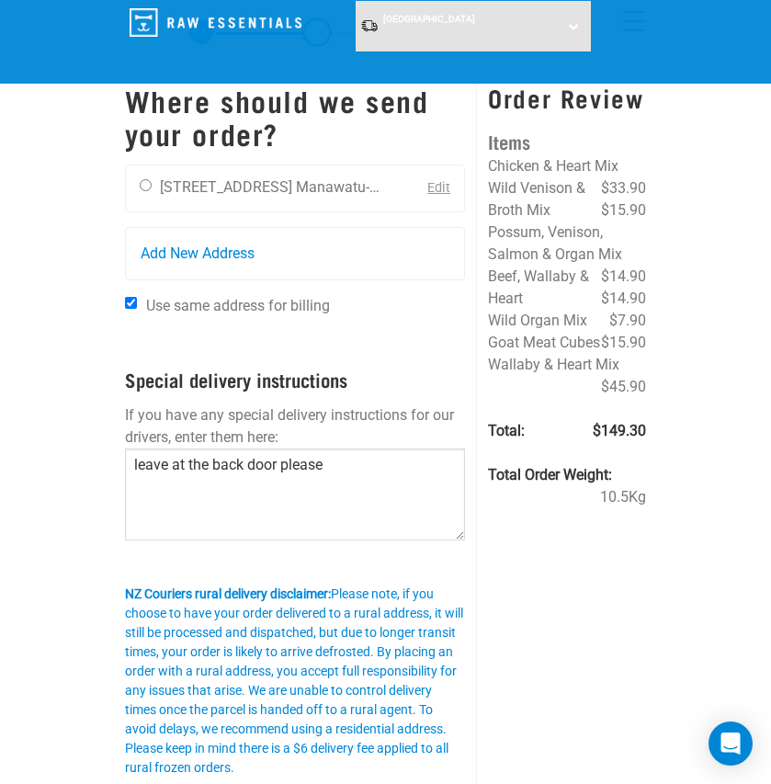
scroll to position [0, 0]
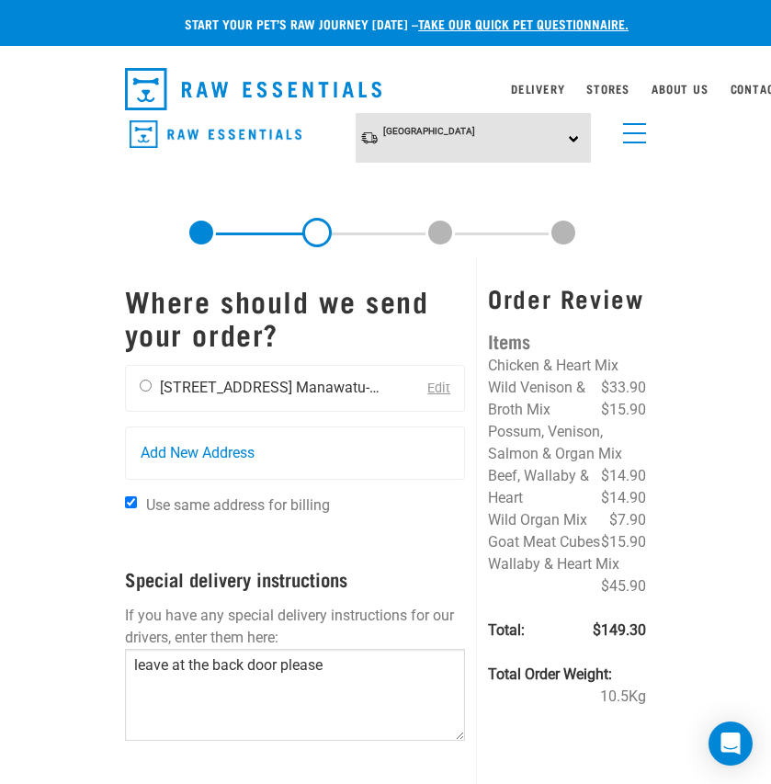
click at [147, 386] on input "radio" at bounding box center [146, 386] width 12 height 12
radio input "true"
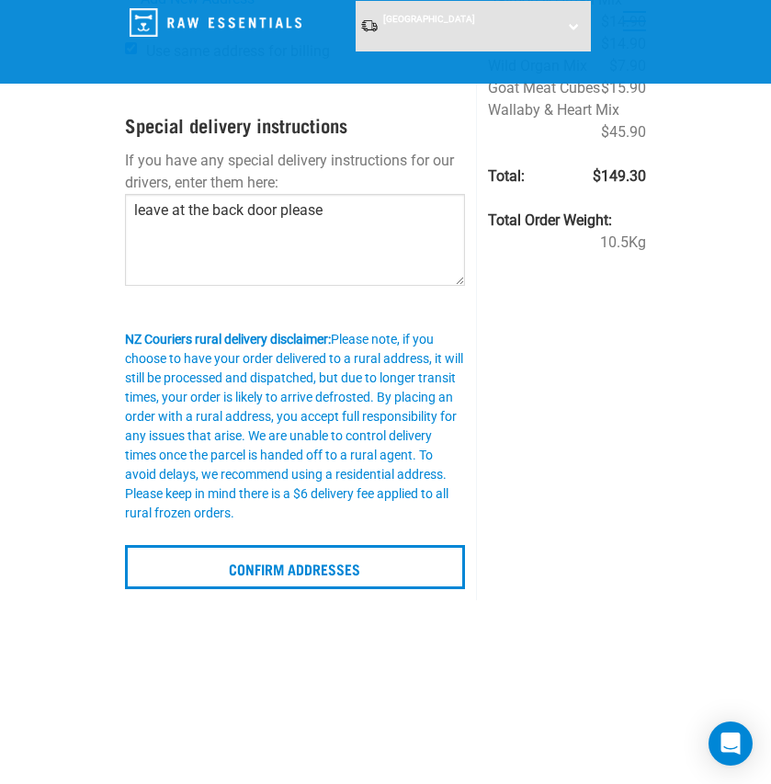
scroll to position [323, 0]
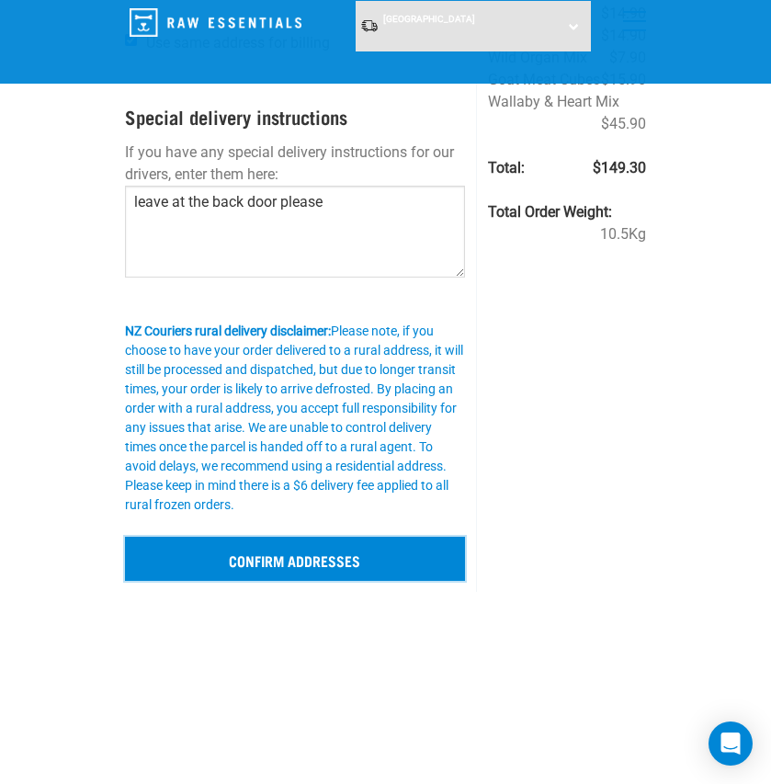
click at [235, 556] on input "Confirm addresses" at bounding box center [295, 559] width 341 height 44
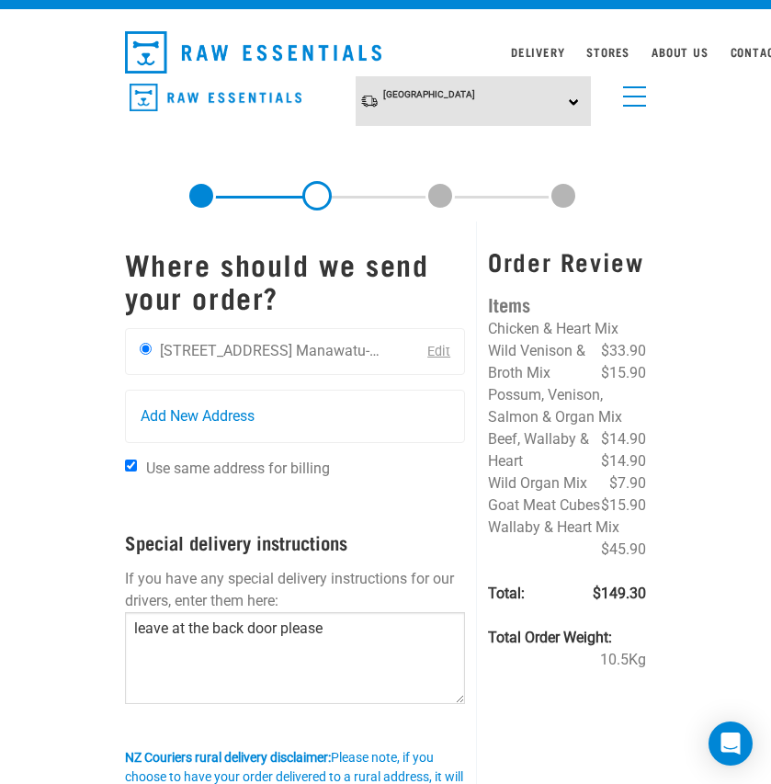
scroll to position [0, 0]
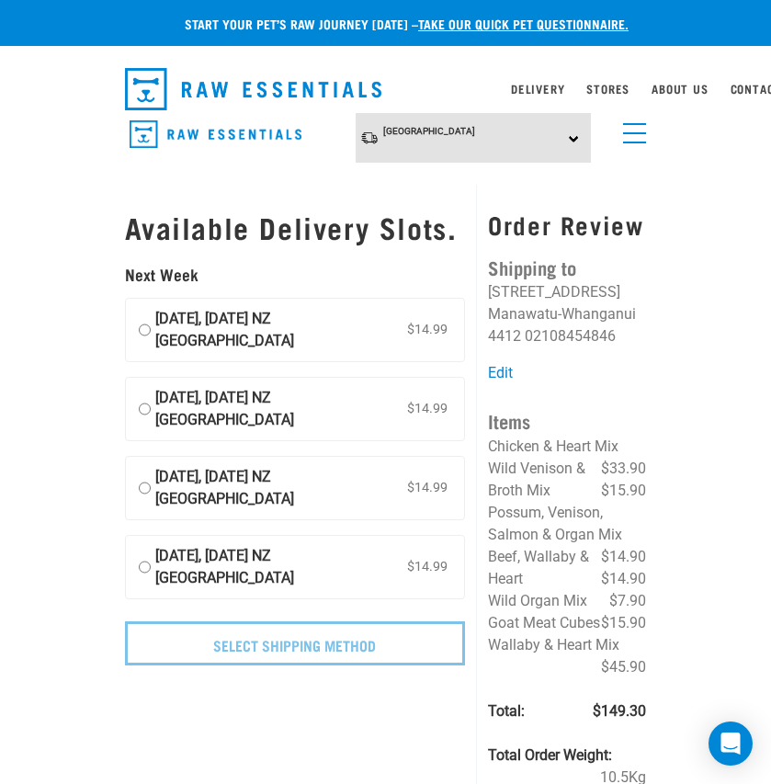
click at [143, 331] on input "[DATE], [DATE] NZ [GEOGRAPHIC_DATA] $14.99" at bounding box center [145, 330] width 12 height 44
radio input "true"
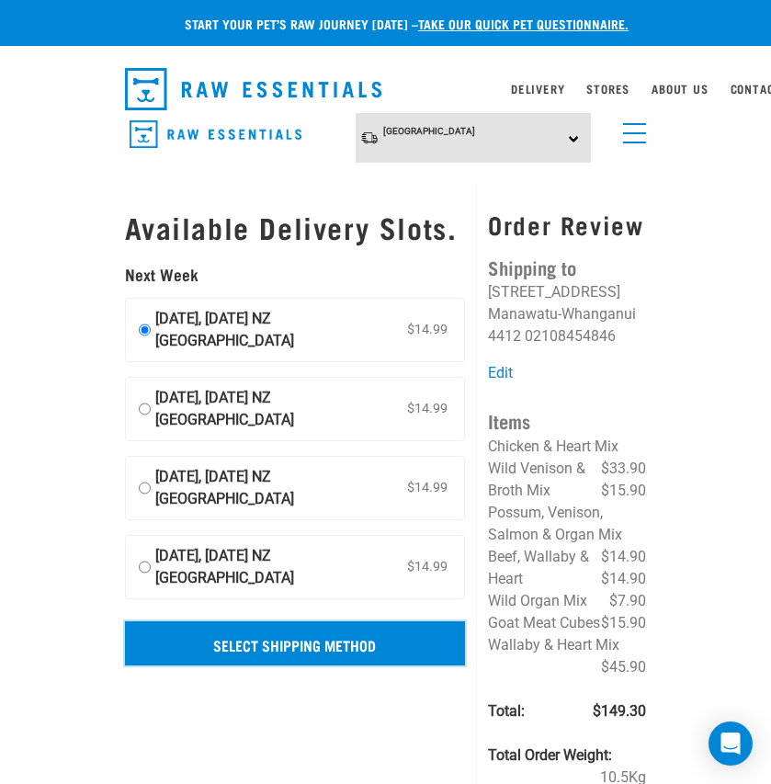
click at [314, 646] on input "Select Shipping Method" at bounding box center [295, 643] width 341 height 44
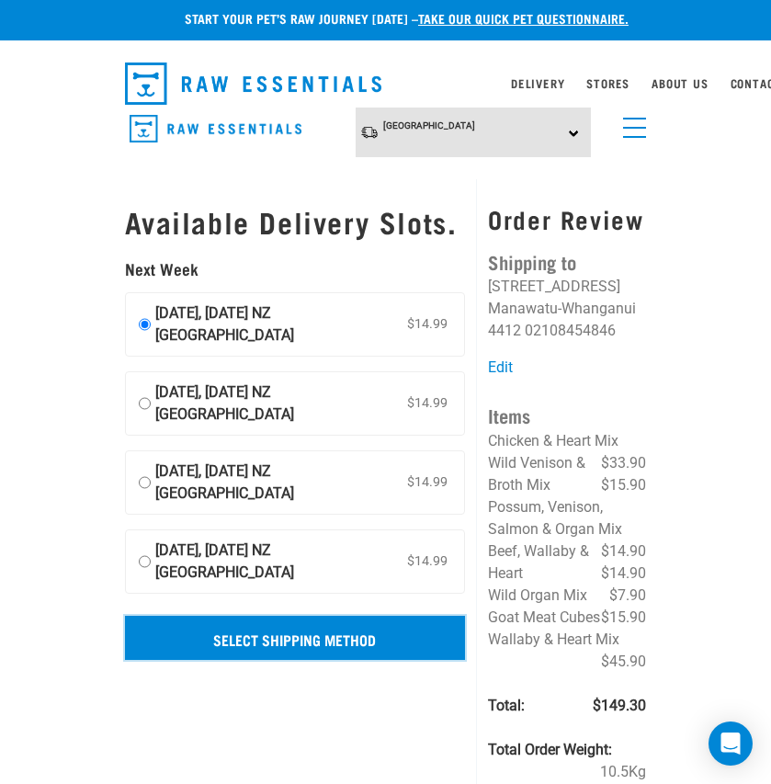
scroll to position [4, 0]
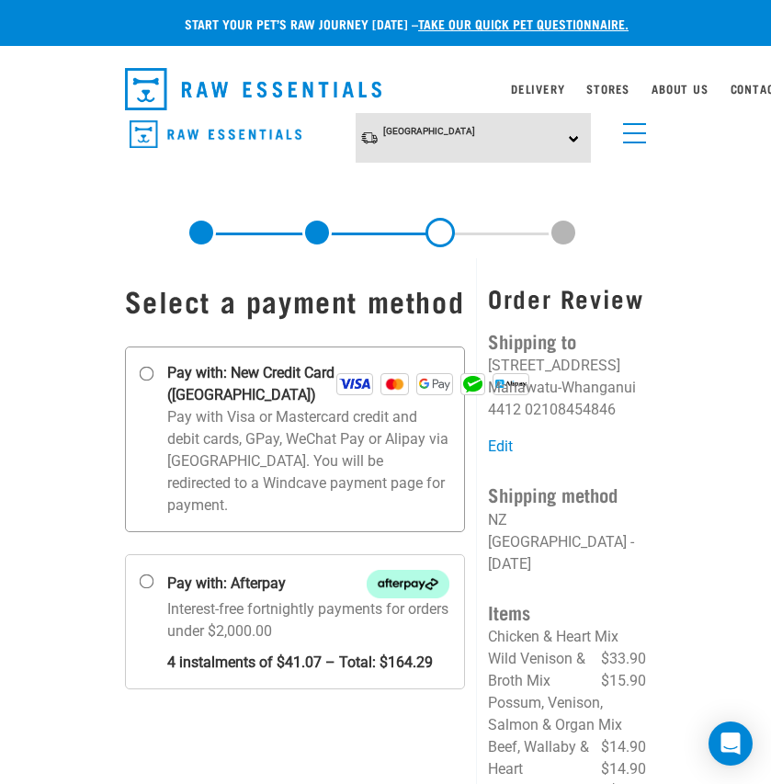
click at [142, 374] on input "Pay with: New Credit Card ([GEOGRAPHIC_DATA])" at bounding box center [146, 374] width 15 height 15
radio input "true"
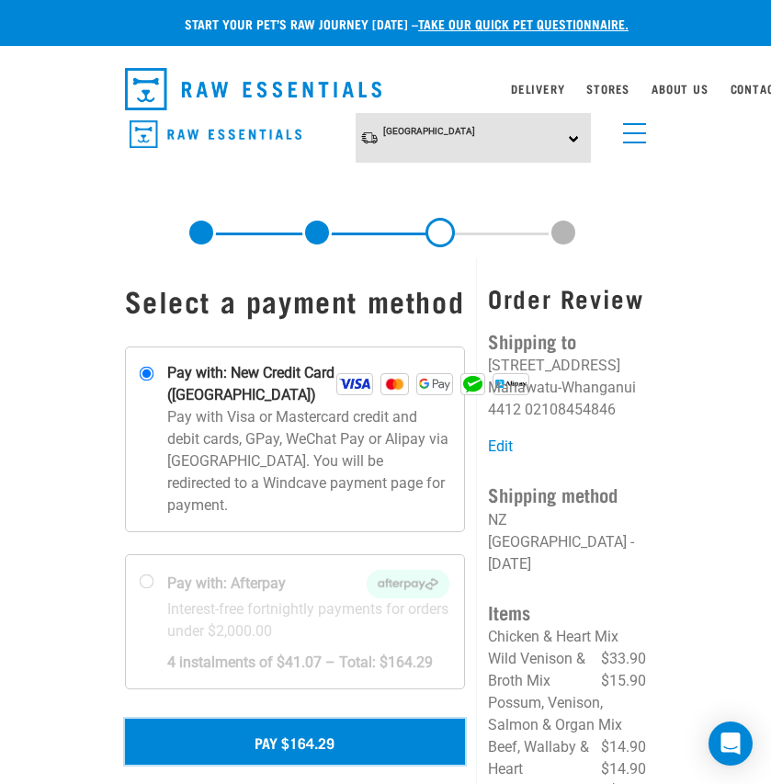
click at [283, 719] on button "Pay $164.29" at bounding box center [295, 742] width 341 height 46
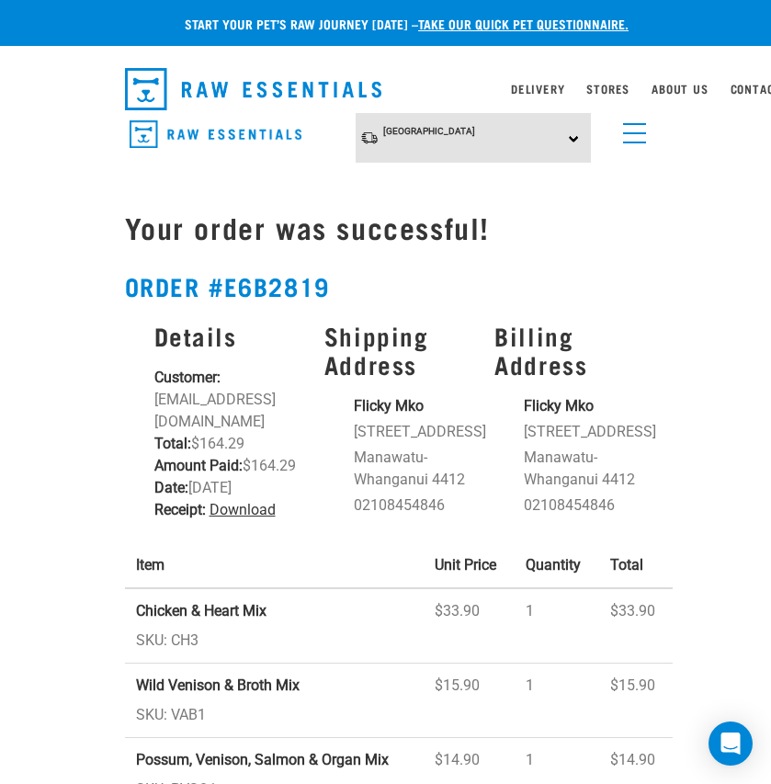
click at [243, 518] on link "Download" at bounding box center [243, 509] width 66 height 17
